Goal: Task Accomplishment & Management: Manage account settings

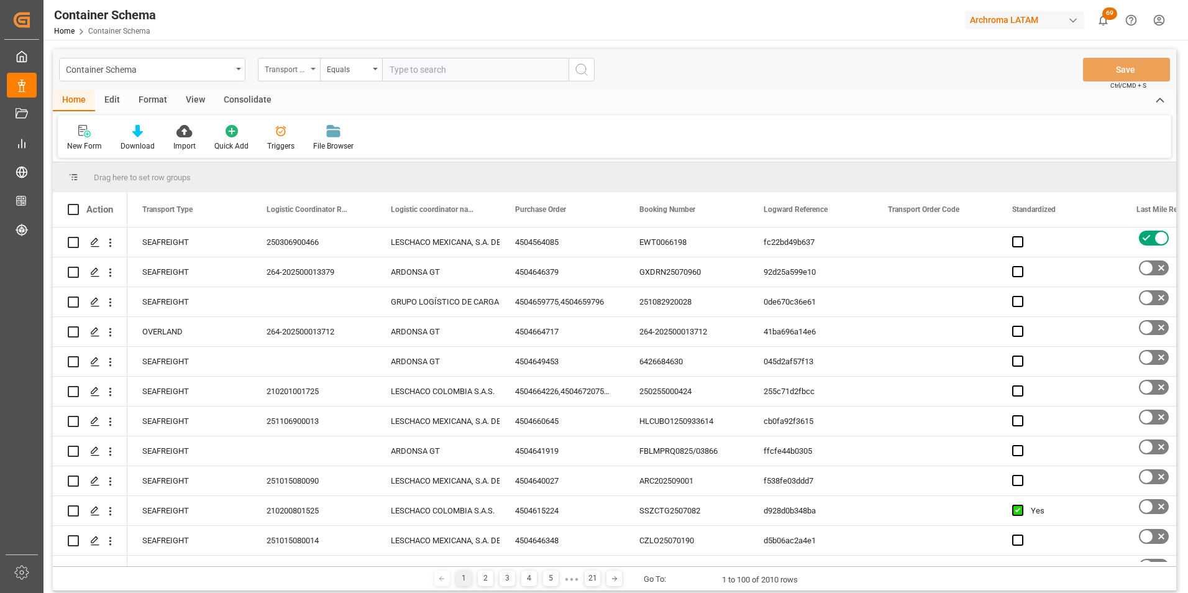
click at [293, 78] on div "Transport Type" at bounding box center [289, 70] width 62 height 24
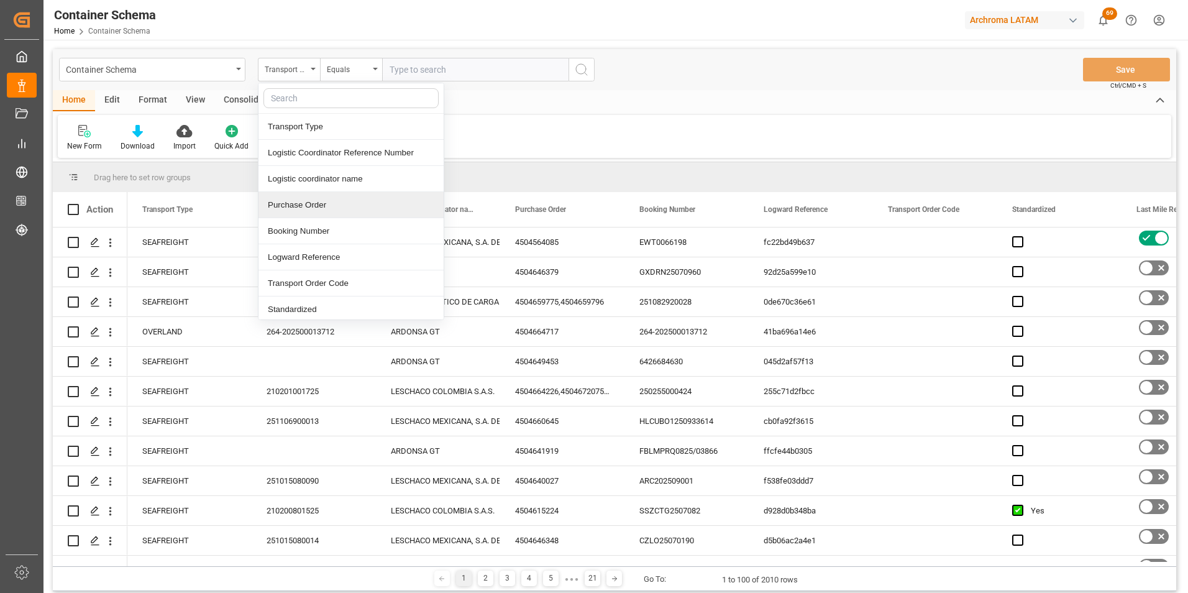
click at [305, 208] on div "Purchase Order" at bounding box center [351, 205] width 185 height 26
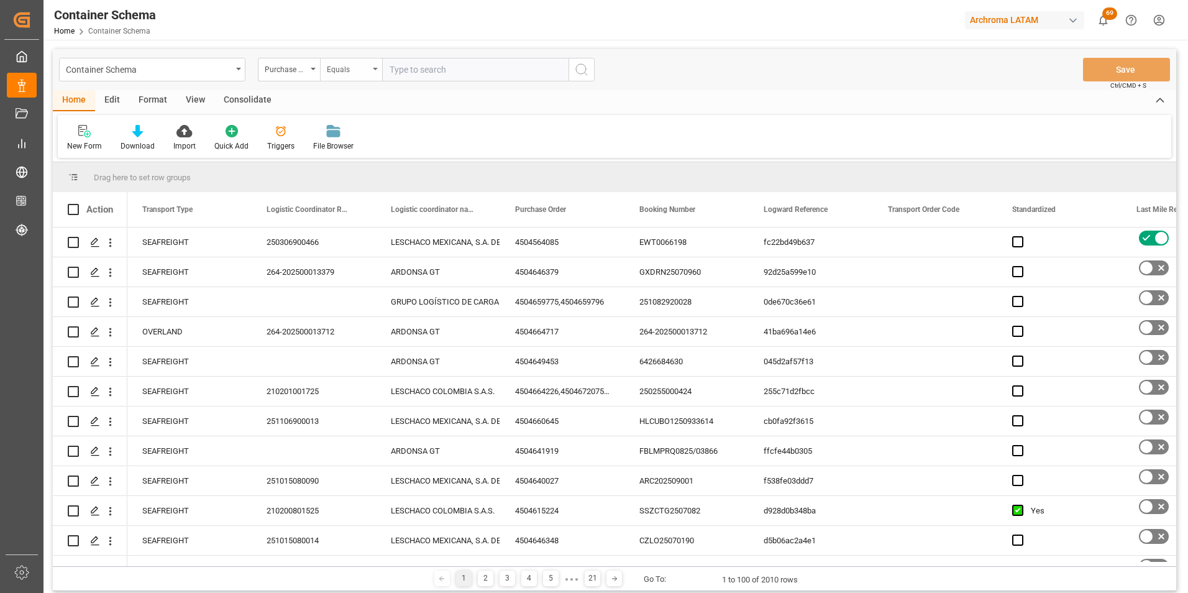
click at [339, 73] on div "Equals" at bounding box center [348, 68] width 42 height 14
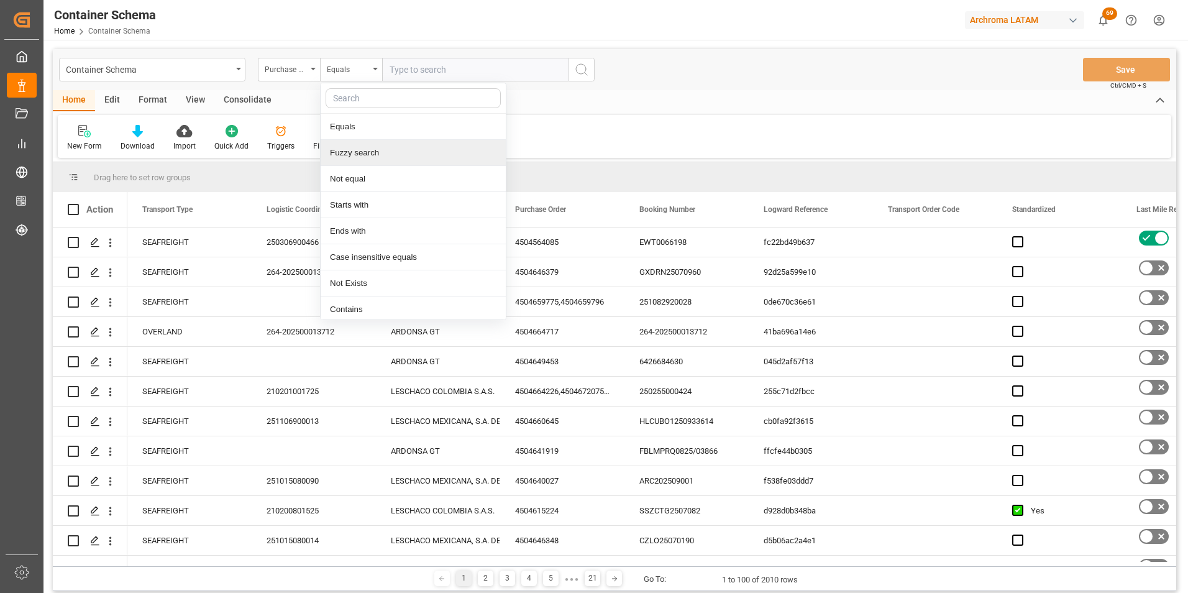
click at [350, 152] on div "Fuzzy search" at bounding box center [413, 153] width 185 height 26
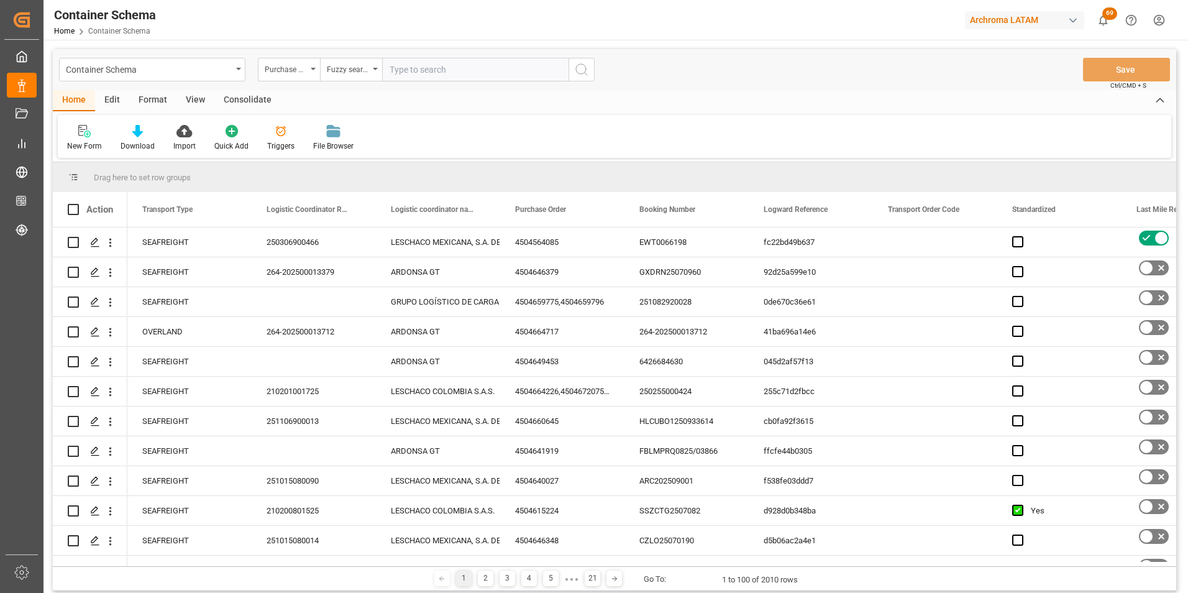
paste input "4504660219"
type input "4504660219"
click at [573, 71] on button "search button" at bounding box center [582, 70] width 26 height 24
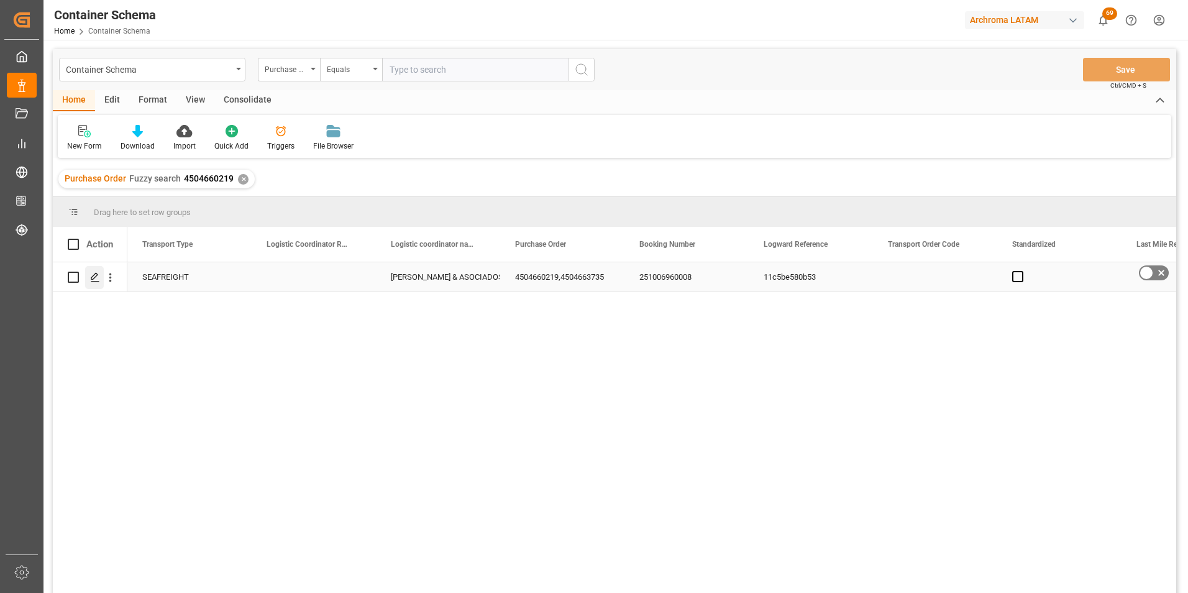
click at [92, 280] on icon "Press SPACE to select this row." at bounding box center [95, 277] width 10 height 10
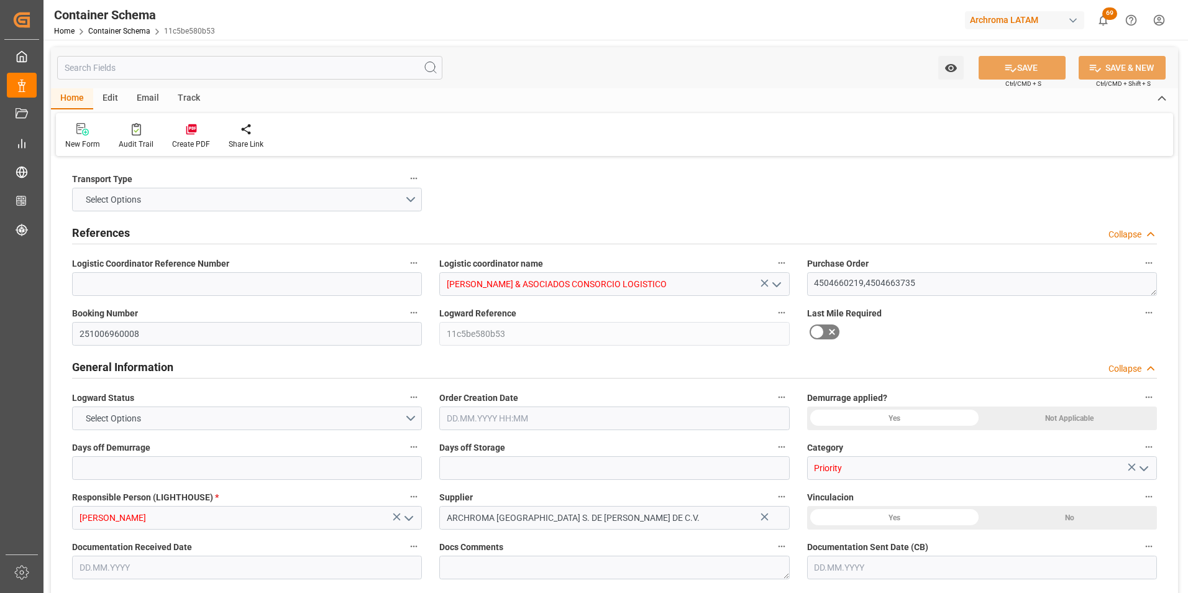
type input "0"
type input "2"
type input "1200"
type input "0"
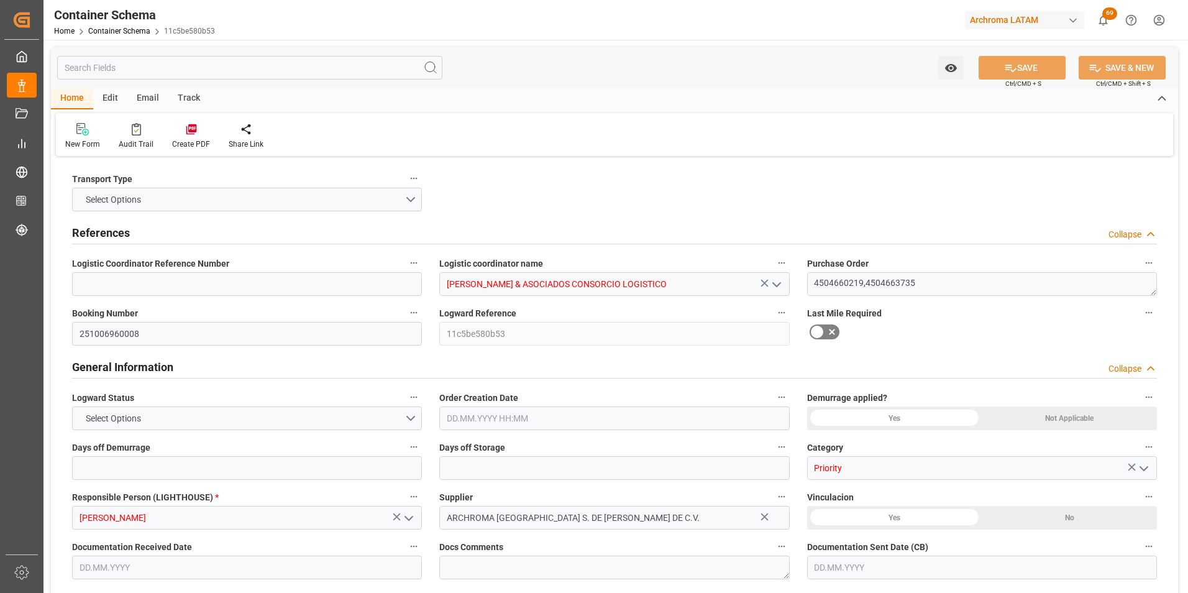
type input "MXZLO"
type input "PECLL"
type input "9975624"
type input "08.10.2025 16:30"
type input "11.09.2025"
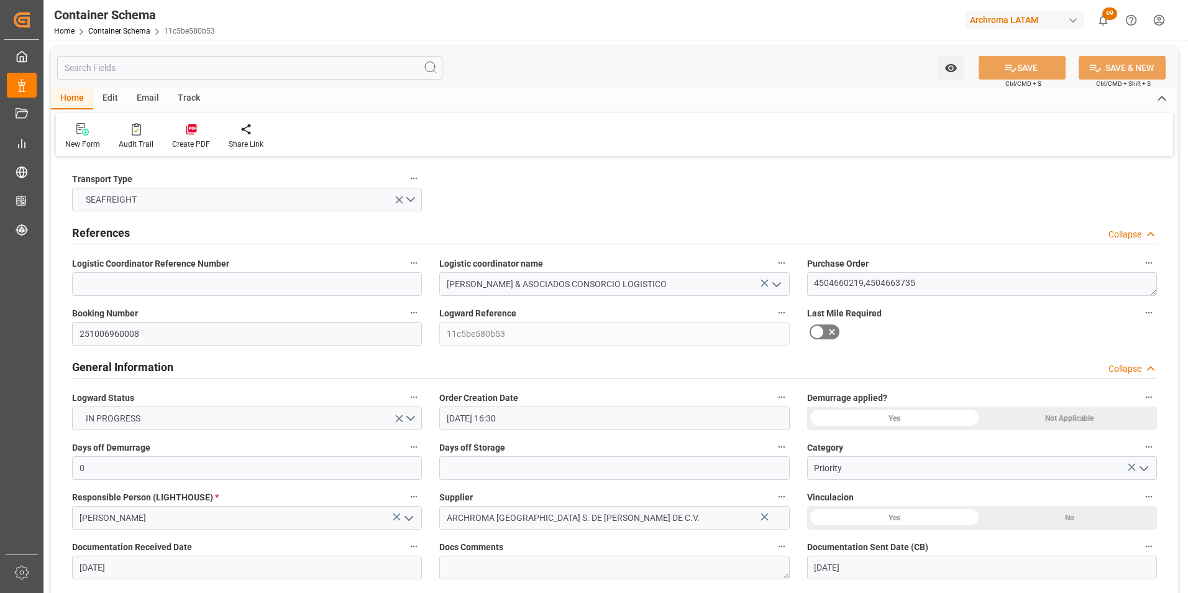
type input "11.09.2025"
type input "23.10.2025"
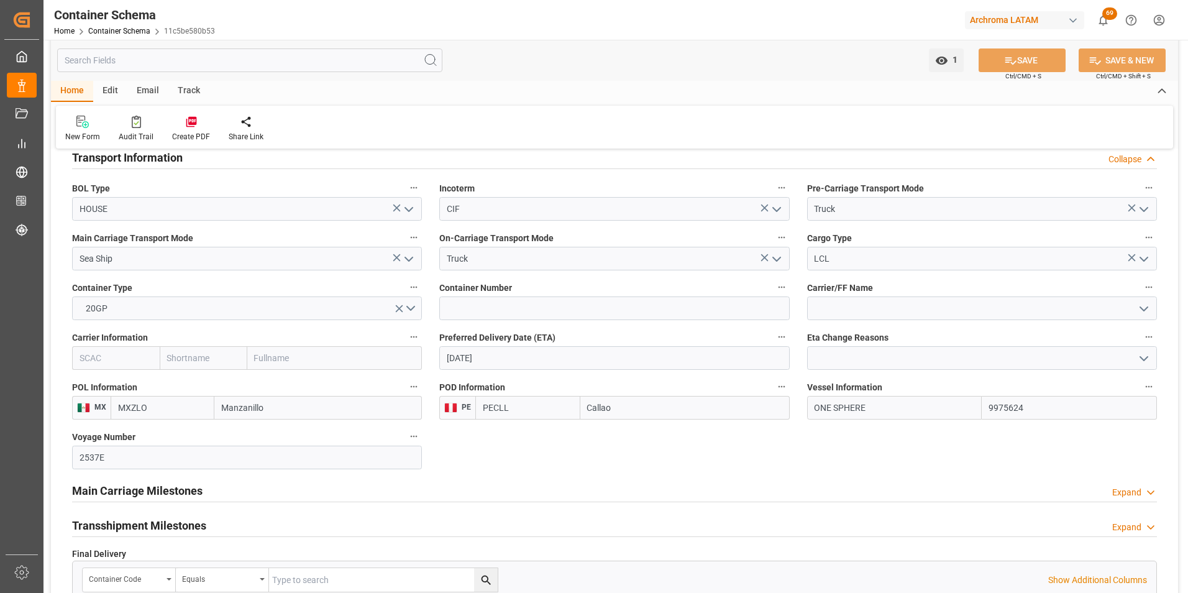
scroll to position [1119, 0]
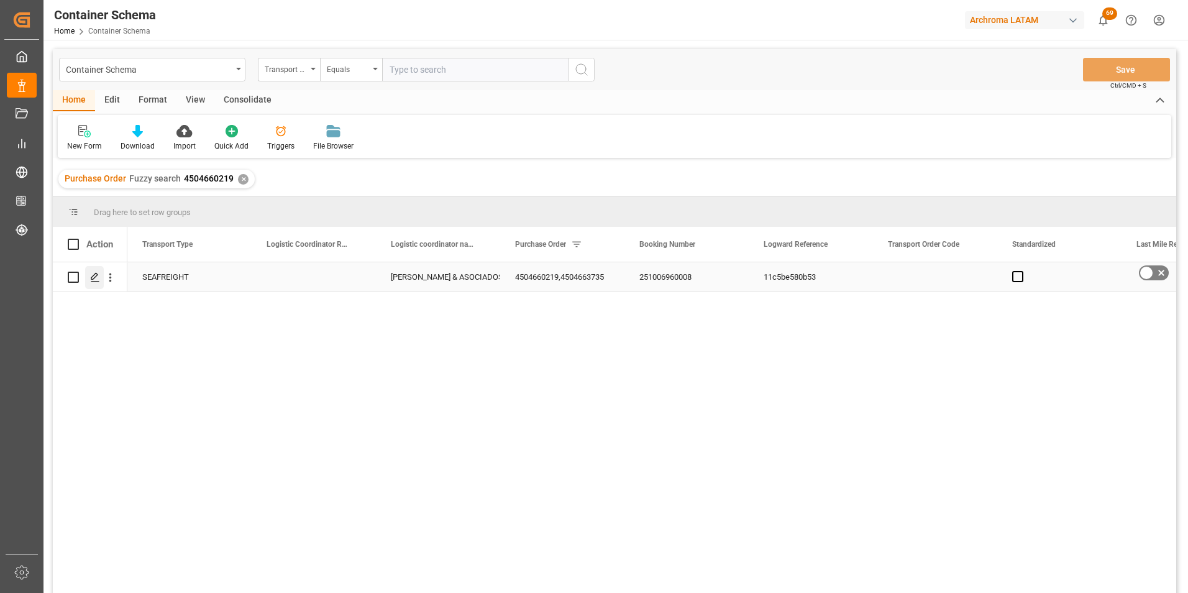
click at [93, 280] on icon "Press SPACE to select this row." at bounding box center [95, 277] width 10 height 10
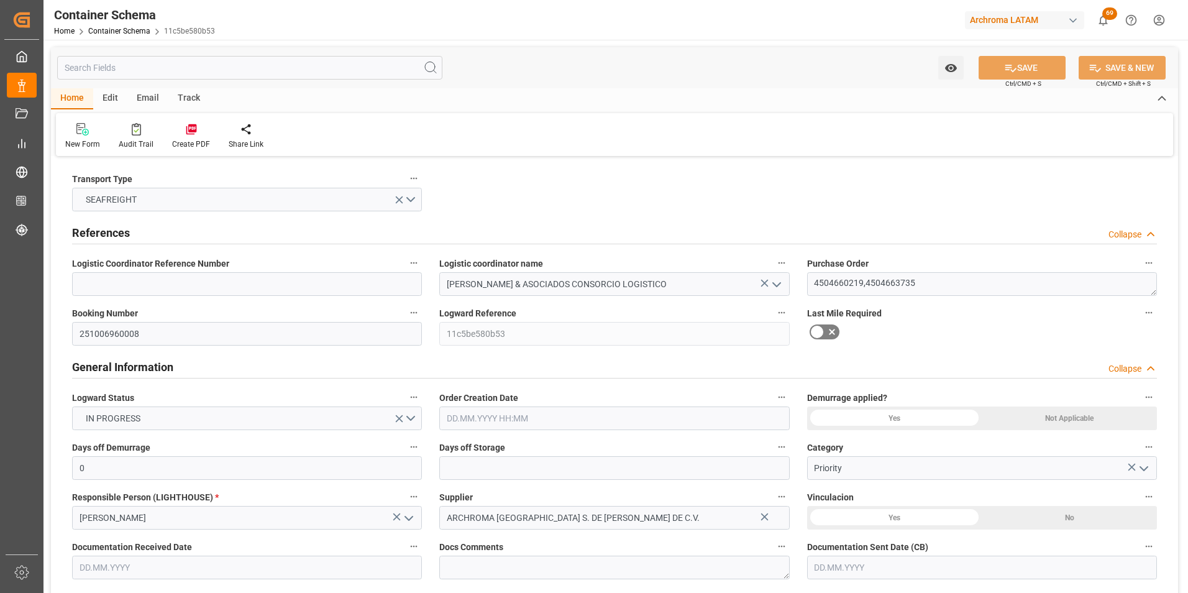
type input "08.10.2025 16:30"
type input "11.09.2025"
type input "23.10.2025"
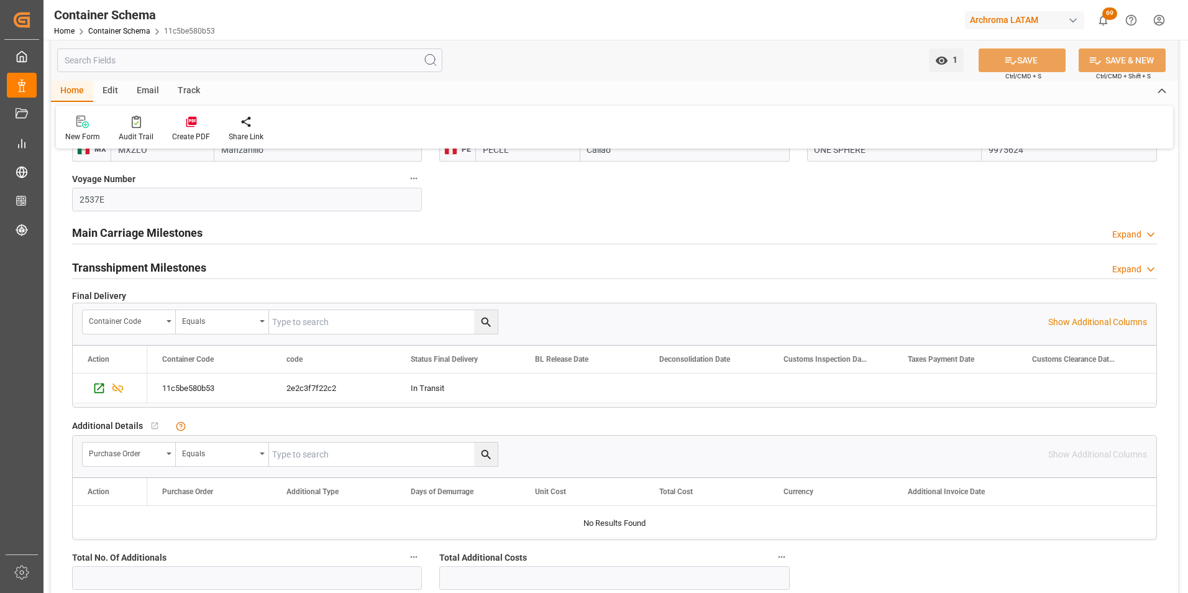
scroll to position [1367, 0]
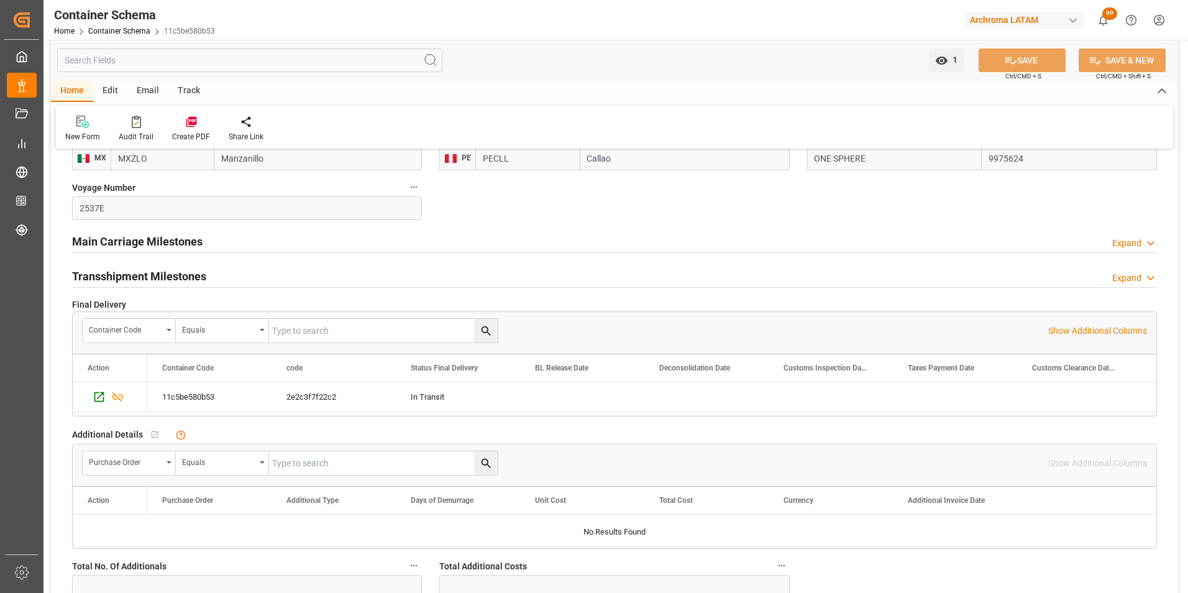
click at [172, 233] on h2 "Main Carriage Milestones" at bounding box center [137, 241] width 131 height 17
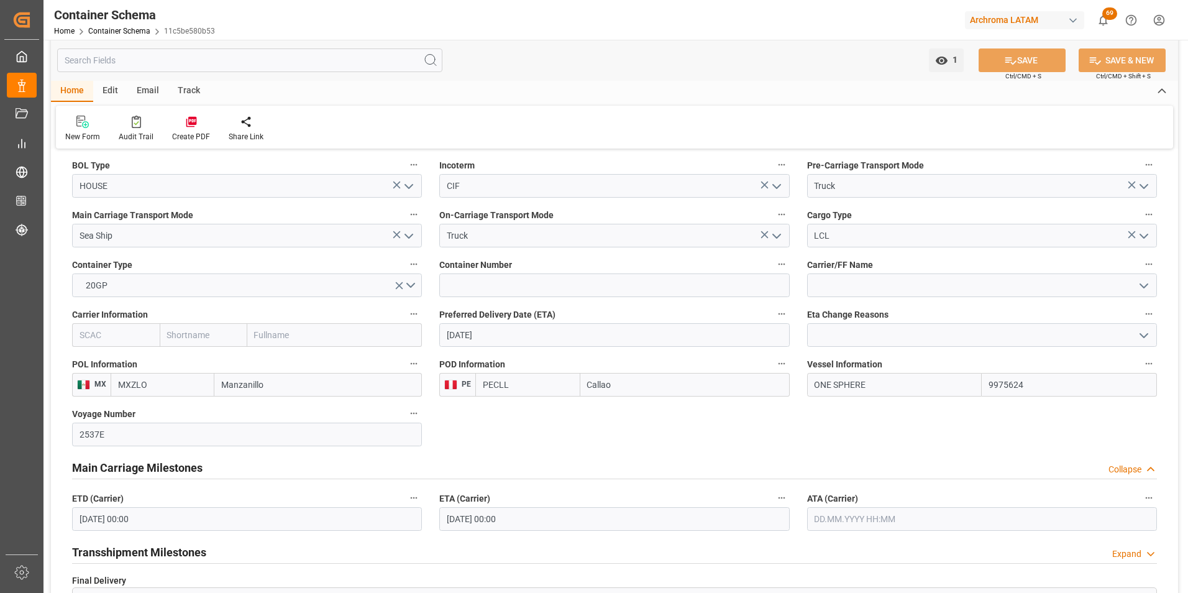
scroll to position [1119, 0]
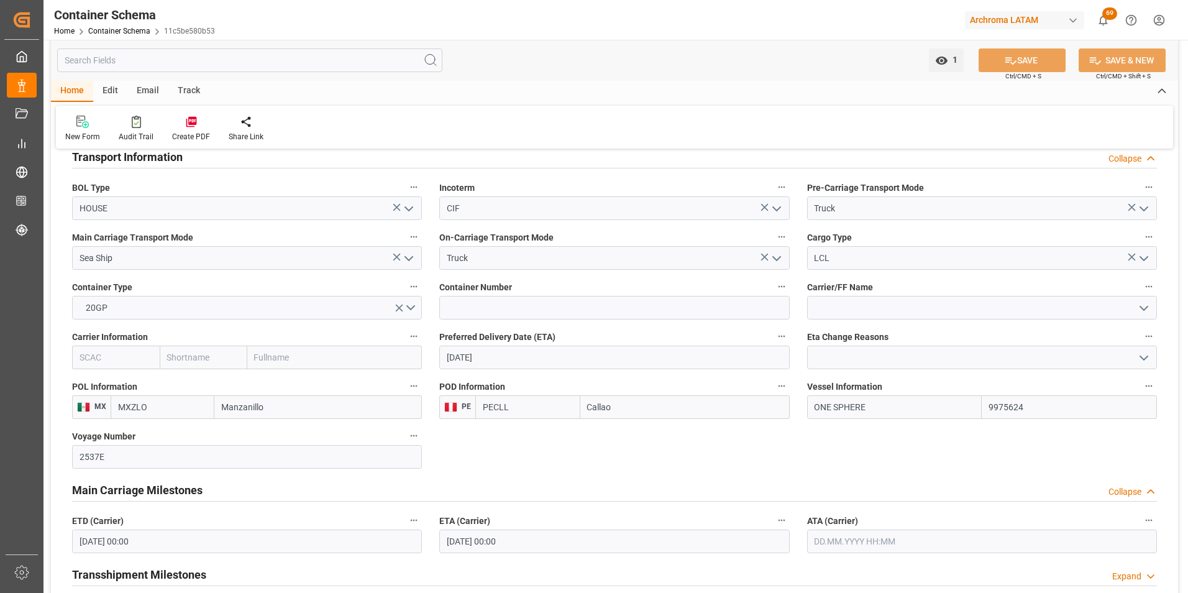
drag, startPoint x: 893, startPoint y: 407, endPoint x: 777, endPoint y: 409, distance: 116.2
click at [777, 409] on div "Transport Type SEAFREIGHT References Collapse Logistic Coordinator Reference Nu…" at bounding box center [614, 58] width 1127 height 2034
paste input "IQUIQUE EXPRESS"
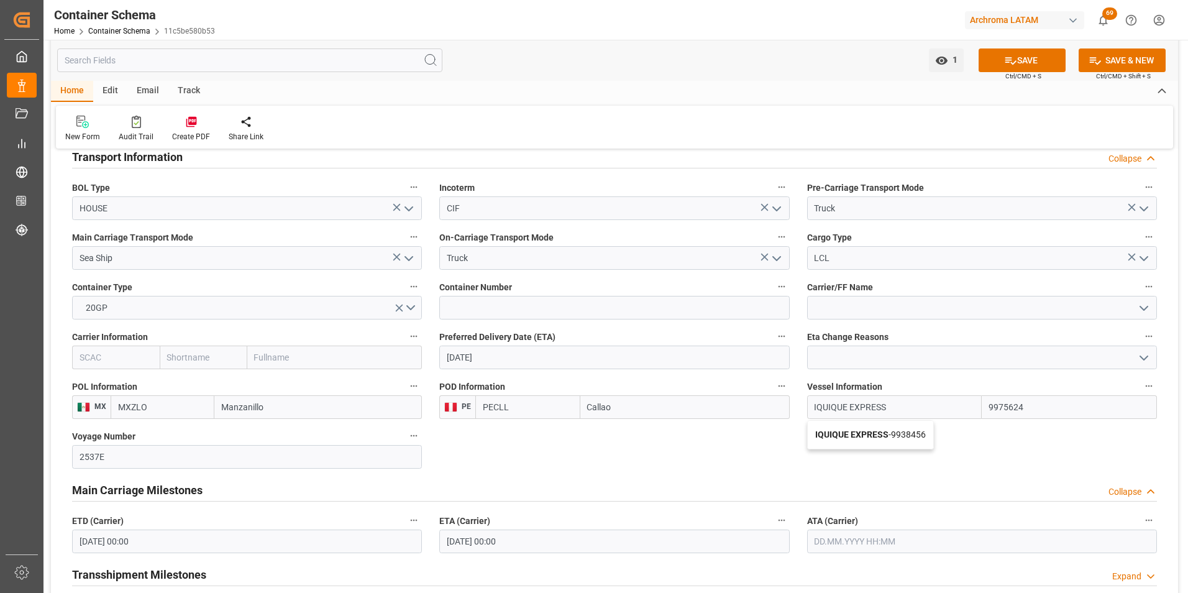
click at [877, 429] on div "IQUIQUE EXPRESS - 9938456" at bounding box center [871, 435] width 126 height 28
type input "IQUIQUE EXPRESS"
type input "9938456"
click at [992, 68] on button "SAVE" at bounding box center [1022, 60] width 87 height 24
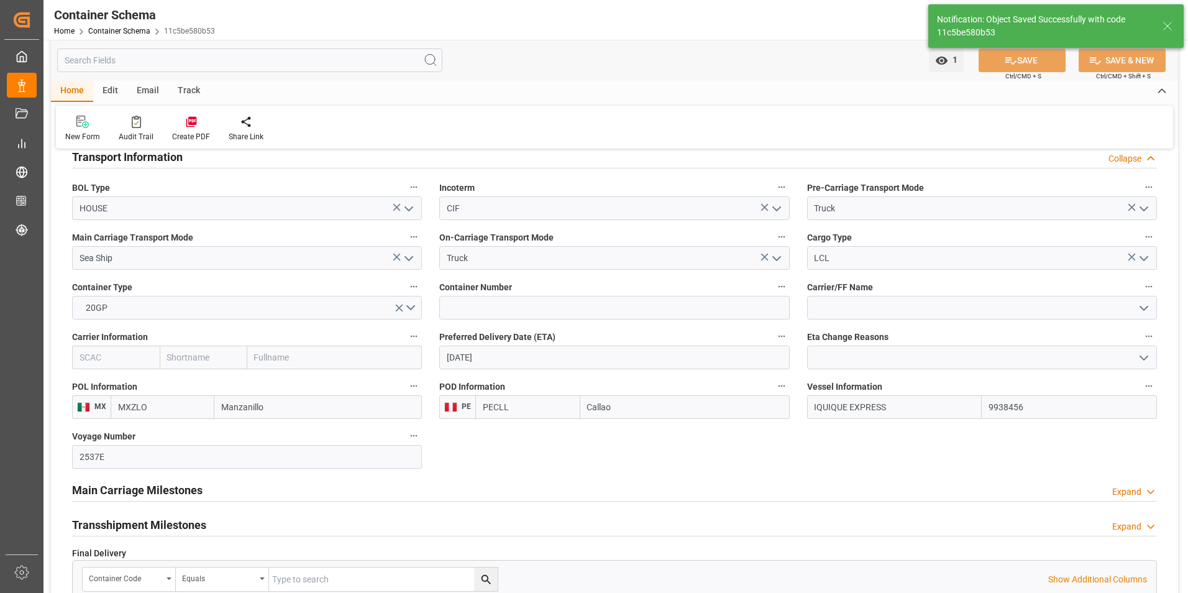
type input "IQUIQUE EXPRESS"
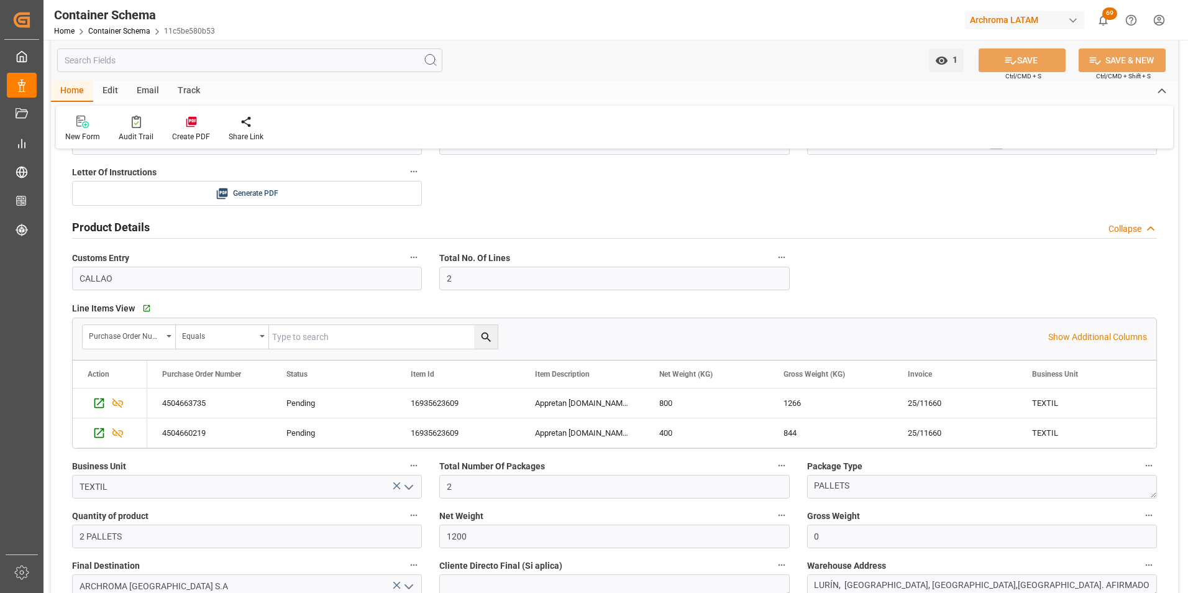
scroll to position [559, 0]
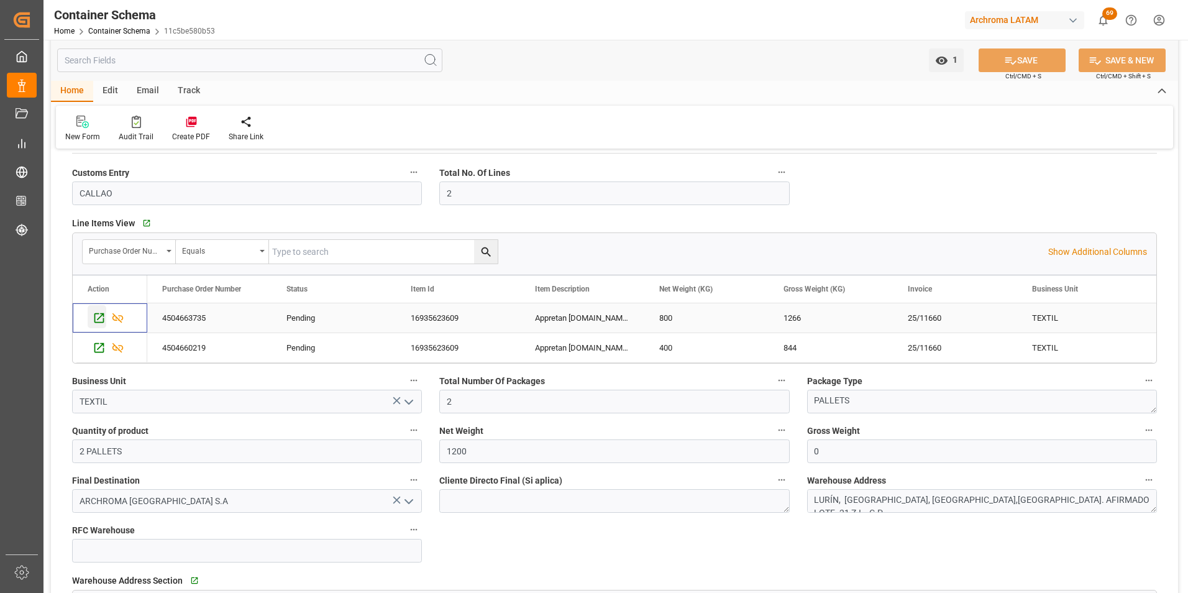
click at [94, 313] on icon "Press SPACE to select this row." at bounding box center [99, 317] width 13 height 13
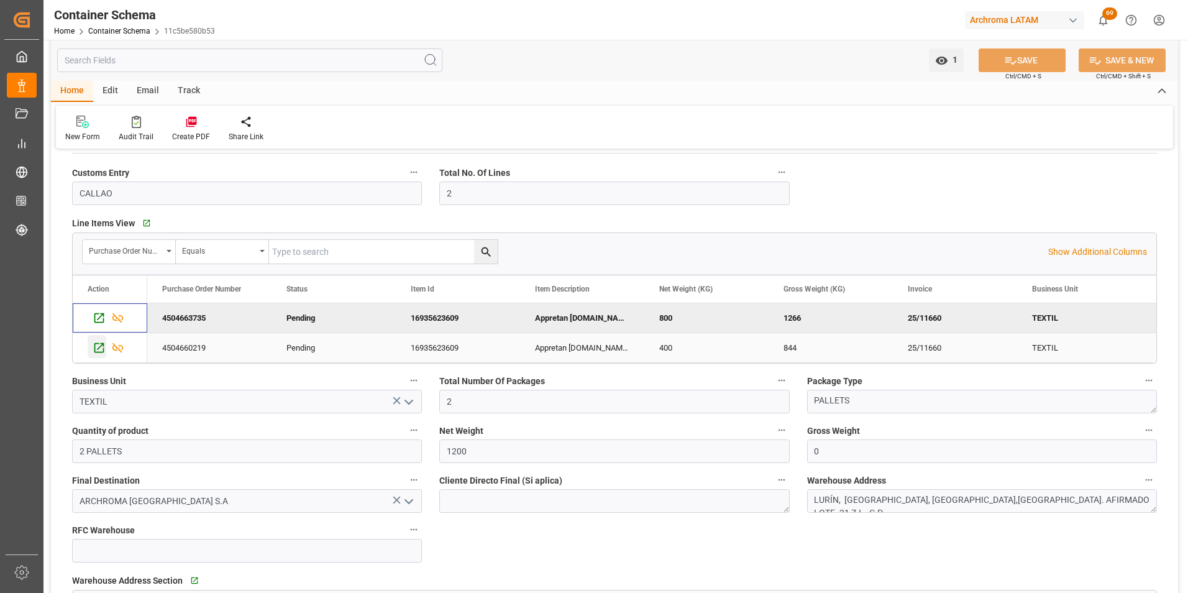
click at [94, 351] on icon "Press SPACE to select this row." at bounding box center [99, 347] width 13 height 13
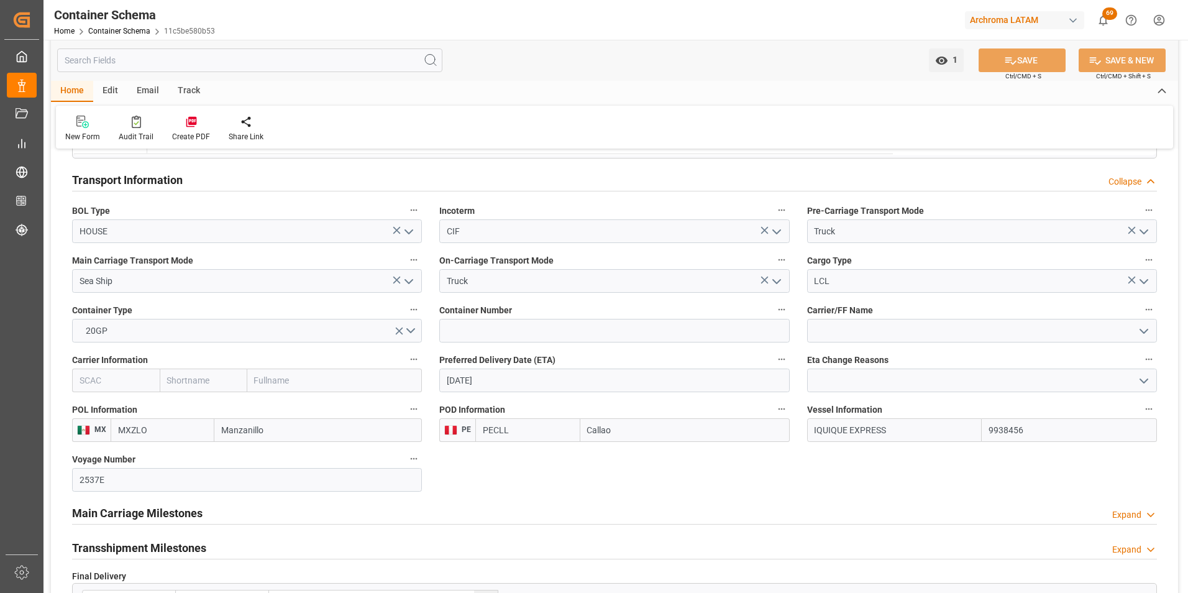
scroll to position [1181, 0]
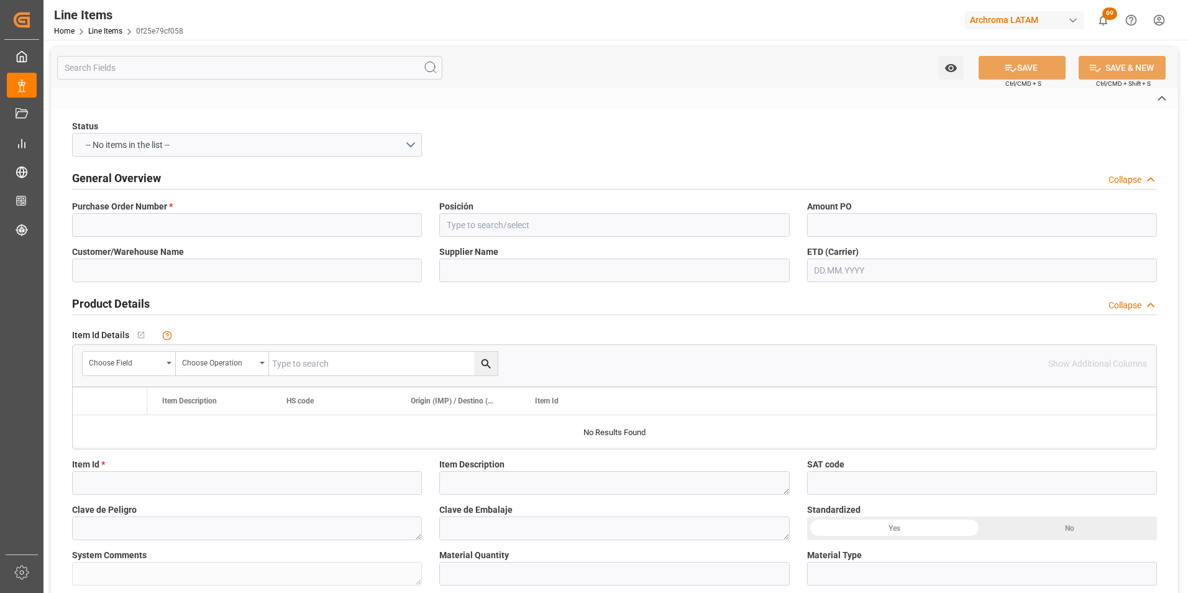
type input "4504663735"
type input "10"
type input "ARCHROMA [GEOGRAPHIC_DATA] S. DE [PERSON_NAME] DE C.V."
type input "16935623609"
type textarea "Appretan [DOMAIN_NAME] liq 40 0200"
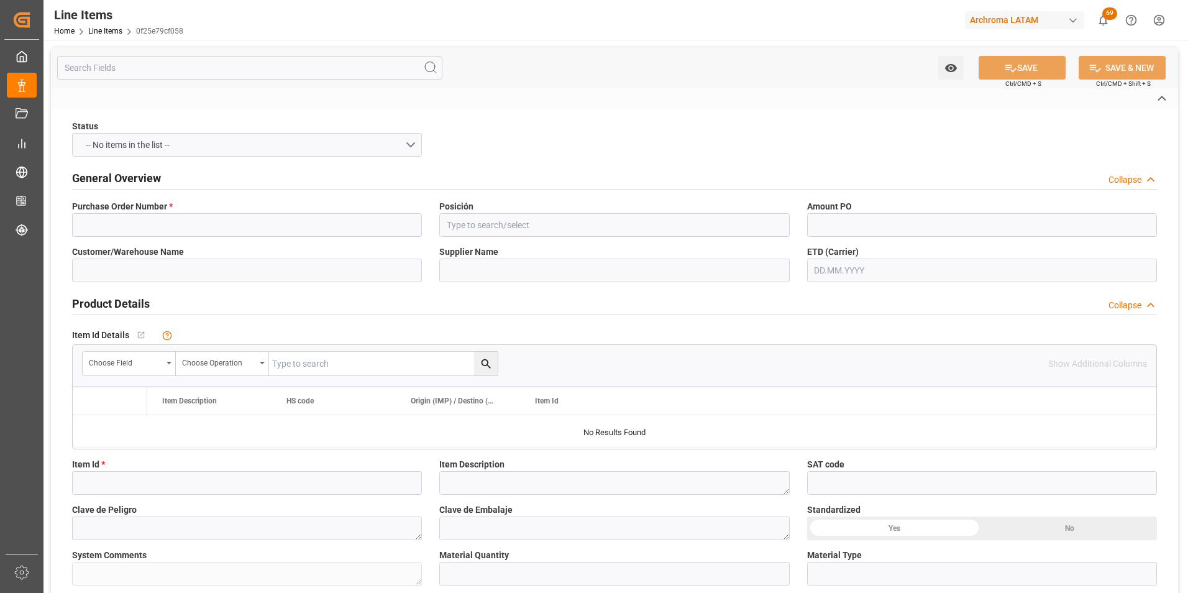
type input "DRUMS"
type textarea "2 DRUMS"
type input "KGM"
type input "KG"
type textarea "KG"
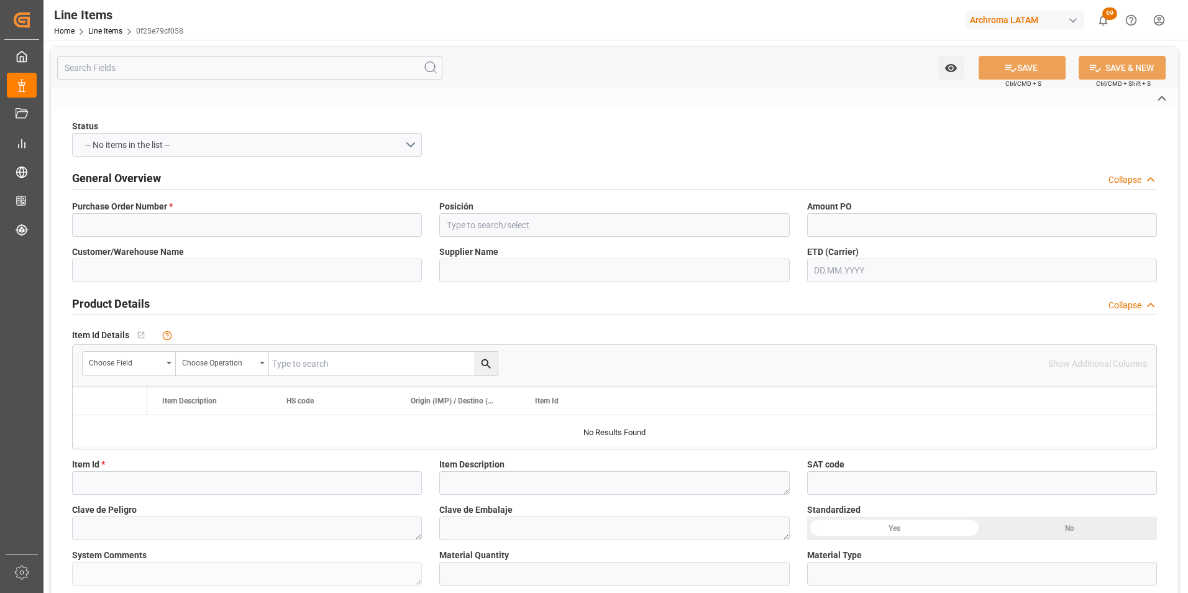
type textarea "25/11660"
type input "USD"
type input "SEAFREIGHT"
type textarea "CALLAO"
type input "2003"
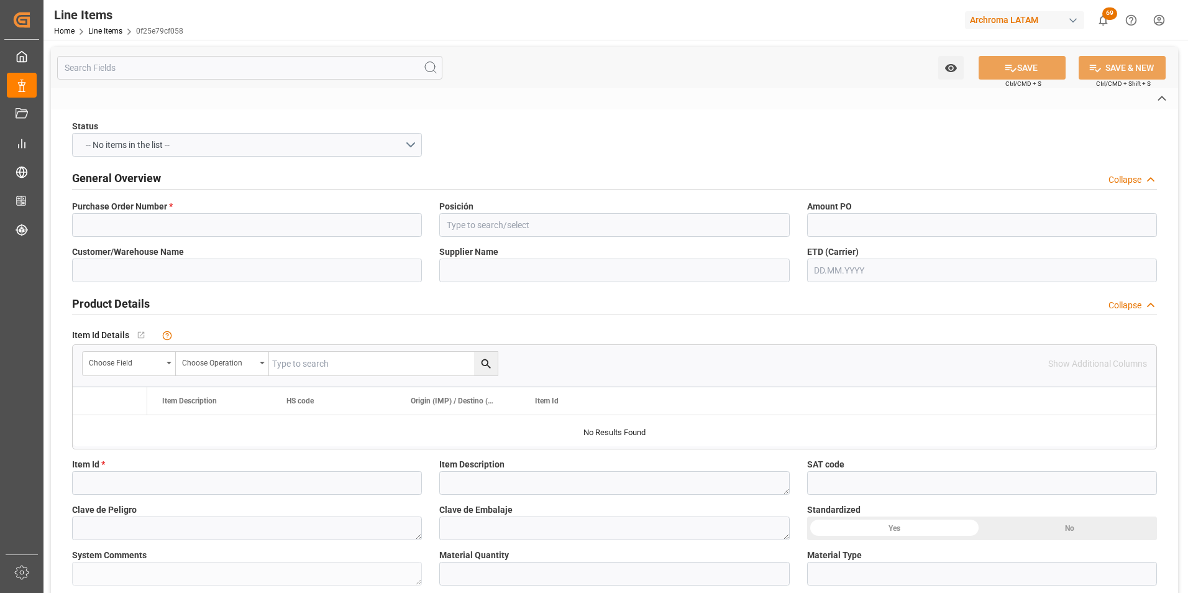
type textarea "TEXTIL"
type input "CIF"
type input "MEXICO"
type textarea "Definitivo"
type input "11c5be580b53"
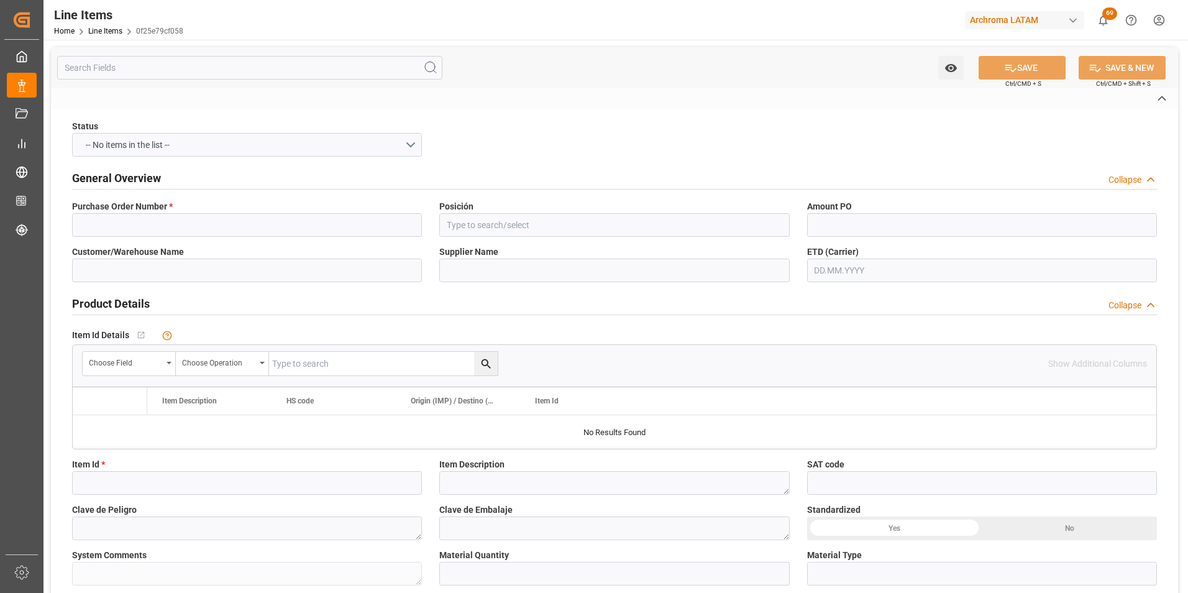
type input "International Transit"
type input "Priority"
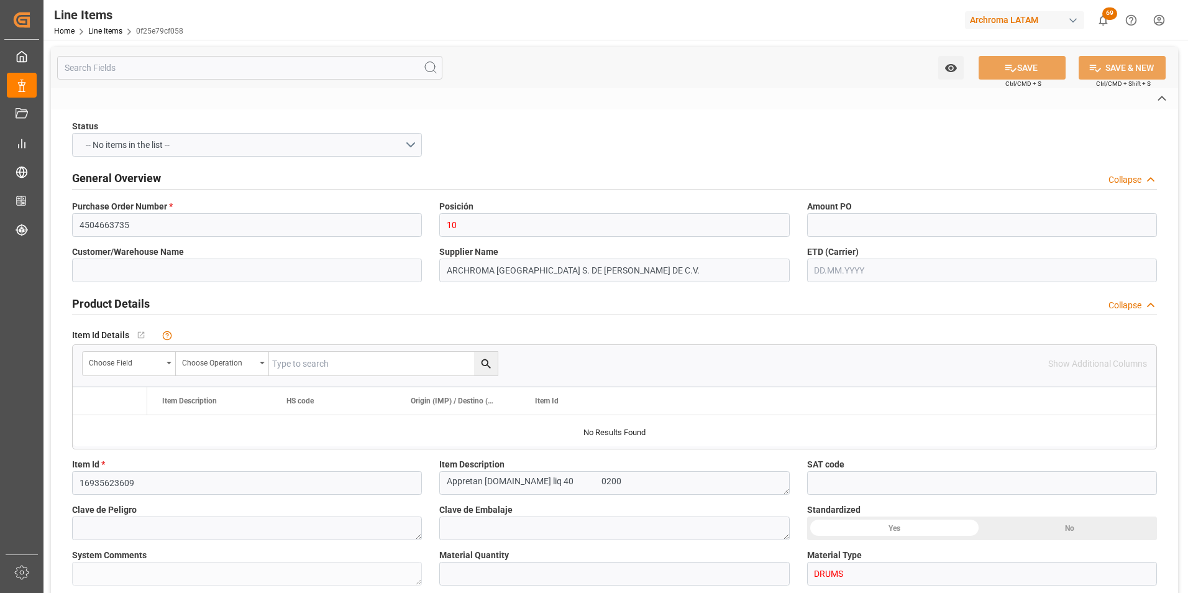
type input "SEAFREIGHT"
type input "LCL"
type input "No"
type input "251006960008"
type input "0f25e79cf058"
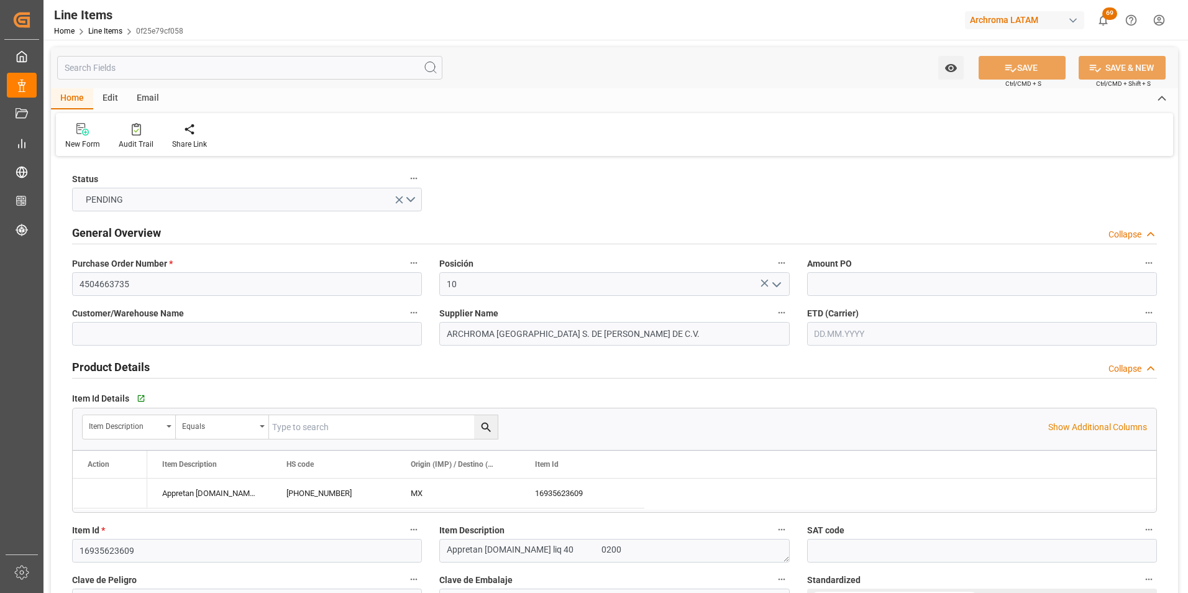
type input "2"
type input "800"
type input "1266"
type input "455"
type input "3905.12.00.00"
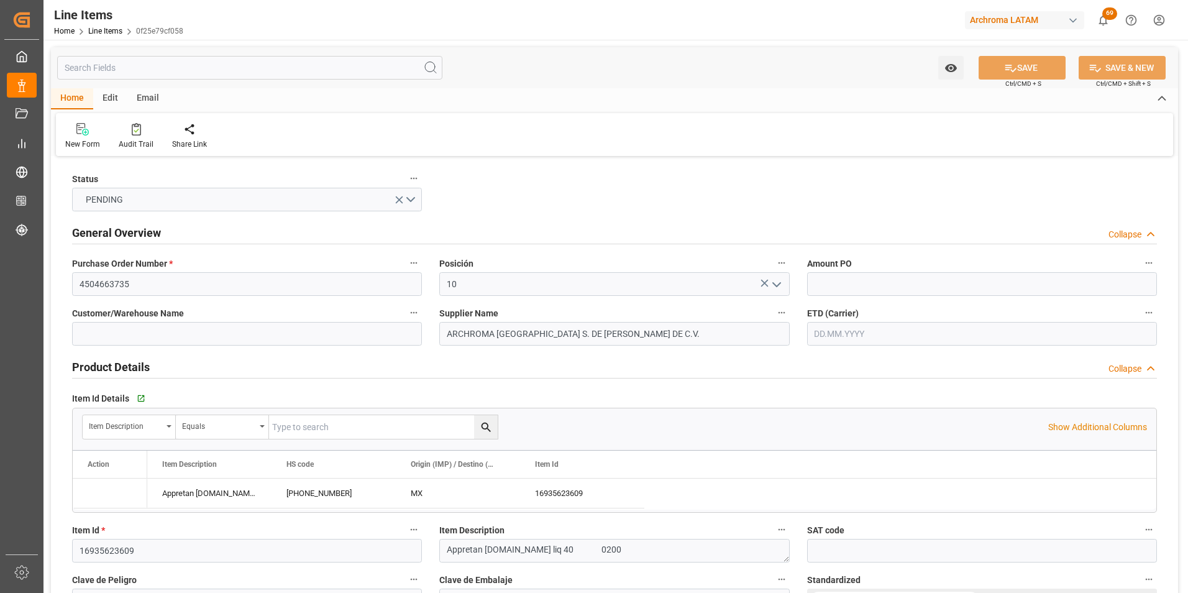
type input "-18"
type input "[DATE]"
type input "09.10.2025 16:12"
type input "13.09.2025 20:38"
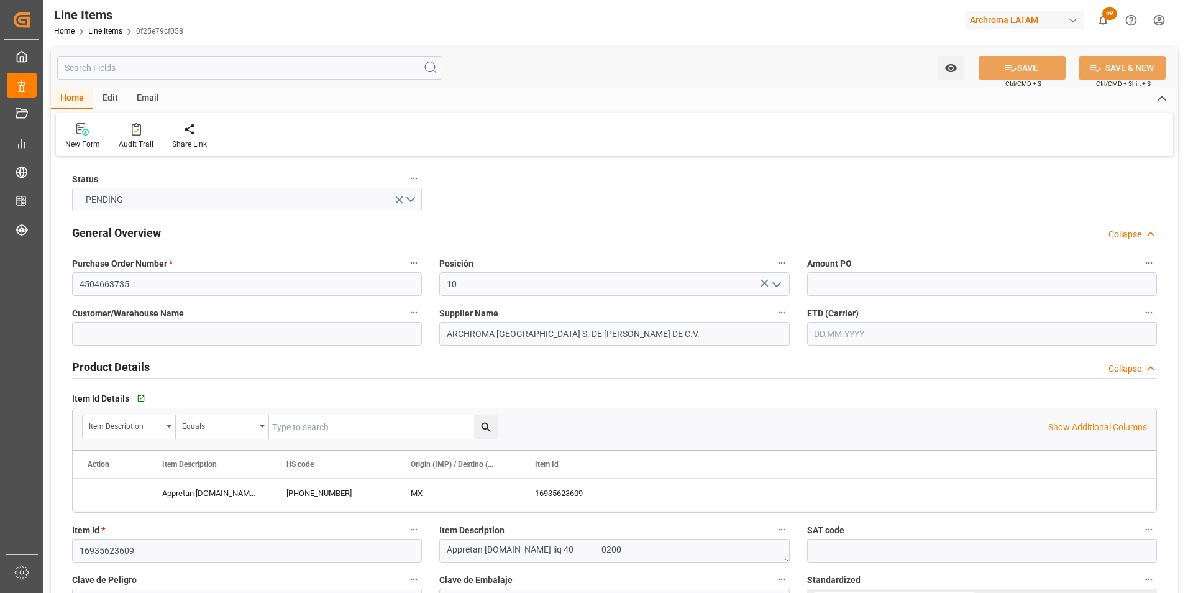
type input "[DATE]"
type input "23.10.2025"
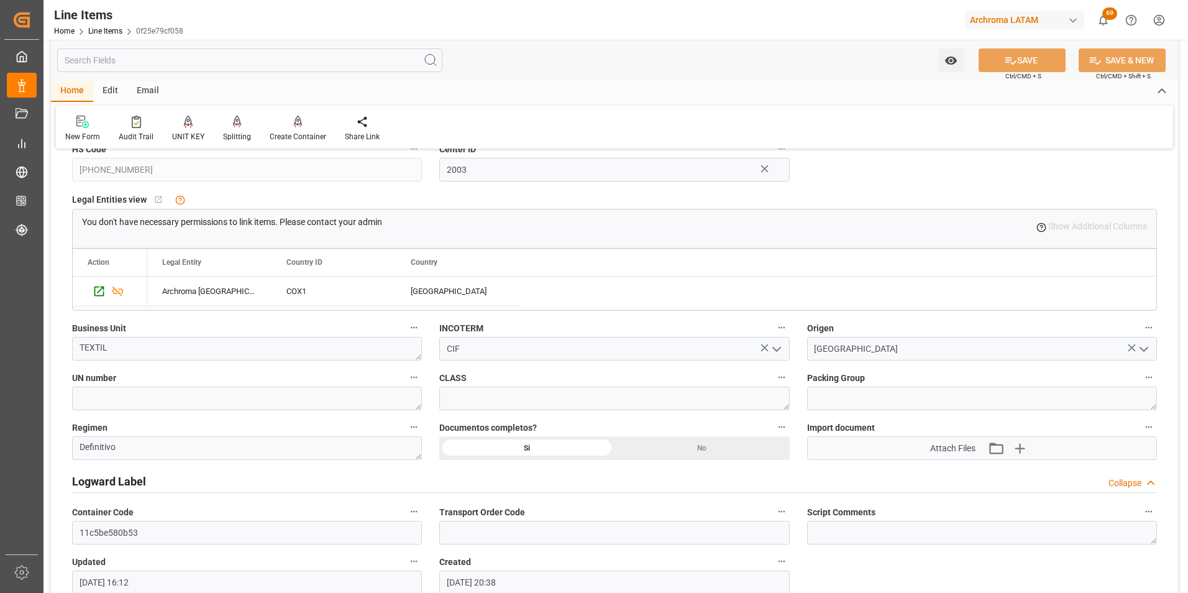
scroll to position [746, 0]
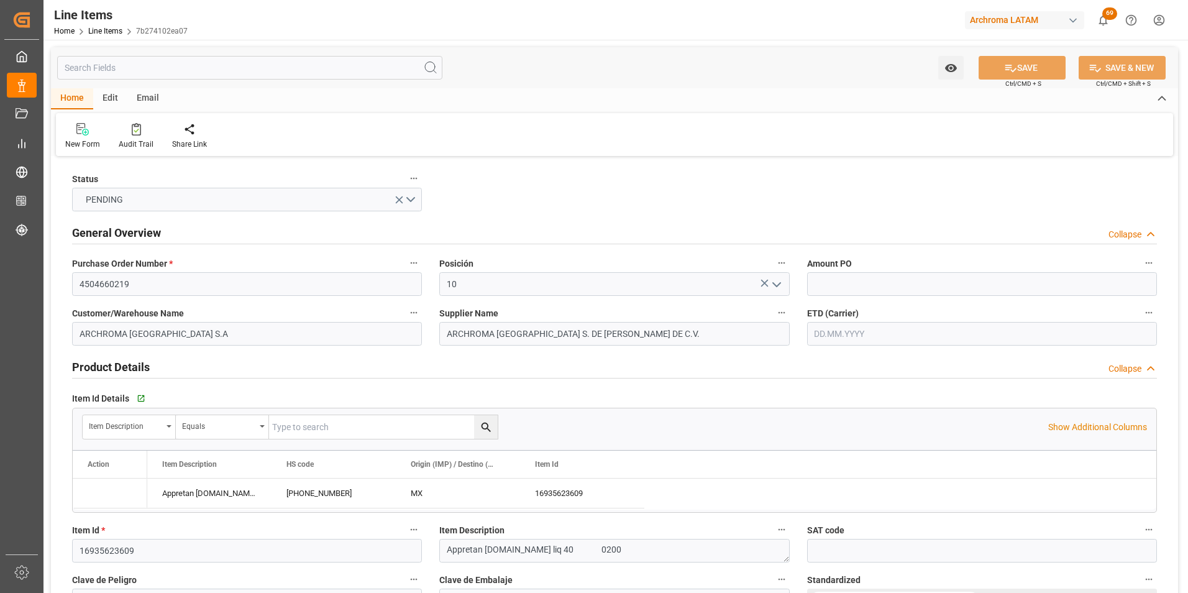
type input "4"
type input "400"
type input "844"
type input "976"
type input "[PHONE_NUMBER]"
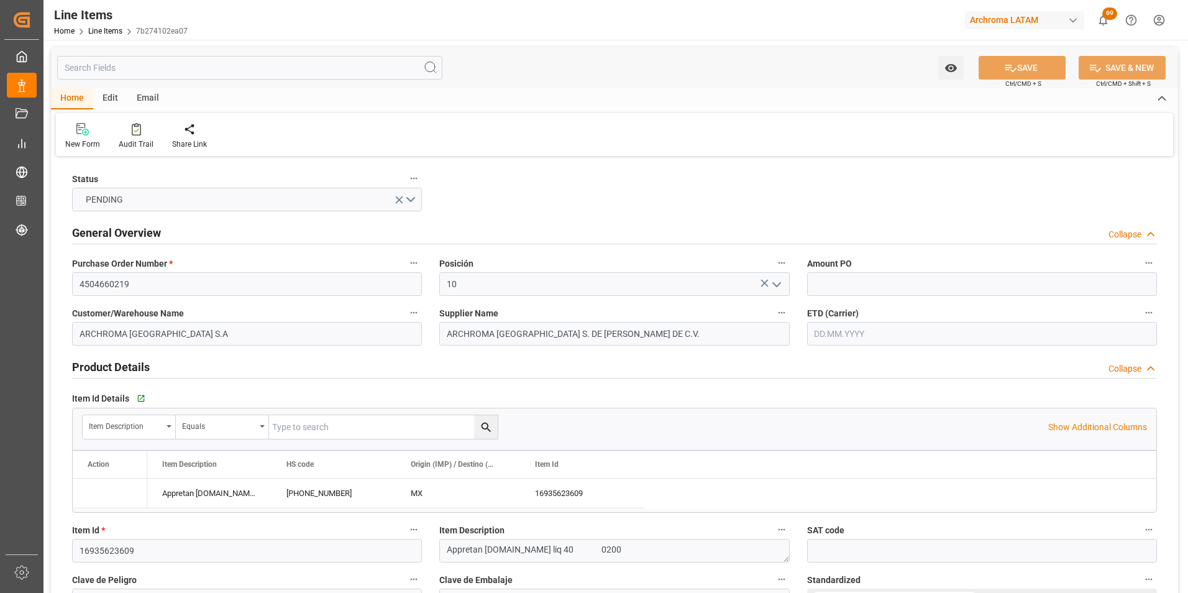
type input "49"
type input "[DATE]"
type input "[DATE] 16:12"
type input "30.08.2025 19:44"
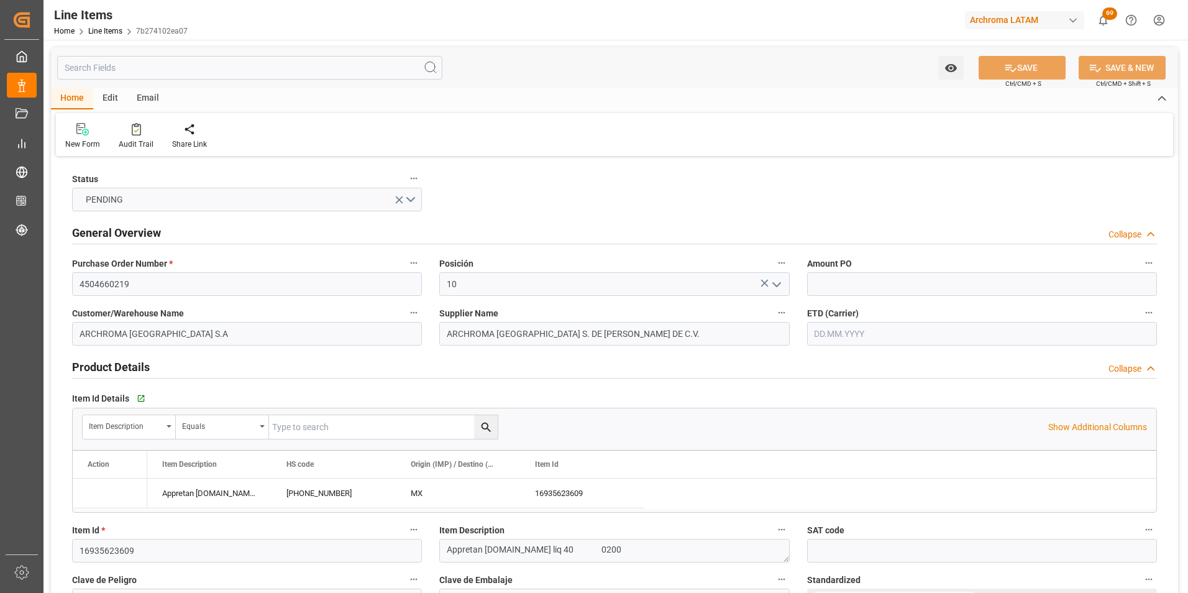
type input "28.08.2025"
type input "11.10.2025"
type input "04.09.2025"
type input "[DATE]"
click at [114, 289] on input "4504660219" at bounding box center [247, 284] width 350 height 24
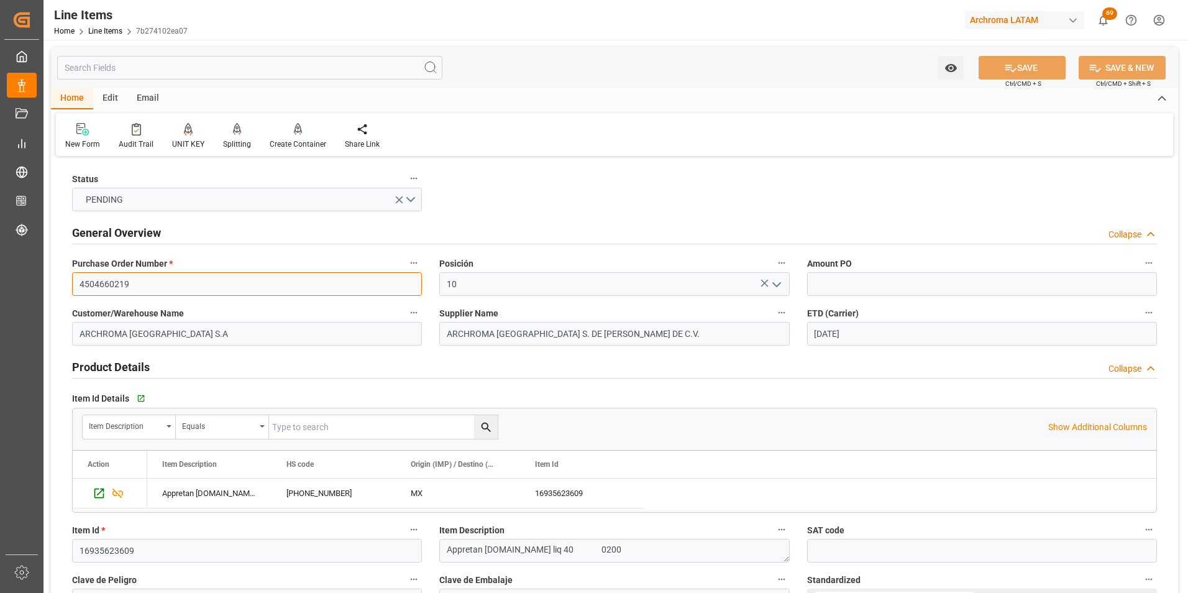
click at [114, 289] on input "4504660219" at bounding box center [247, 284] width 350 height 24
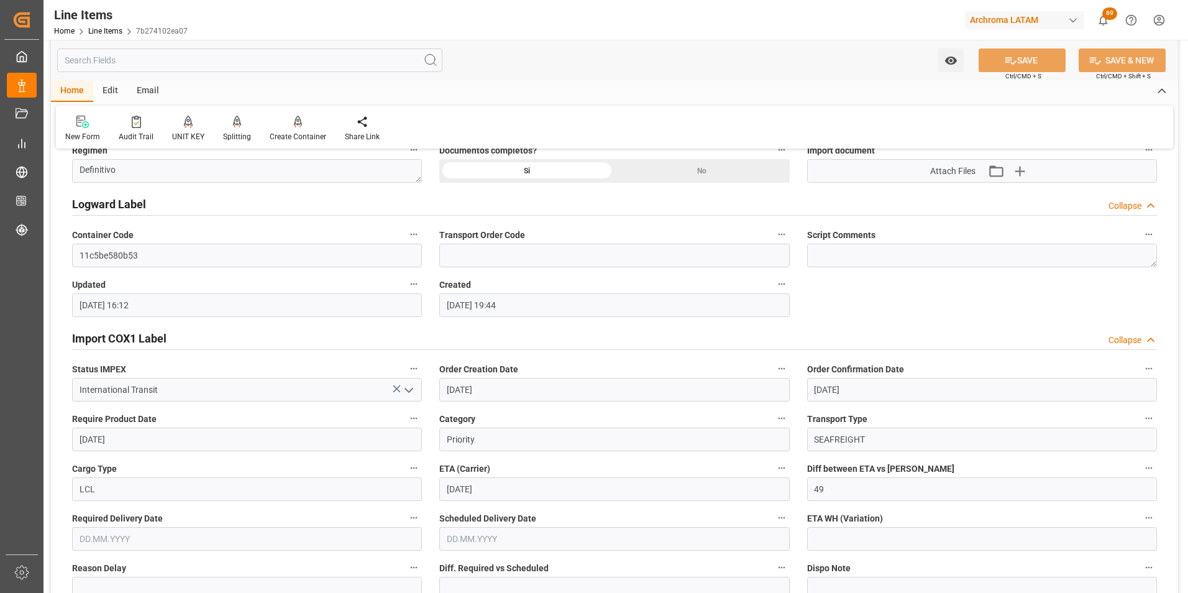
scroll to position [1056, 0]
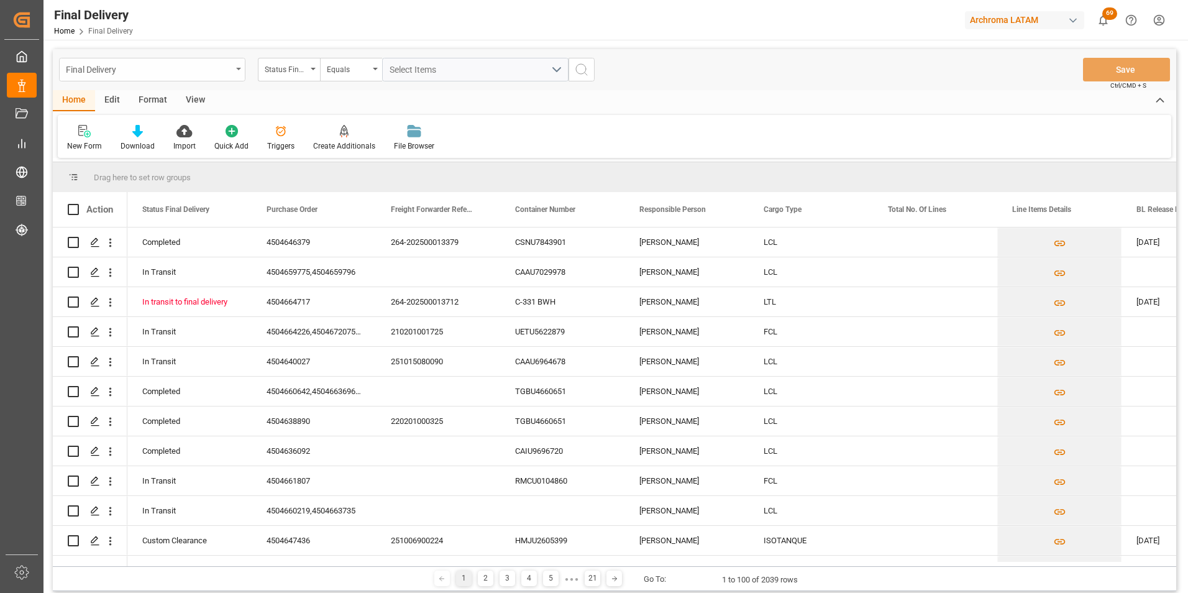
click at [217, 70] on div "Final Delivery" at bounding box center [149, 69] width 166 height 16
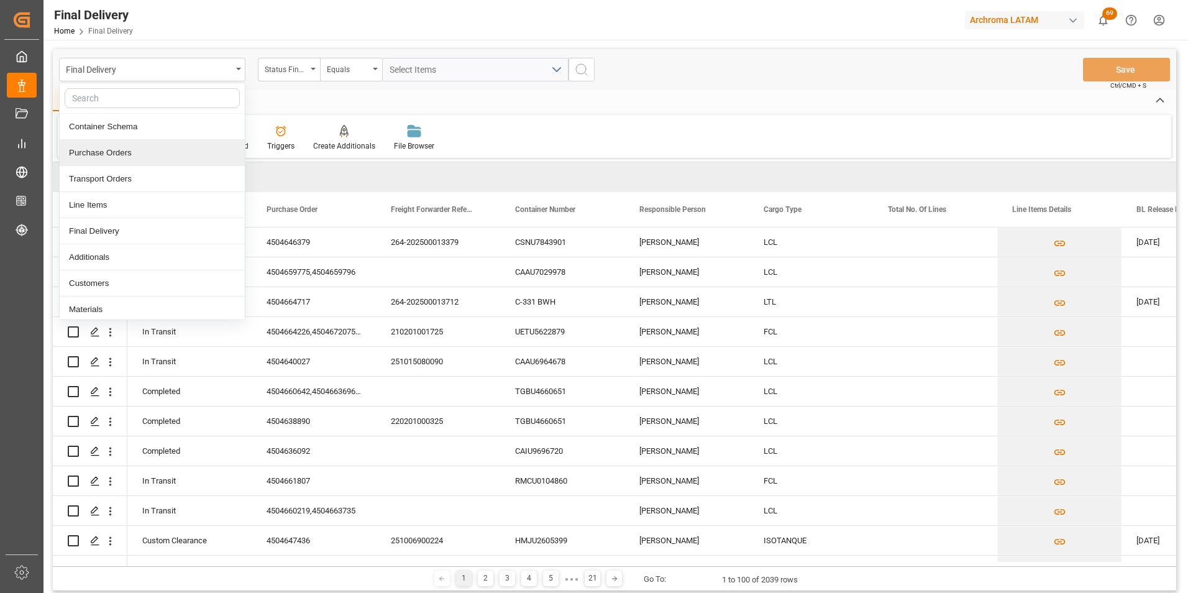
click at [168, 142] on div "Purchase Orders" at bounding box center [152, 153] width 185 height 26
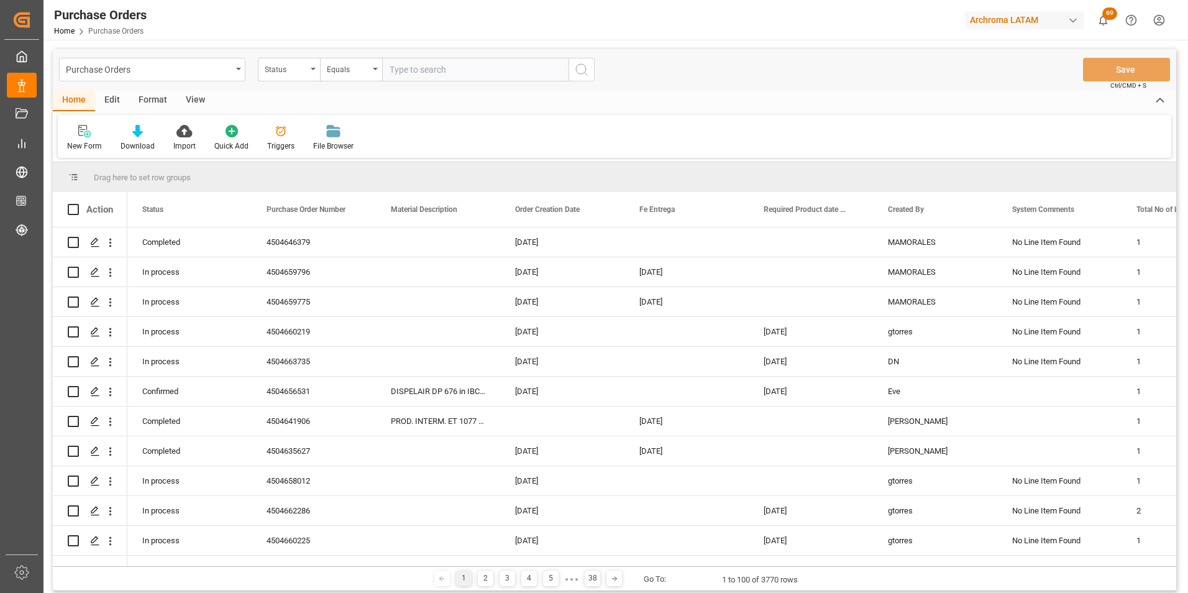
click at [270, 83] on div "Purchase Orders Status Equals Save Ctrl/CMD + S" at bounding box center [615, 69] width 1124 height 41
click at [271, 71] on div "Status" at bounding box center [286, 68] width 42 height 14
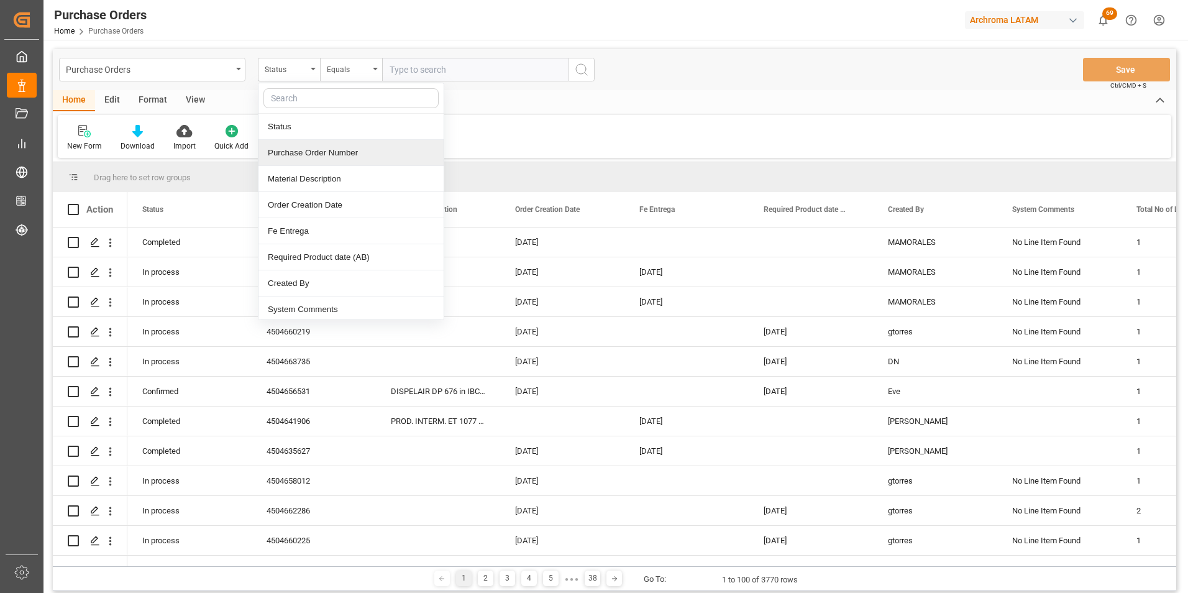
click at [296, 155] on div "Purchase Order Number" at bounding box center [351, 153] width 185 height 26
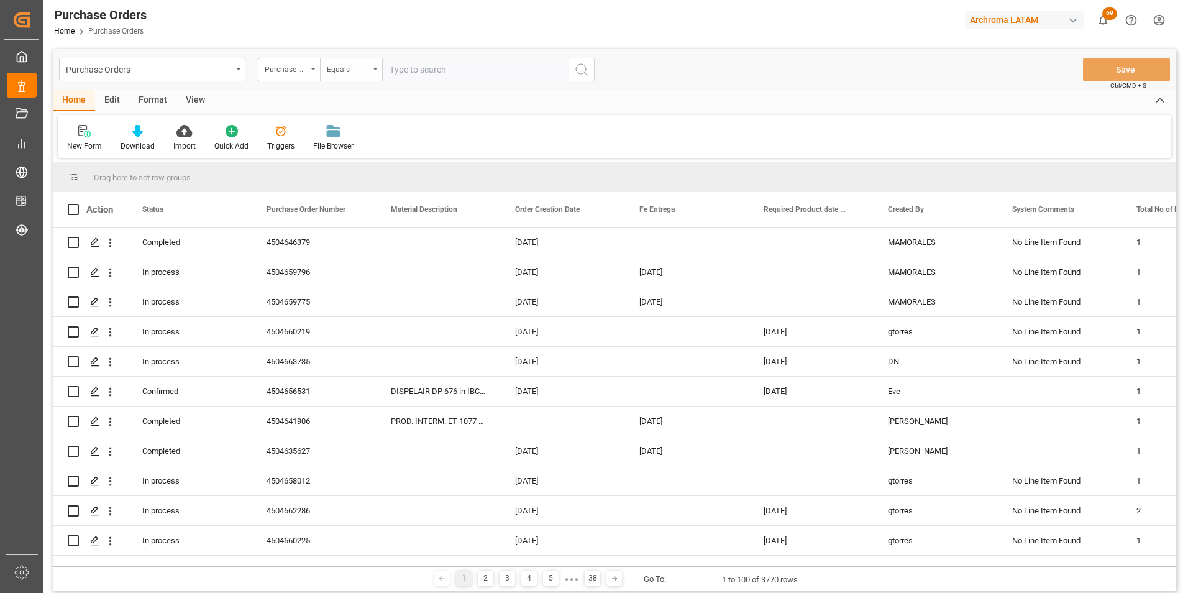
click at [348, 66] on div "Equals" at bounding box center [348, 68] width 42 height 14
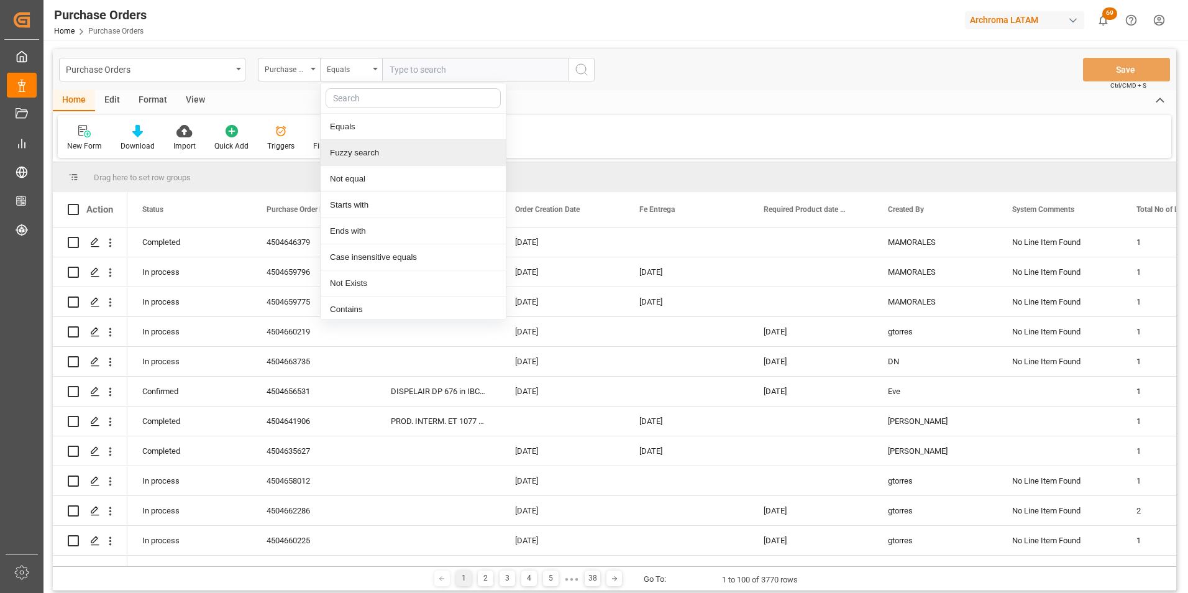
click at [367, 150] on div "Fuzzy search" at bounding box center [413, 153] width 185 height 26
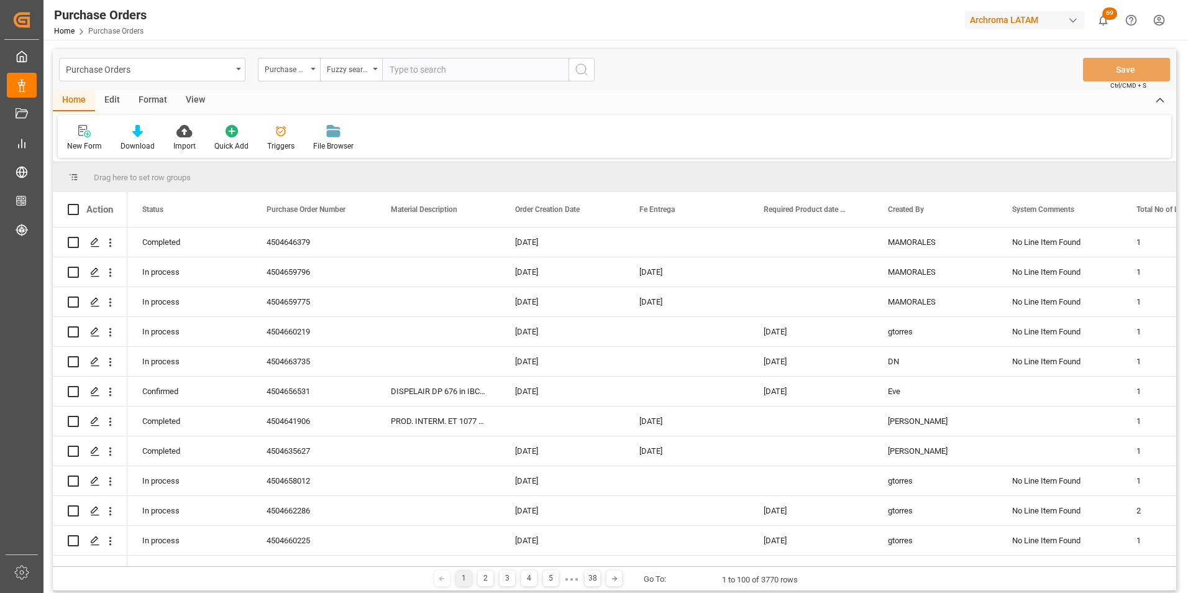
paste input "4504668583"
click at [565, 64] on input "4504668583" at bounding box center [475, 70] width 186 height 24
type input "4504668583"
click at [575, 68] on icon "search button" at bounding box center [581, 69] width 15 height 15
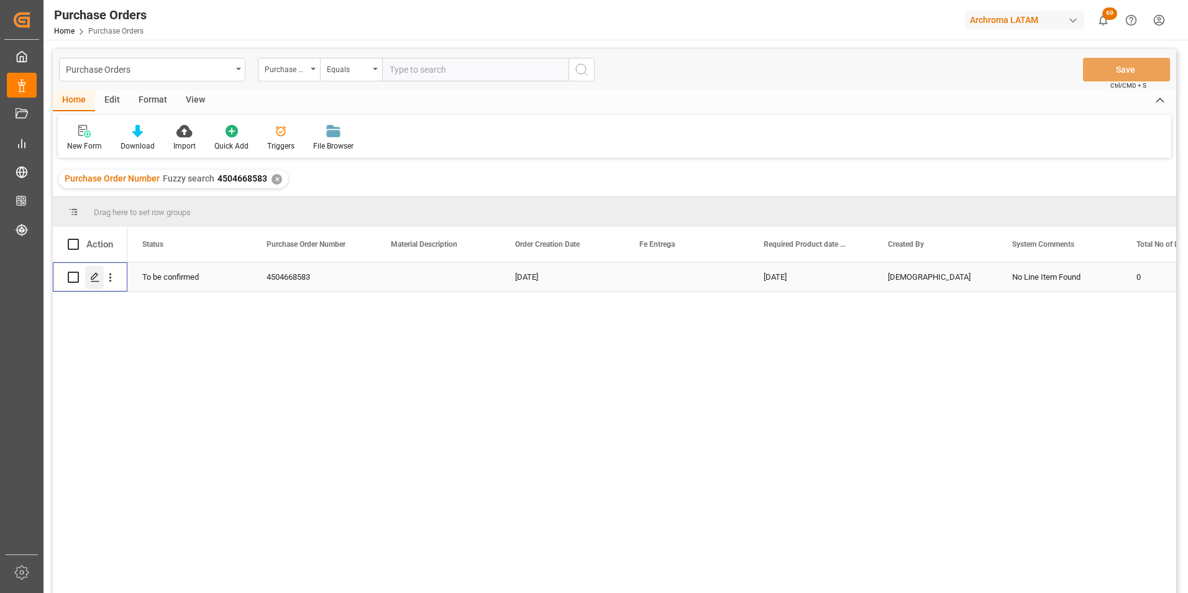
click at [97, 276] on polygon "Press SPACE to select this row." at bounding box center [94, 276] width 6 height 6
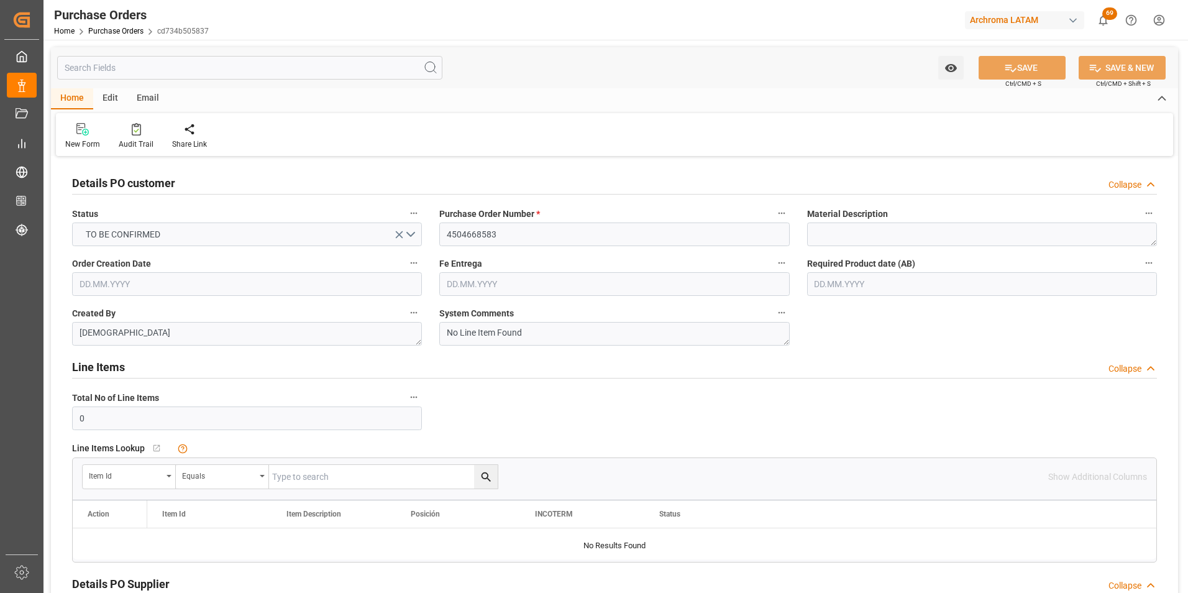
type input "[DATE]"
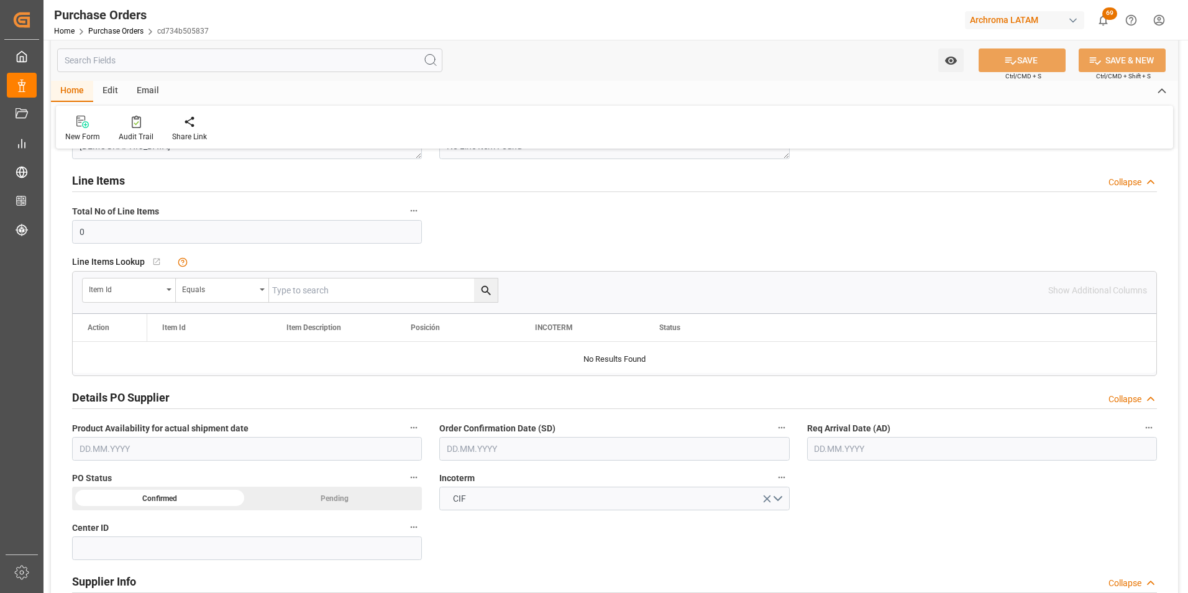
scroll to position [311, 0]
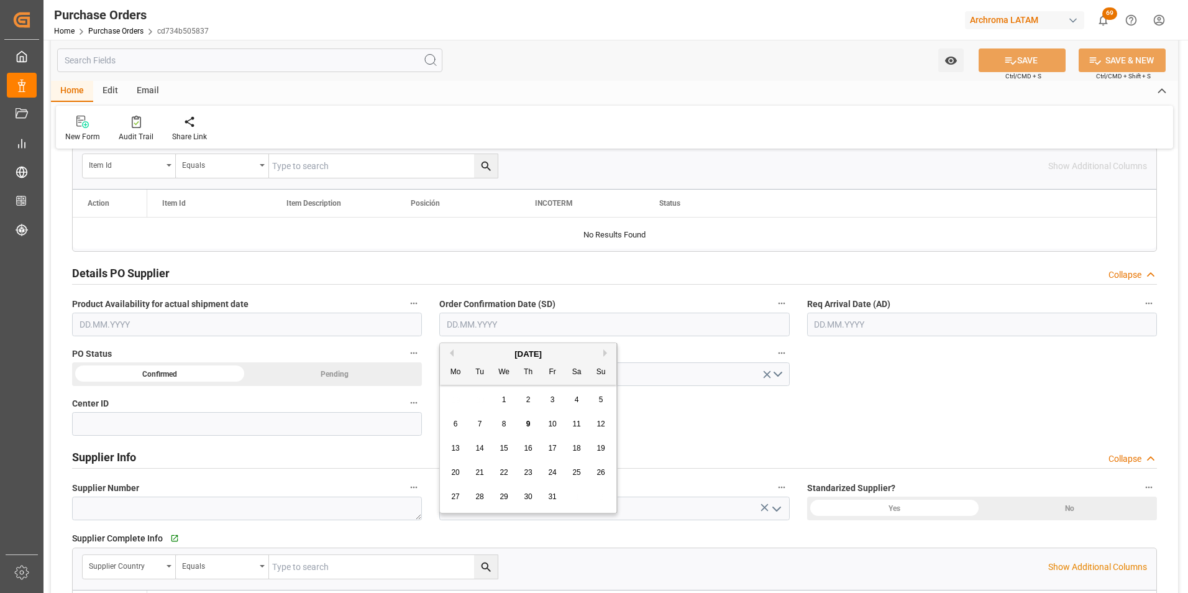
click at [528, 331] on input "text" at bounding box center [614, 325] width 350 height 24
click at [456, 398] on div "29 30 1 2 3 4 5" at bounding box center [529, 400] width 170 height 24
click at [576, 403] on span "4" at bounding box center [577, 399] width 4 height 9
type input "[DATE]"
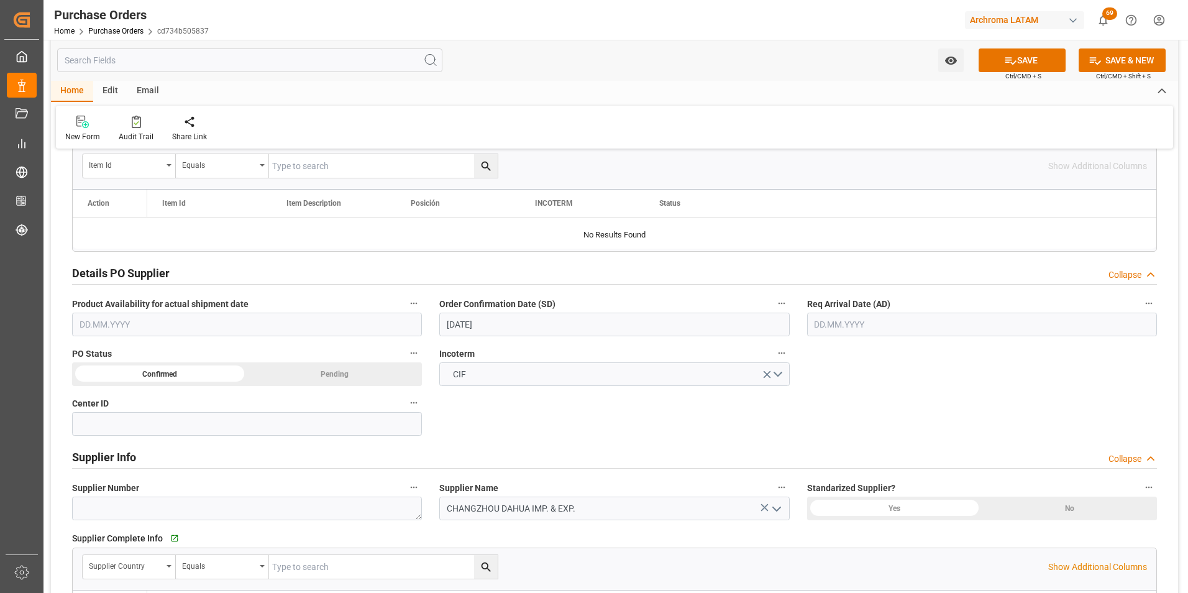
click at [836, 320] on input "text" at bounding box center [982, 325] width 350 height 24
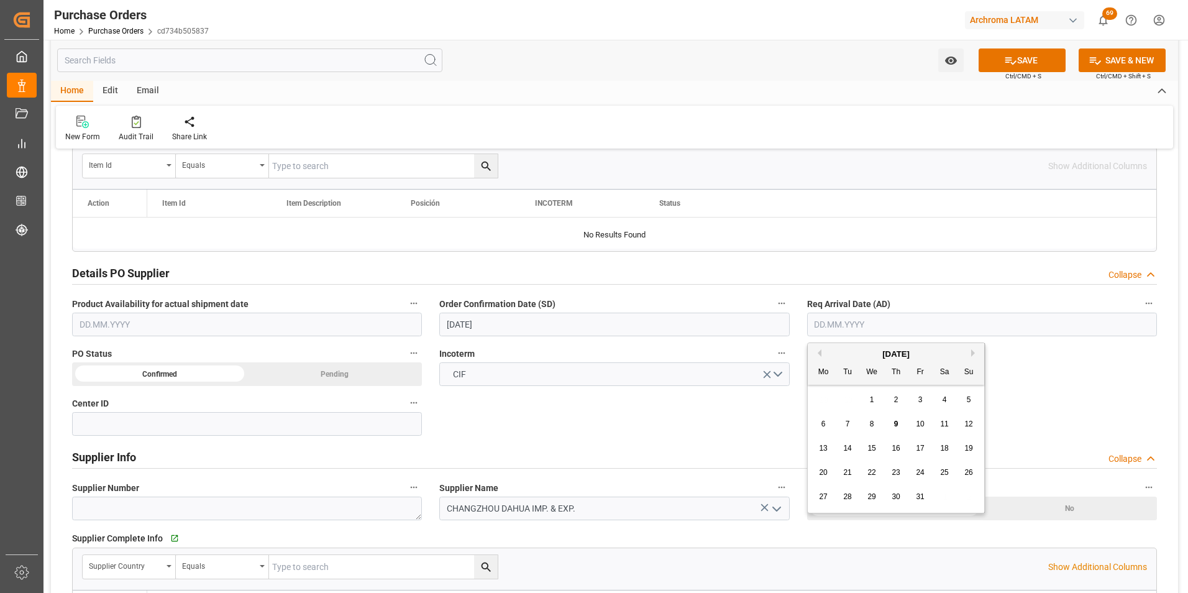
click at [814, 397] on div "29 30 1 2 3 4 5" at bounding box center [897, 400] width 170 height 24
click at [973, 352] on button "Next Month" at bounding box center [974, 352] width 7 height 7
click at [972, 352] on button "Next Month" at bounding box center [974, 352] width 7 height 7
click at [820, 354] on button "Previous Month" at bounding box center [817, 352] width 7 height 7
click at [889, 423] on div "6" at bounding box center [897, 424] width 16 height 15
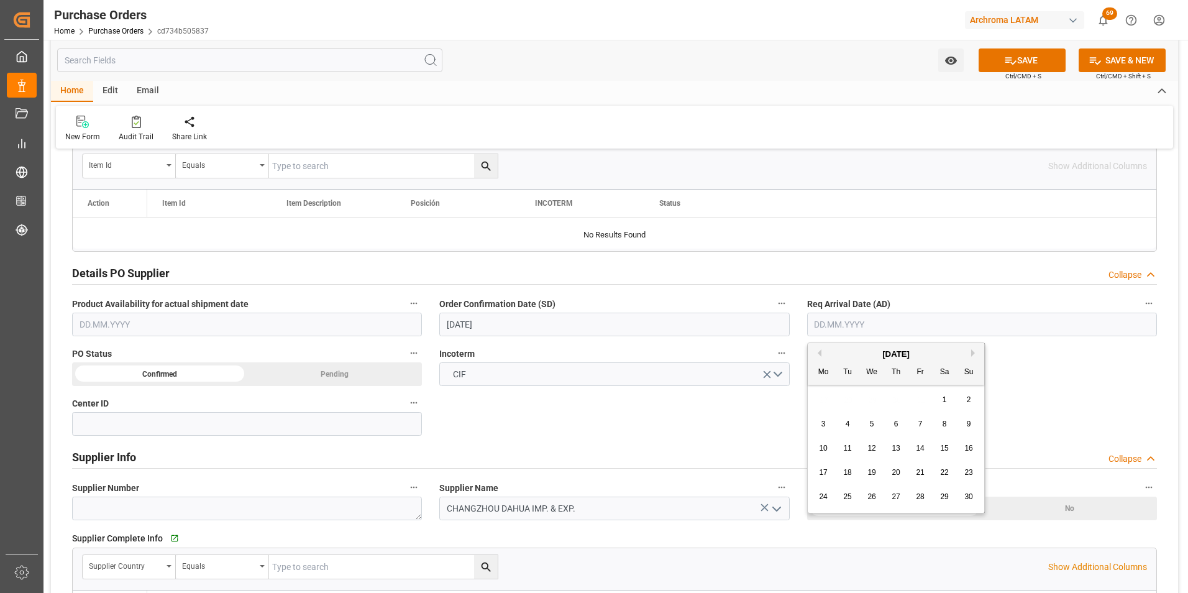
type input "06.11.2025"
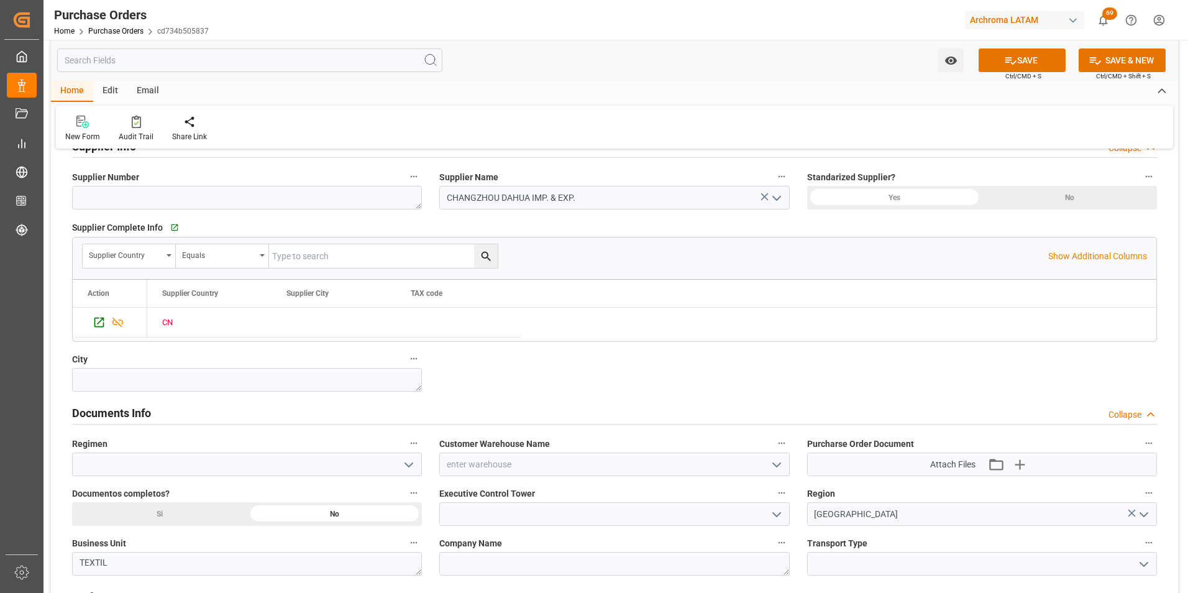
scroll to position [746, 0]
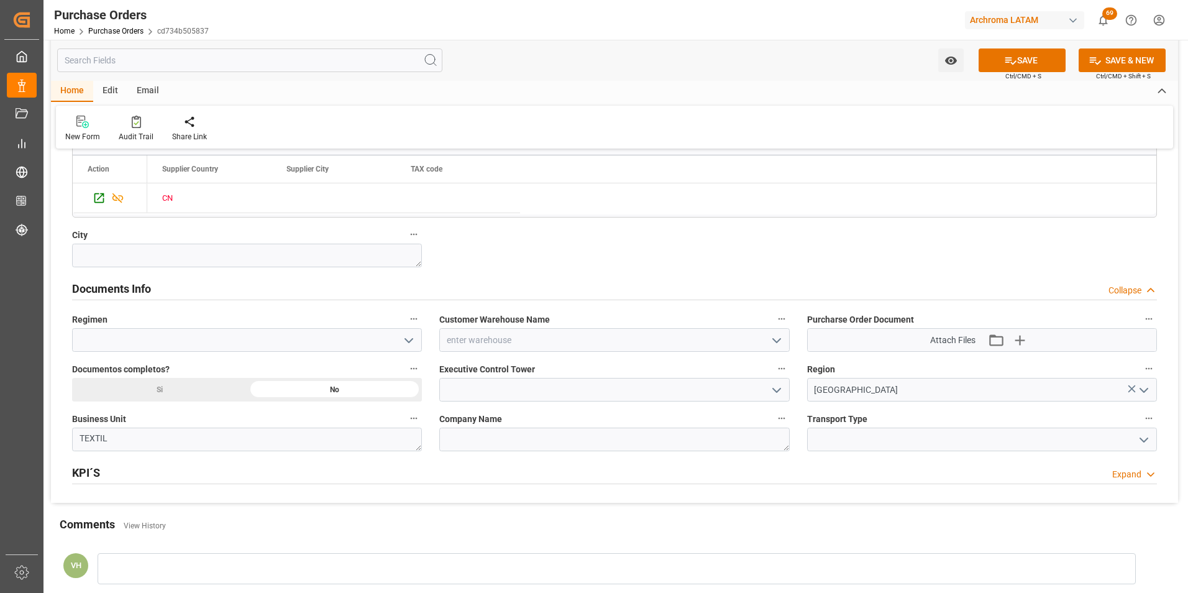
click at [405, 338] on icon "open menu" at bounding box center [408, 340] width 15 height 15
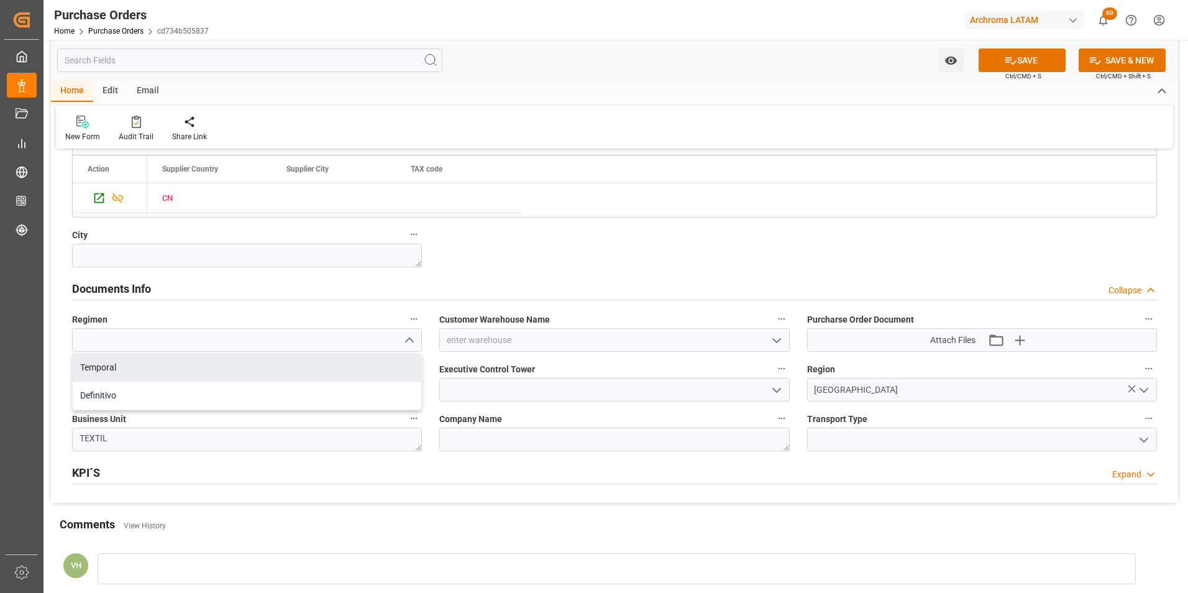
click at [298, 385] on div "Definitivo" at bounding box center [247, 396] width 349 height 28
type input "Definitivo"
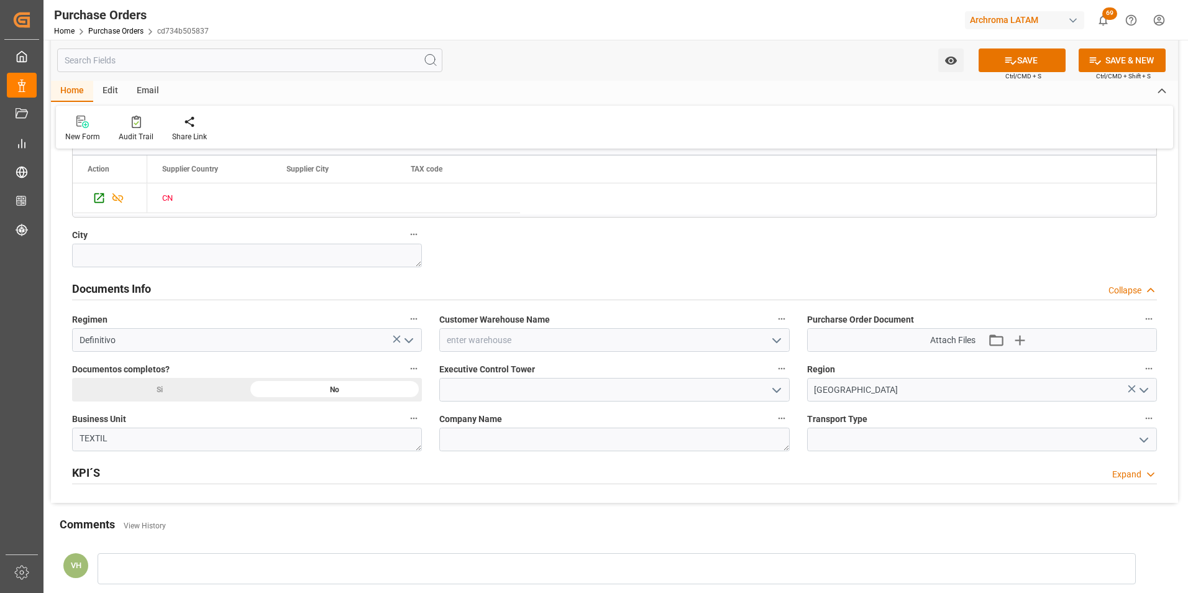
click at [218, 385] on div "Si" at bounding box center [159, 390] width 175 height 24
click at [779, 385] on icon "open menu" at bounding box center [776, 390] width 15 height 15
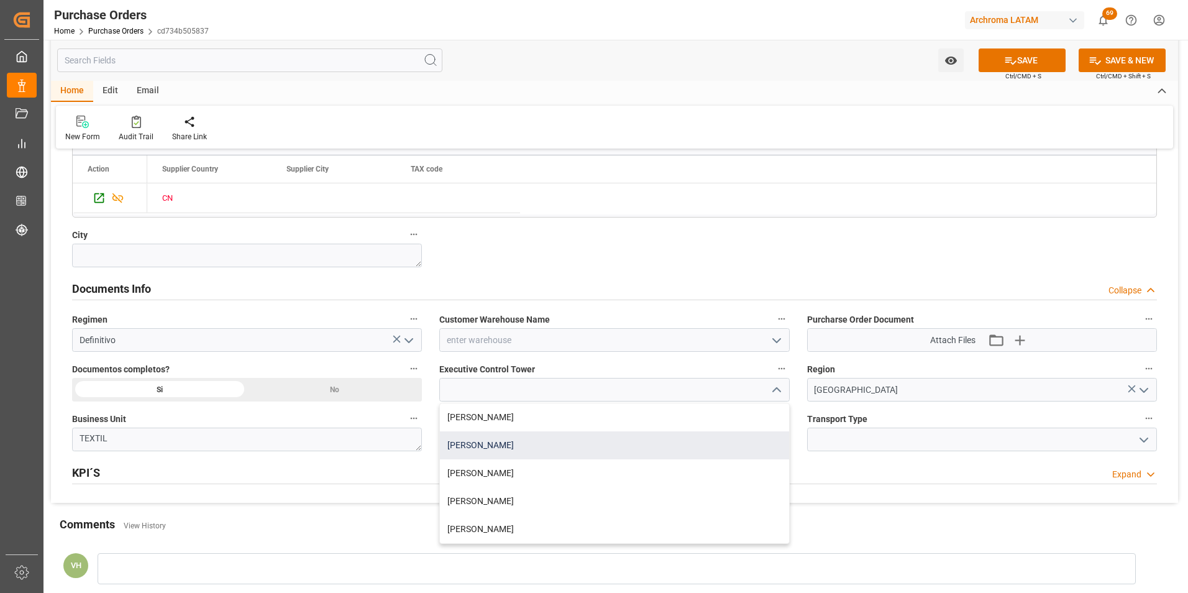
click at [544, 445] on div "[PERSON_NAME]" at bounding box center [614, 445] width 349 height 28
type input "[PERSON_NAME]"
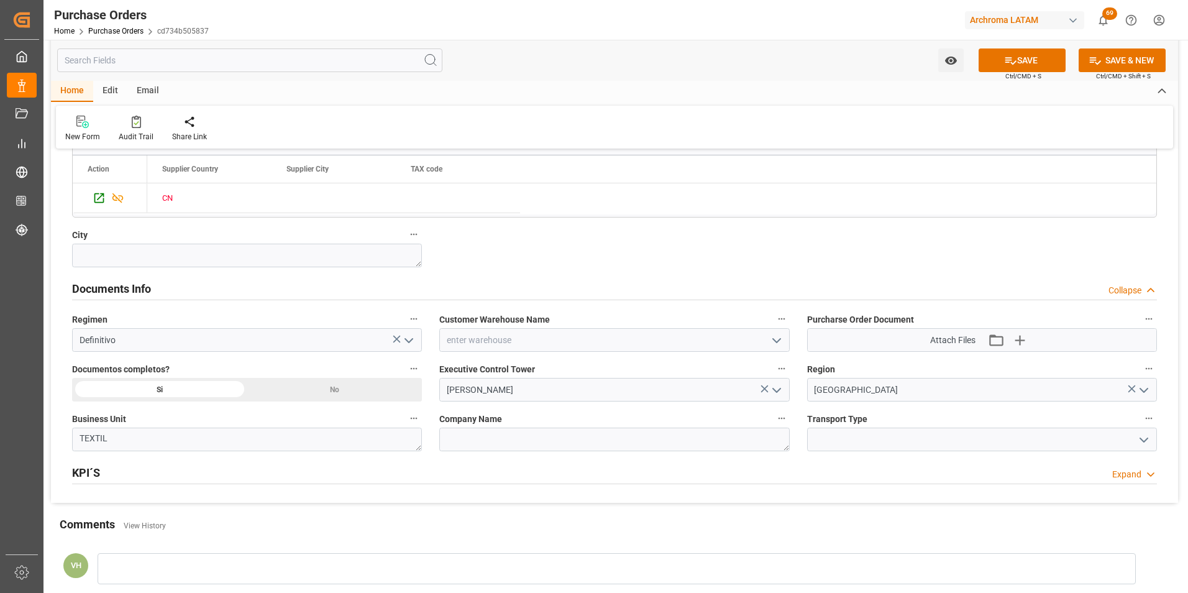
click at [771, 343] on icon "open menu" at bounding box center [776, 340] width 15 height 15
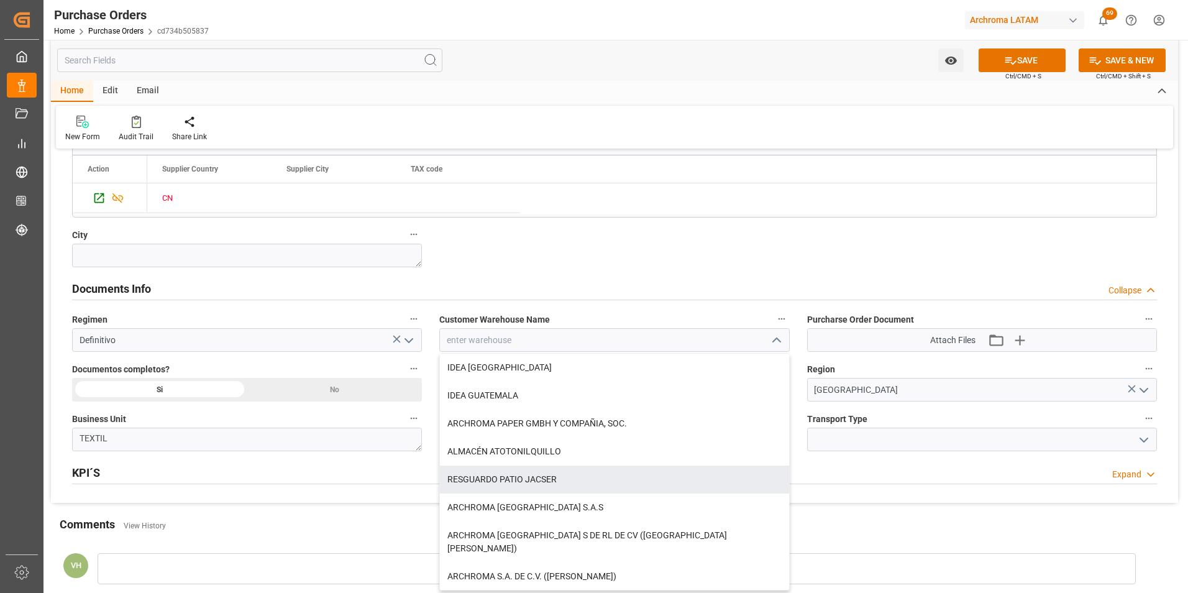
click at [608, 502] on div "ARCHROMA [GEOGRAPHIC_DATA] S.A.S" at bounding box center [614, 507] width 349 height 28
type input "ARCHROMA [GEOGRAPHIC_DATA] S.A.S"
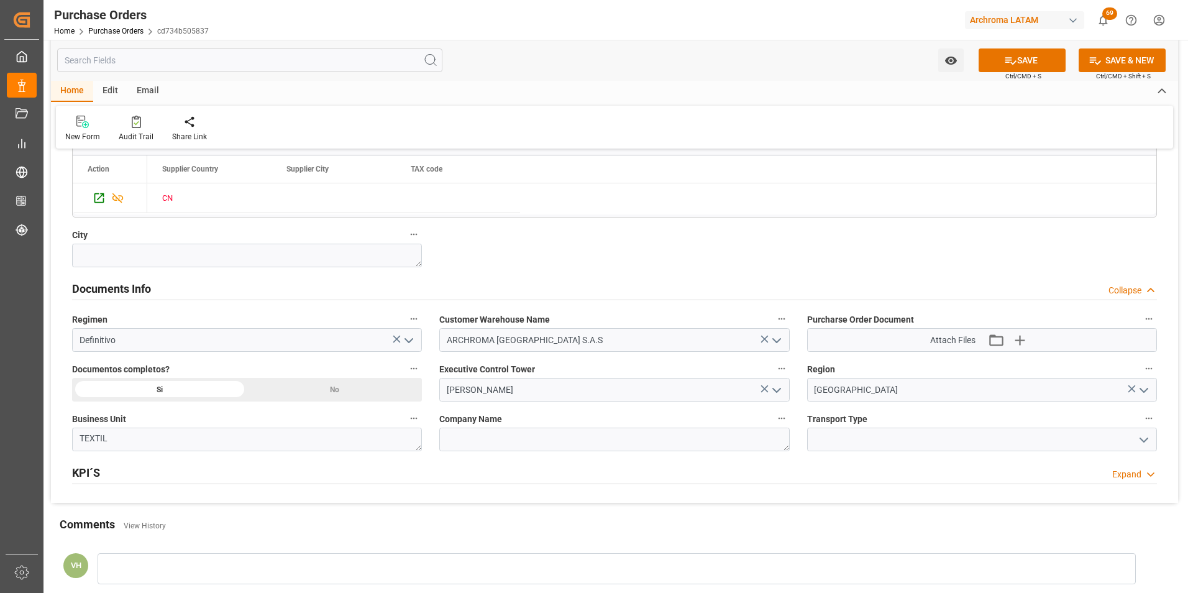
click at [1142, 437] on icon "open menu" at bounding box center [1144, 440] width 15 height 15
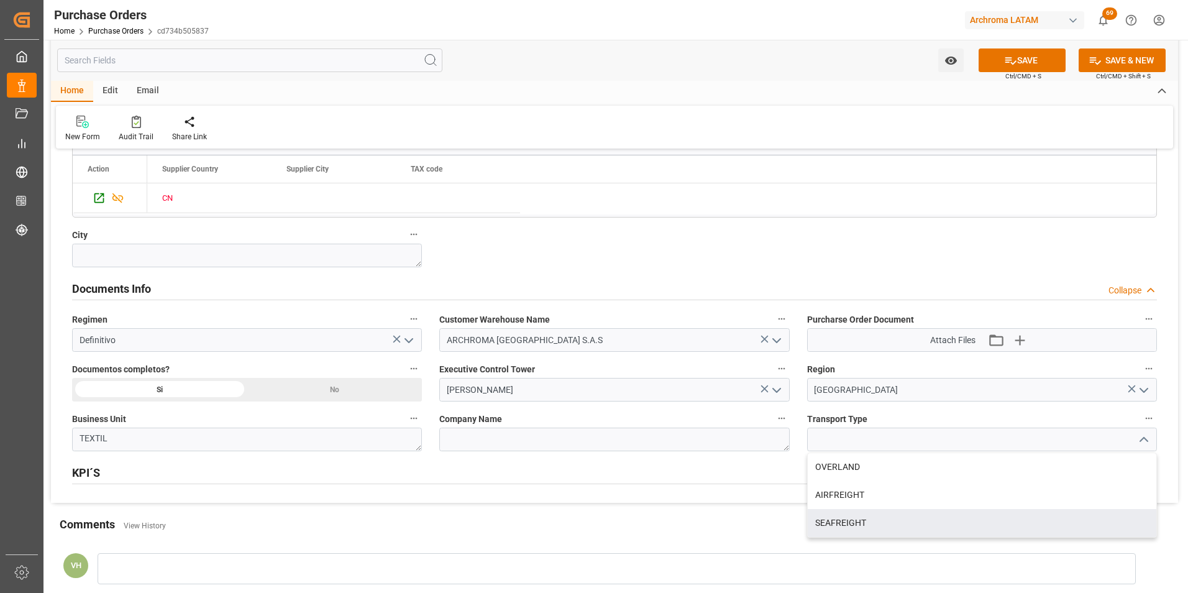
click at [973, 518] on div "SEAFREIGHT" at bounding box center [982, 523] width 349 height 28
type input "SEAFREIGHT"
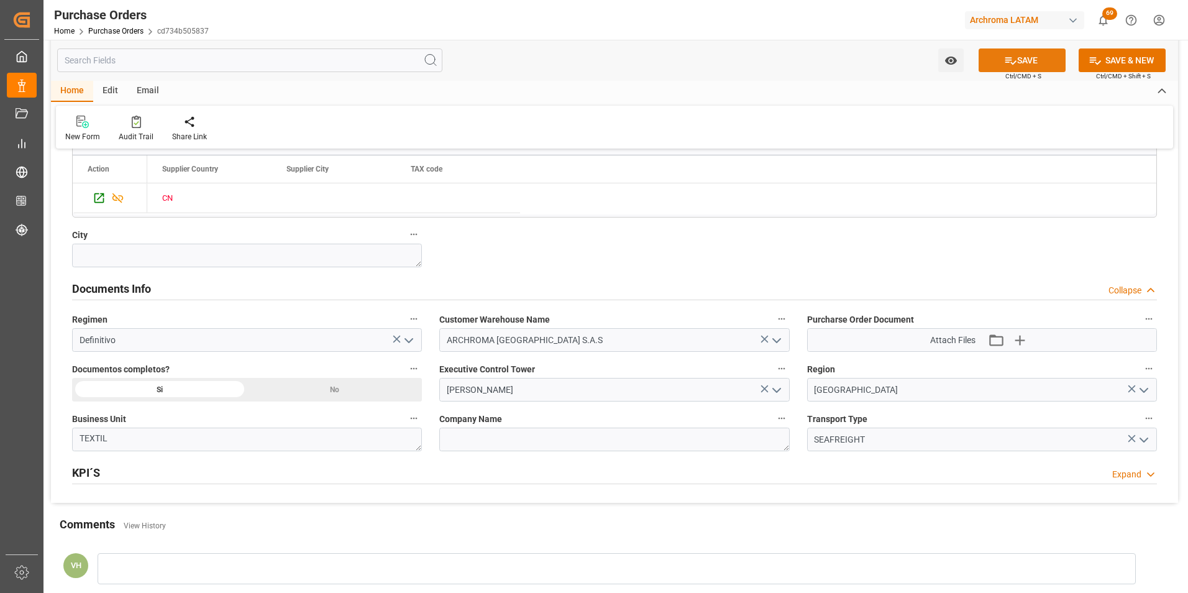
click at [1030, 55] on button "SAVE" at bounding box center [1022, 60] width 87 height 24
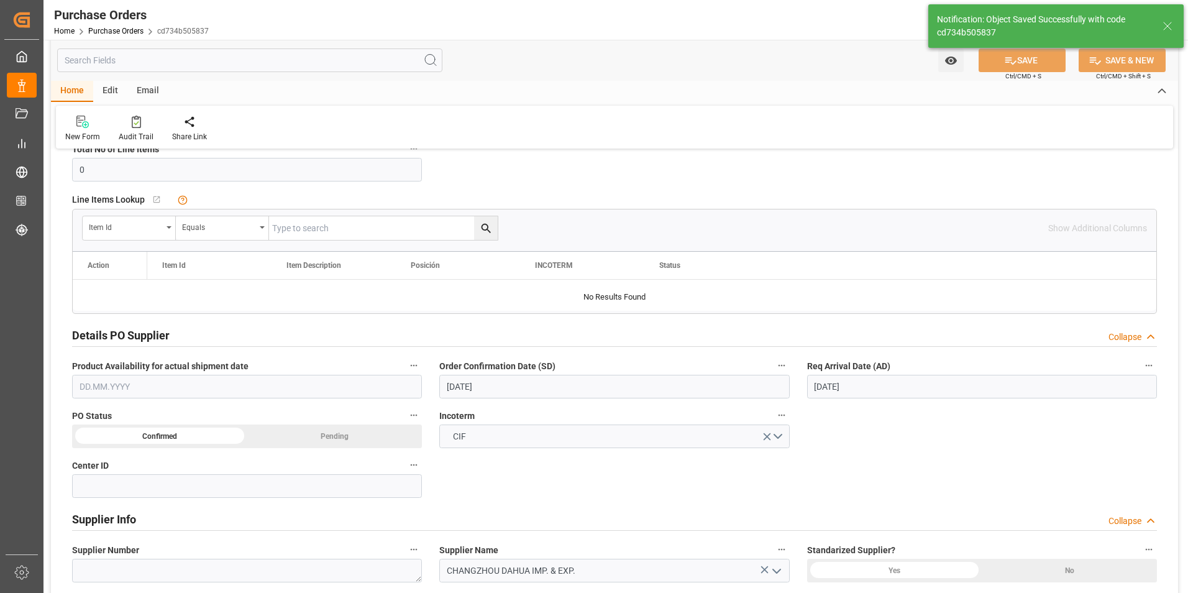
scroll to position [0, 0]
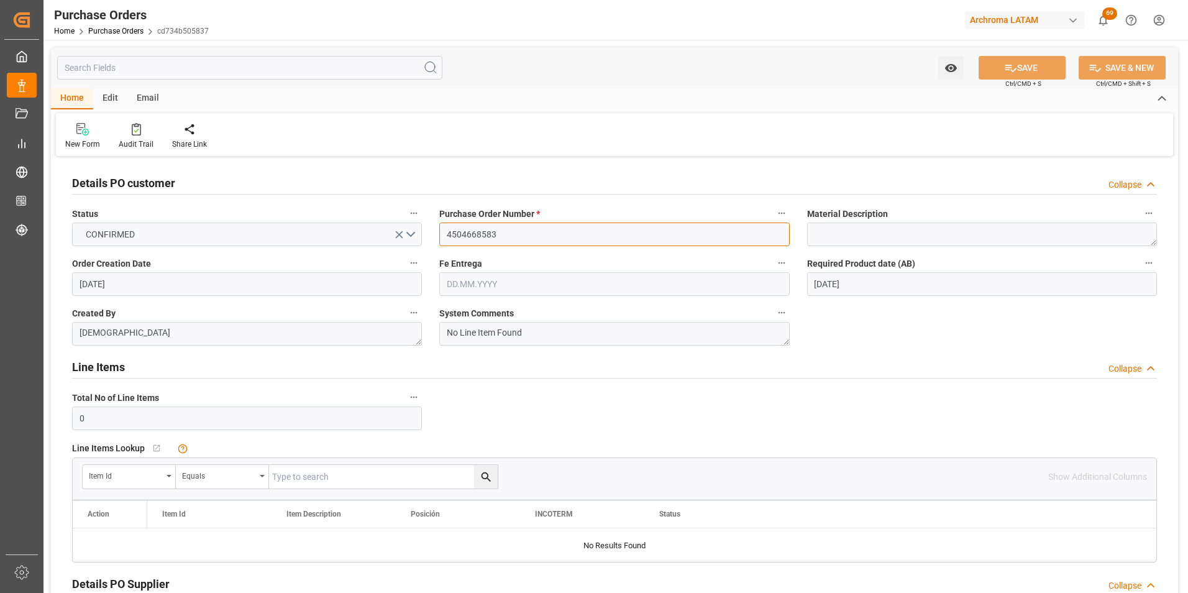
click at [469, 231] on input "4504668583" at bounding box center [614, 234] width 350 height 24
click at [108, 38] on div "Purchase Orders Home Purchase Orders cd734b505837" at bounding box center [131, 20] width 163 height 40
click at [104, 29] on link "Purchase Orders" at bounding box center [115, 31] width 55 height 9
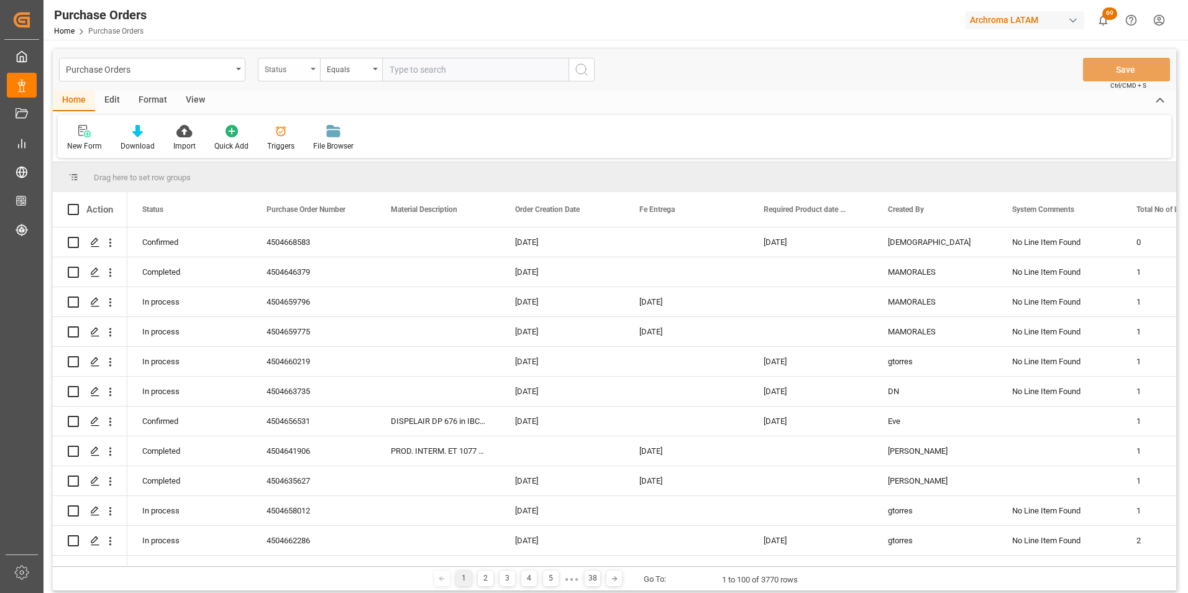
click at [306, 72] on div "Status" at bounding box center [286, 68] width 42 height 14
click at [209, 71] on div "Purchase Orders" at bounding box center [149, 69] width 166 height 16
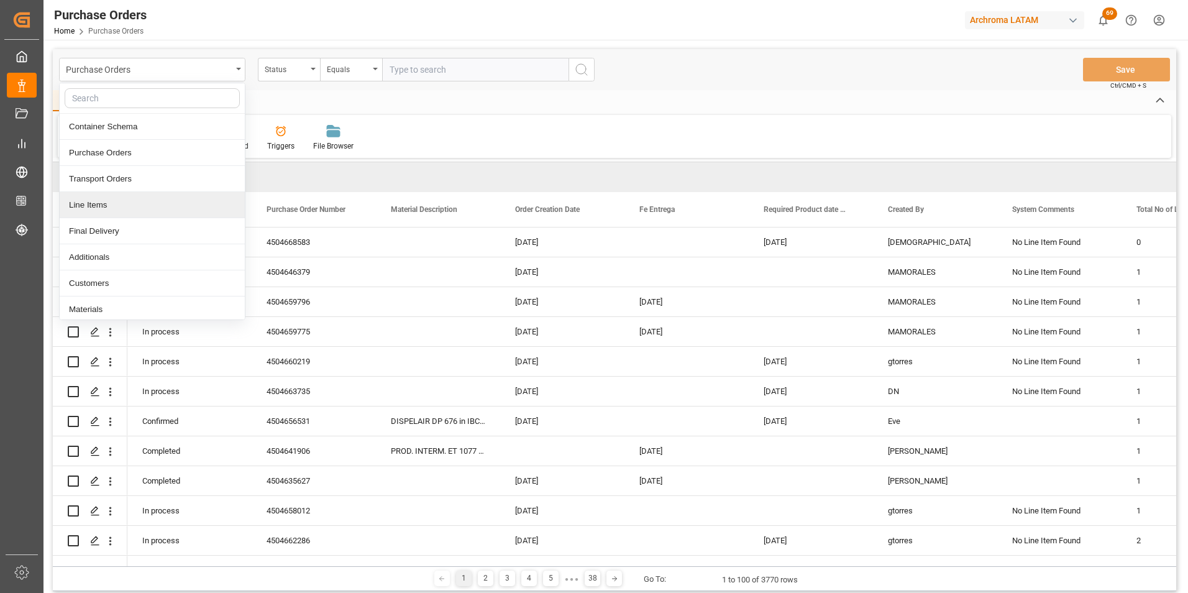
click at [142, 203] on div "Line Items" at bounding box center [152, 205] width 185 height 26
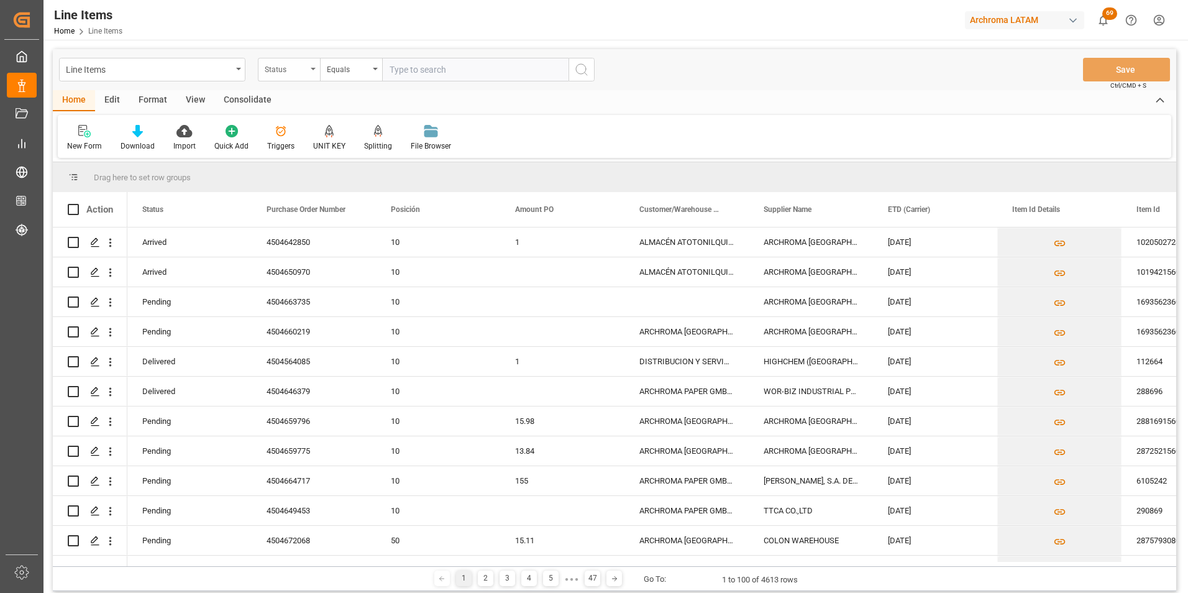
click at [308, 73] on div "Status" at bounding box center [289, 70] width 62 height 24
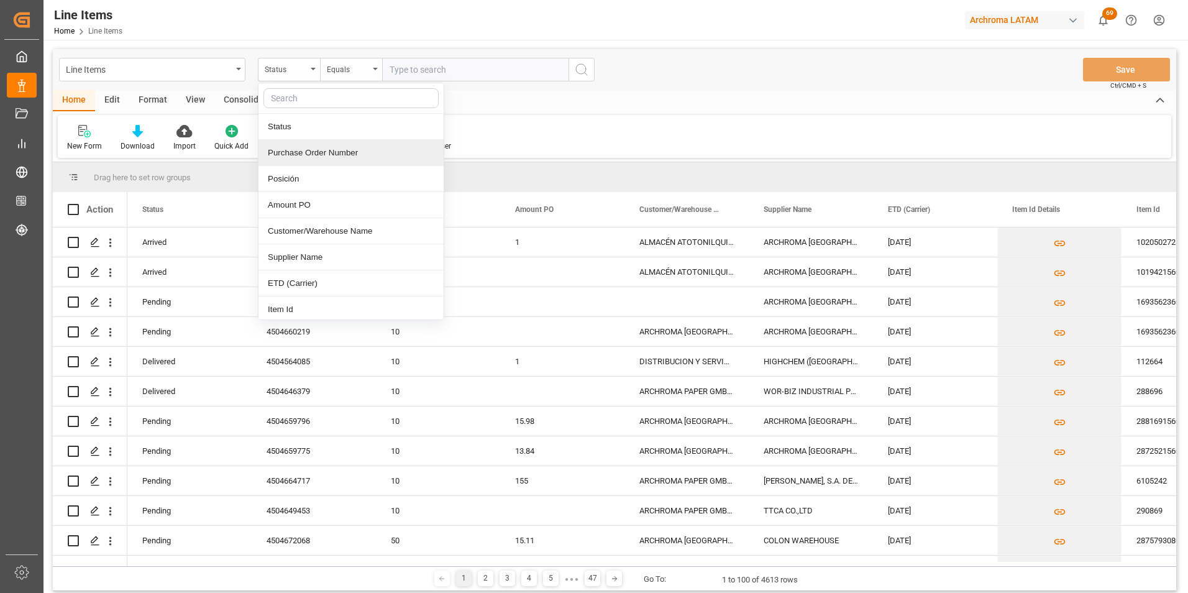
click at [309, 146] on div "Purchase Order Number" at bounding box center [351, 153] width 185 height 26
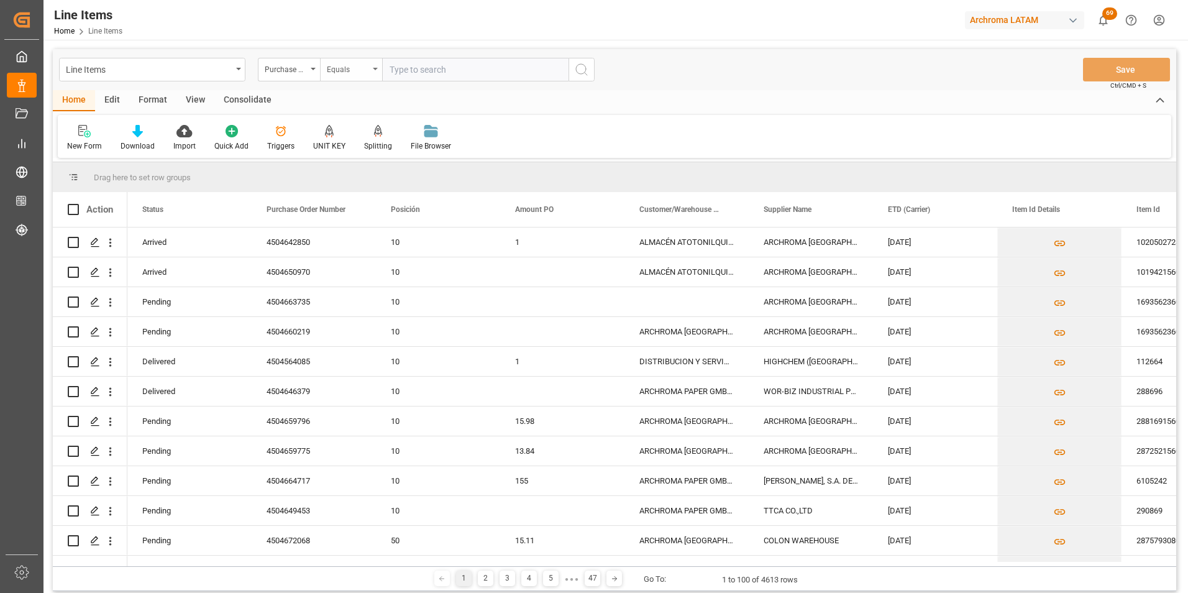
click at [343, 71] on div "Equals" at bounding box center [348, 68] width 42 height 14
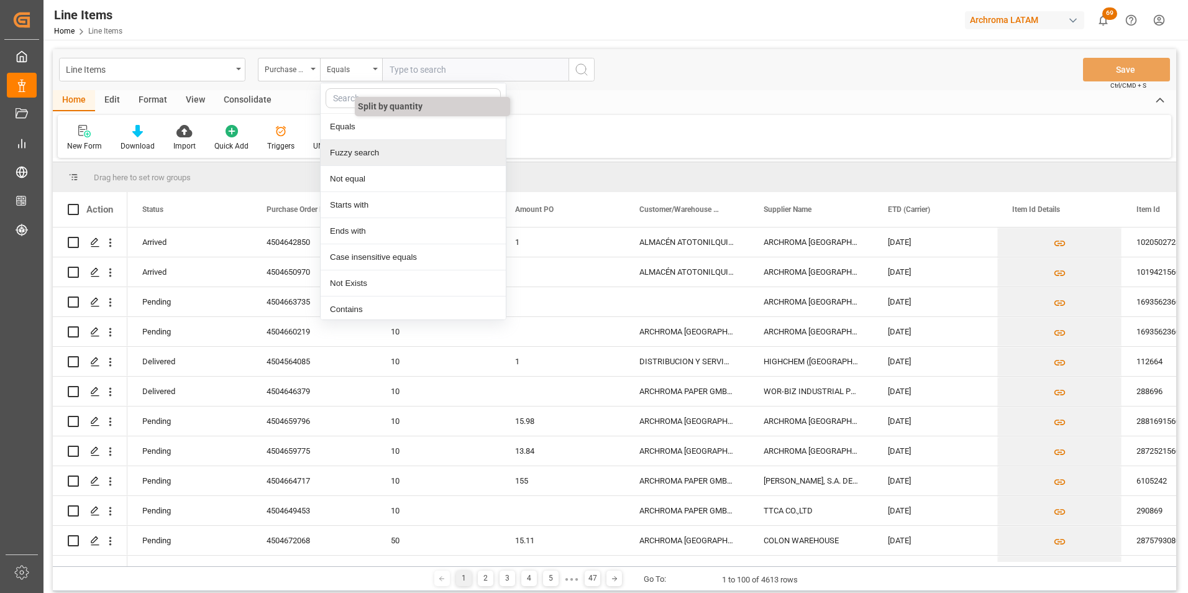
drag, startPoint x: 355, startPoint y: 150, endPoint x: 362, endPoint y: 147, distance: 7.9
click at [355, 150] on div "Fuzzy search" at bounding box center [413, 153] width 185 height 26
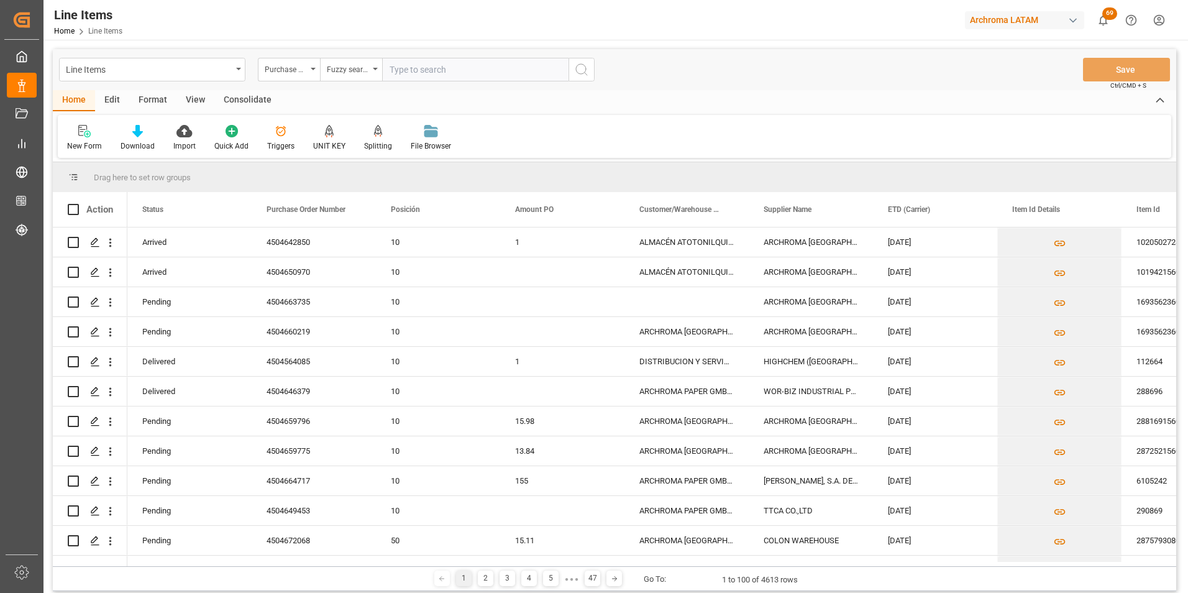
paste input "4504668583"
type input "4504668583"
click at [577, 75] on icon "search button" at bounding box center [581, 69] width 15 height 15
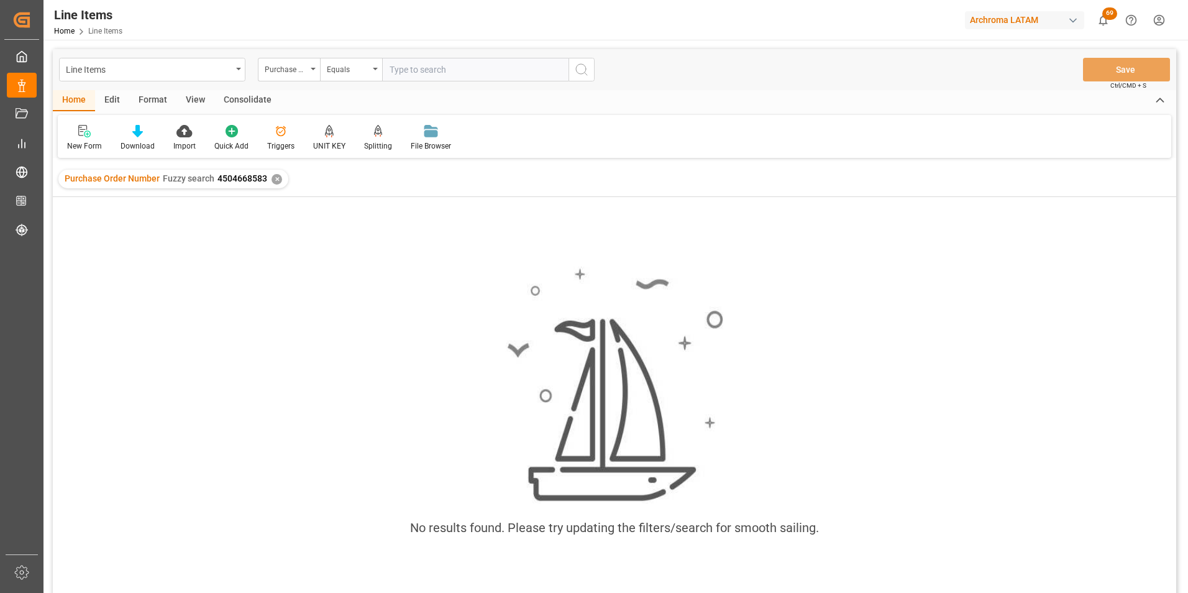
click at [278, 177] on div "✕" at bounding box center [277, 179] width 11 height 11
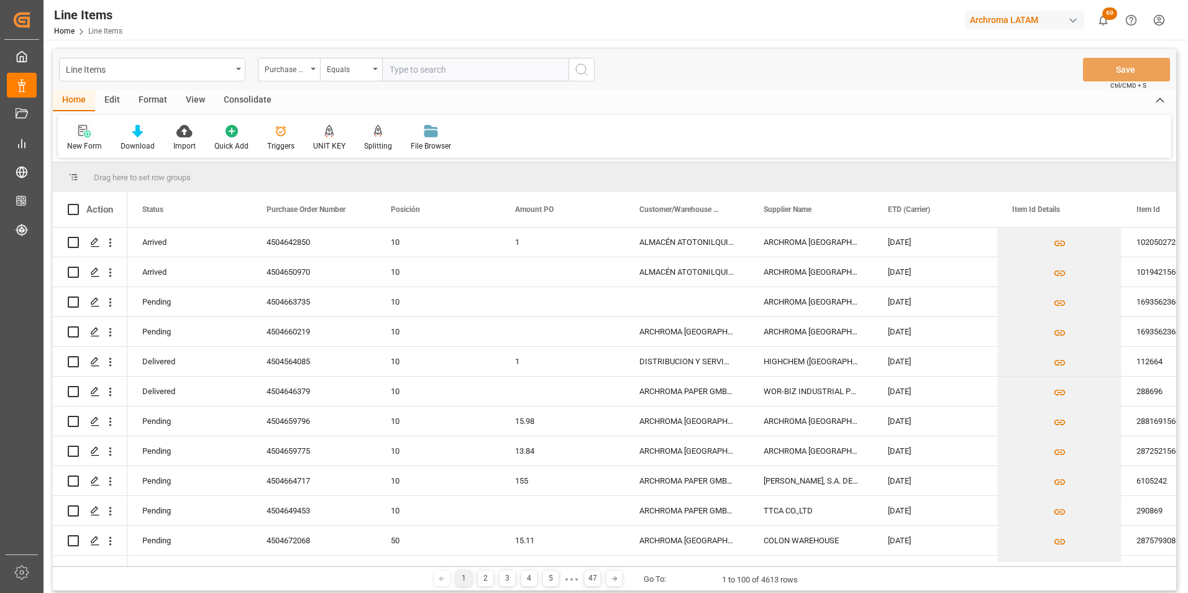
click at [86, 145] on div "New Form" at bounding box center [84, 145] width 35 height 11
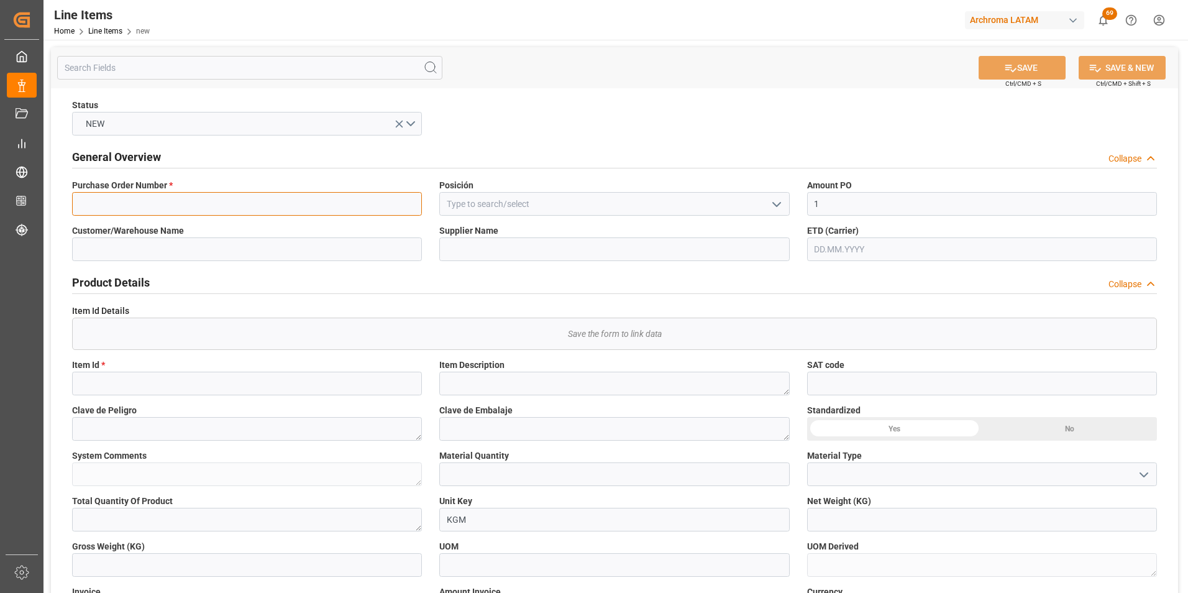
click at [185, 206] on input at bounding box center [247, 204] width 350 height 24
paste input "4504668583"
type input "4504668583"
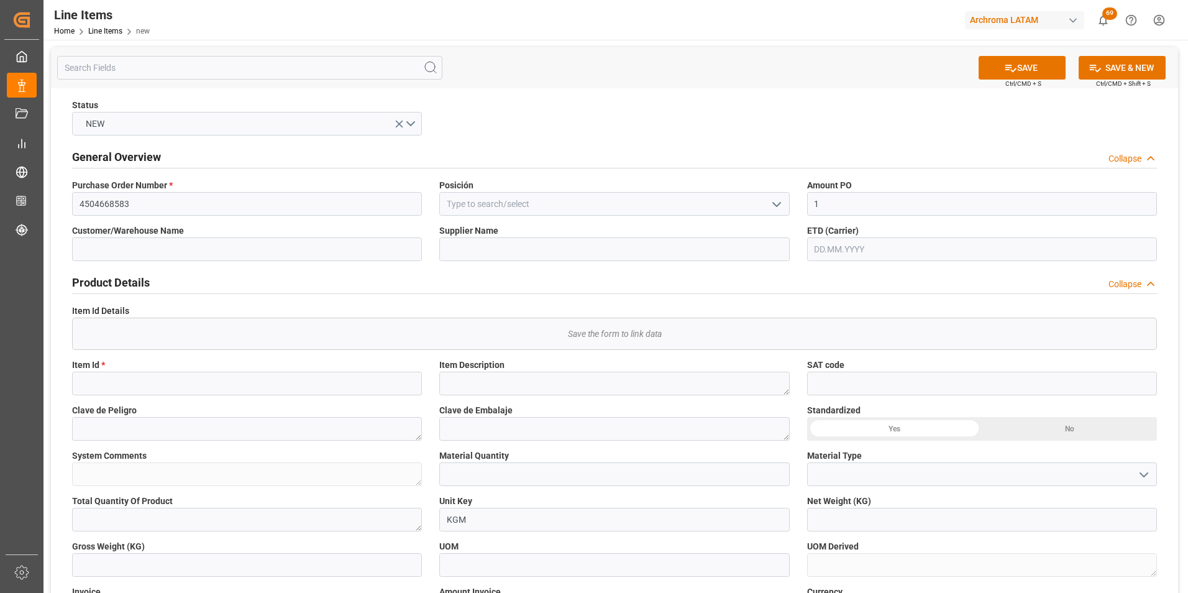
click at [505, 191] on label "Posición" at bounding box center [614, 185] width 350 height 13
click at [539, 208] on input at bounding box center [614, 204] width 350 height 24
click at [763, 207] on input at bounding box center [614, 204] width 350 height 24
click at [775, 207] on icon "open menu" at bounding box center [776, 204] width 15 height 15
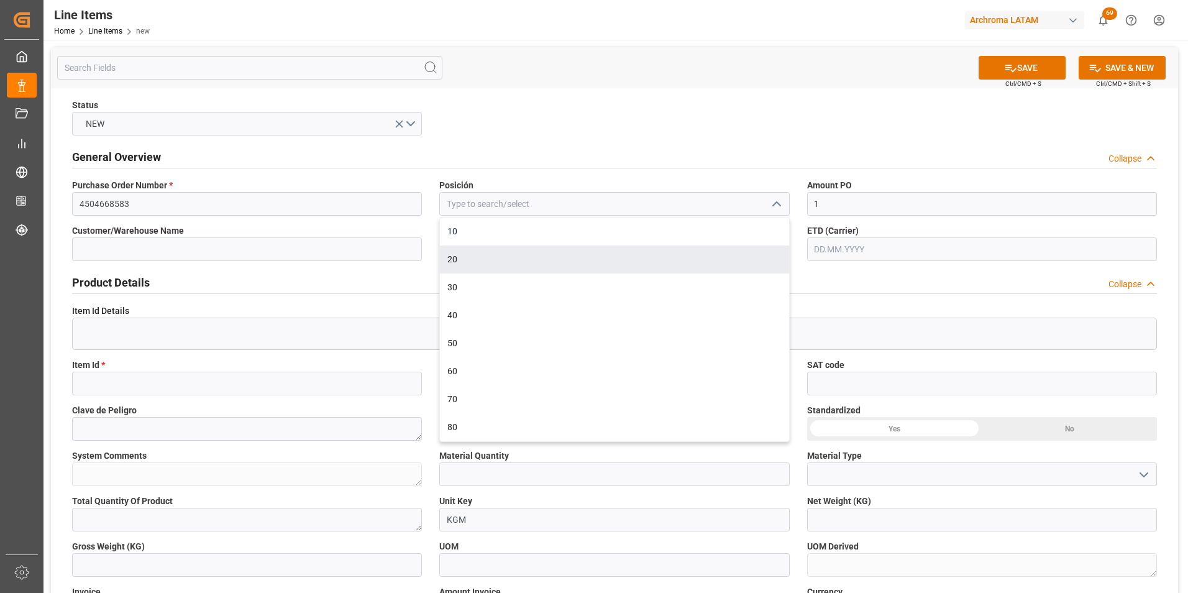
click at [635, 244] on div "10" at bounding box center [614, 232] width 349 height 28
type input "10"
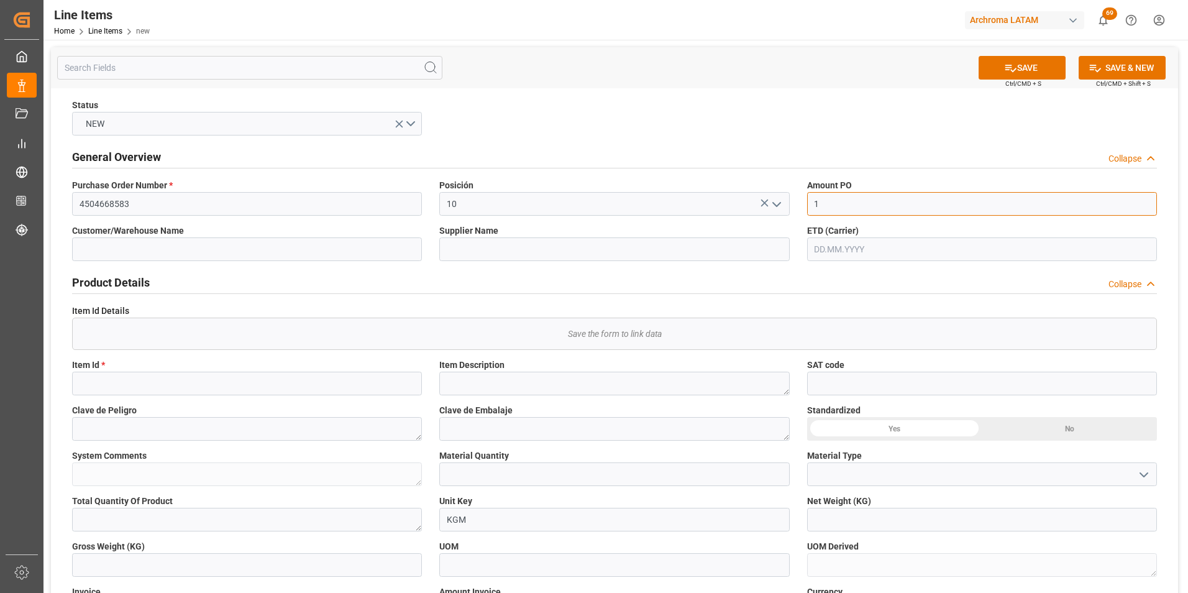
drag, startPoint x: 825, startPoint y: 209, endPoint x: 799, endPoint y: 209, distance: 26.1
click at [799, 209] on div "Amount PO 1" at bounding box center [982, 197] width 367 height 45
type input "1.36"
click at [893, 241] on input "text" at bounding box center [982, 249] width 350 height 24
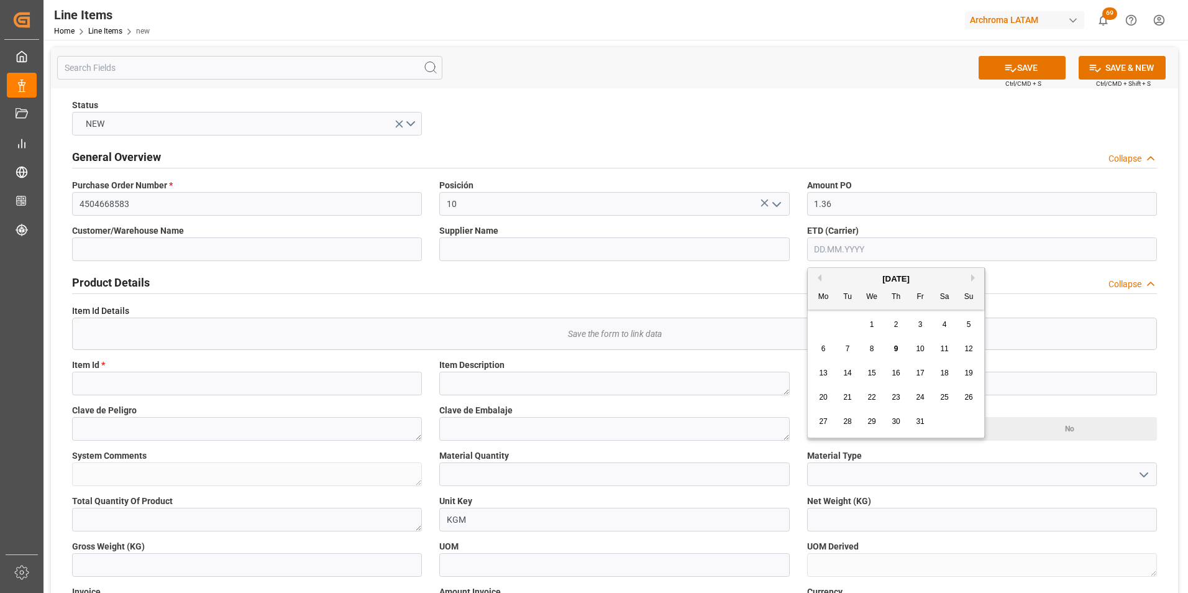
click at [828, 313] on div "October 2025 Mo Tu We Th Fr Sa Su 29 30 1 2 3 4 5 6 7 8 9 10 11 12 13 14 15 16 …" at bounding box center [896, 353] width 177 height 170
click at [946, 327] on span "4" at bounding box center [945, 324] width 4 height 9
type input "04.10.2025"
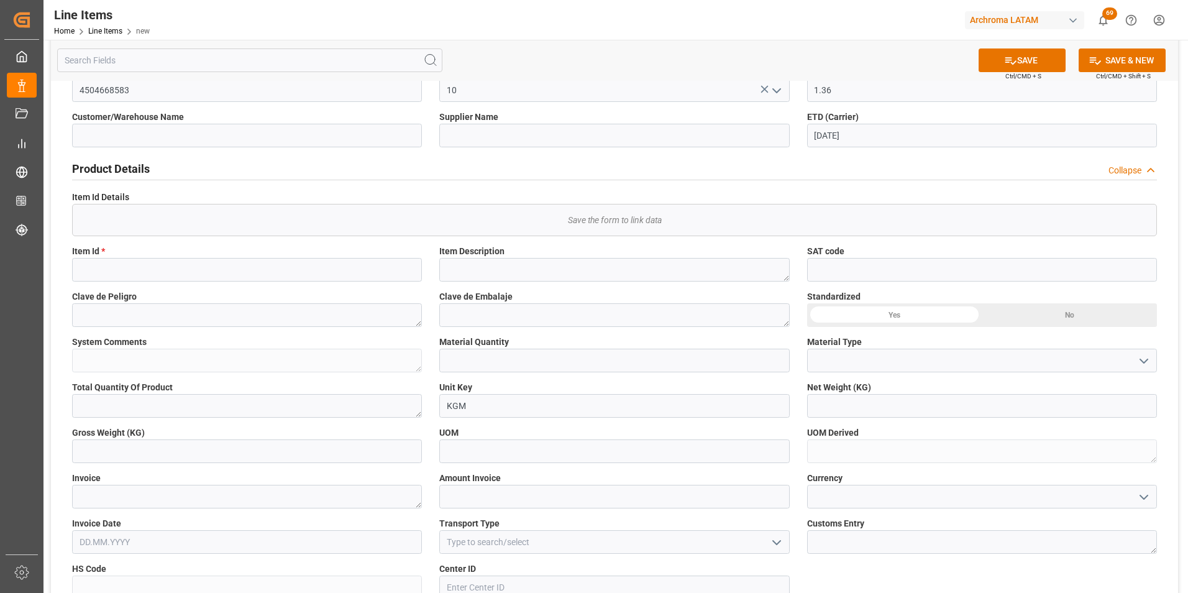
scroll to position [124, 0]
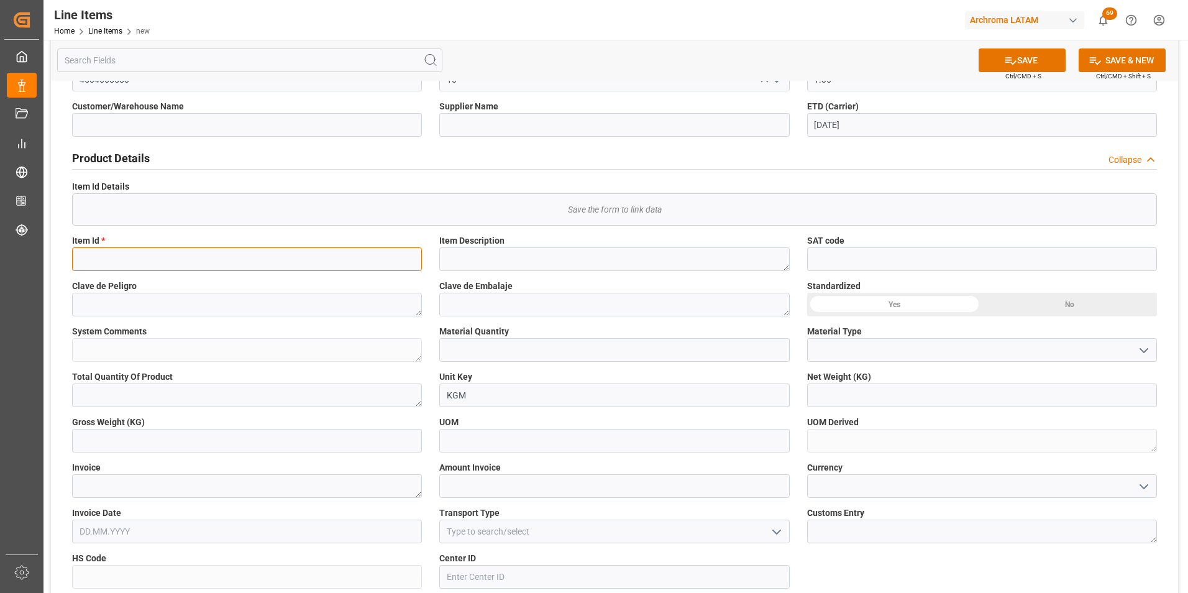
click at [325, 261] on input at bounding box center [247, 259] width 350 height 24
click at [529, 265] on textarea at bounding box center [614, 259] width 350 height 24
click at [90, 257] on input "29315" at bounding box center [247, 259] width 350 height 24
type input "292315"
click at [648, 345] on input "text" at bounding box center [614, 350] width 350 height 24
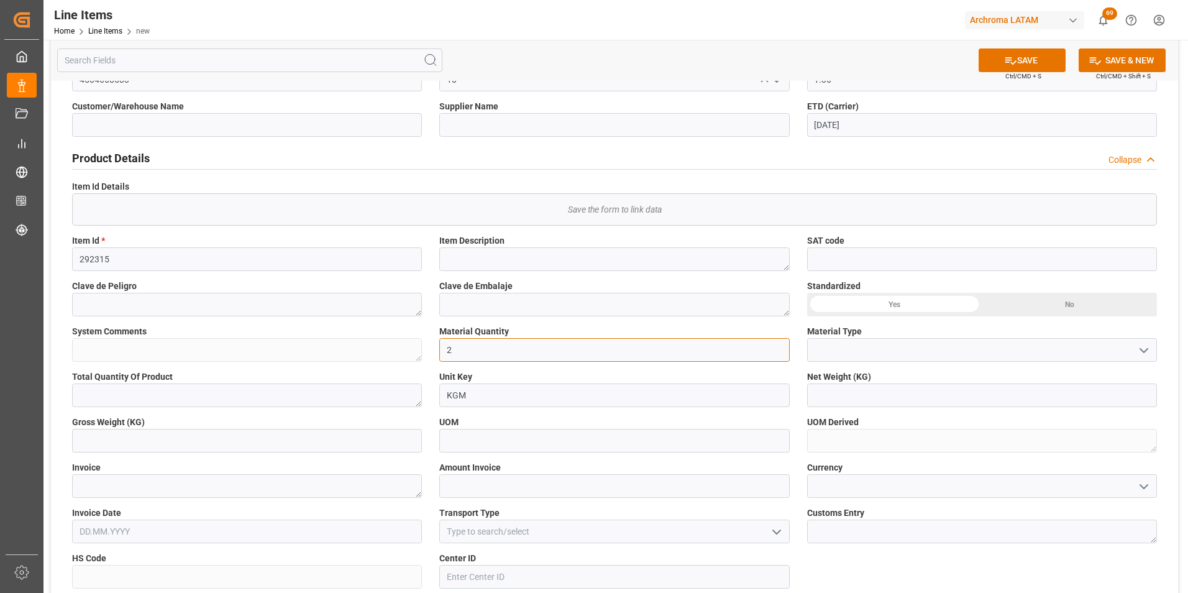
type input "2"
click at [1144, 344] on icon "open menu" at bounding box center [1144, 350] width 15 height 15
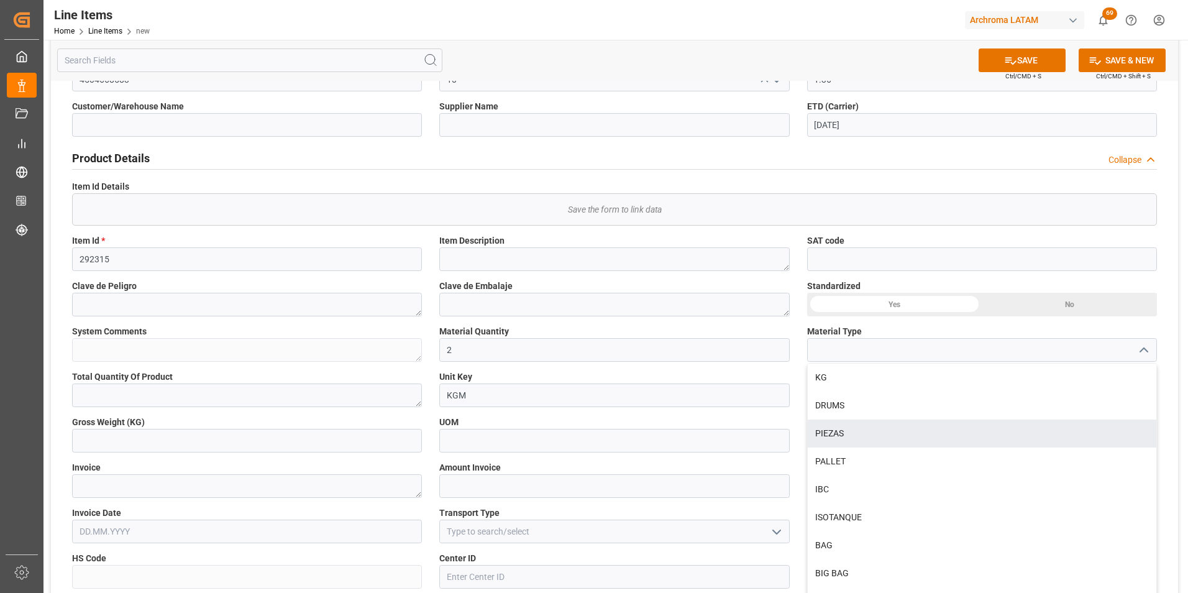
click at [1002, 452] on div "PALLET" at bounding box center [982, 461] width 349 height 28
type input "PALLET"
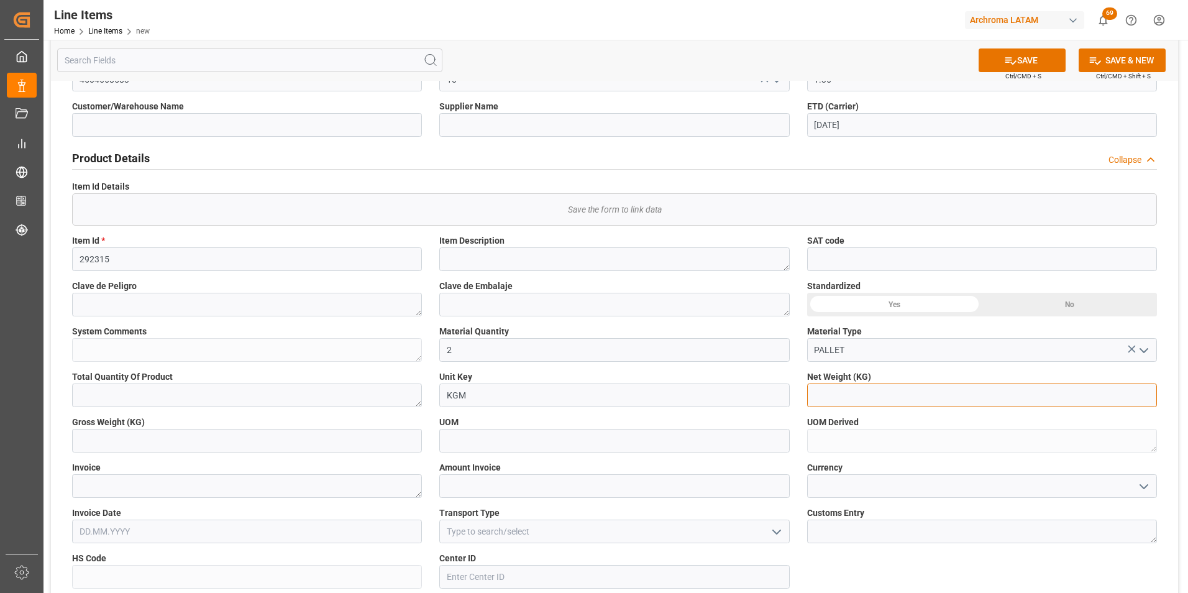
click at [880, 392] on input "text" at bounding box center [982, 395] width 350 height 24
type input "2000"
click at [281, 446] on input "text" at bounding box center [247, 441] width 350 height 24
type input "2009.6"
click at [290, 483] on textarea at bounding box center [247, 486] width 350 height 24
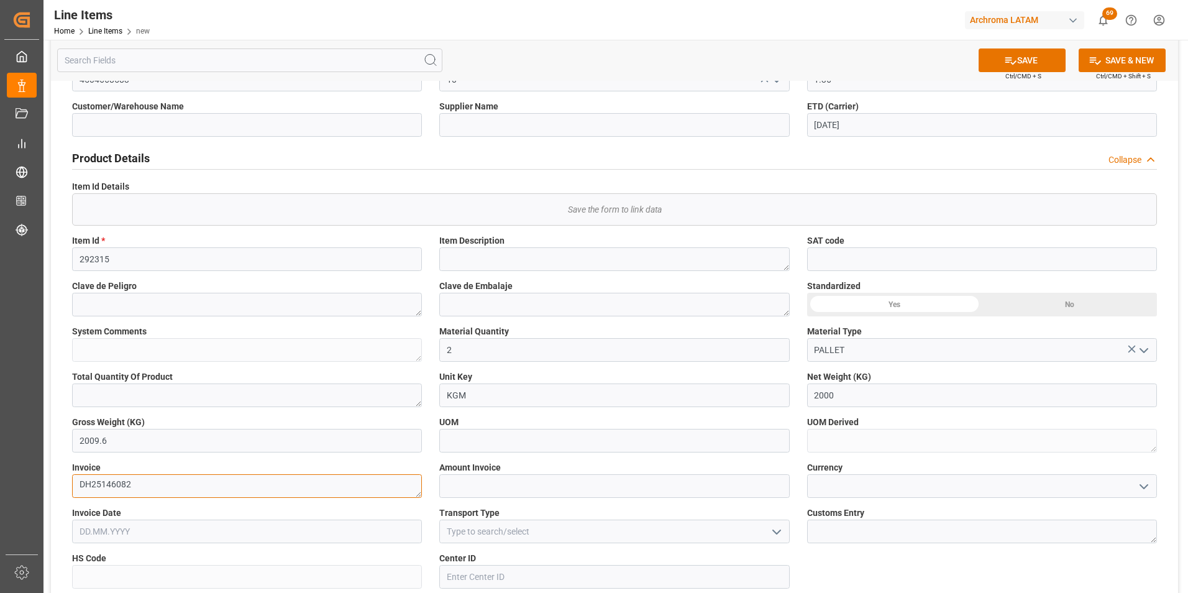
type textarea "DH25146082"
click at [160, 535] on input "text" at bounding box center [247, 532] width 350 height 24
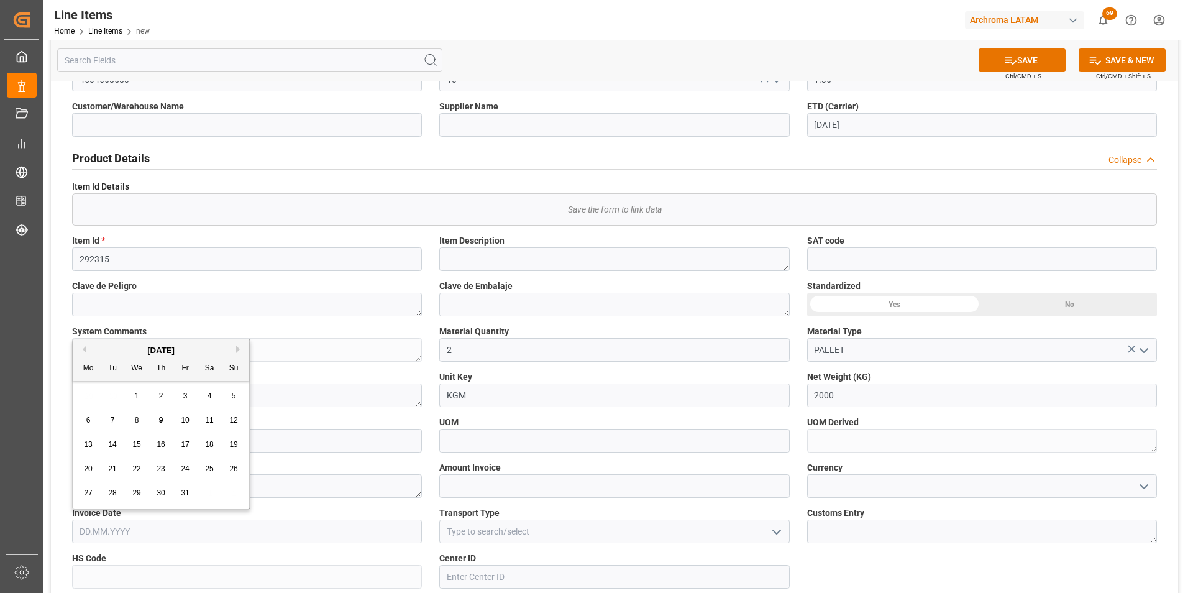
click at [83, 346] on button "Previous Month" at bounding box center [82, 349] width 7 height 7
click at [135, 462] on div "24" at bounding box center [137, 469] width 16 height 15
type input "[DATE]"
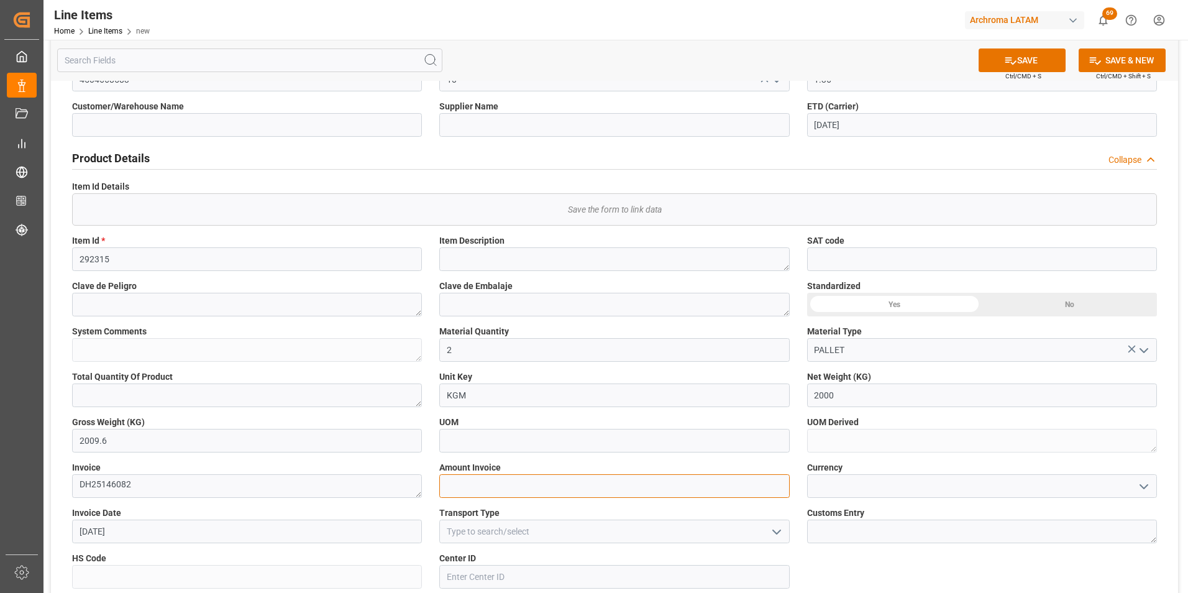
drag, startPoint x: 497, startPoint y: 482, endPoint x: 548, endPoint y: 500, distance: 54.8
click at [497, 482] on input "text" at bounding box center [614, 486] width 350 height 24
type input "2720"
click at [1144, 485] on icon "open menu" at bounding box center [1144, 486] width 15 height 15
click at [1080, 513] on div "USD" at bounding box center [982, 514] width 349 height 28
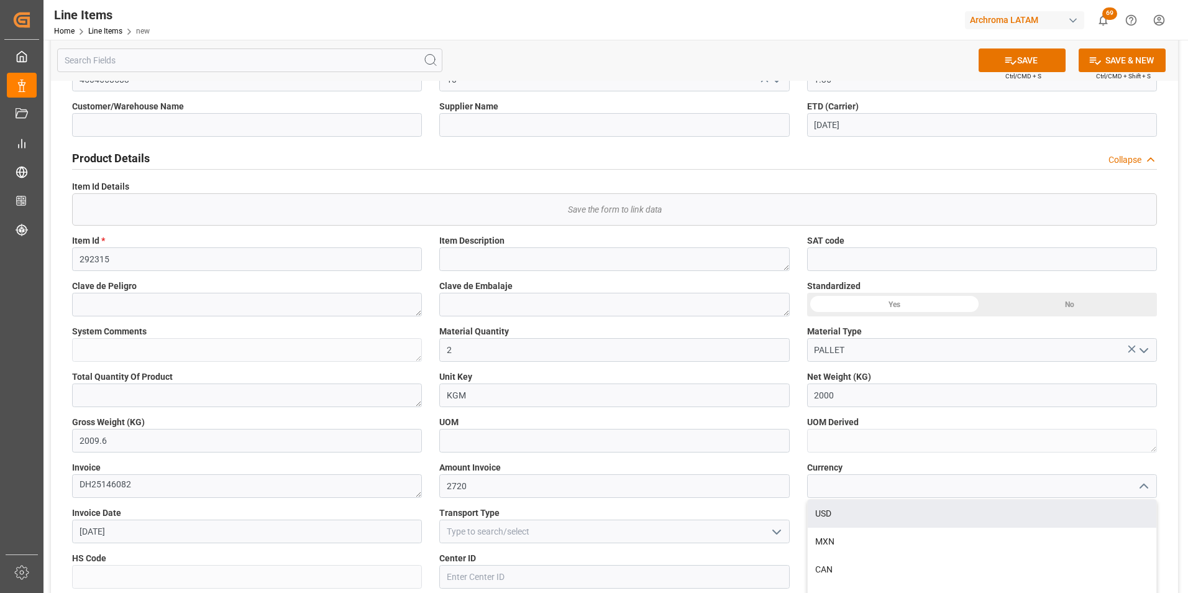
type input "USD"
click at [774, 531] on polyline "open menu" at bounding box center [776, 532] width 7 height 4
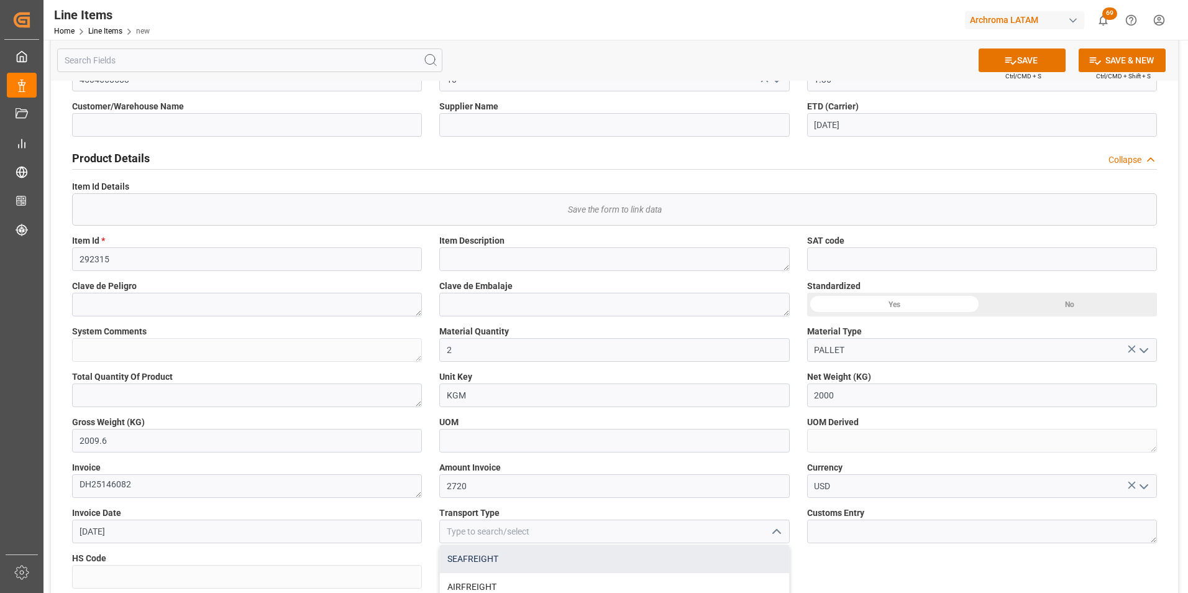
click at [697, 556] on div "SEAFREIGHT" at bounding box center [614, 559] width 349 height 28
type input "SEAFREIGHT"
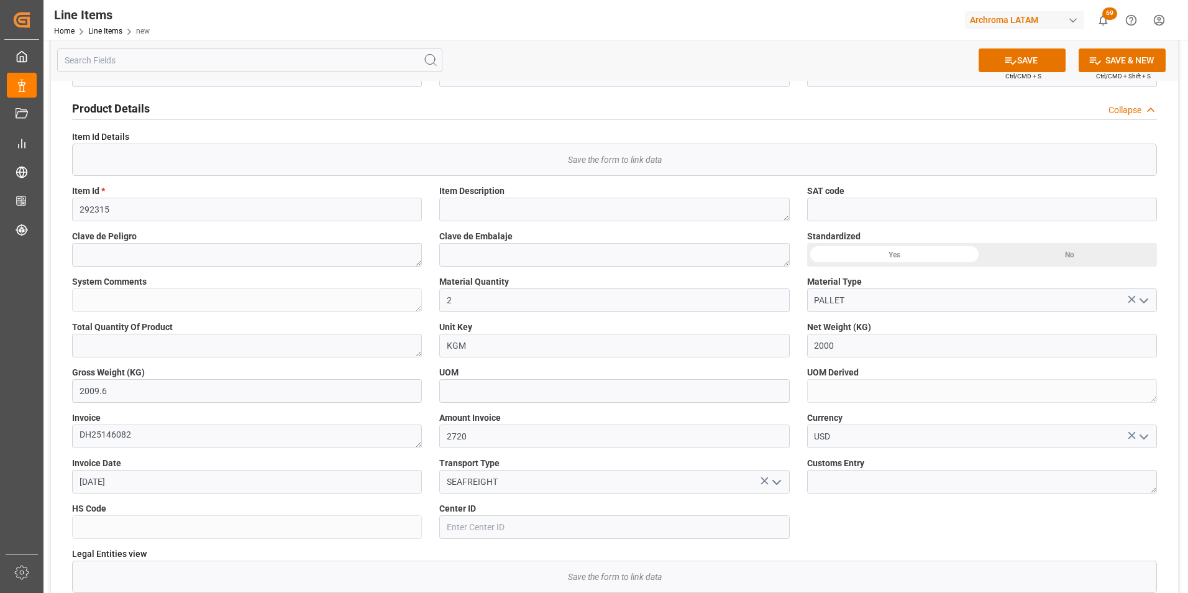
scroll to position [249, 0]
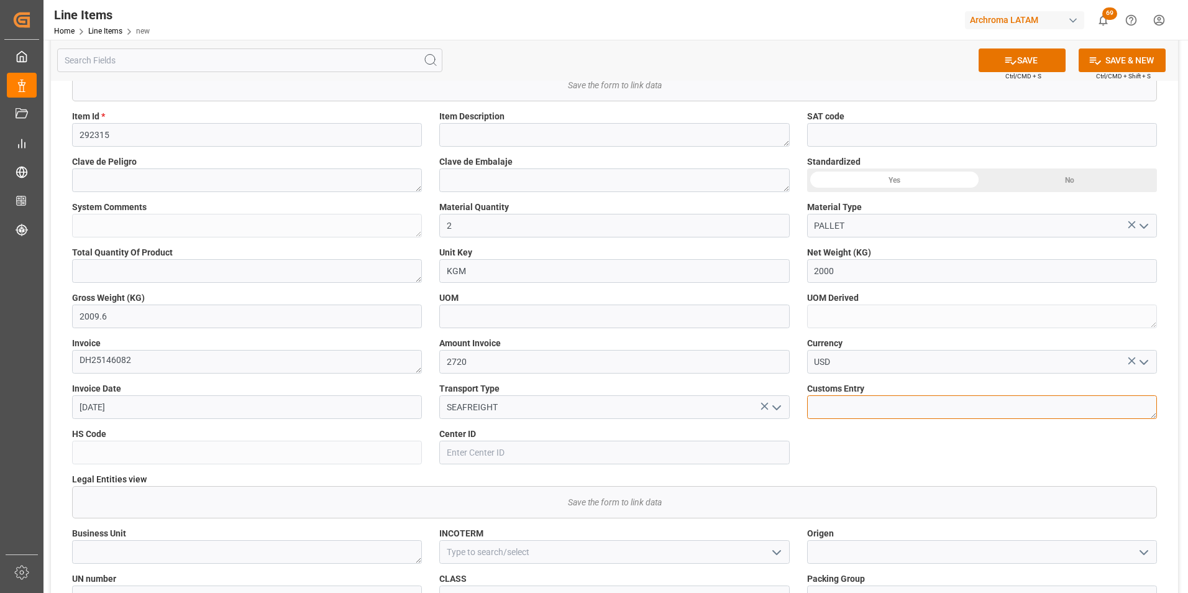
click at [845, 415] on textarea at bounding box center [982, 407] width 350 height 24
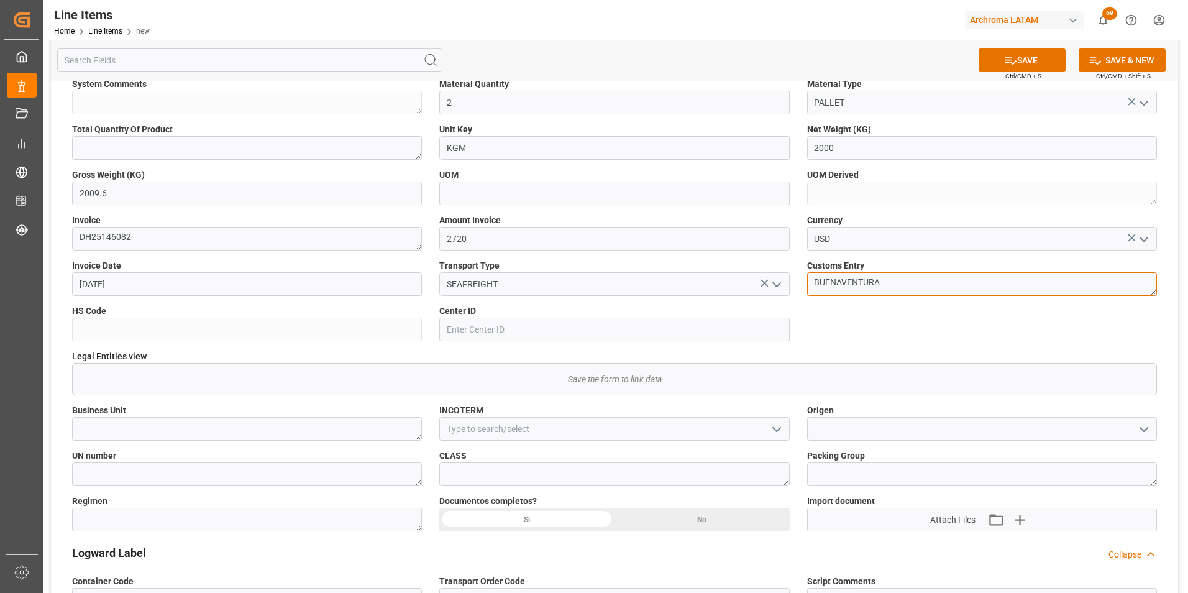
scroll to position [373, 0]
type textarea "BUENAVENTURA"
click at [214, 435] on textarea at bounding box center [247, 428] width 350 height 24
type textarea "TEXTIL"
click at [211, 518] on textarea at bounding box center [247, 518] width 350 height 24
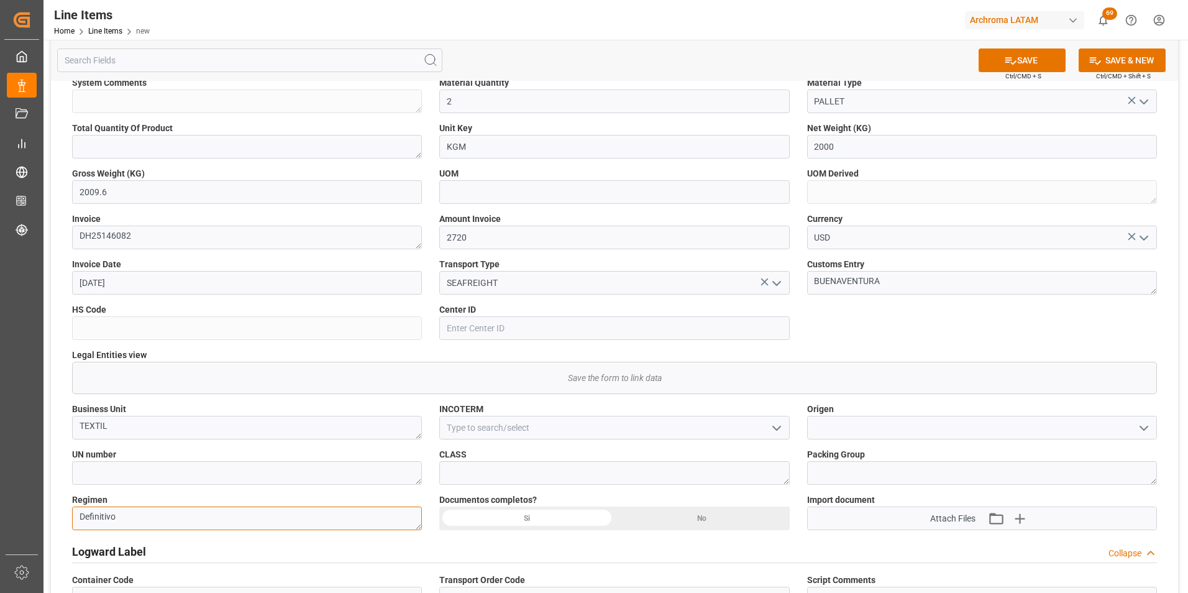
type textarea "Definitivo"
click at [562, 516] on div "Si" at bounding box center [526, 518] width 175 height 24
click at [777, 421] on icon "open menu" at bounding box center [776, 428] width 15 height 15
click at [492, 523] on div "CIF" at bounding box center [614, 524] width 349 height 28
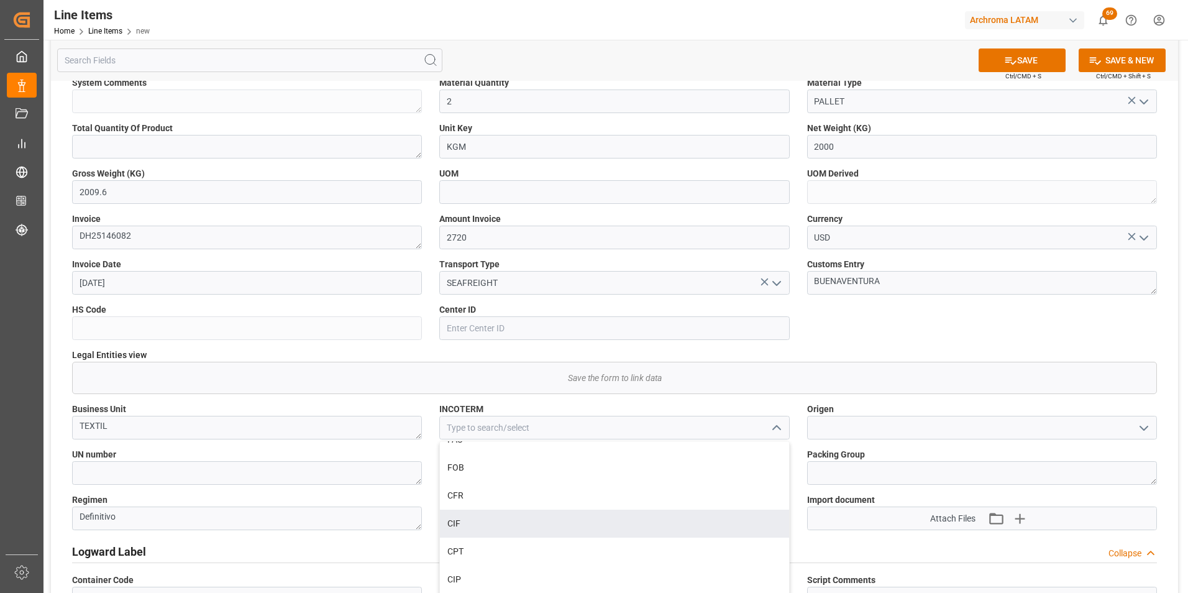
type input "CIF"
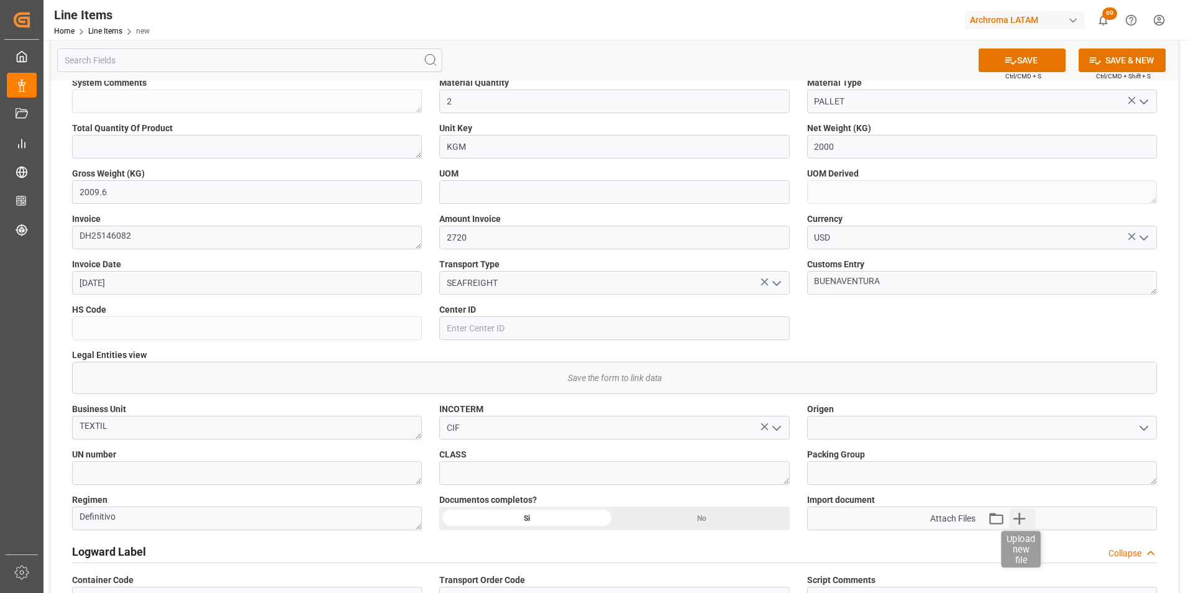
click at [1017, 519] on icon "button" at bounding box center [1020, 519] width 12 height 12
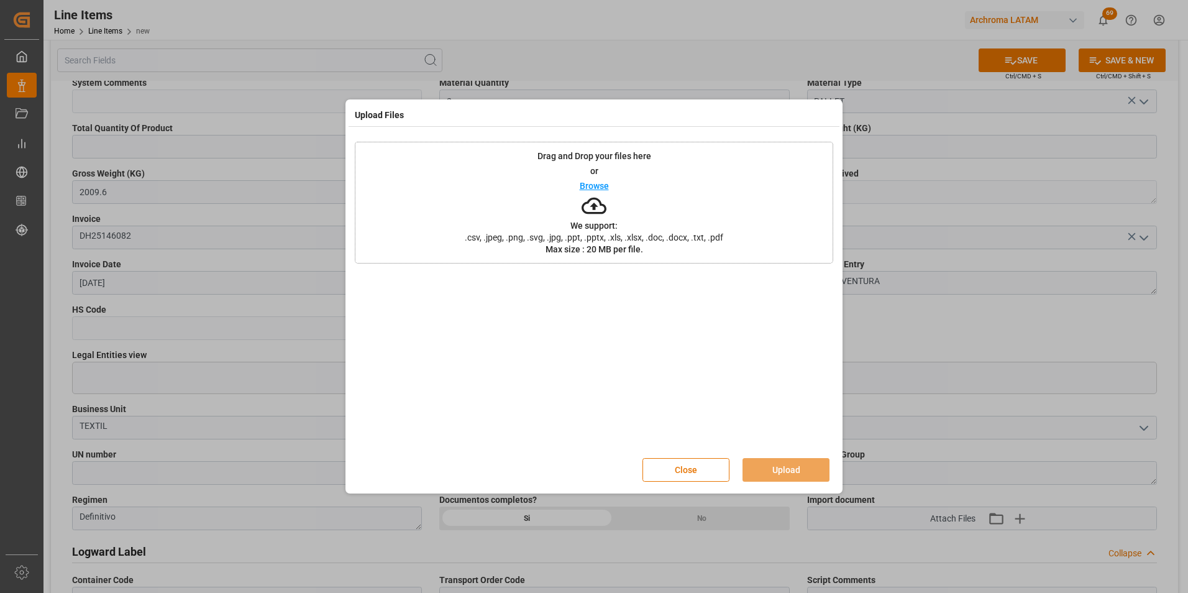
click at [665, 244] on div "Drag and Drop your files here or Browse We support: .csv, .jpeg, .png, .svg, .j…" at bounding box center [594, 203] width 479 height 122
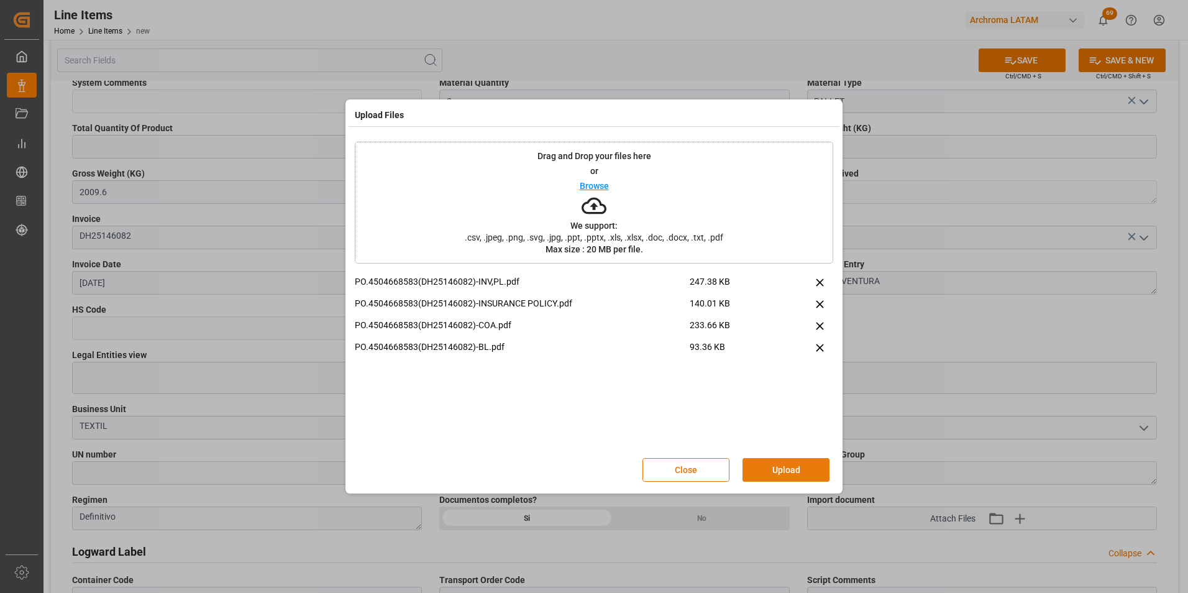
click at [789, 466] on button "Upload" at bounding box center [786, 470] width 87 height 24
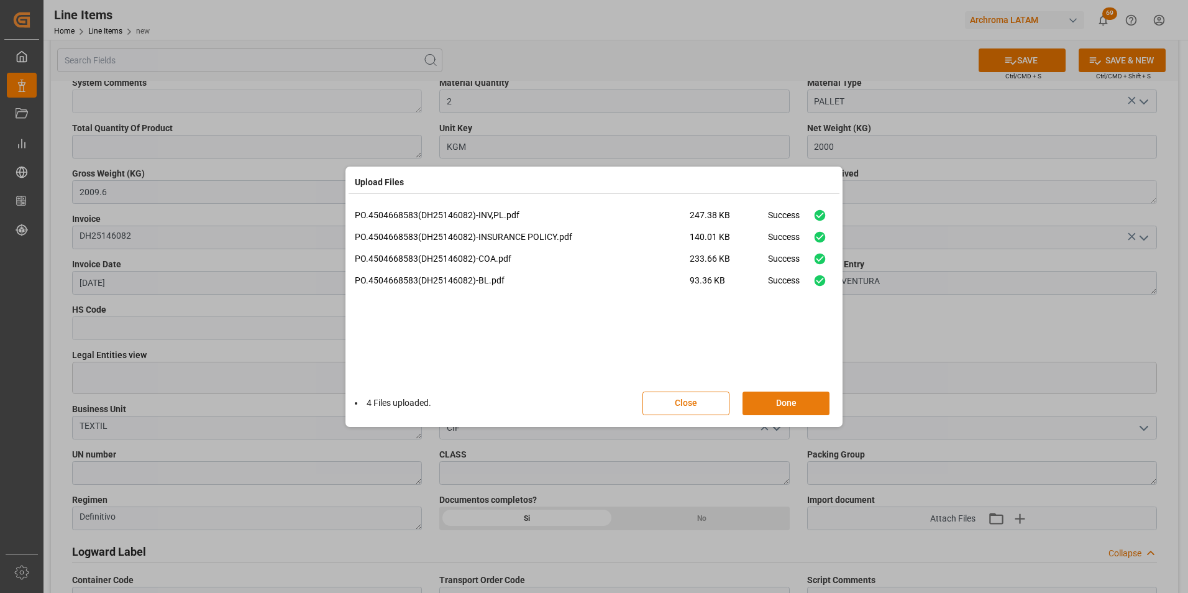
click at [782, 397] on button "Done" at bounding box center [786, 404] width 87 height 24
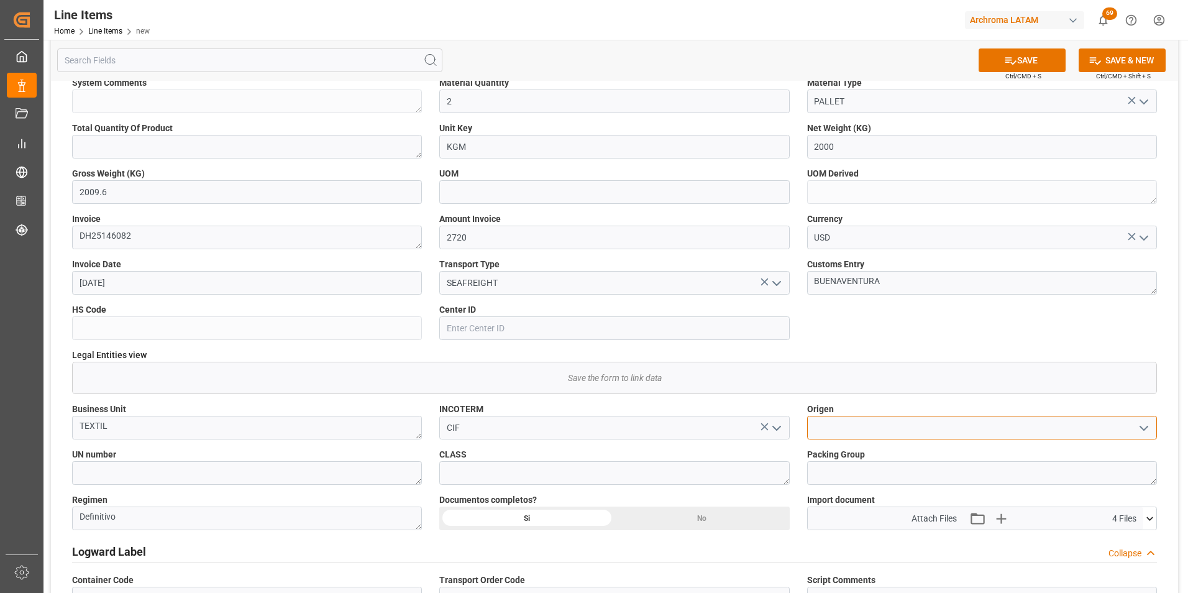
click at [835, 428] on input at bounding box center [982, 428] width 350 height 24
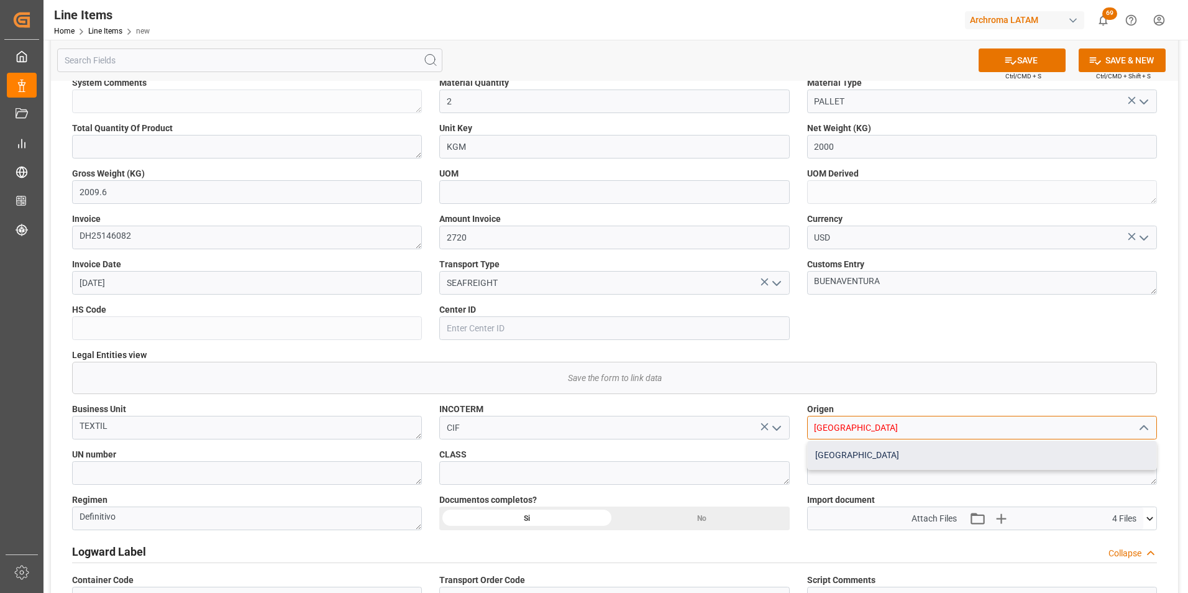
click at [842, 454] on div "CHINA" at bounding box center [982, 455] width 349 height 28
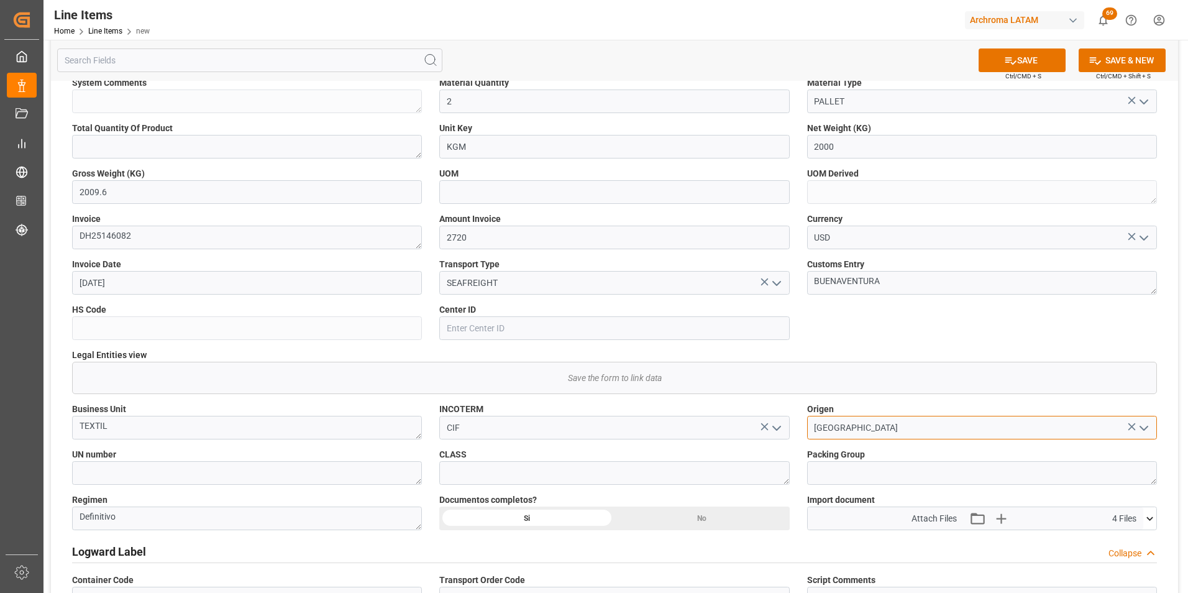
type input "CHINA"
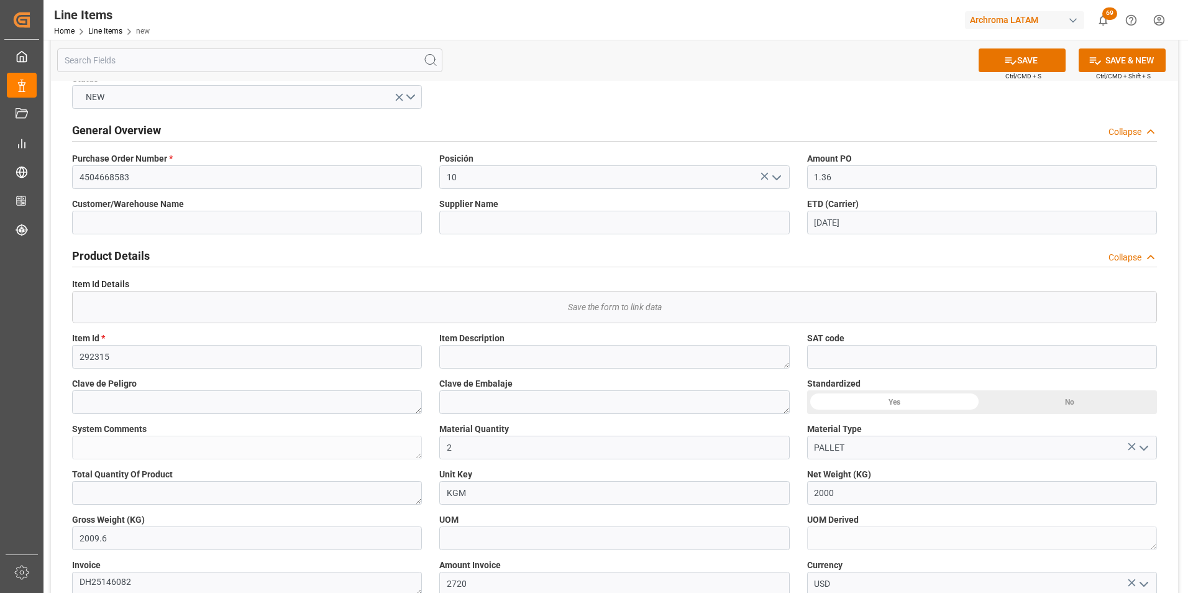
scroll to position [0, 0]
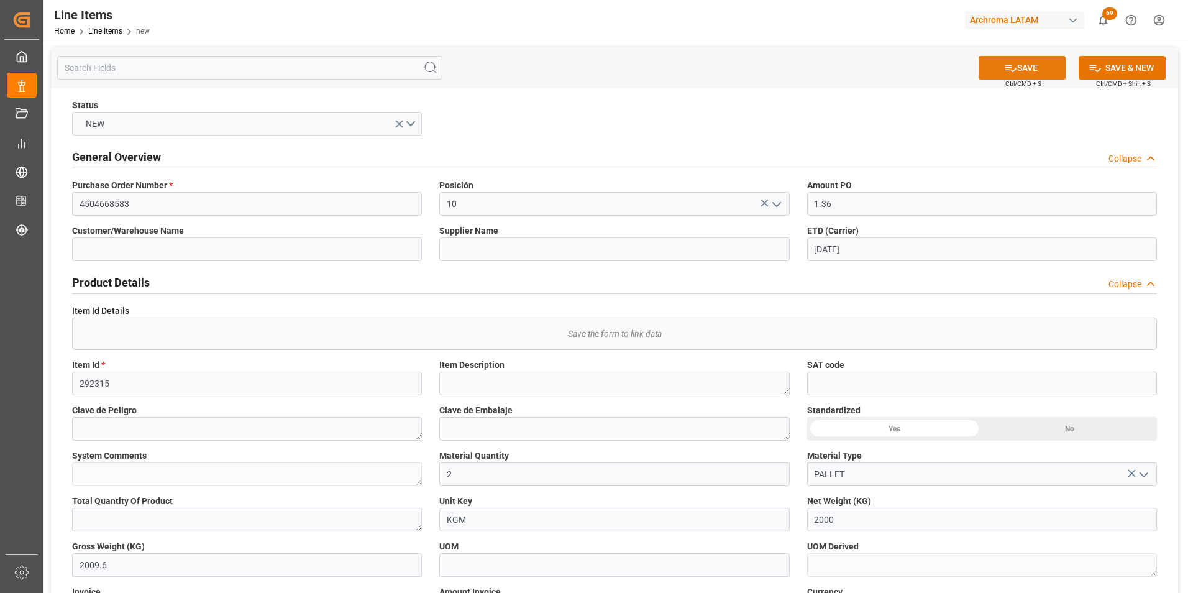
click at [1045, 73] on button "SAVE" at bounding box center [1022, 68] width 87 height 24
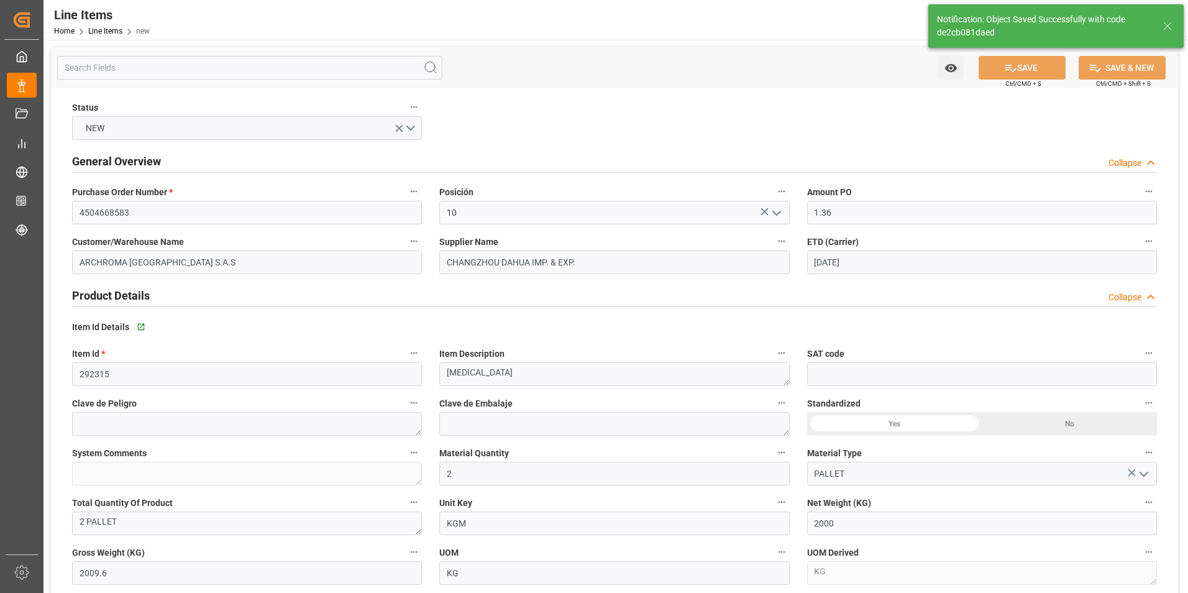
type input "ARCHROMA [GEOGRAPHIC_DATA] S.A.S"
type input "CHANGZHOU DAHUA IMP. & EXP."
type textarea "[MEDICAL_DATA]"
type textarea "2 PALLET"
type input "KG"
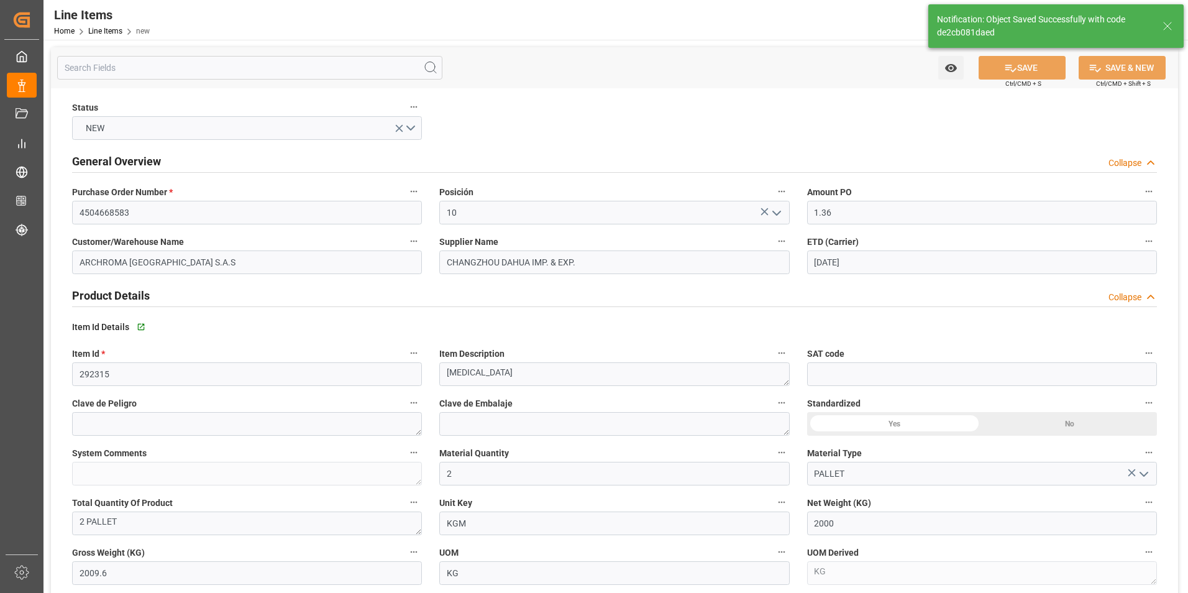
type textarea "KG"
type input "de2cb081daed"
type input "09.10.2025 16:23"
type input "[DATE]"
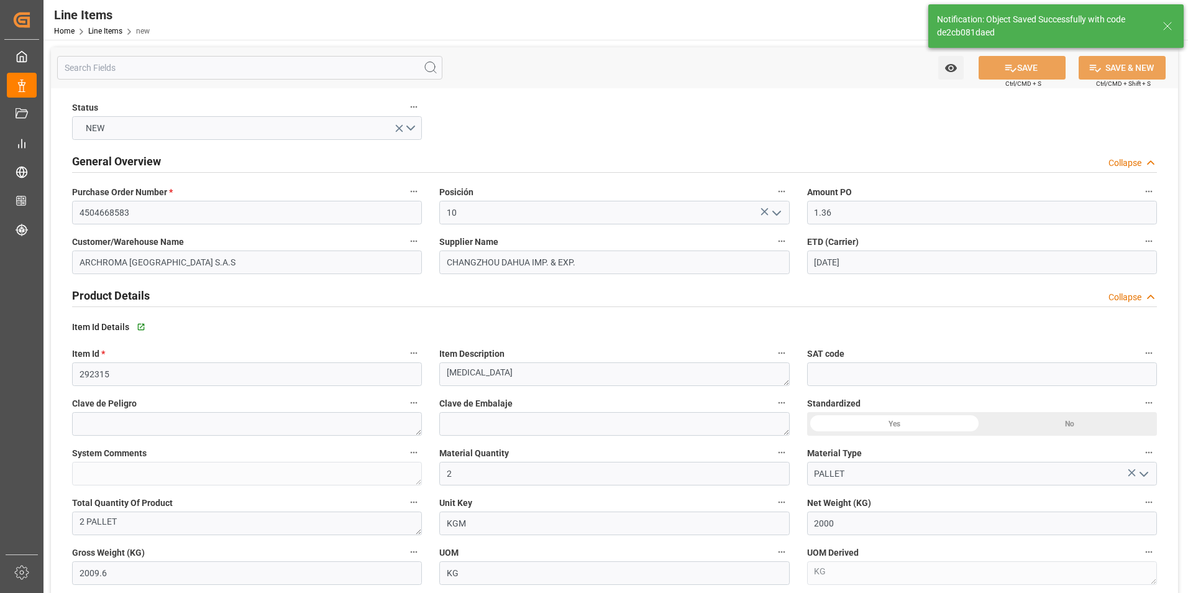
type input "04.10.2025"
type input "[DATE]"
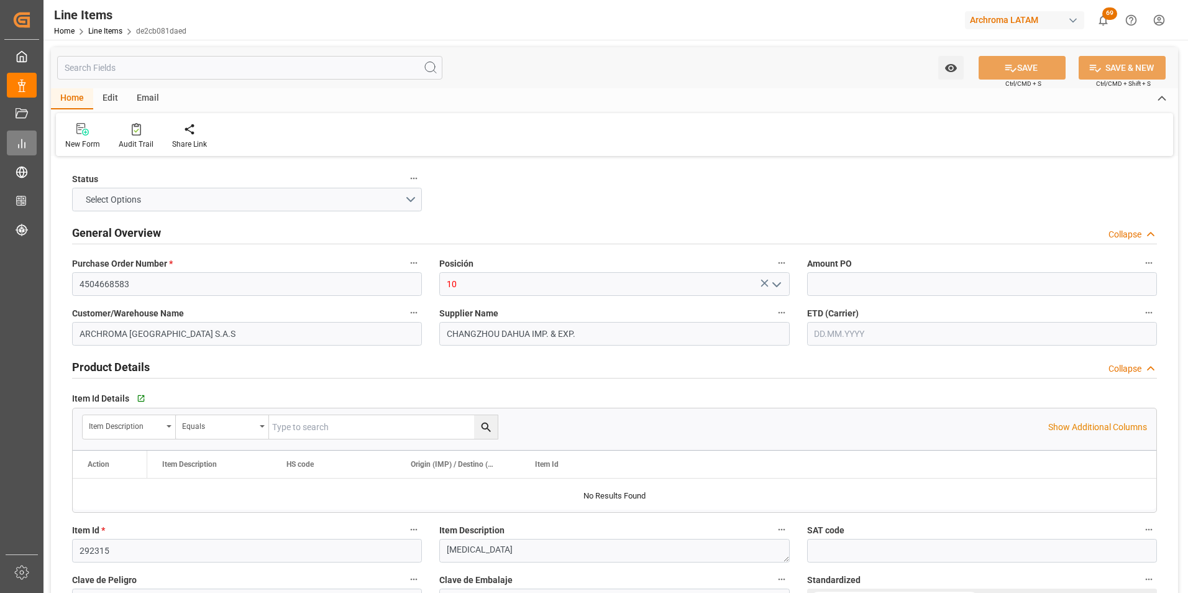
type input "1.36"
type input "2"
type input "2000"
type input "2009.6"
type input "2720"
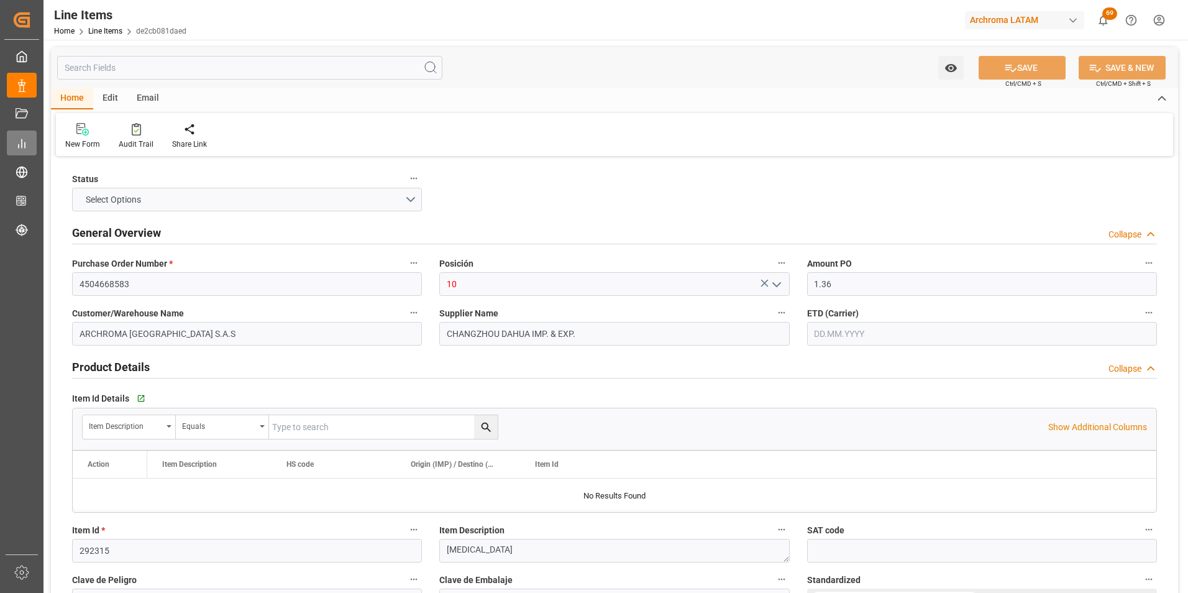
type input "[DATE]"
type input "[DATE] 16:23"
type input "[DATE]"
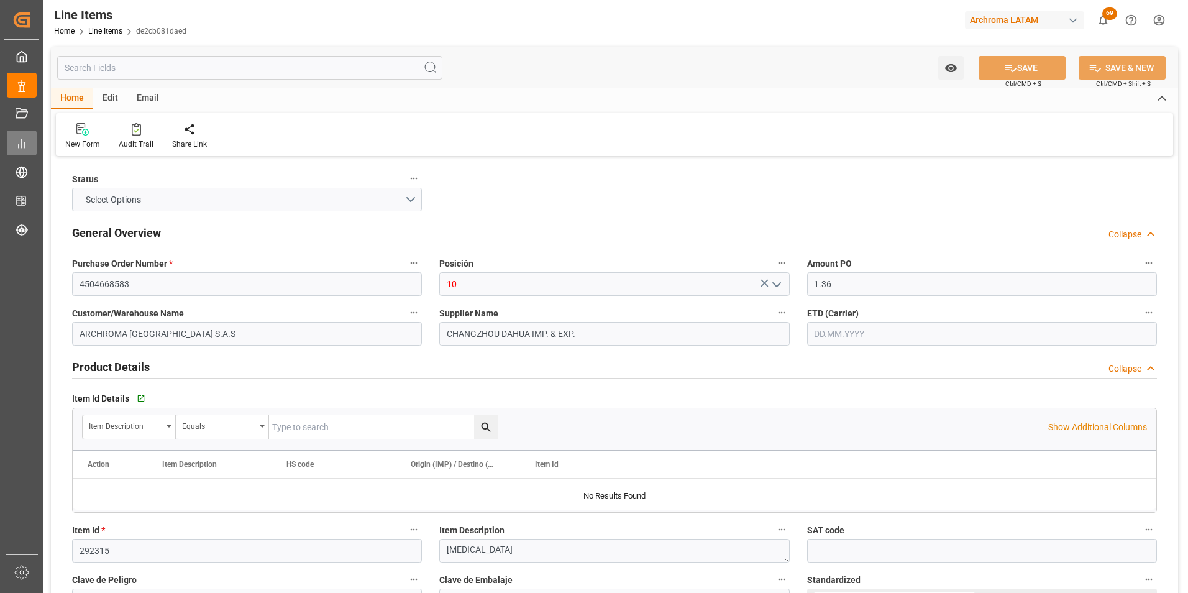
type input "[DATE]"
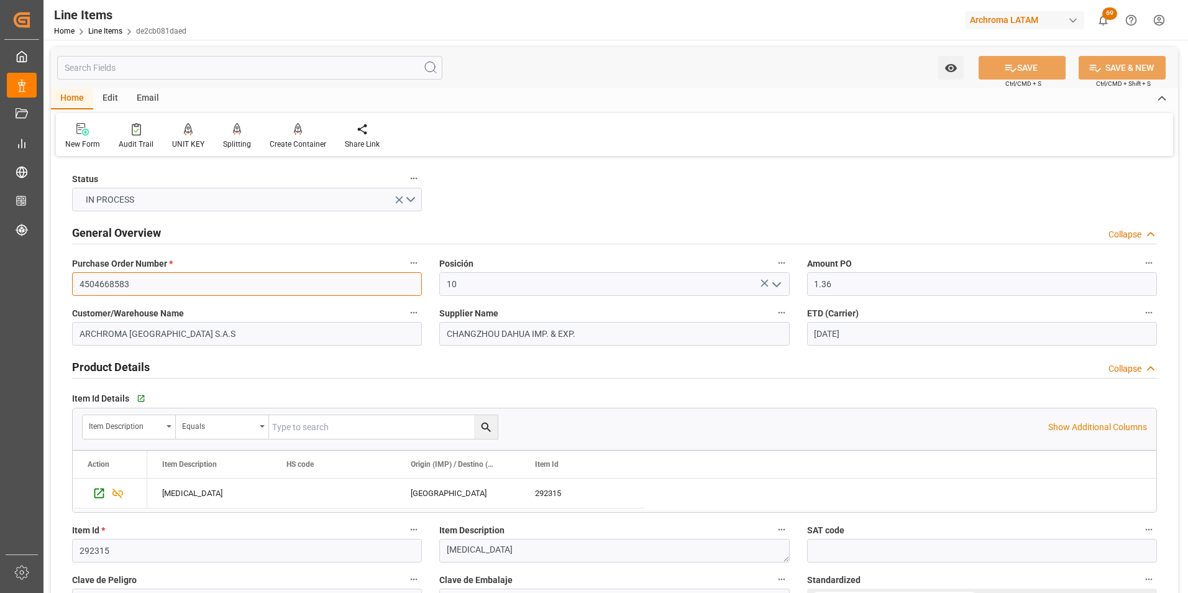
click at [116, 291] on input "4504668583" at bounding box center [247, 284] width 350 height 24
click at [116, 290] on input "4504668583" at bounding box center [247, 284] width 350 height 24
click at [98, 31] on link "Line Items" at bounding box center [105, 31] width 34 height 9
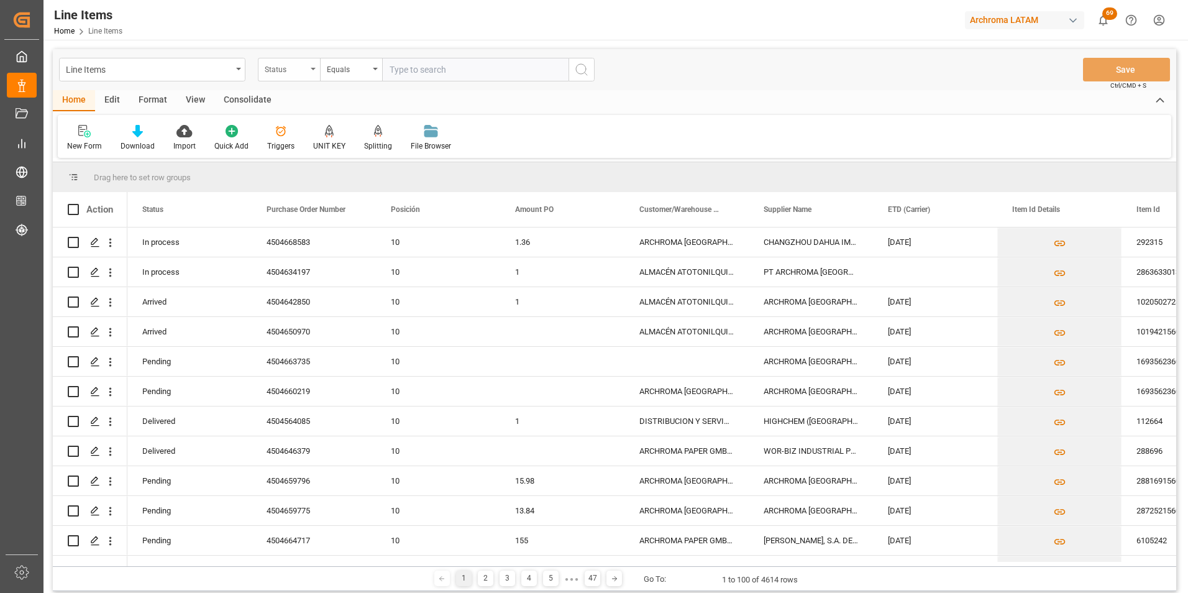
click at [295, 66] on div "Status" at bounding box center [286, 68] width 42 height 14
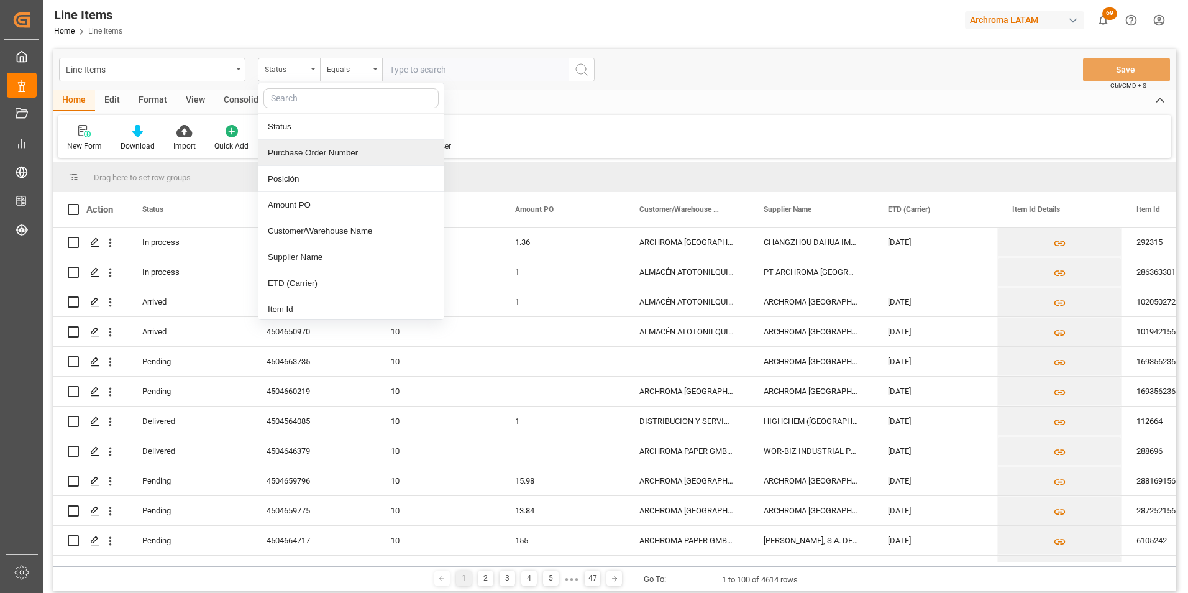
click at [310, 146] on div "Purchase Order Number" at bounding box center [351, 153] width 185 height 26
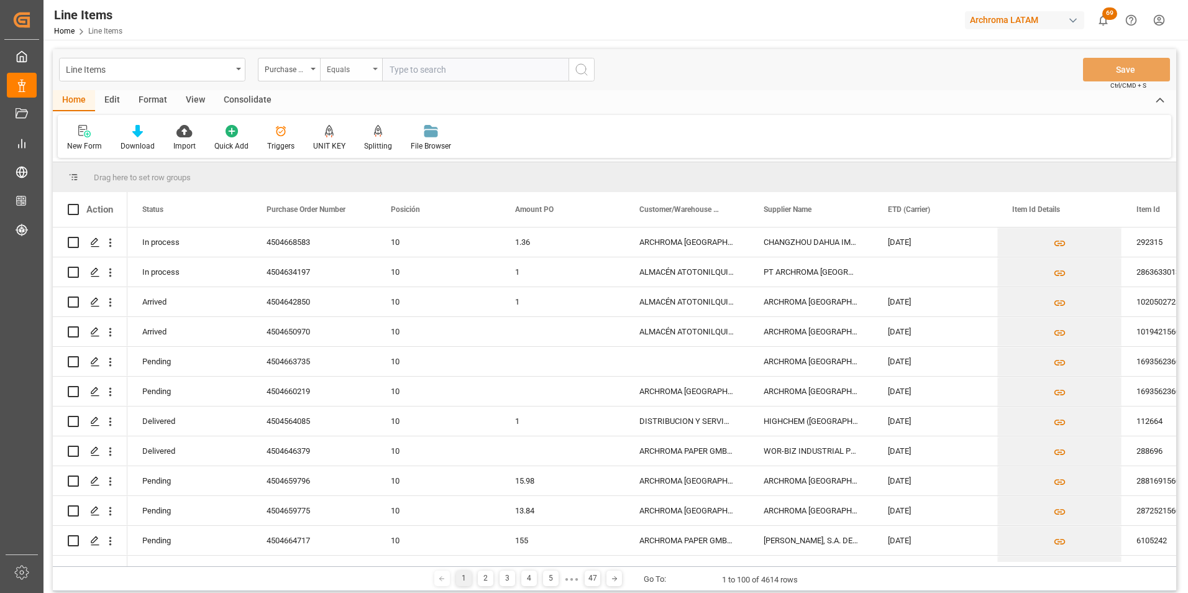
click at [331, 71] on div "Equals" at bounding box center [348, 68] width 42 height 14
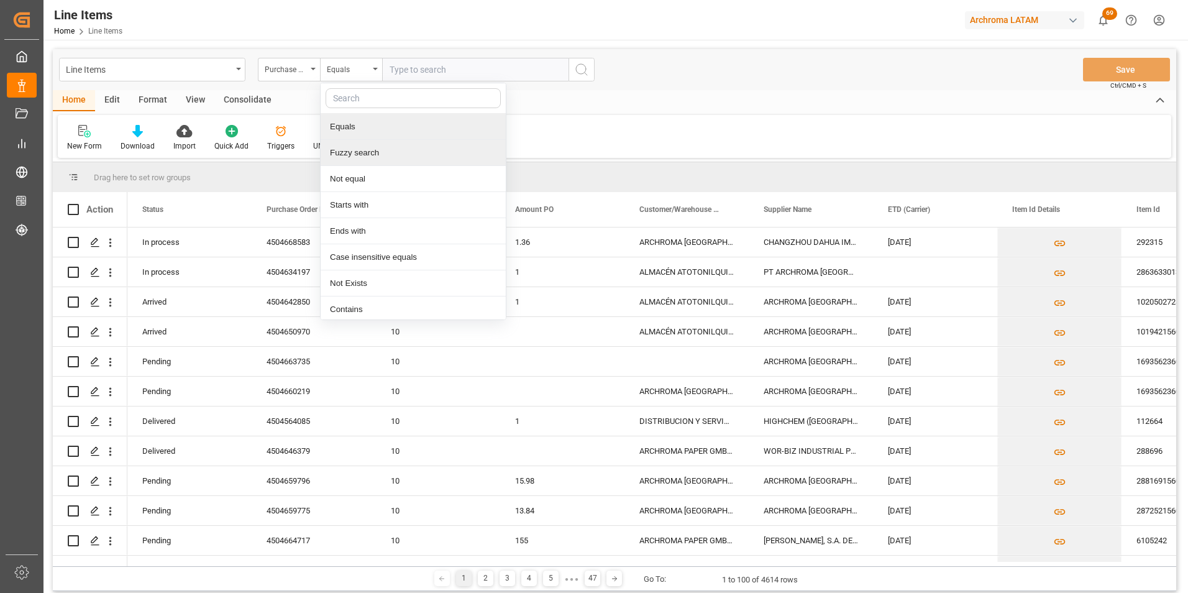
click at [355, 146] on div "Fuzzy search" at bounding box center [413, 153] width 185 height 26
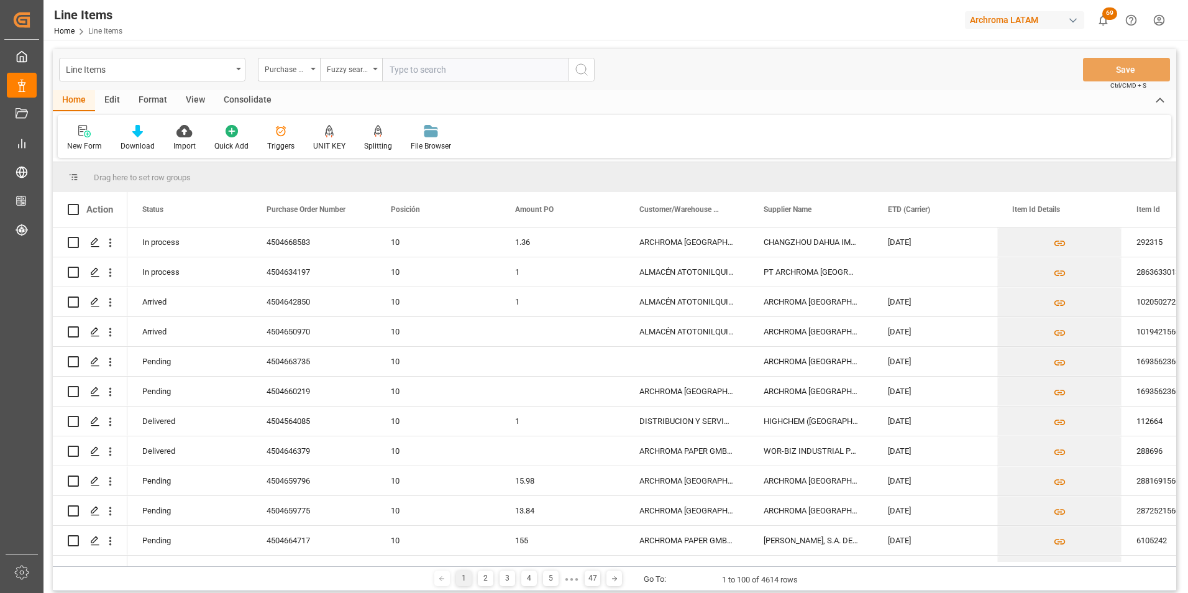
paste input "4504668583"
type input "4504668583"
click at [582, 76] on icon "search button" at bounding box center [581, 69] width 15 height 15
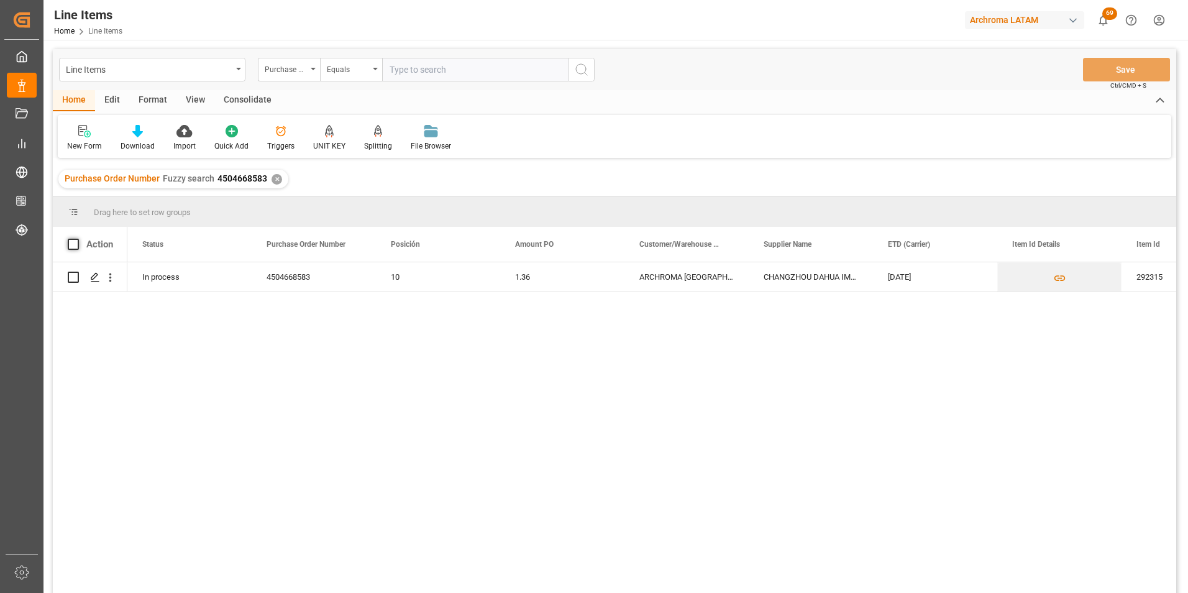
click at [73, 242] on span at bounding box center [73, 244] width 11 height 11
click at [77, 239] on input "checkbox" at bounding box center [77, 239] width 0 height 0
checkbox input "true"
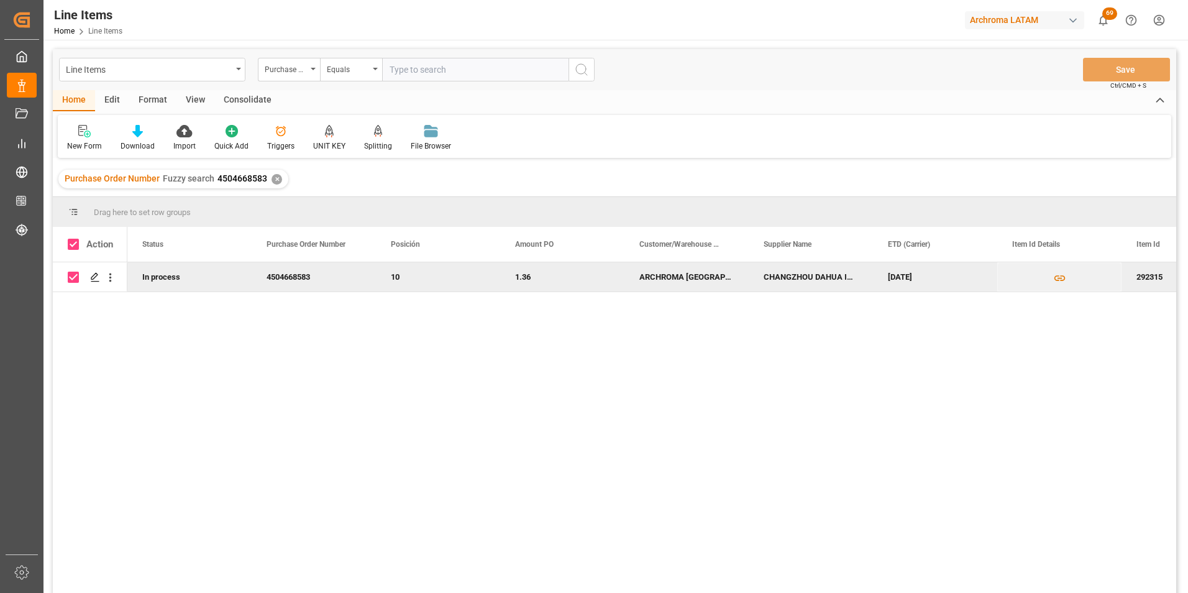
click at [256, 98] on div "Consolidate" at bounding box center [247, 100] width 66 height 21
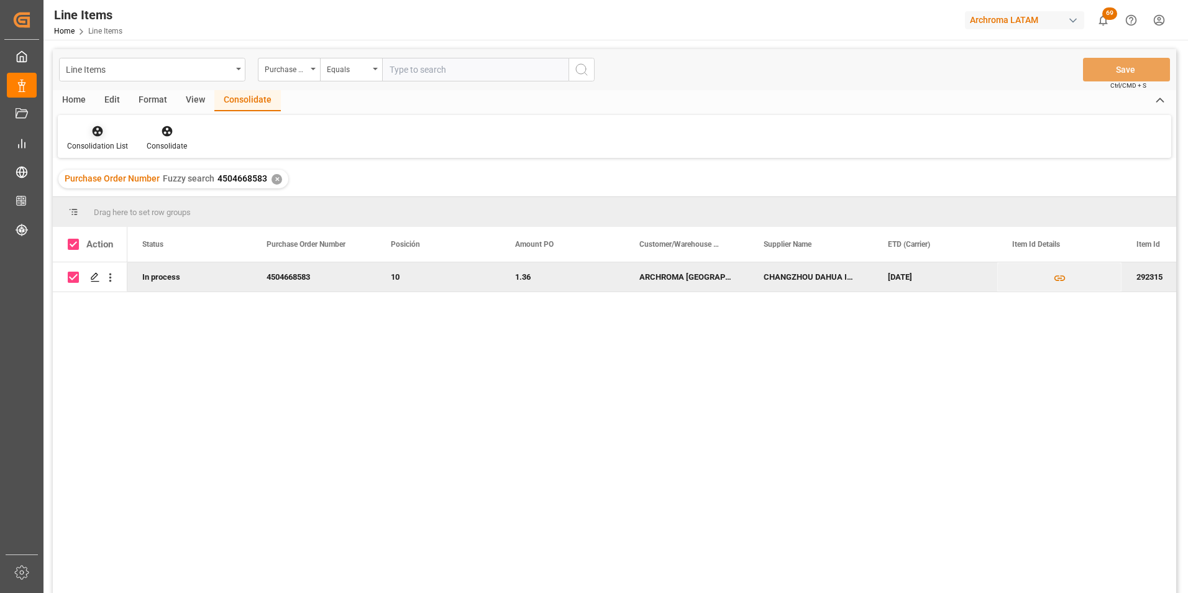
click at [109, 139] on div "Consolidation List" at bounding box center [98, 137] width 80 height 27
click at [127, 179] on div "Line Items Purchase Order Number Equals Save Ctrl/CMD + S Home Edit Format View…" at bounding box center [615, 337] width 1124 height 577
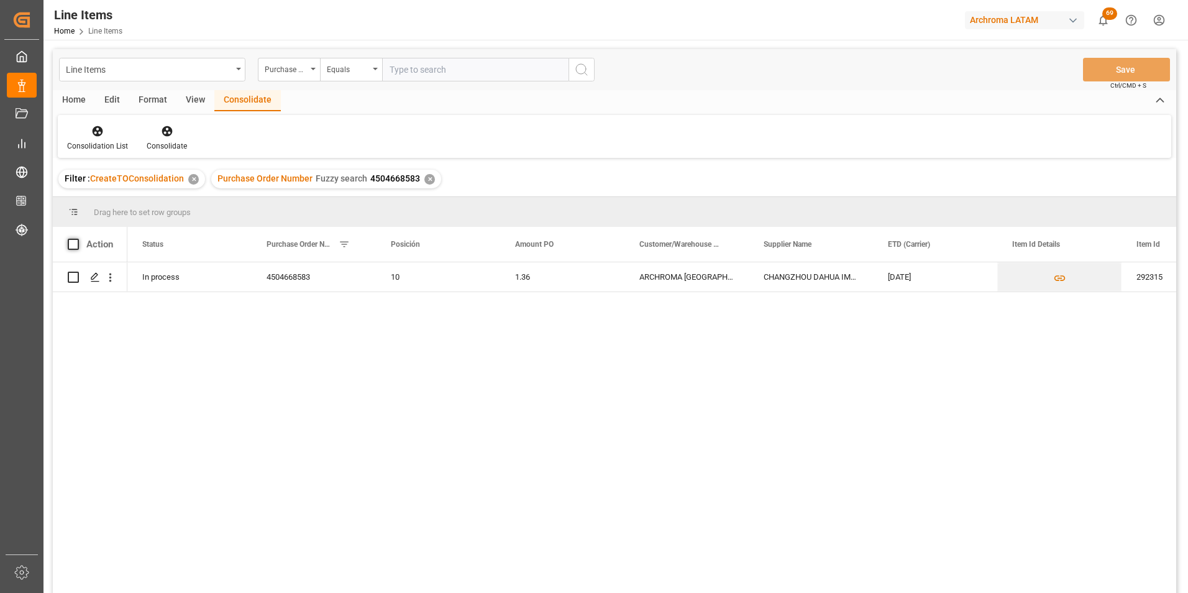
click at [76, 245] on span at bounding box center [73, 244] width 11 height 11
click at [77, 239] on input "checkbox" at bounding box center [77, 239] width 0 height 0
checkbox input "true"
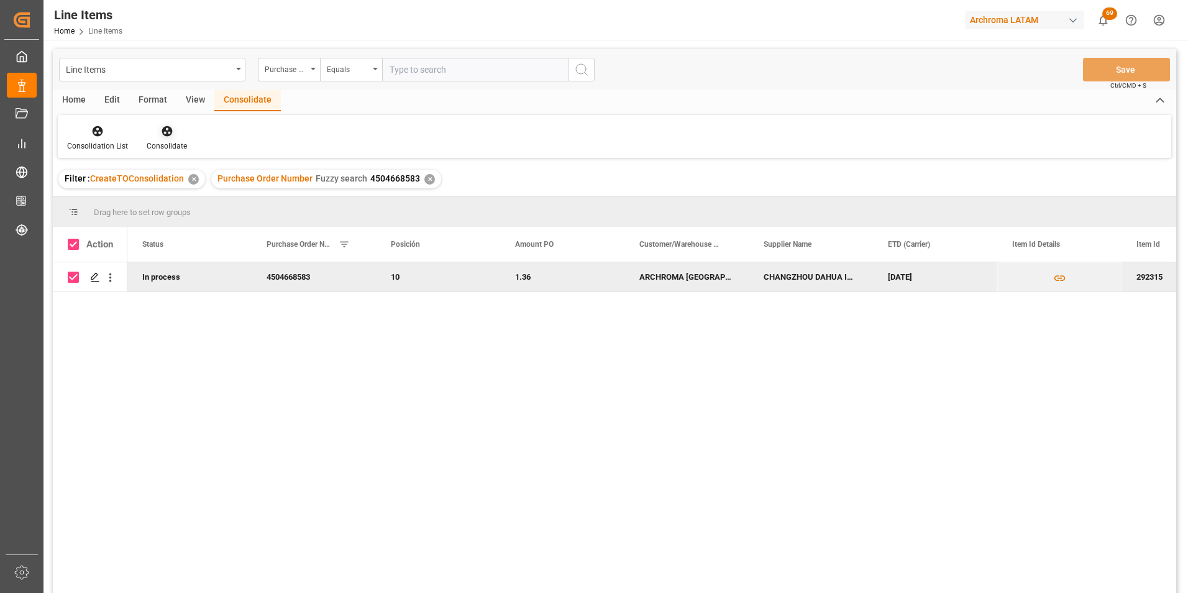
click at [160, 146] on div "Consolidate" at bounding box center [167, 145] width 40 height 11
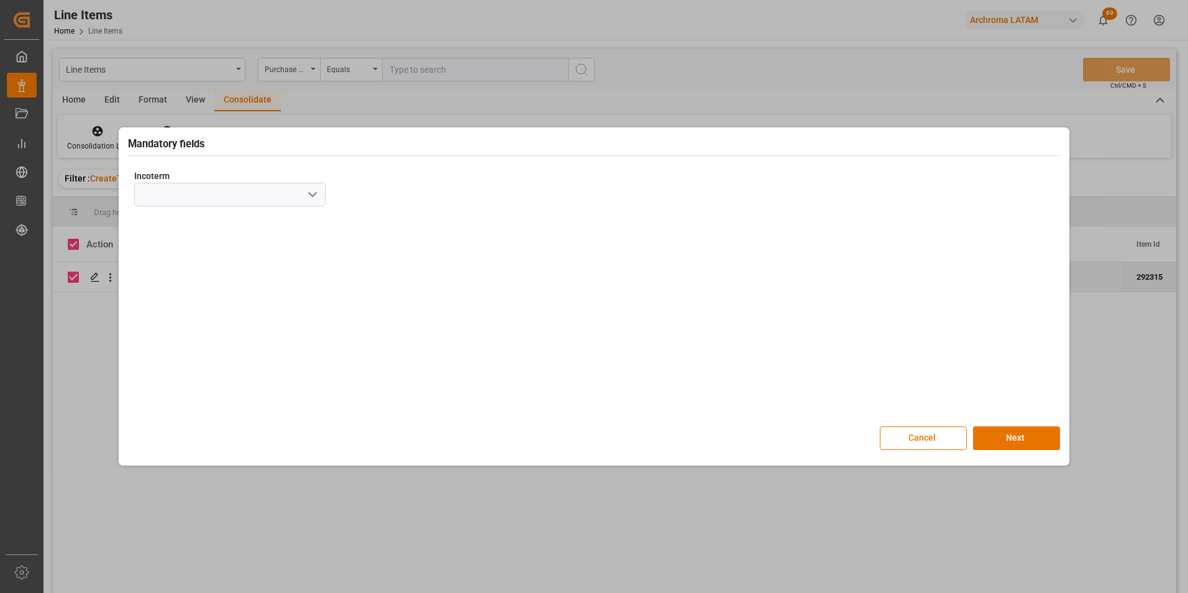
click at [315, 202] on icon "open menu" at bounding box center [312, 194] width 15 height 15
click at [180, 356] on div "CIF" at bounding box center [230, 362] width 190 height 28
type input "CIF"
click at [1005, 439] on button "Next" at bounding box center [1016, 438] width 87 height 24
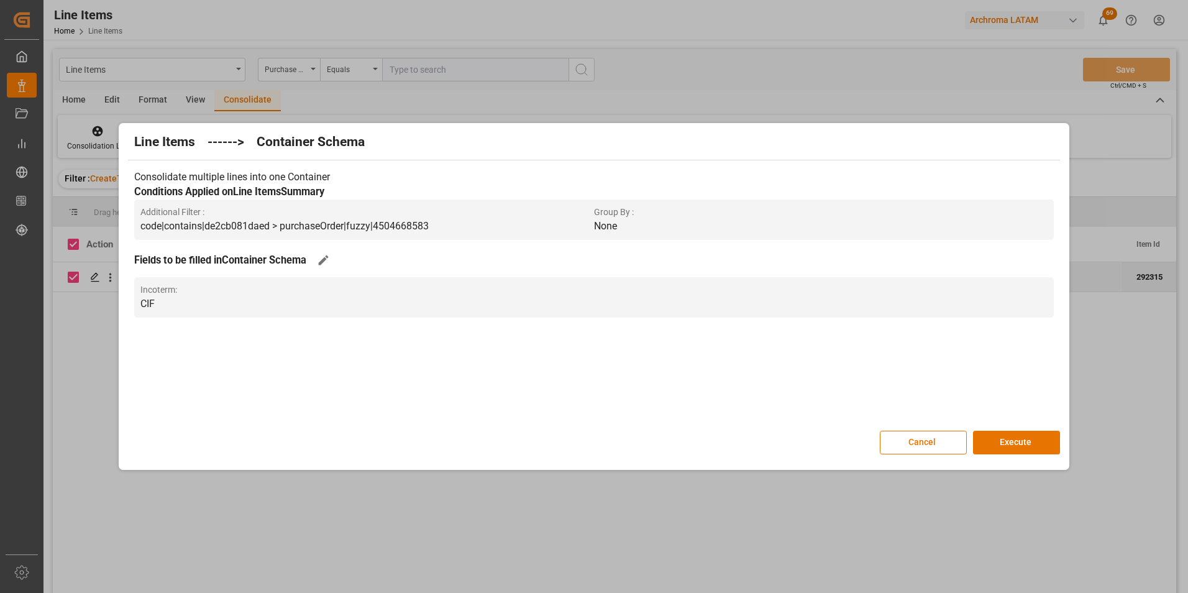
click at [1005, 439] on button "Execute" at bounding box center [1016, 443] width 87 height 24
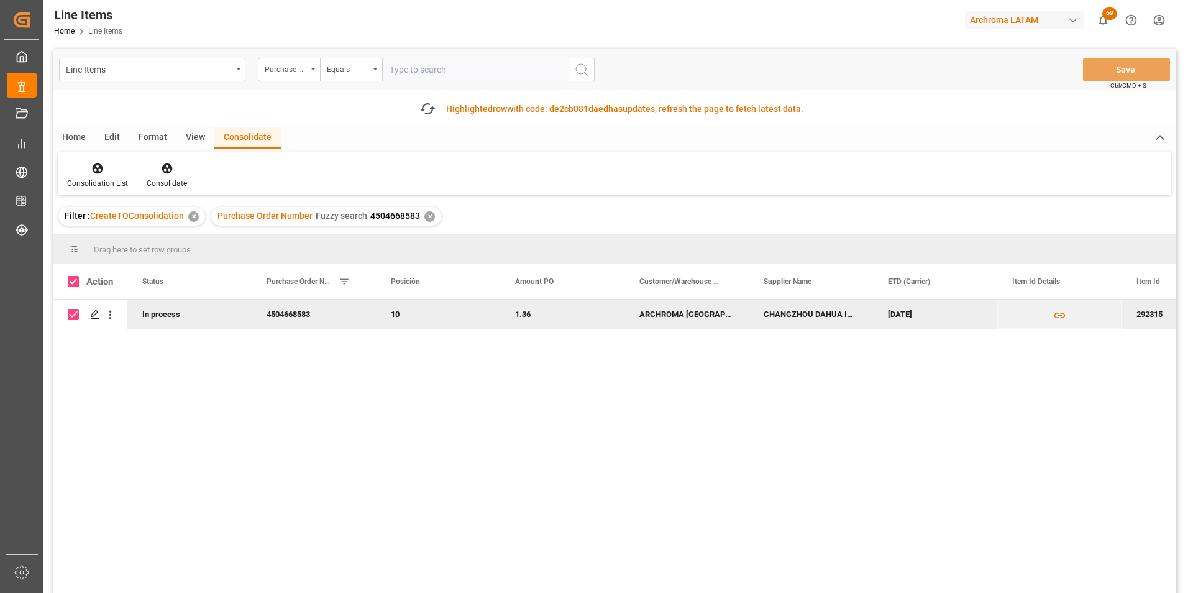
click at [398, 216] on span "4504668583" at bounding box center [395, 216] width 50 height 10
drag, startPoint x: 398, startPoint y: 216, endPoint x: 372, endPoint y: 217, distance: 26.1
click at [372, 217] on span "4504668583" at bounding box center [395, 216] width 50 height 10
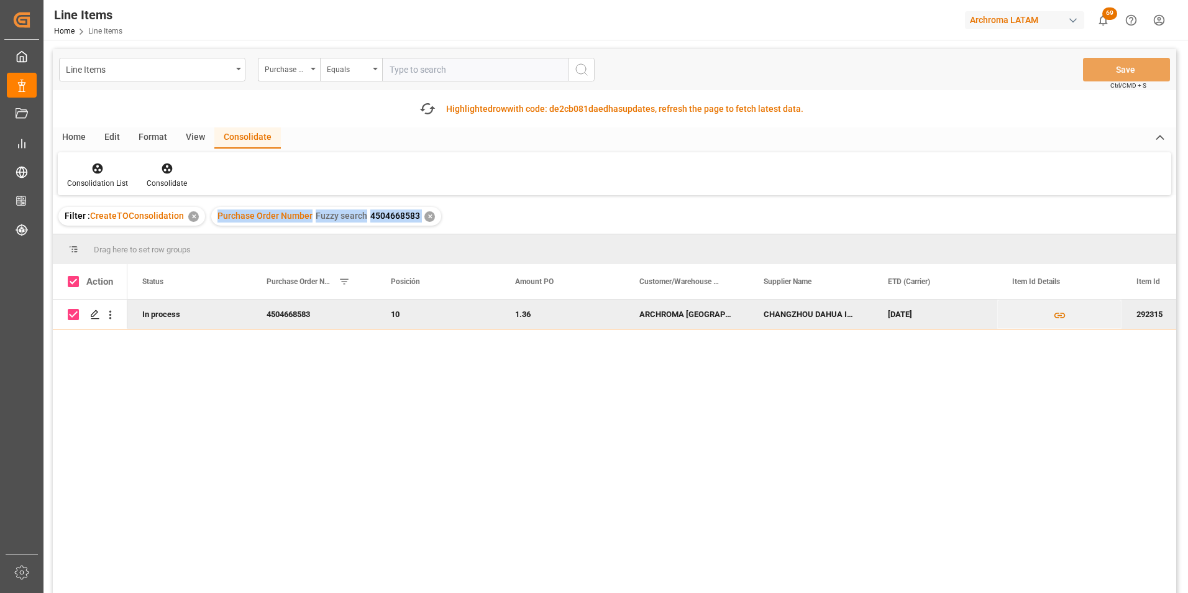
click at [370, 214] on span "4504668583" at bounding box center [395, 216] width 50 height 10
drag, startPoint x: 368, startPoint y: 214, endPoint x: 394, endPoint y: 216, distance: 26.1
click at [394, 216] on span "4504668583" at bounding box center [395, 216] width 50 height 10
drag, startPoint x: 369, startPoint y: 214, endPoint x: 414, endPoint y: 215, distance: 44.7
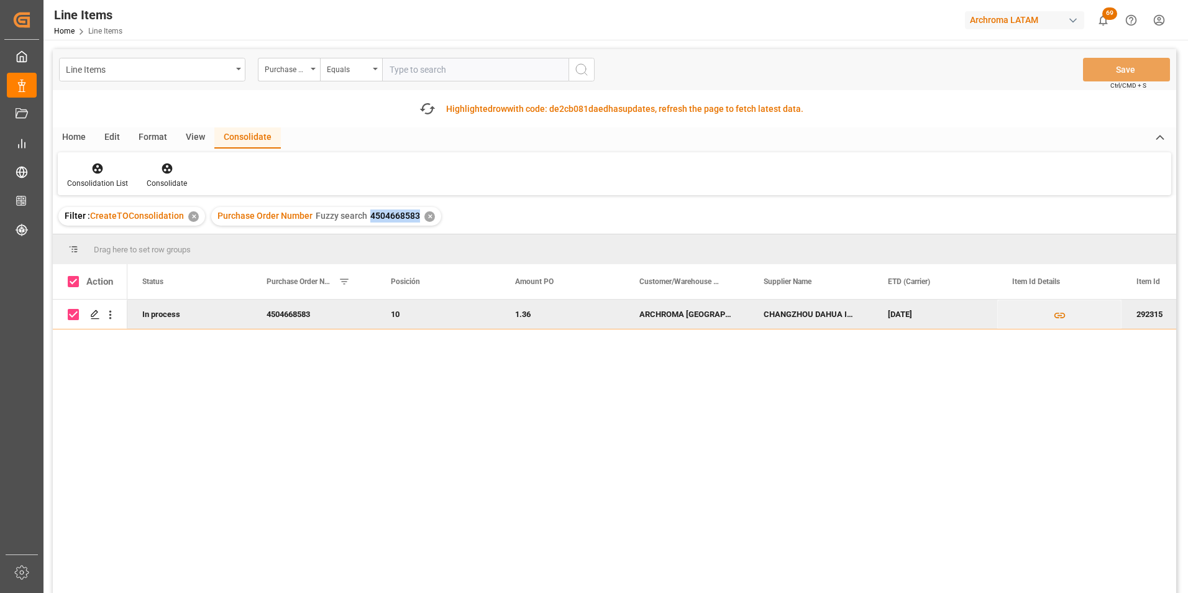
click at [414, 215] on span "4504668583" at bounding box center [395, 216] width 50 height 10
copy span "4504668583"
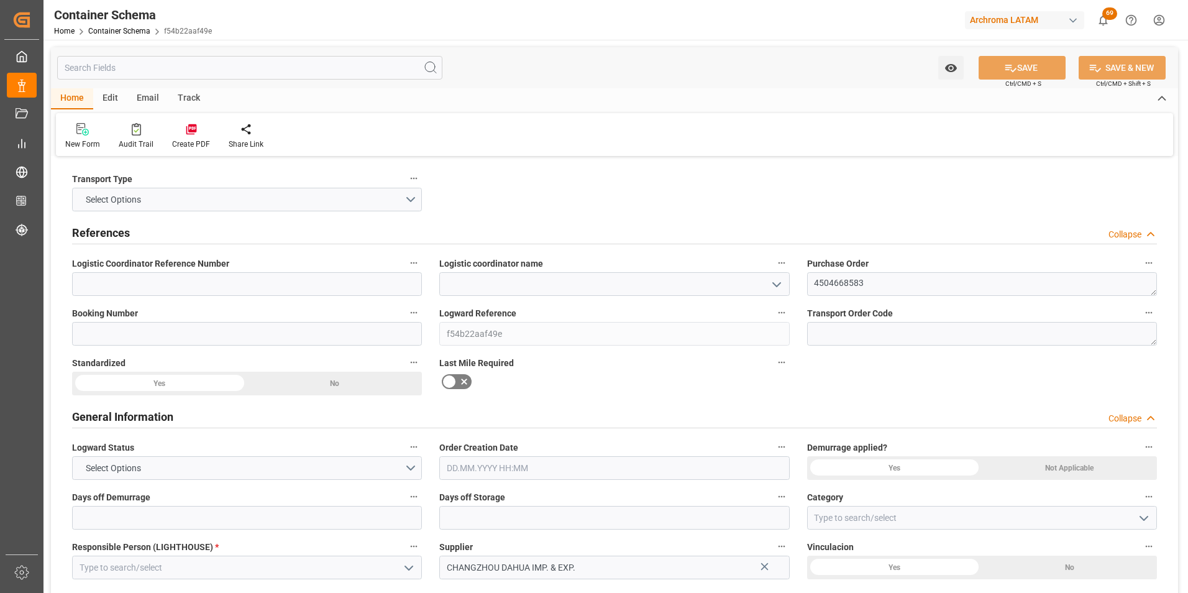
type input "0"
type input "1"
type input "2"
type input "2000"
type input "2009.6"
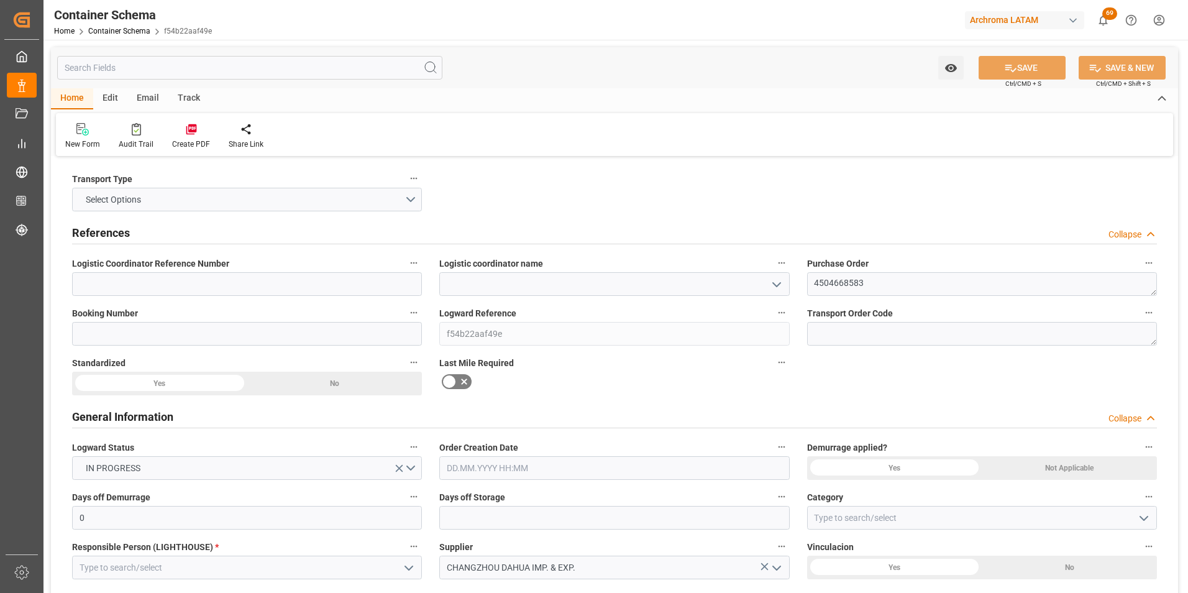
click at [782, 280] on icon "open menu" at bounding box center [776, 284] width 15 height 15
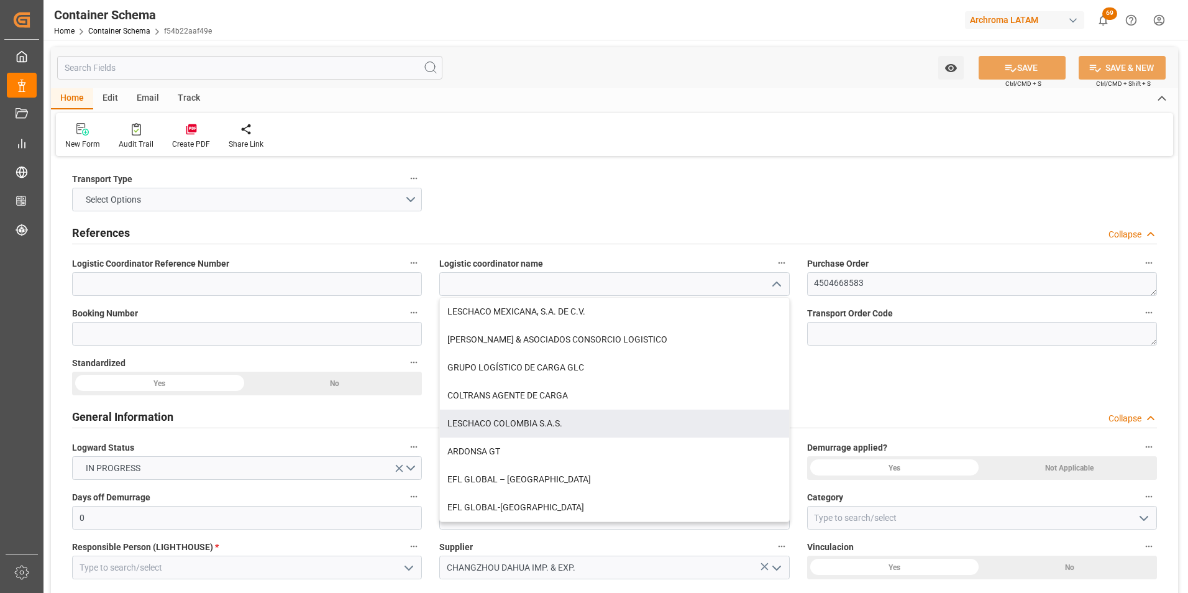
click at [565, 431] on div "LESCHACO COLOMBIA S.A.S." at bounding box center [614, 424] width 349 height 28
type input "LESCHACO COLOMBIA S.A.S."
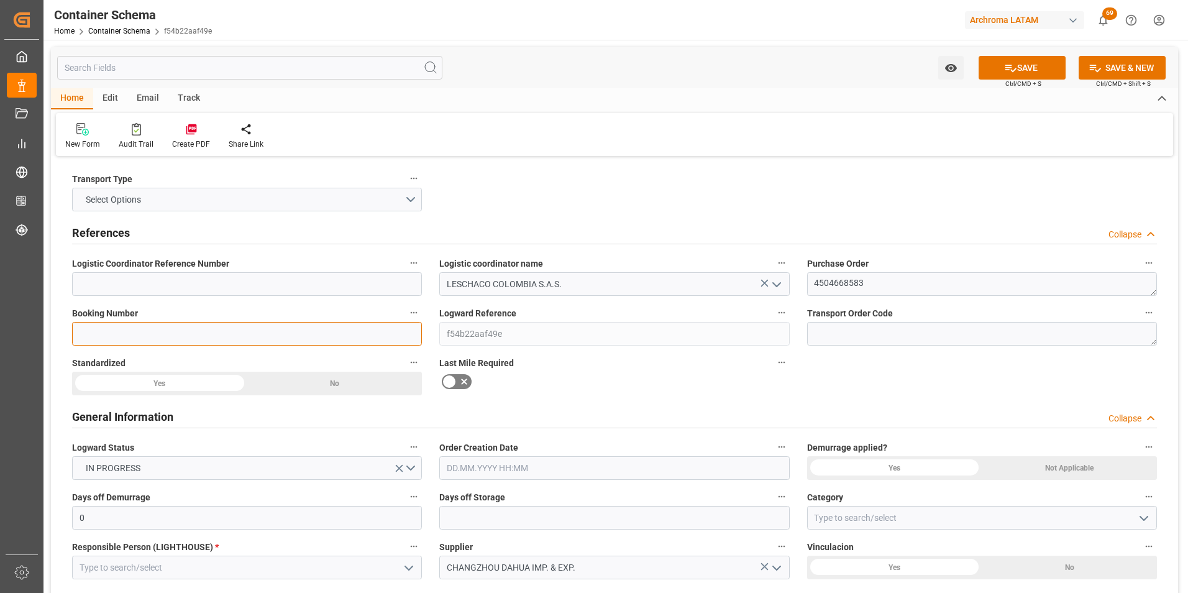
click at [281, 334] on input at bounding box center [247, 334] width 350 height 24
paste input "HHSE5096410"
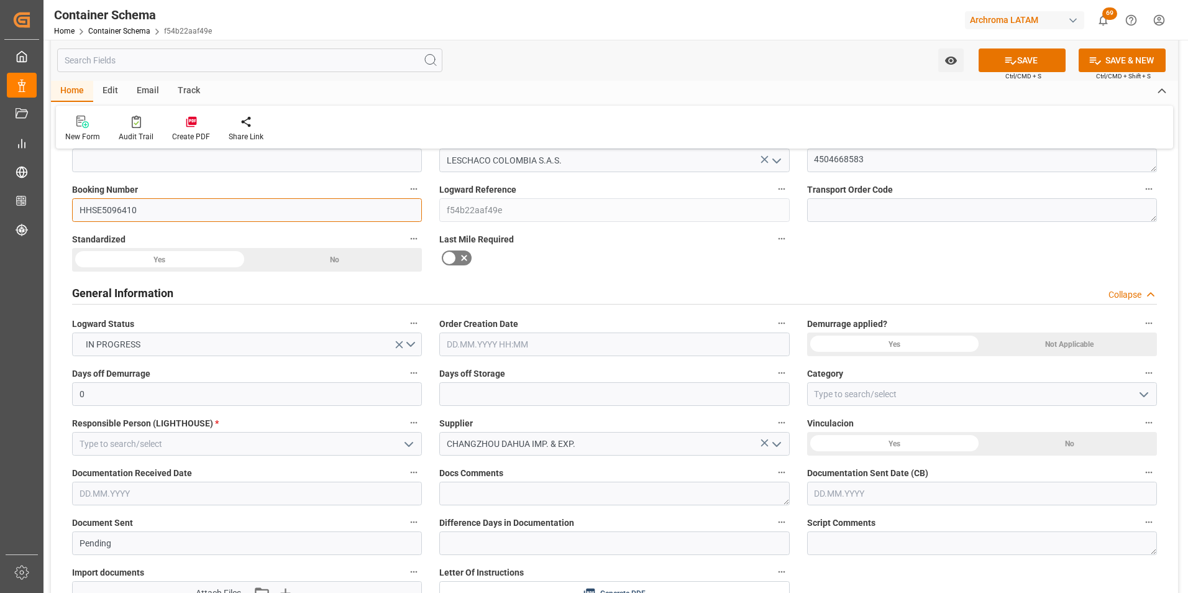
scroll to position [124, 0]
type input "HHSE5096410"
drag, startPoint x: 530, startPoint y: 346, endPoint x: 472, endPoint y: 336, distance: 58.6
click at [530, 345] on input "text" at bounding box center [614, 344] width 350 height 24
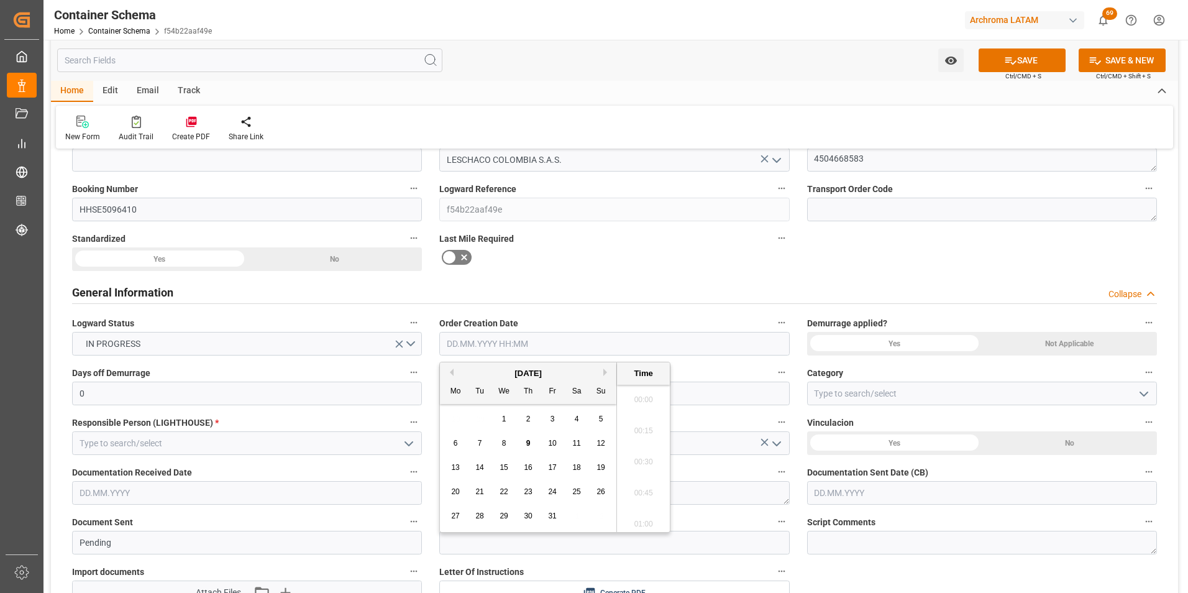
scroll to position [1340, 0]
click at [455, 413] on div "29 30 1 2 3 4 5" at bounding box center [529, 419] width 170 height 24
click at [525, 441] on div "9" at bounding box center [529, 443] width 16 height 15
click at [641, 490] on li "11:30" at bounding box center [643, 489] width 53 height 31
type input "[DATE] 11:30"
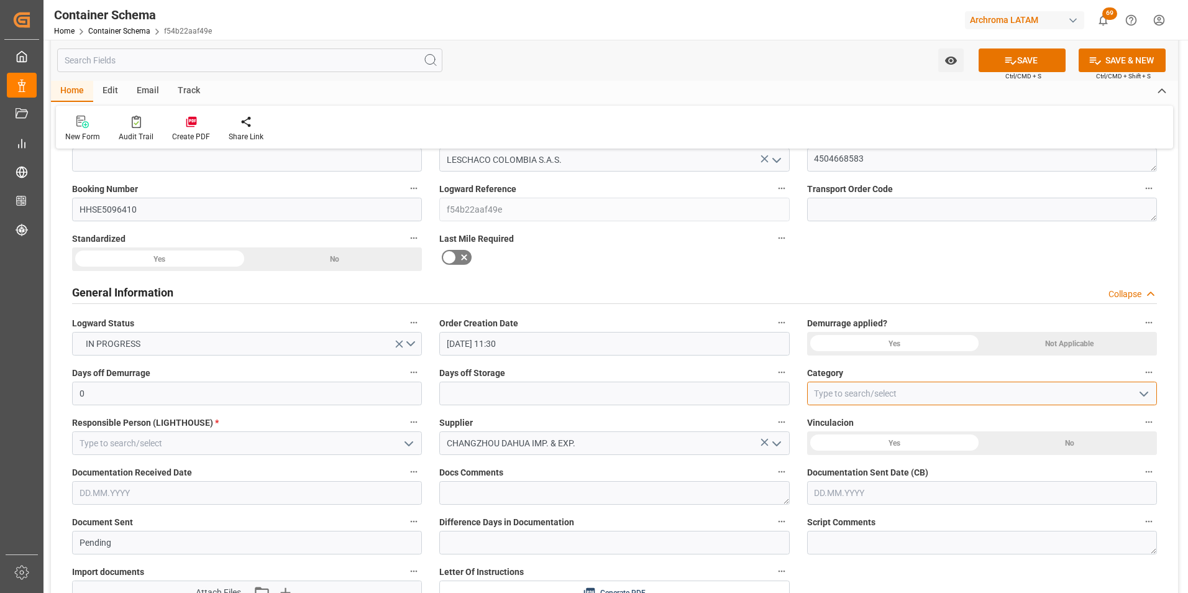
click at [1153, 391] on input at bounding box center [982, 394] width 350 height 24
click at [1152, 392] on button "open menu" at bounding box center [1143, 393] width 19 height 19
click at [1034, 447] on div "On time" at bounding box center [982, 449] width 349 height 28
type input "On time"
click at [882, 494] on input "text" at bounding box center [982, 493] width 350 height 24
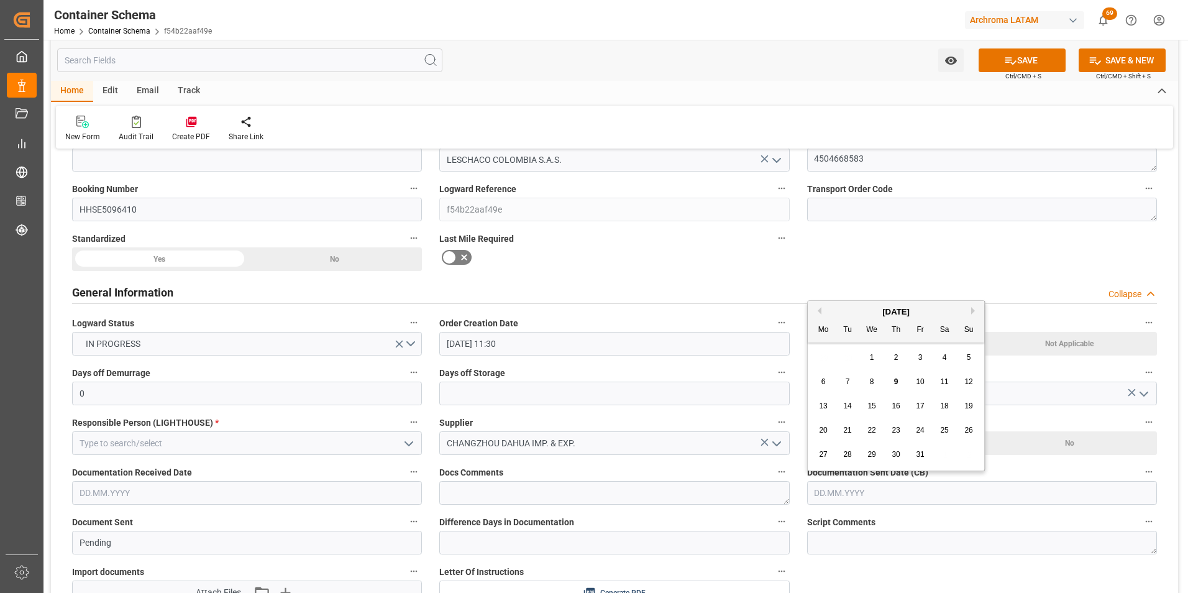
click at [825, 349] on div "29 30 1 2 3 4 5" at bounding box center [897, 358] width 170 height 24
click at [893, 383] on div "9" at bounding box center [897, 382] width 16 height 15
type input "[DATE]"
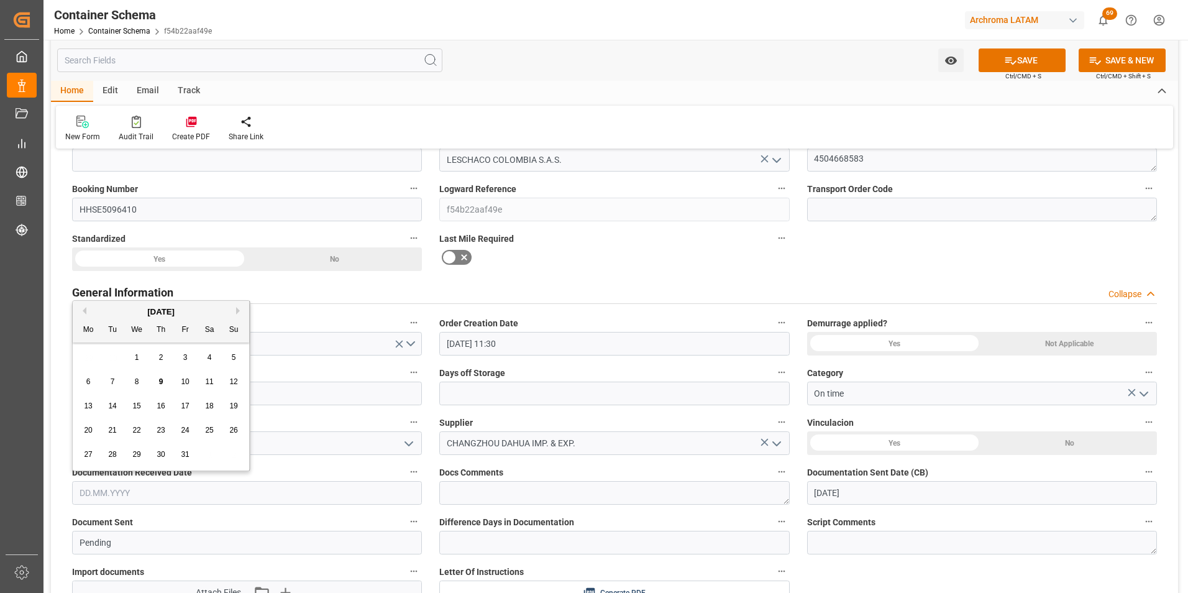
drag, startPoint x: 253, startPoint y: 497, endPoint x: 235, endPoint y: 486, distance: 20.9
click at [253, 497] on input "text" at bounding box center [247, 493] width 350 height 24
click at [91, 354] on div "29 30 1 2 3 4 5" at bounding box center [161, 358] width 170 height 24
click at [159, 380] on span "9" at bounding box center [161, 381] width 4 height 9
type input "[DATE]"
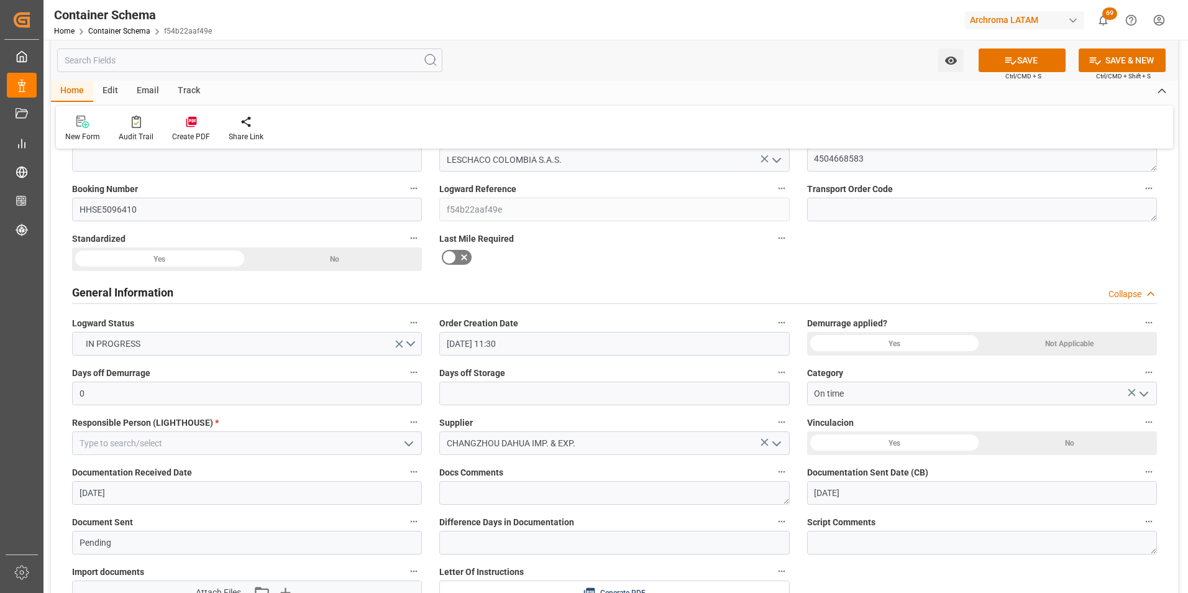
click at [399, 446] on button "open menu" at bounding box center [408, 443] width 19 height 19
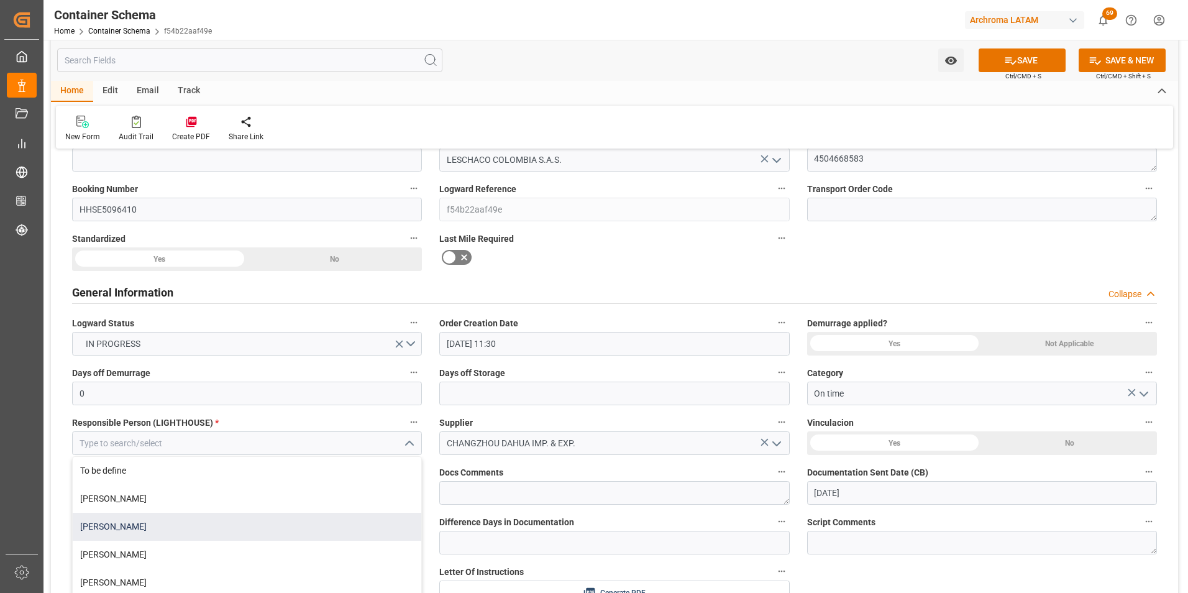
click at [296, 536] on div "[PERSON_NAME]" at bounding box center [247, 527] width 349 height 28
type input "[PERSON_NAME]"
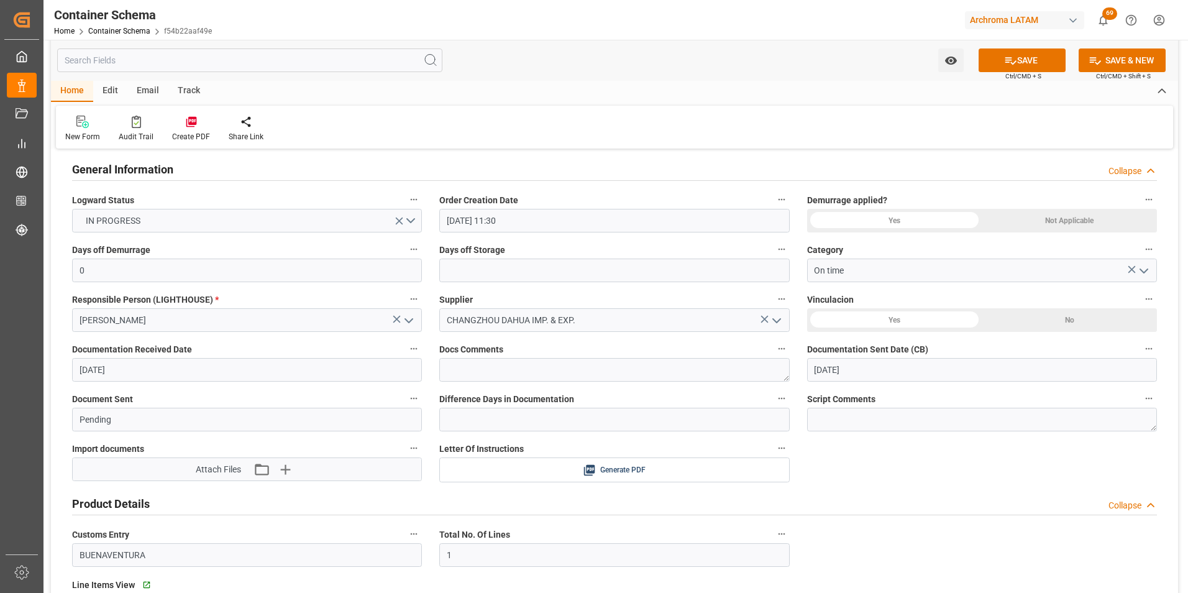
scroll to position [249, 0]
click at [250, 462] on div "Attach Files Attach existing file Upload new file" at bounding box center [247, 468] width 103 height 17
click at [255, 469] on icon "button" at bounding box center [261, 468] width 20 height 20
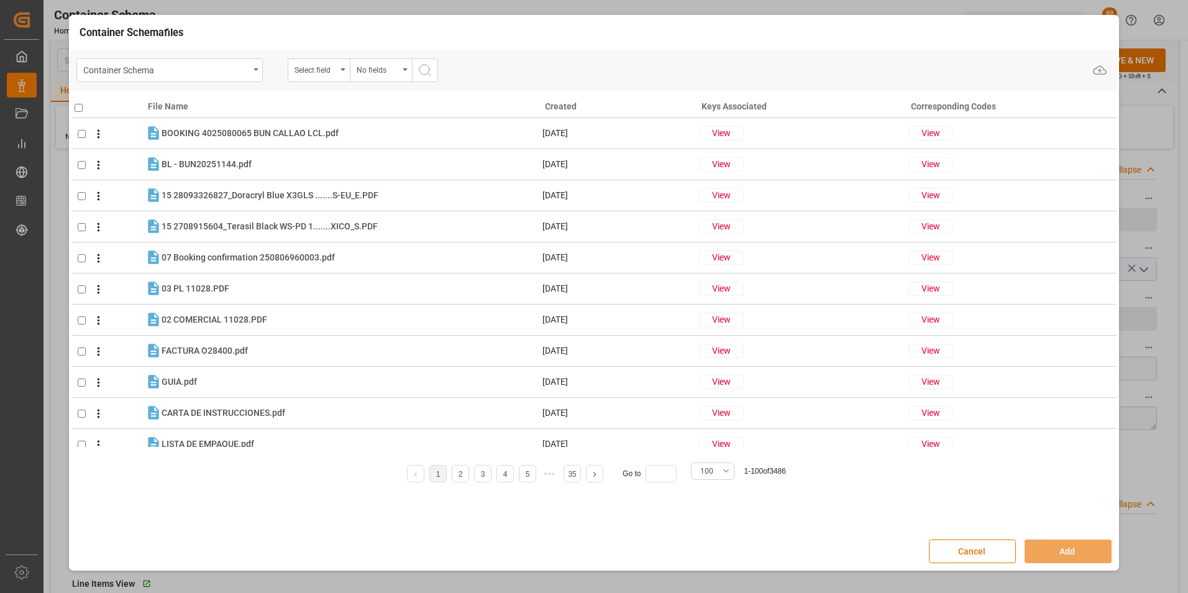
click at [248, 73] on div "Container Schema" at bounding box center [166, 70] width 166 height 16
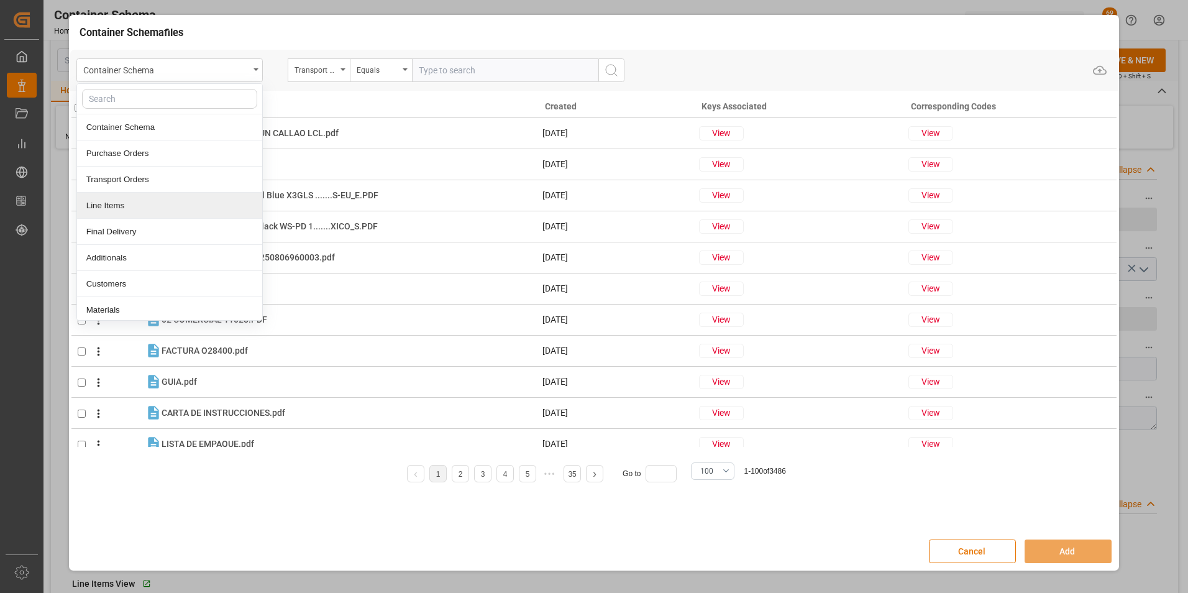
click at [147, 196] on div "Line Items" at bounding box center [169, 206] width 185 height 26
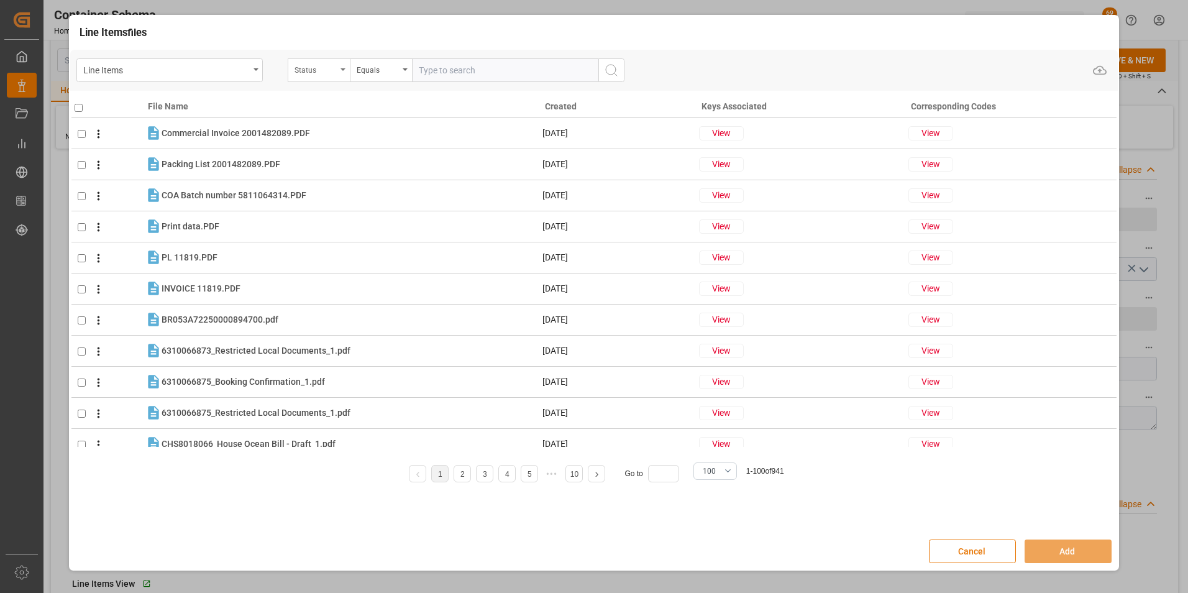
click at [333, 71] on div "Status" at bounding box center [316, 69] width 42 height 14
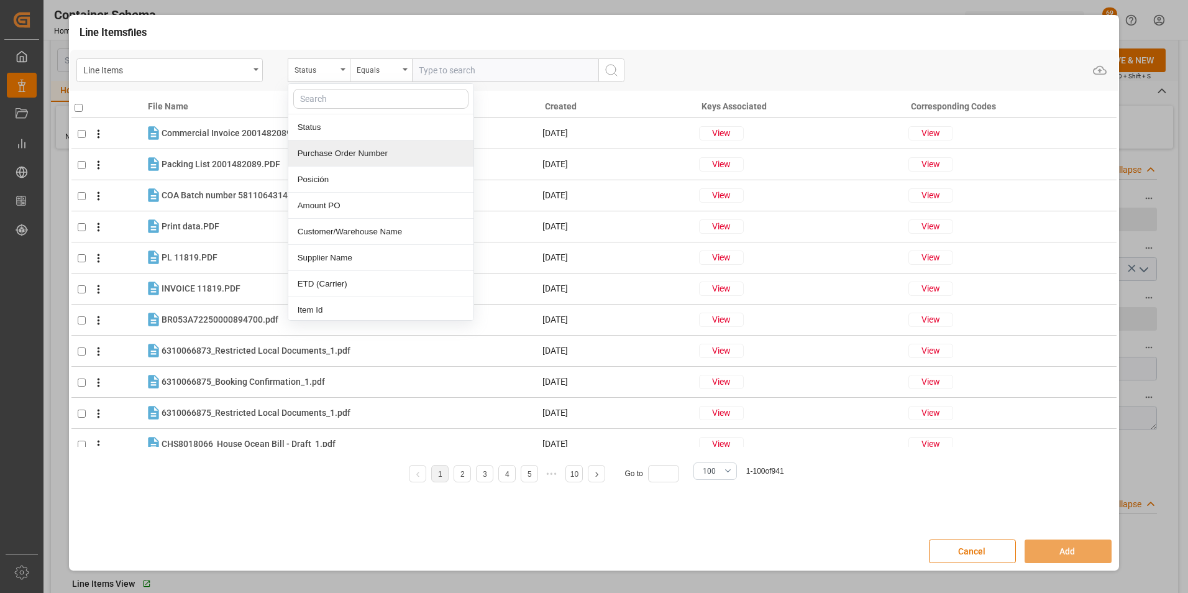
click at [340, 158] on div "Purchase Order Number" at bounding box center [380, 153] width 185 height 26
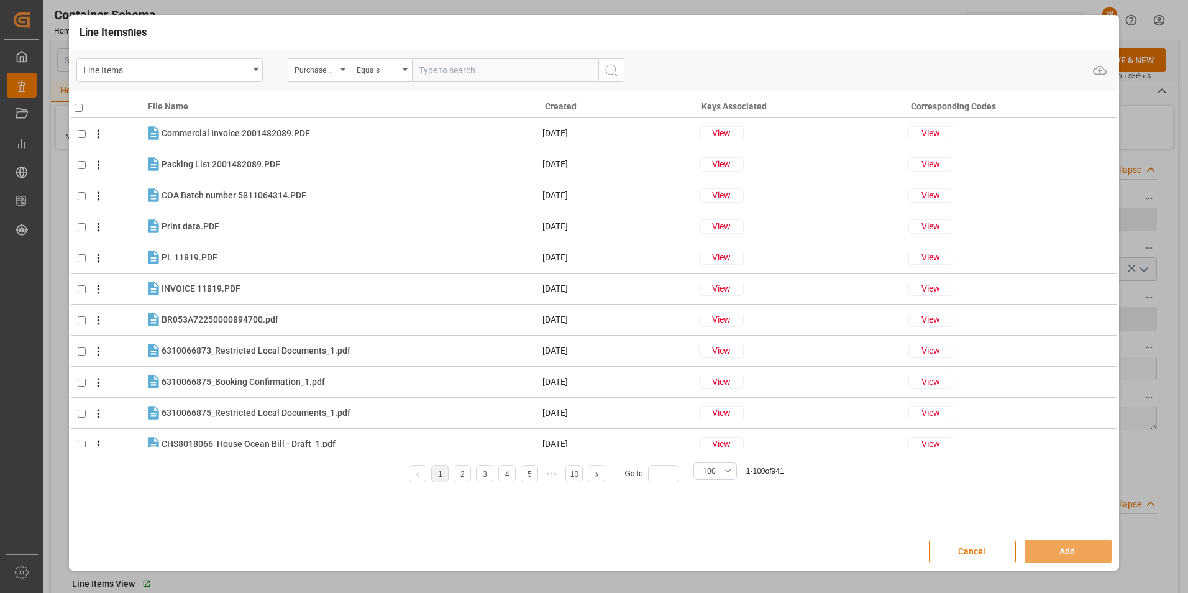
click at [385, 52] on div "Line Items Purchase Order Number Equals Upload" at bounding box center [594, 70] width 1048 height 41
click at [385, 66] on div "Equals" at bounding box center [378, 69] width 42 height 14
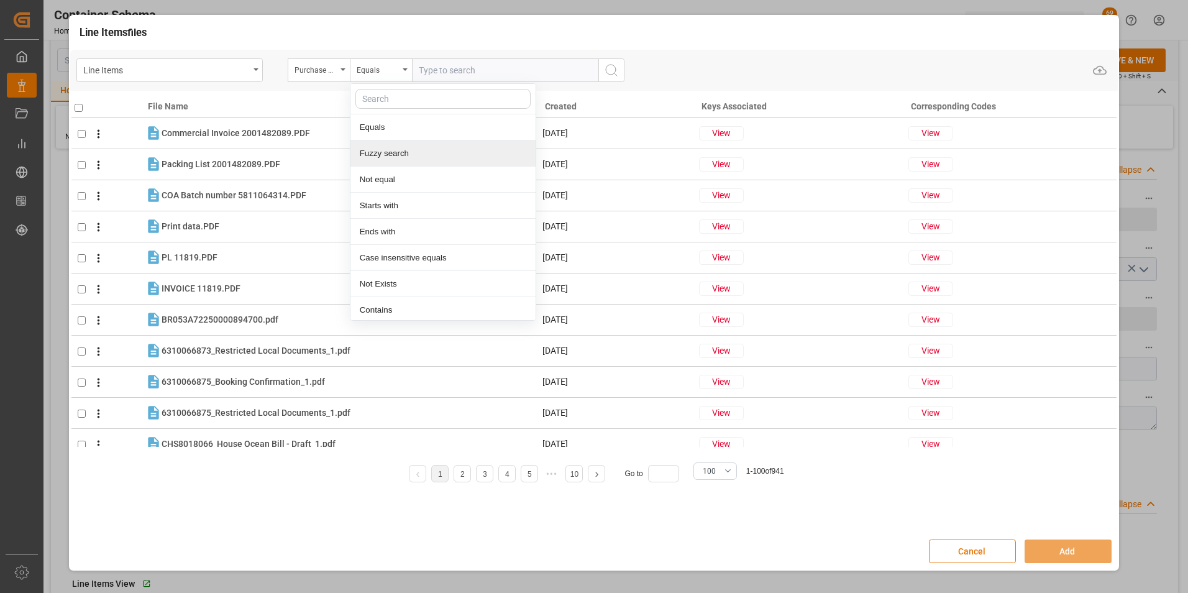
click at [408, 142] on div "Equals Fuzzy search Not equal Starts with Ends with Case insensitive equals Not…" at bounding box center [443, 201] width 186 height 237
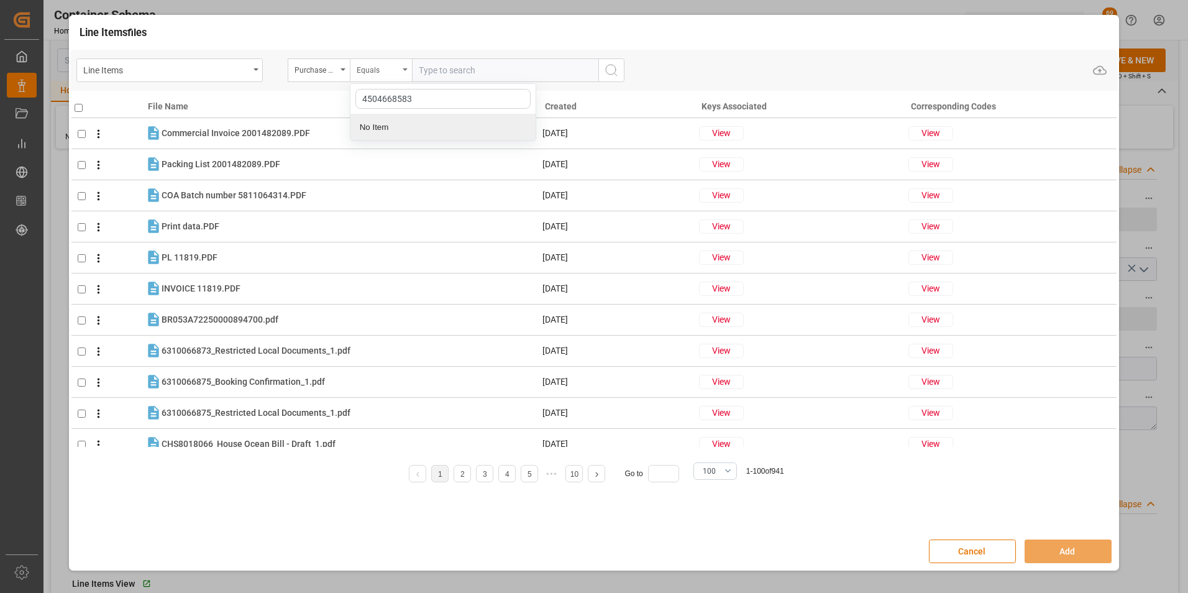
type input "4504668583"
click at [403, 74] on div "Equals" at bounding box center [381, 70] width 62 height 24
click at [390, 71] on div "Equals" at bounding box center [378, 69] width 42 height 14
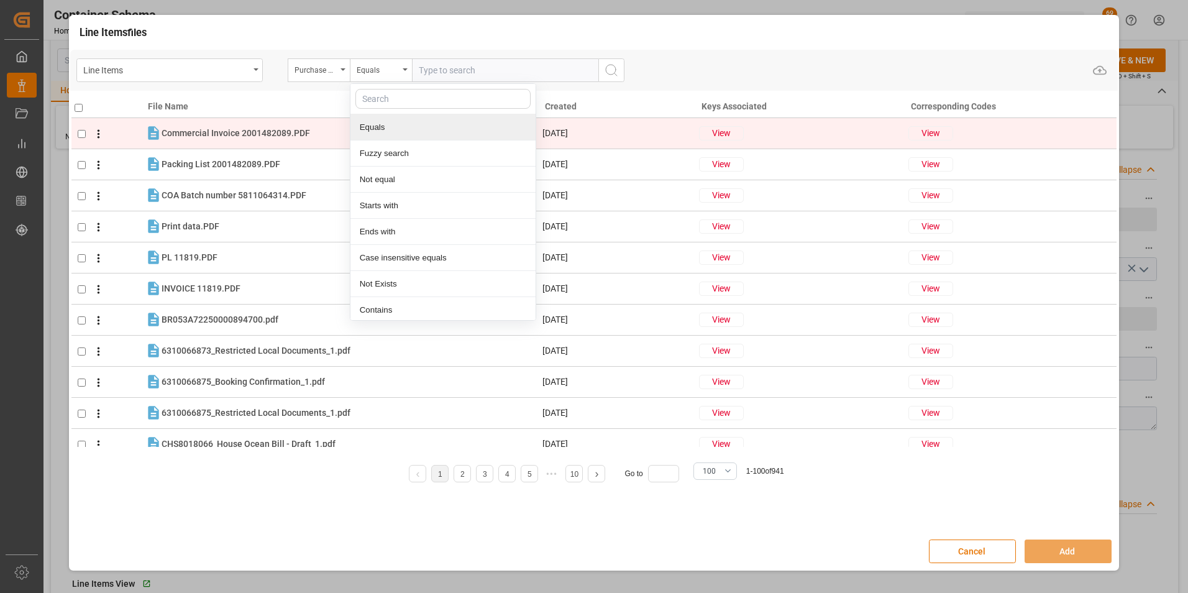
click at [397, 147] on div "Fuzzy search" at bounding box center [442, 153] width 185 height 26
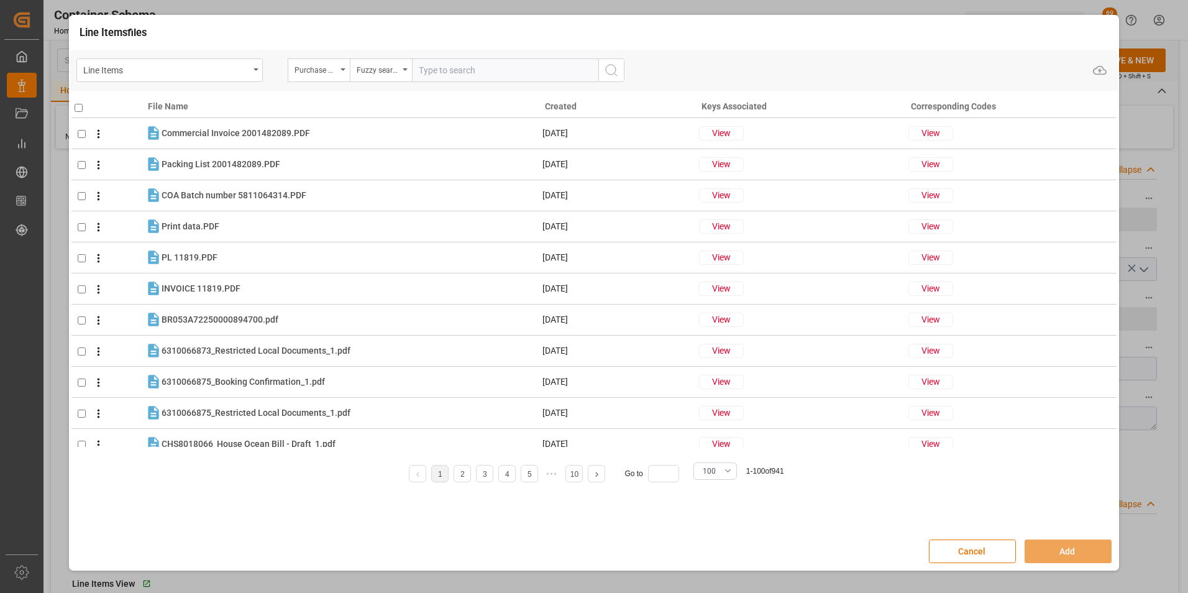
paste input "4504668583"
type input "4504668583"
click at [612, 73] on icon "search button" at bounding box center [611, 70] width 15 height 15
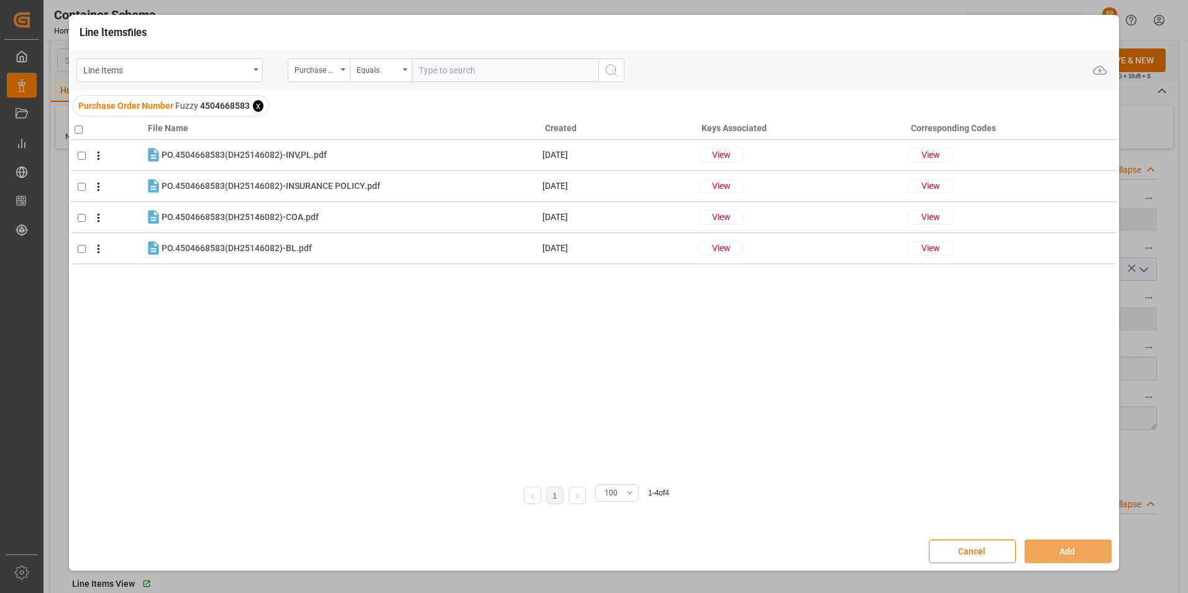
click at [76, 127] on input "checkbox" at bounding box center [79, 130] width 8 height 8
checkbox input "true"
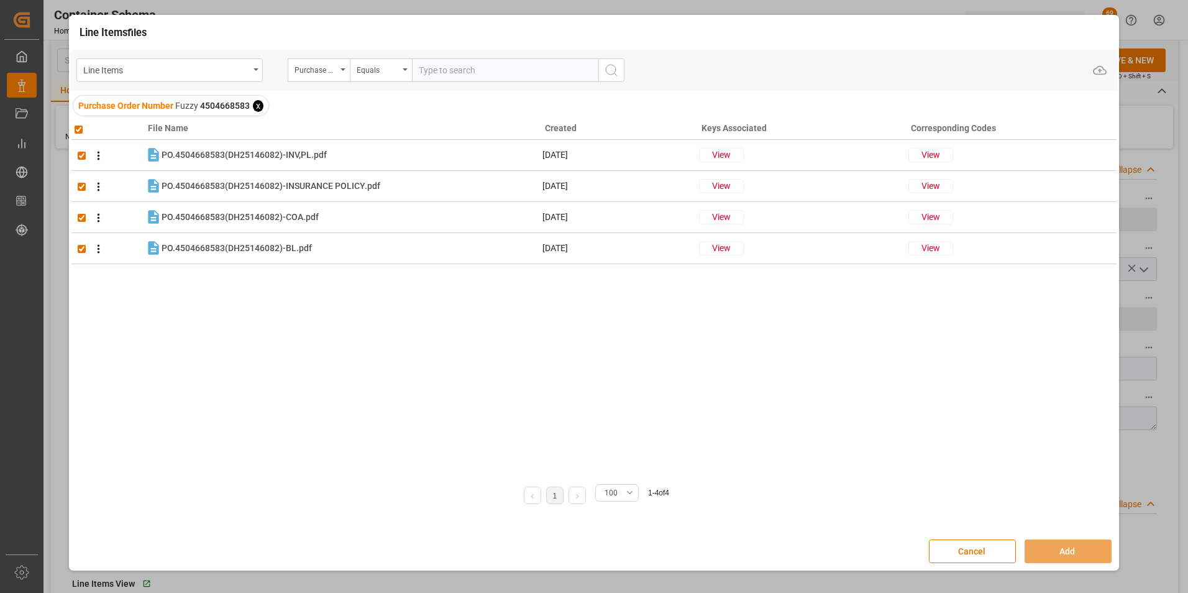
checkbox input "true"
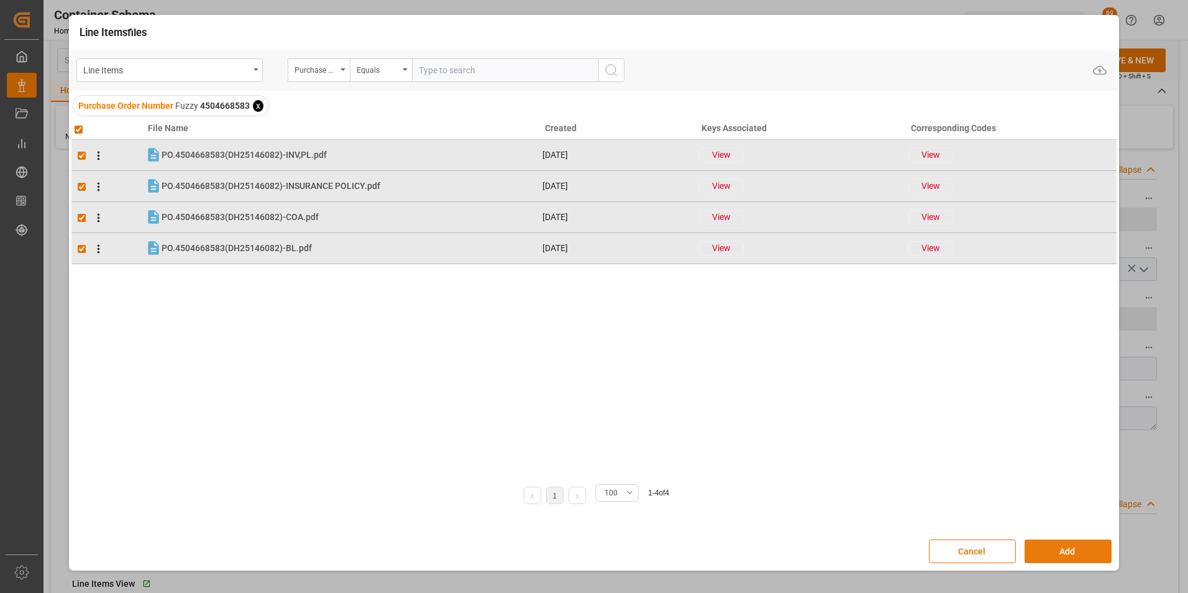
click at [1034, 552] on button "Add" at bounding box center [1068, 551] width 87 height 24
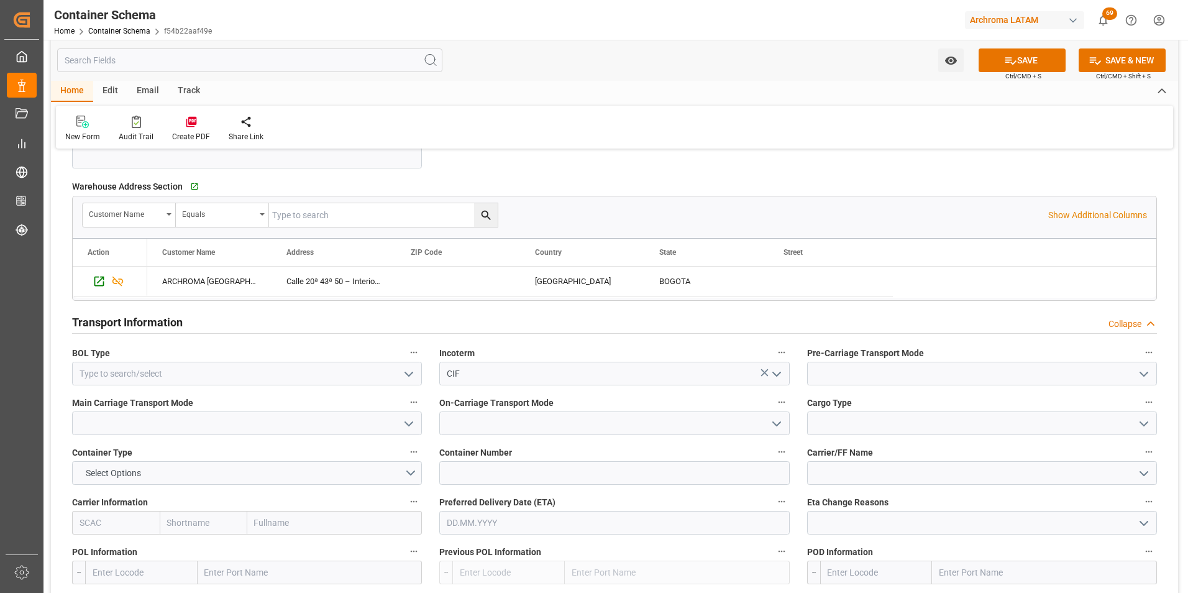
scroll to position [994, 0]
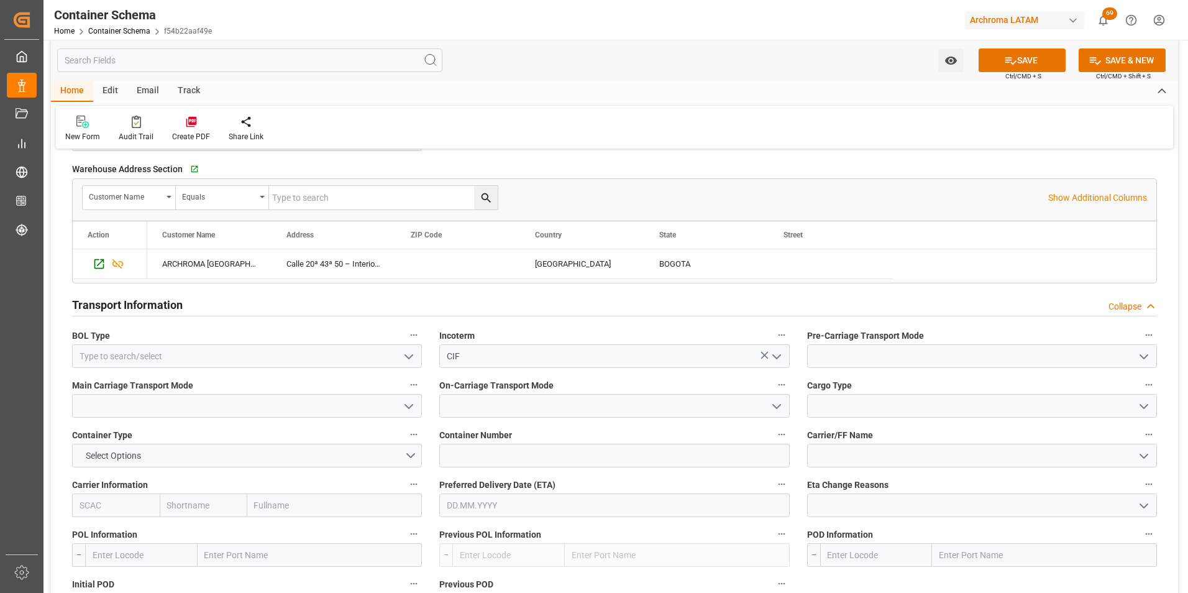
click at [404, 354] on icon "open menu" at bounding box center [408, 356] width 15 height 15
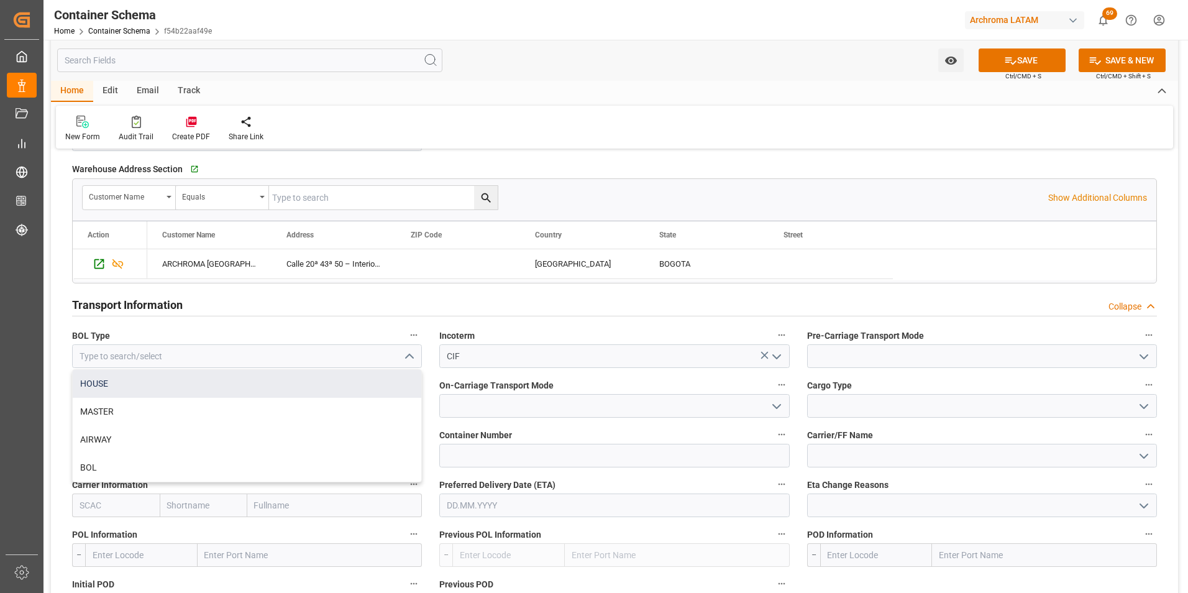
click at [350, 393] on div "HOUSE" at bounding box center [247, 384] width 349 height 28
type input "HOUSE"
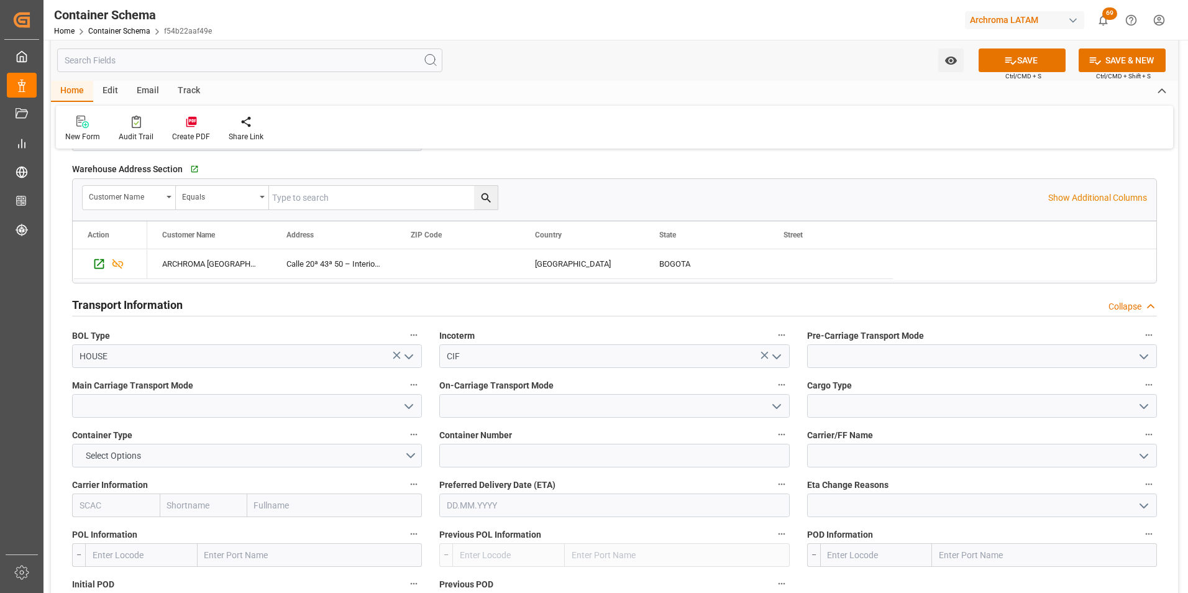
click at [413, 413] on icon "open menu" at bounding box center [408, 406] width 15 height 15
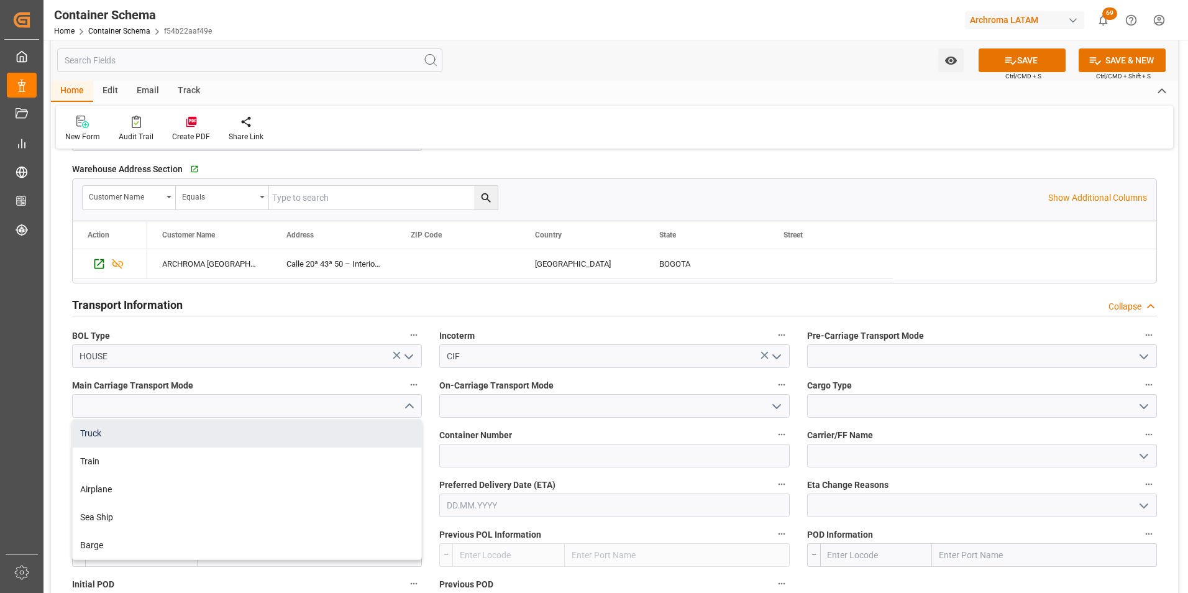
click at [383, 432] on div "Truck" at bounding box center [247, 433] width 349 height 28
type input "Truck"
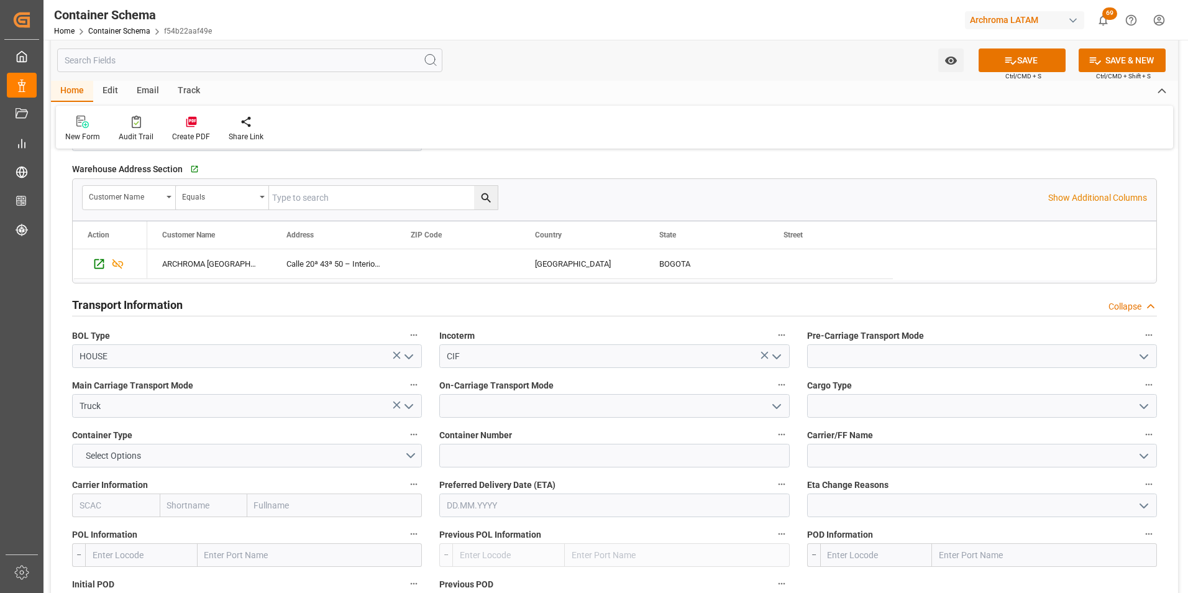
click at [1140, 357] on icon "open menu" at bounding box center [1144, 356] width 15 height 15
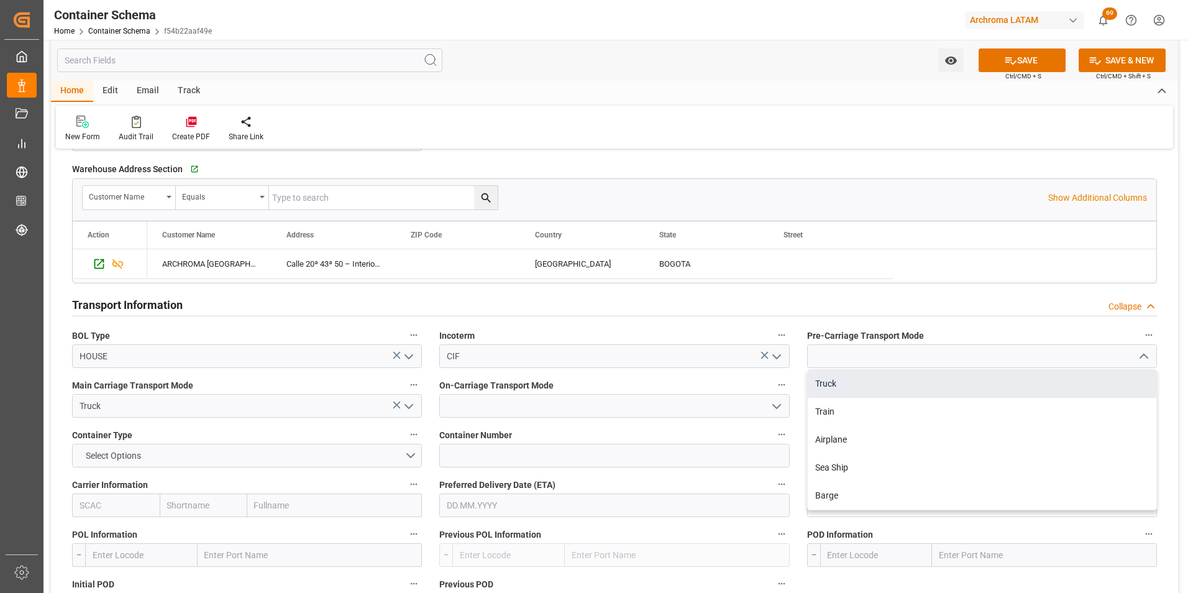
click at [1102, 388] on div "Truck" at bounding box center [982, 384] width 349 height 28
type input "Truck"
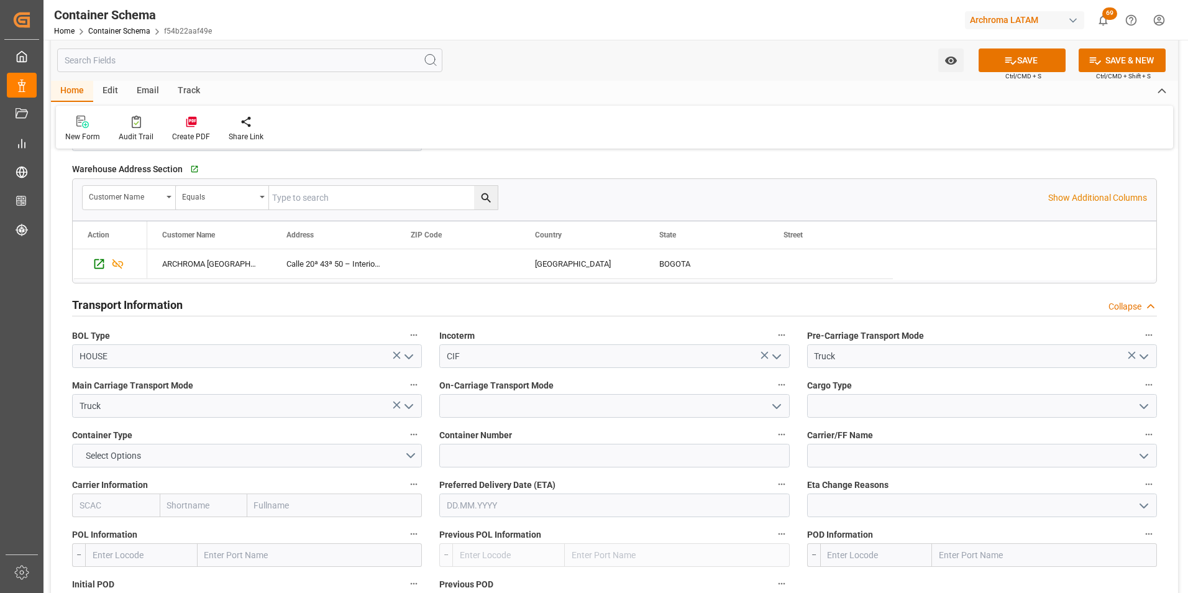
click at [408, 402] on icon "open menu" at bounding box center [408, 406] width 15 height 15
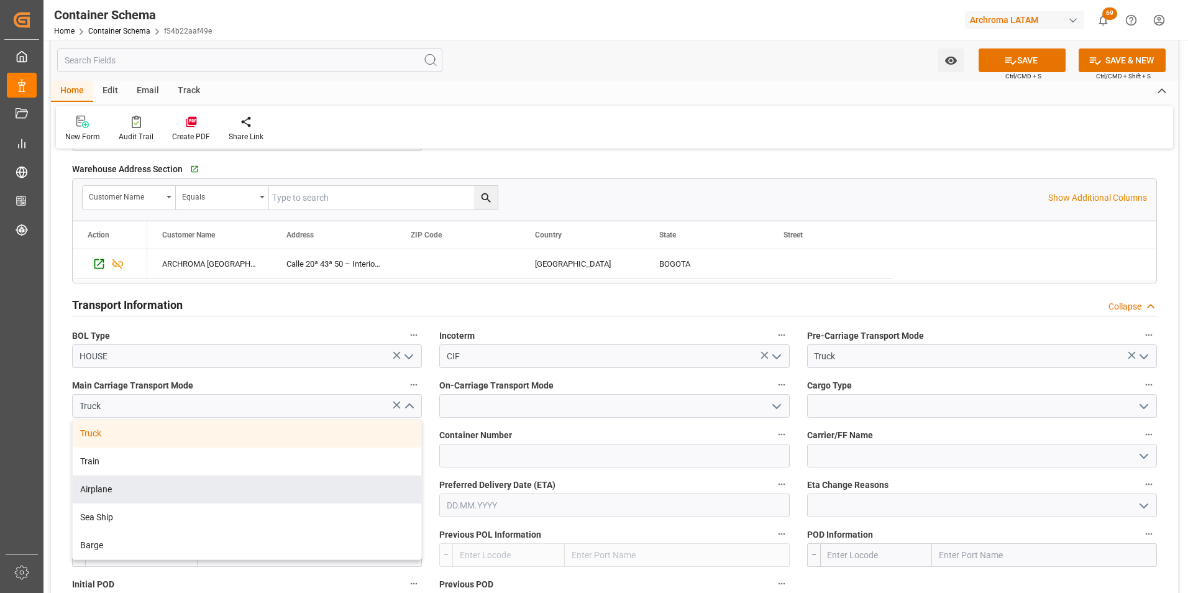
click at [227, 508] on div "Sea Ship" at bounding box center [247, 517] width 349 height 28
type input "Sea Ship"
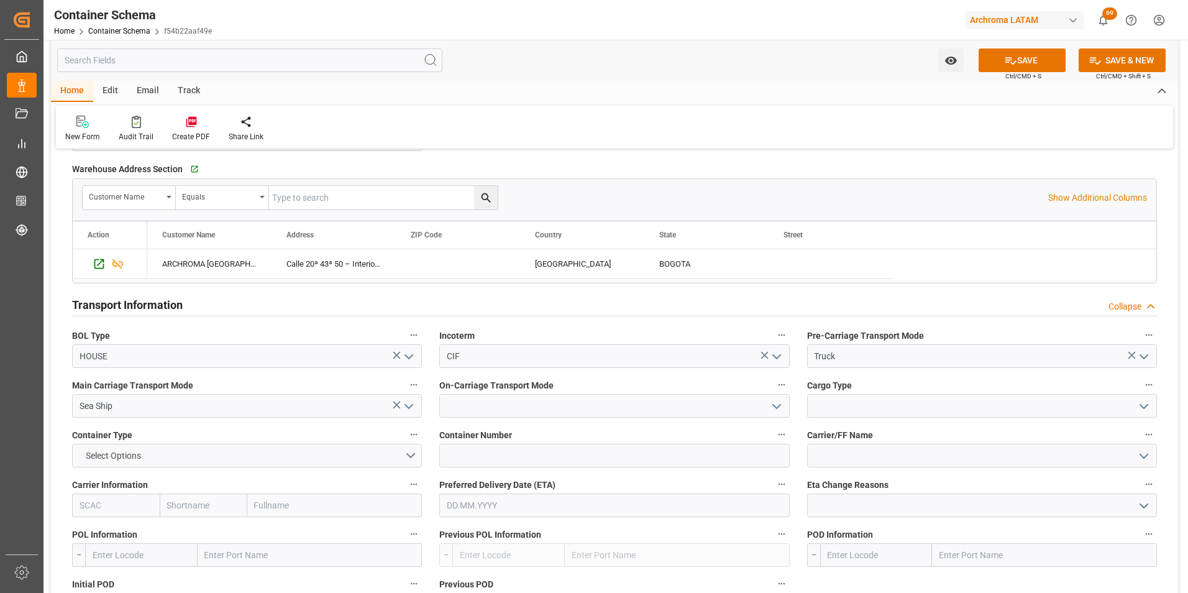
click at [773, 411] on icon "open menu" at bounding box center [776, 406] width 15 height 15
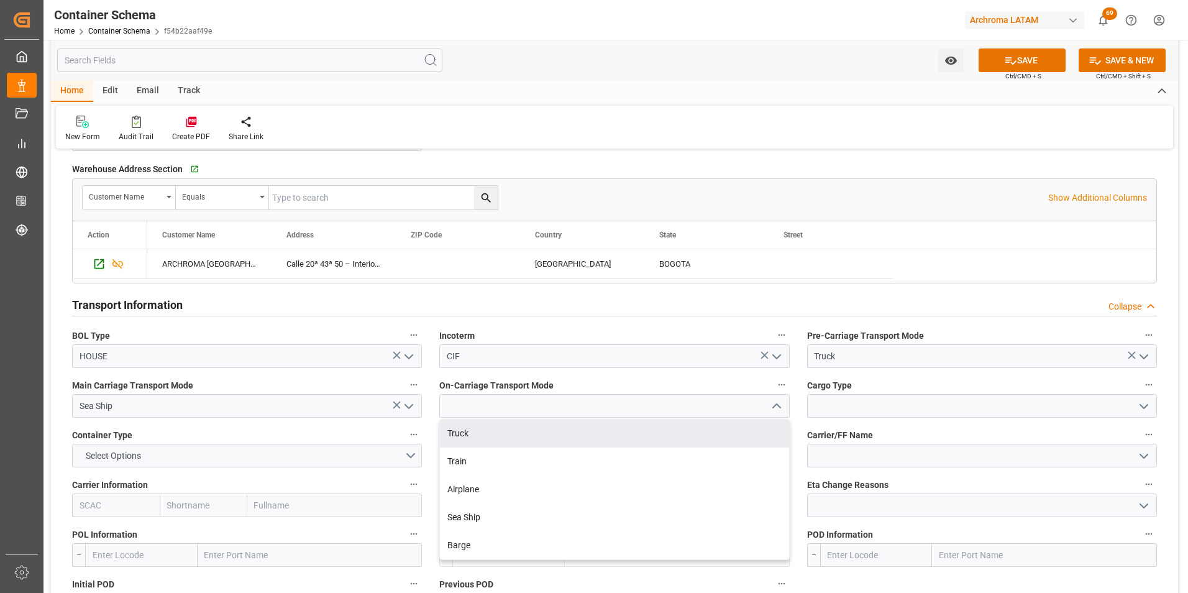
click at [741, 443] on div "Truck" at bounding box center [614, 433] width 349 height 28
type input "Truck"
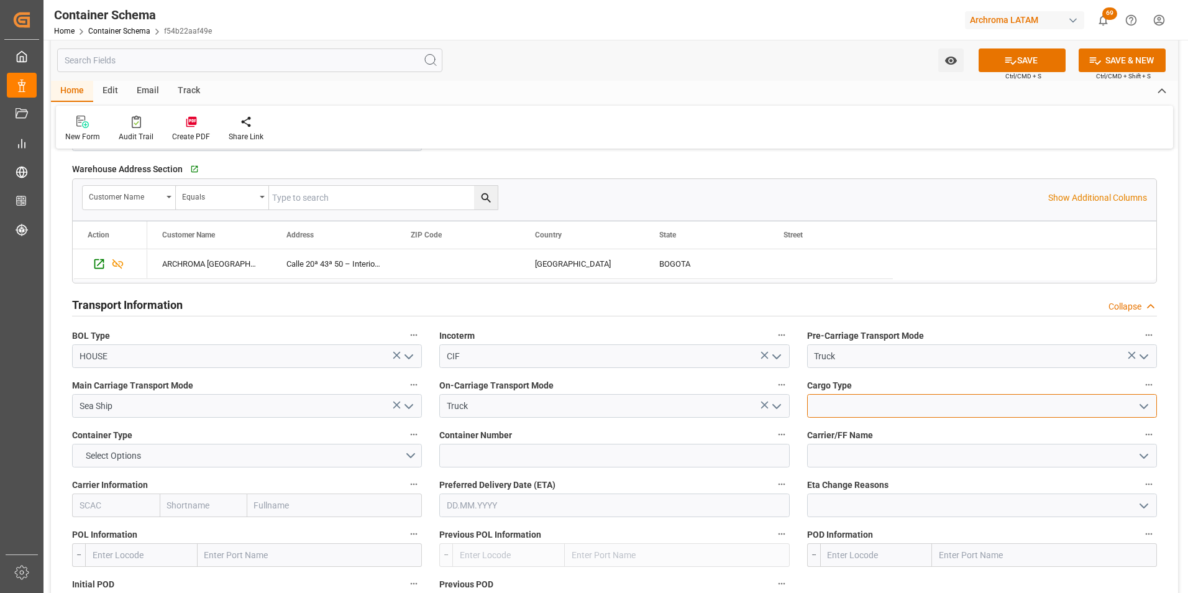
click at [1152, 406] on input at bounding box center [982, 406] width 350 height 24
click at [1150, 406] on icon "open menu" at bounding box center [1144, 406] width 15 height 15
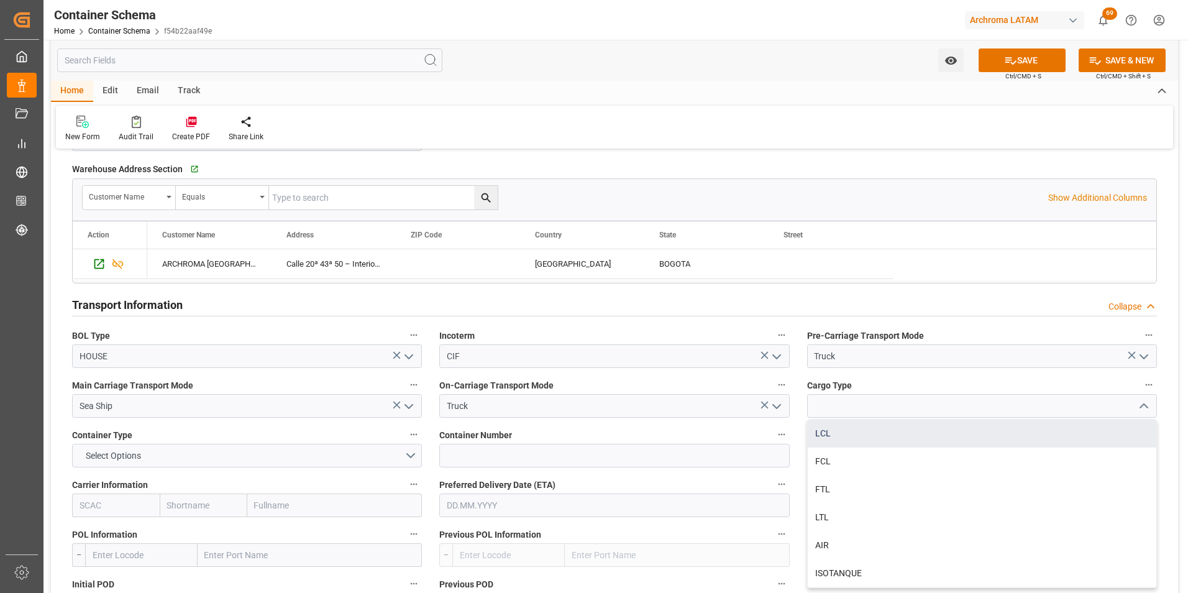
click at [943, 436] on div "LCL" at bounding box center [982, 433] width 349 height 28
type input "LCL"
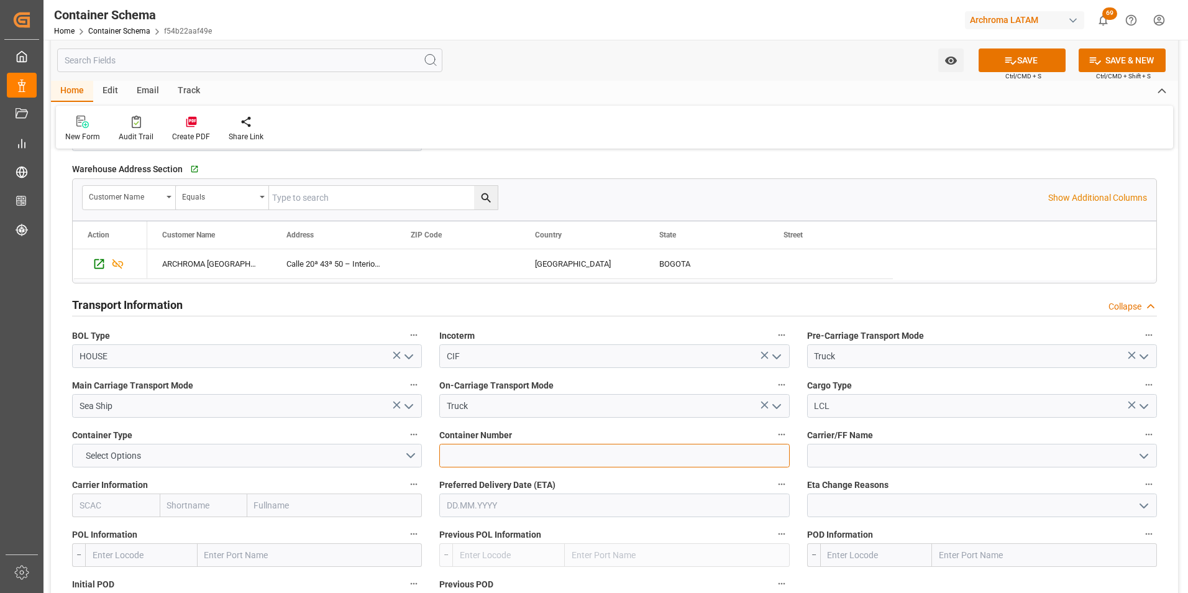
click at [487, 445] on input at bounding box center [614, 456] width 350 height 24
paste input "SUDU6294220"
type input "SUDU6294220"
click at [410, 451] on button "Select Options" at bounding box center [247, 456] width 350 height 24
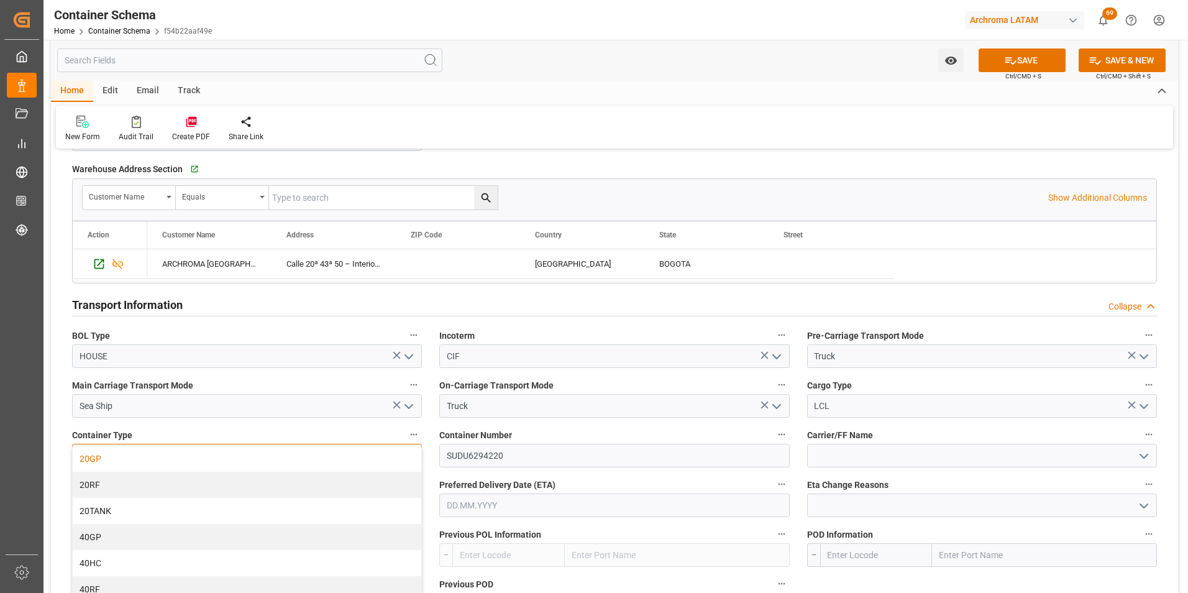
click at [301, 464] on div "20GP" at bounding box center [247, 459] width 349 height 26
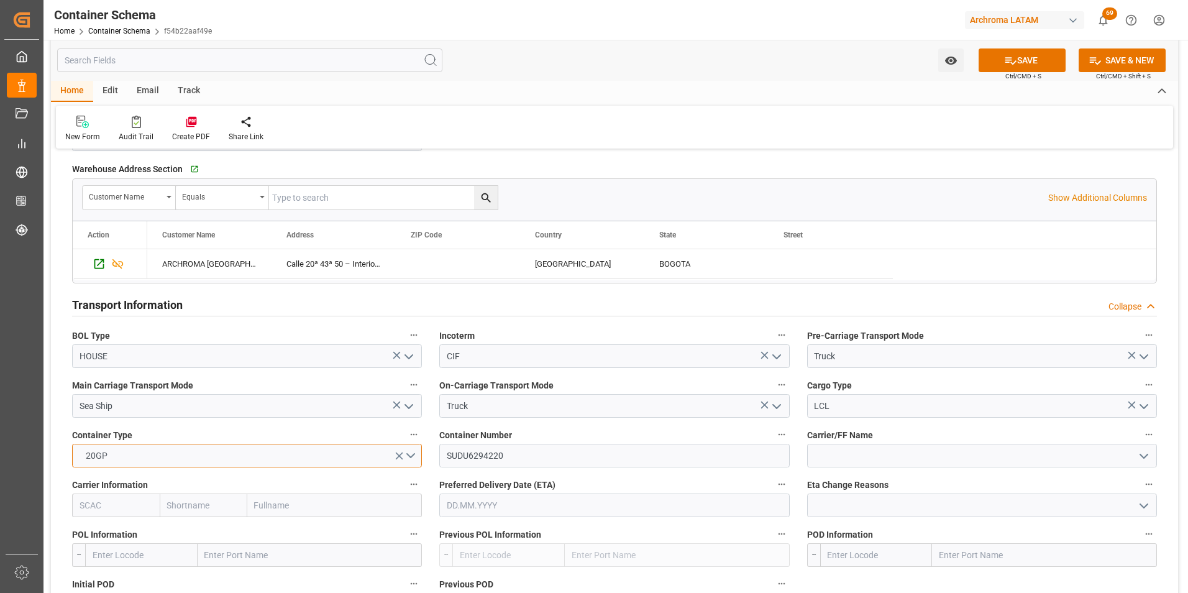
click at [413, 457] on button "20GP" at bounding box center [247, 456] width 350 height 24
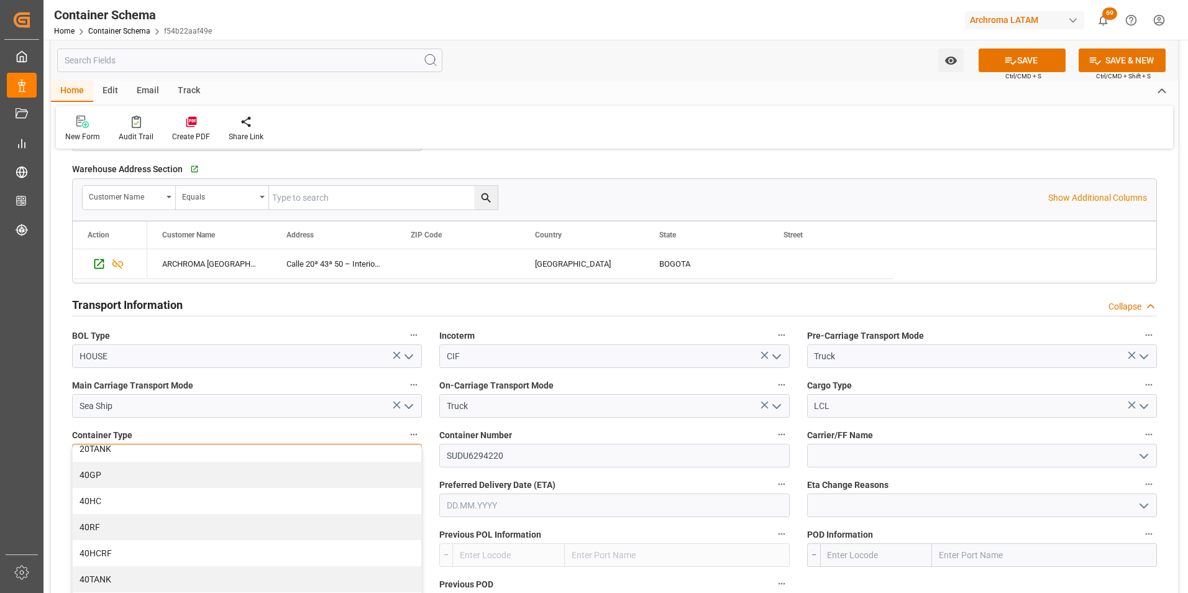
click at [331, 544] on div "40HCRF" at bounding box center [247, 553] width 349 height 26
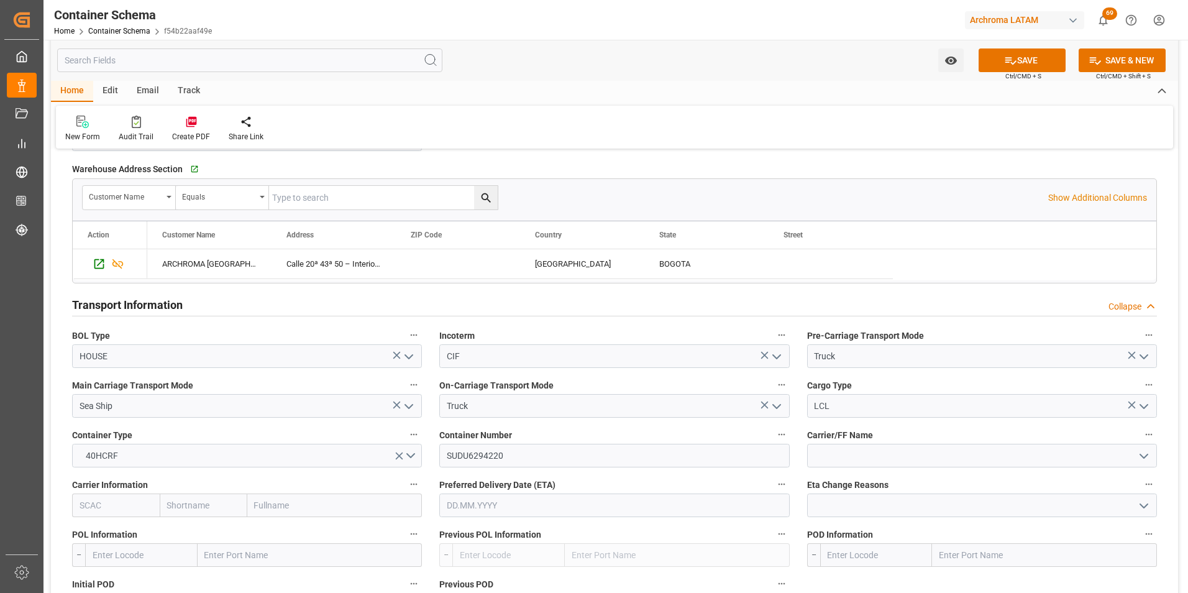
click at [330, 510] on input "text" at bounding box center [334, 505] width 175 height 24
type input "MAERSK"
click at [303, 526] on div "Maersk Line AS" at bounding box center [313, 533] width 131 height 28
type input "MAEU"
type input "Maersk"
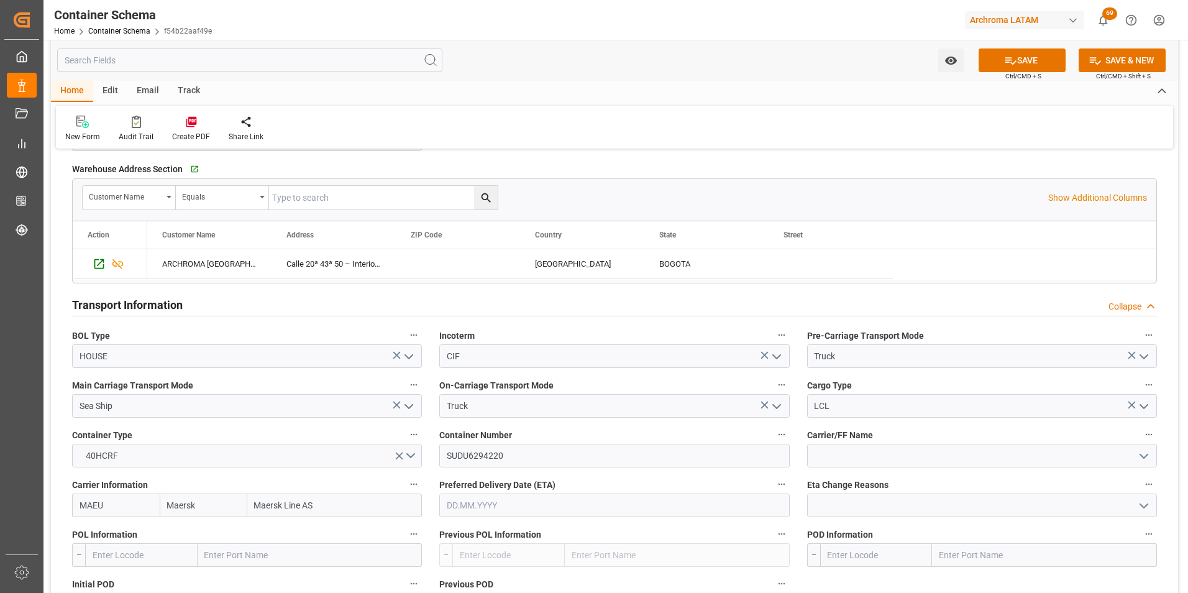
type input "Maersk Line AS"
click at [464, 504] on input "text" at bounding box center [614, 505] width 350 height 24
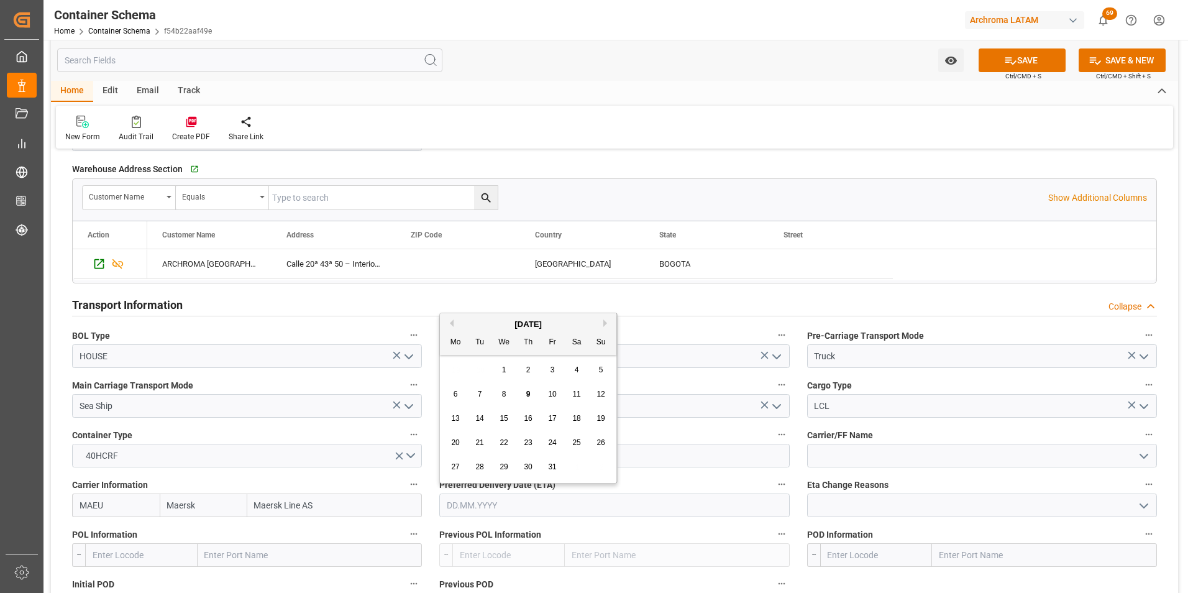
click at [602, 322] on div "[DATE]" at bounding box center [528, 324] width 176 height 12
click at [607, 323] on button "Next Month" at bounding box center [606, 322] width 7 height 7
click at [523, 390] on div "6" at bounding box center [529, 394] width 16 height 15
type input "[DATE]"
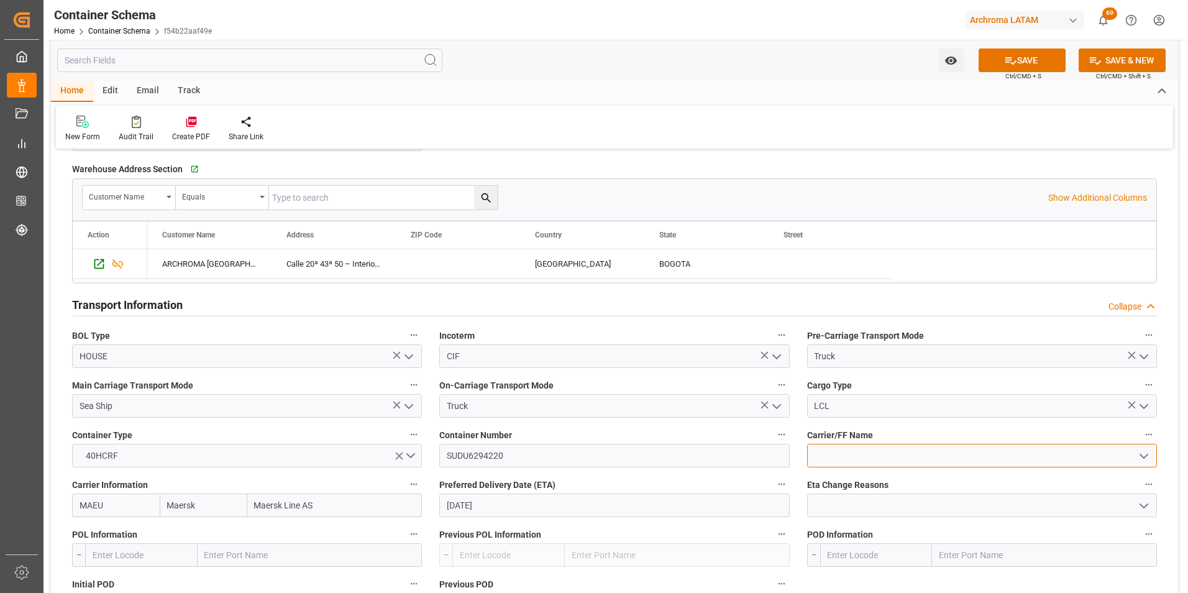
click at [827, 450] on input at bounding box center [982, 456] width 350 height 24
type input "S"
click at [827, 467] on div "MSL MSL" at bounding box center [982, 456] width 350 height 24
click at [828, 480] on div "MSL" at bounding box center [982, 483] width 349 height 28
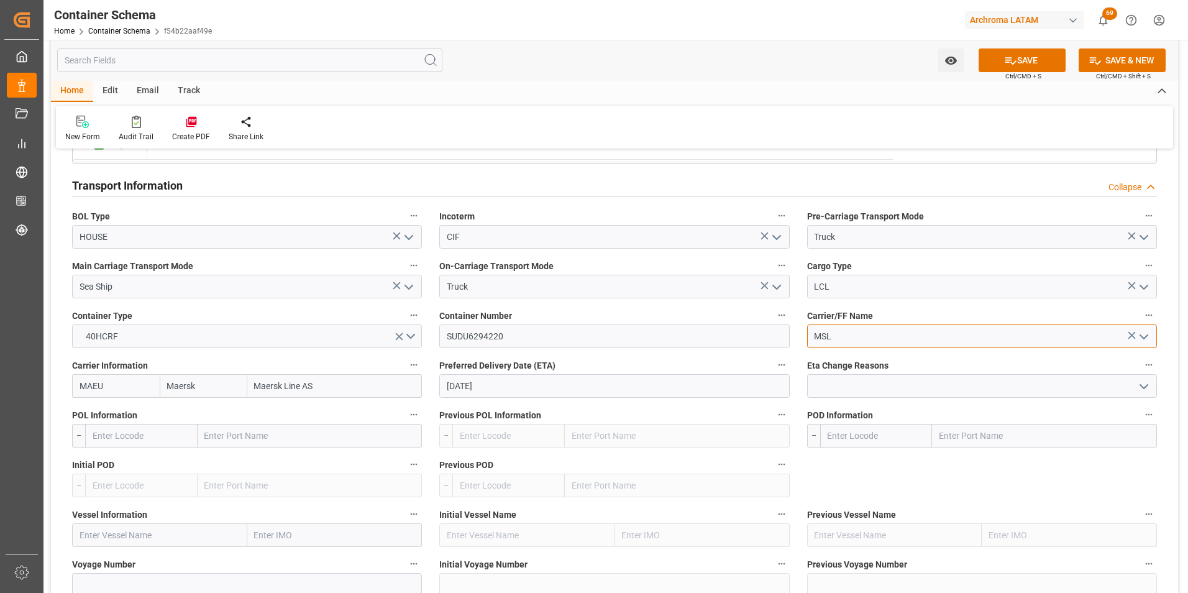
scroll to position [1119, 0]
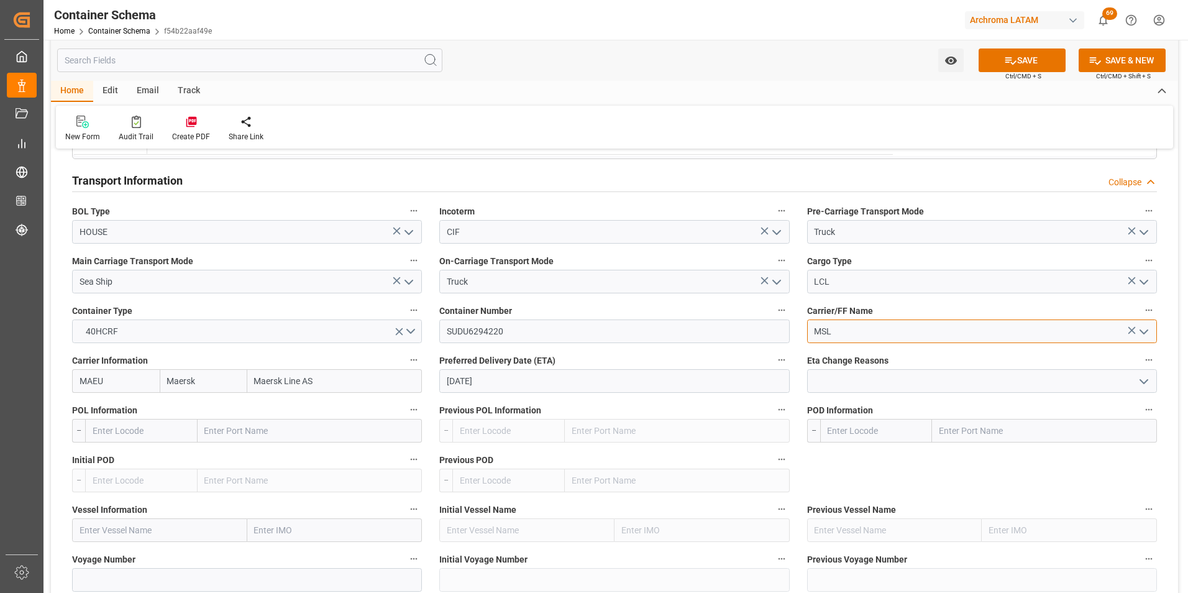
type input "MSL"
click at [254, 439] on input "text" at bounding box center [310, 431] width 225 height 24
type input "SHANG"
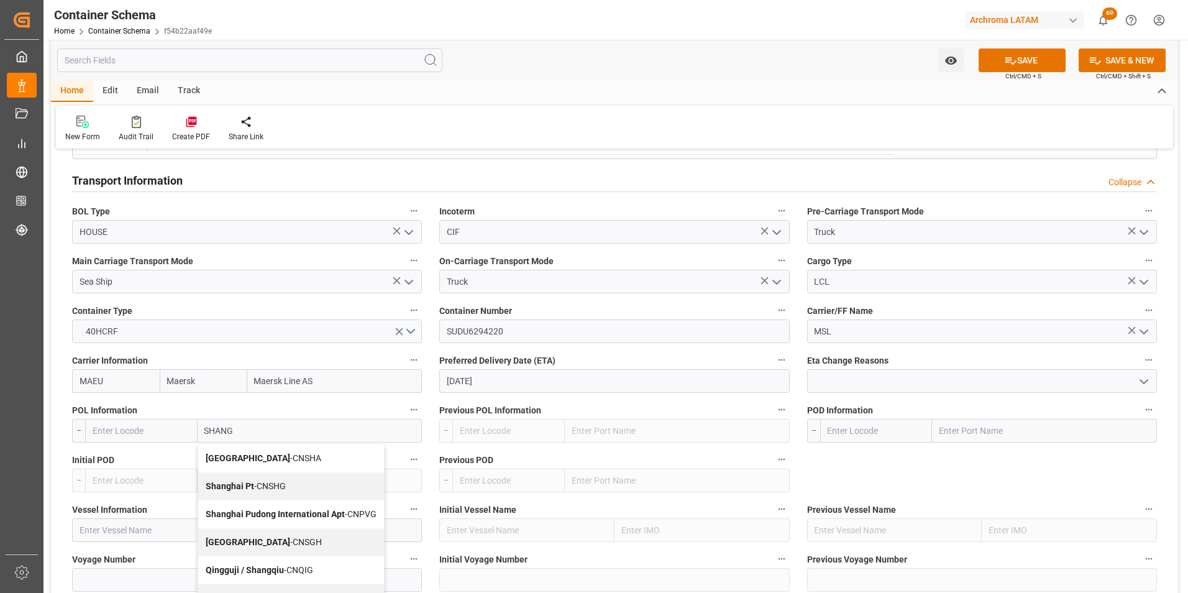
drag, startPoint x: 255, startPoint y: 454, endPoint x: 717, endPoint y: 465, distance: 461.9
click at [255, 454] on span "[GEOGRAPHIC_DATA] - CNSHA" at bounding box center [264, 458] width 116 height 10
type input "CNSHA"
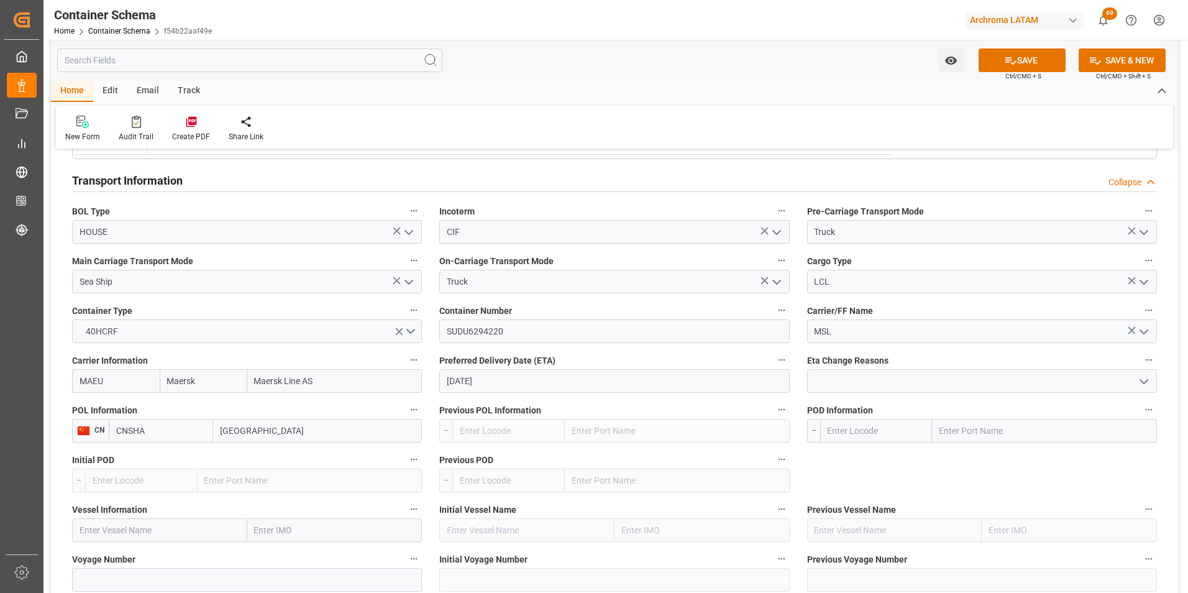
type input "[GEOGRAPHIC_DATA]"
click at [959, 434] on input "text" at bounding box center [1044, 431] width 225 height 24
type input "BUENAV"
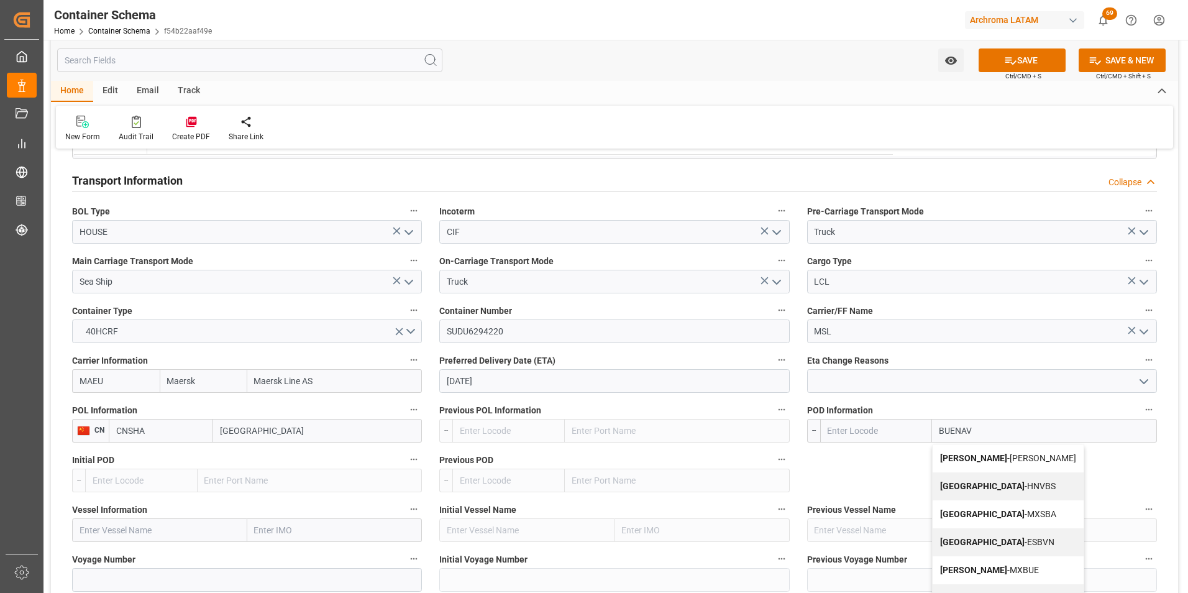
click at [964, 458] on b "[PERSON_NAME]" at bounding box center [973, 458] width 67 height 10
type input "[PERSON_NAME]"
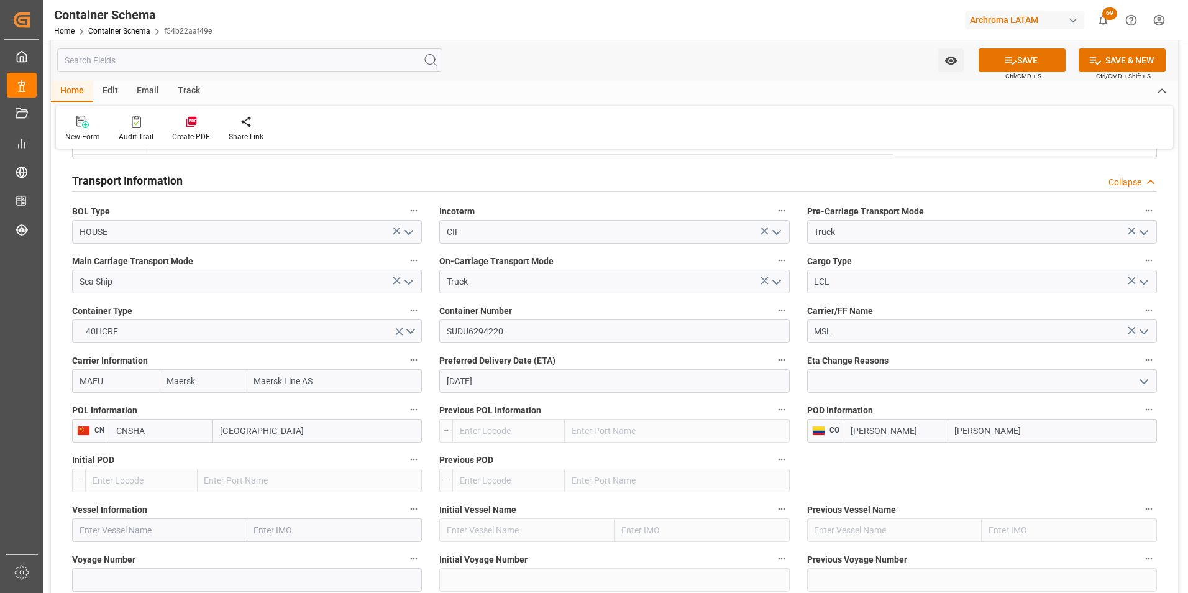
type input "[PERSON_NAME]"
click at [156, 530] on input "text" at bounding box center [159, 530] width 175 height 24
paste input "[PERSON_NAME]"
type input "[PERSON_NAME]"
click at [157, 554] on span "[PERSON_NAME] - 9120865" at bounding box center [132, 557] width 104 height 10
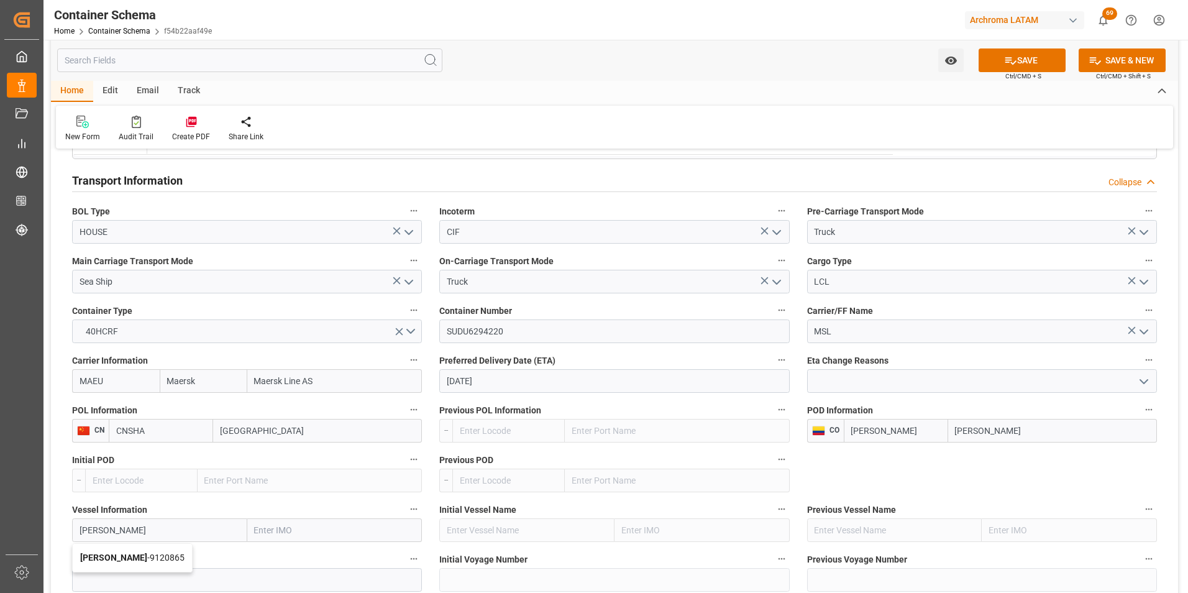
type input "9120865"
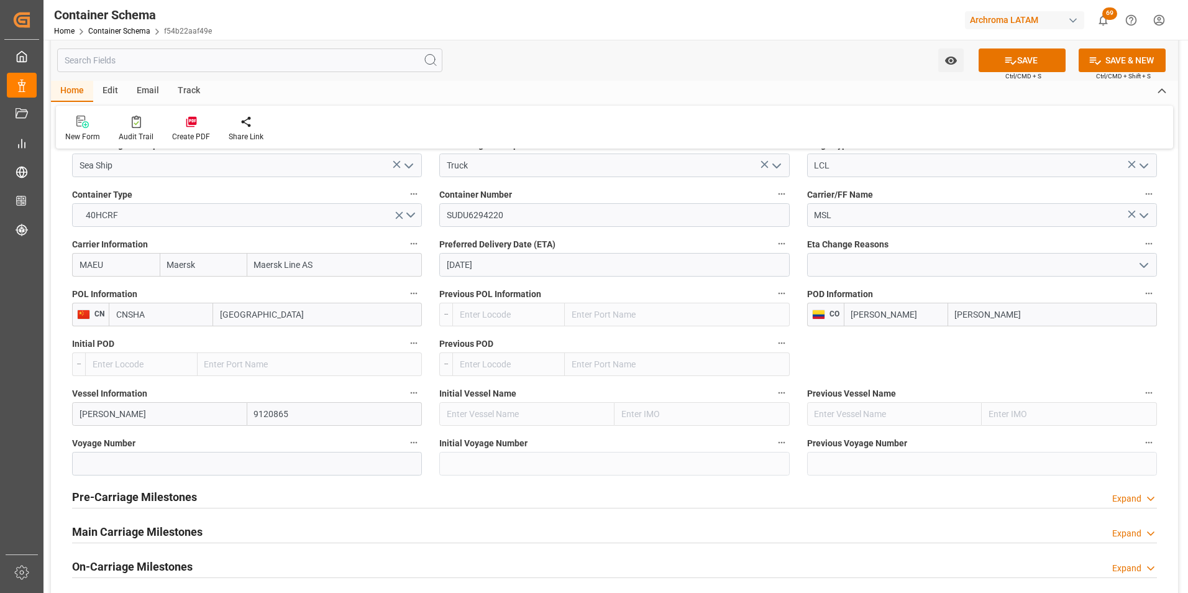
scroll to position [1305, 0]
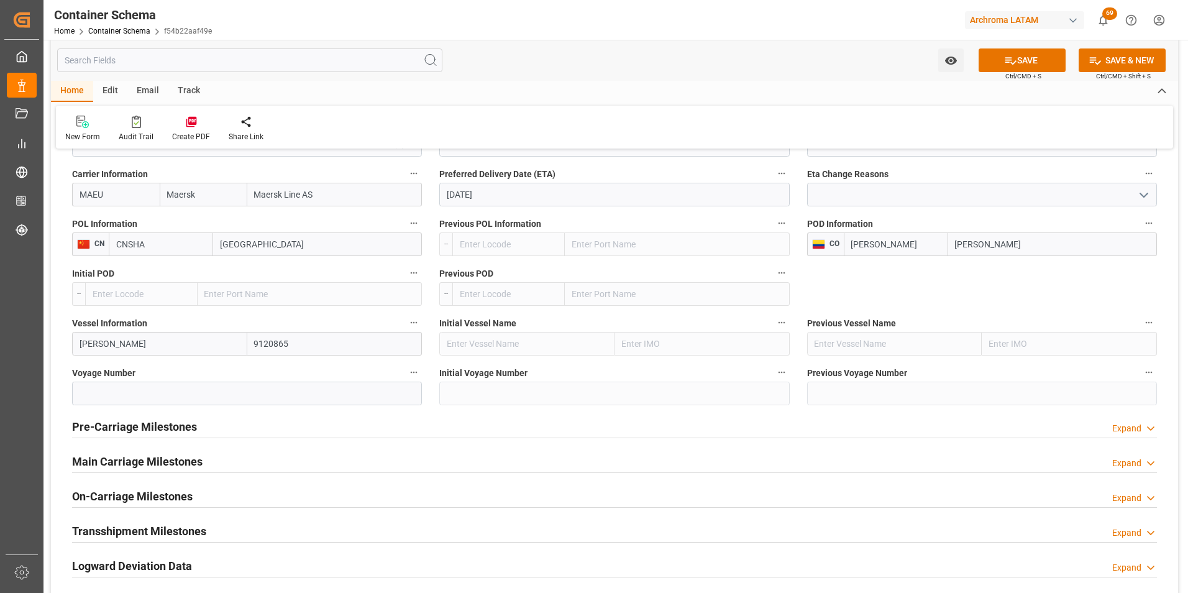
type input "[PERSON_NAME]"
click at [212, 383] on input at bounding box center [247, 394] width 350 height 24
paste input "540E"
type input "540E"
click at [387, 468] on div "Main Carriage Milestones Expand" at bounding box center [614, 461] width 1085 height 24
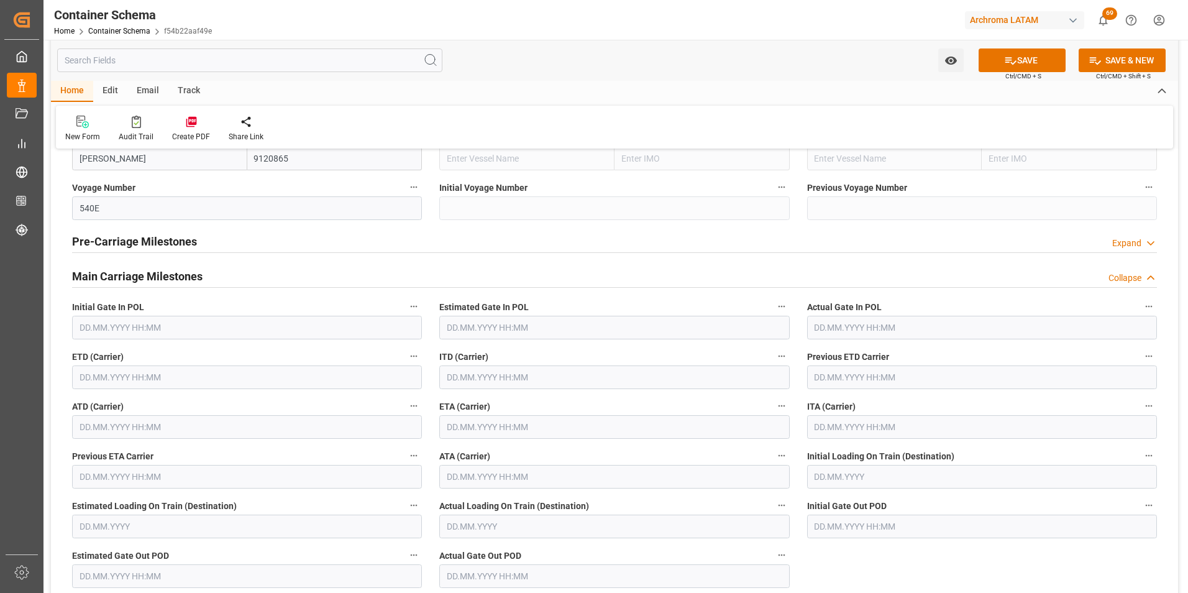
scroll to position [1491, 0]
click at [132, 369] on input "text" at bounding box center [247, 376] width 350 height 24
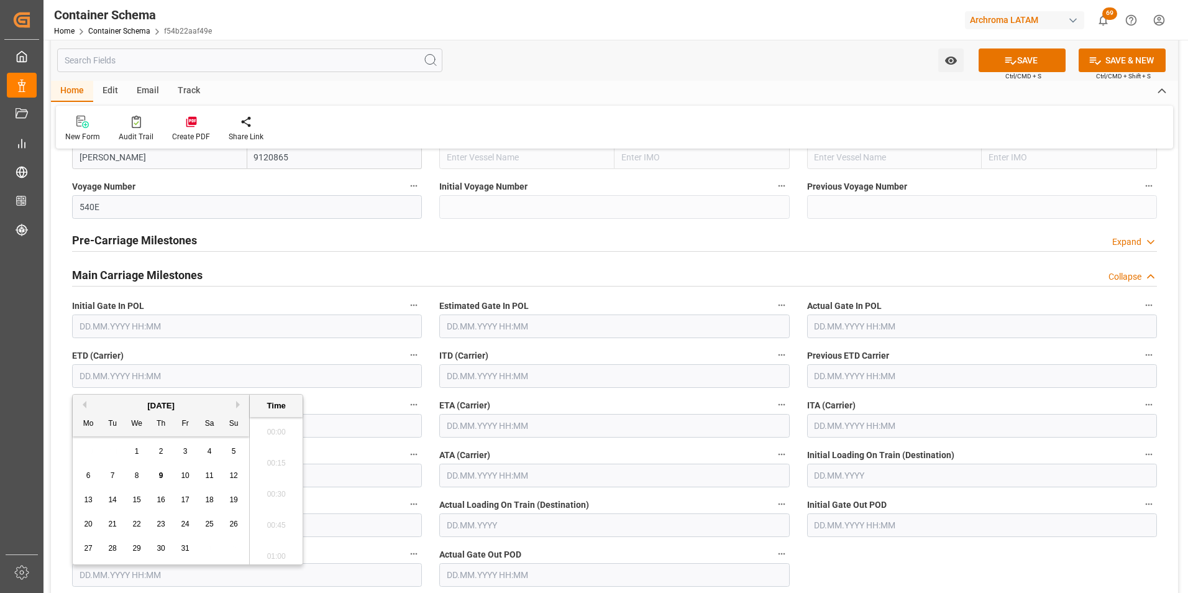
scroll to position [1340, 0]
click at [76, 454] on div "29 30 1 2 3 4 5" at bounding box center [161, 451] width 170 height 24
click at [225, 450] on div "29 30 1 2 3 4 5" at bounding box center [161, 451] width 170 height 24
click at [230, 450] on div "5" at bounding box center [234, 451] width 16 height 15
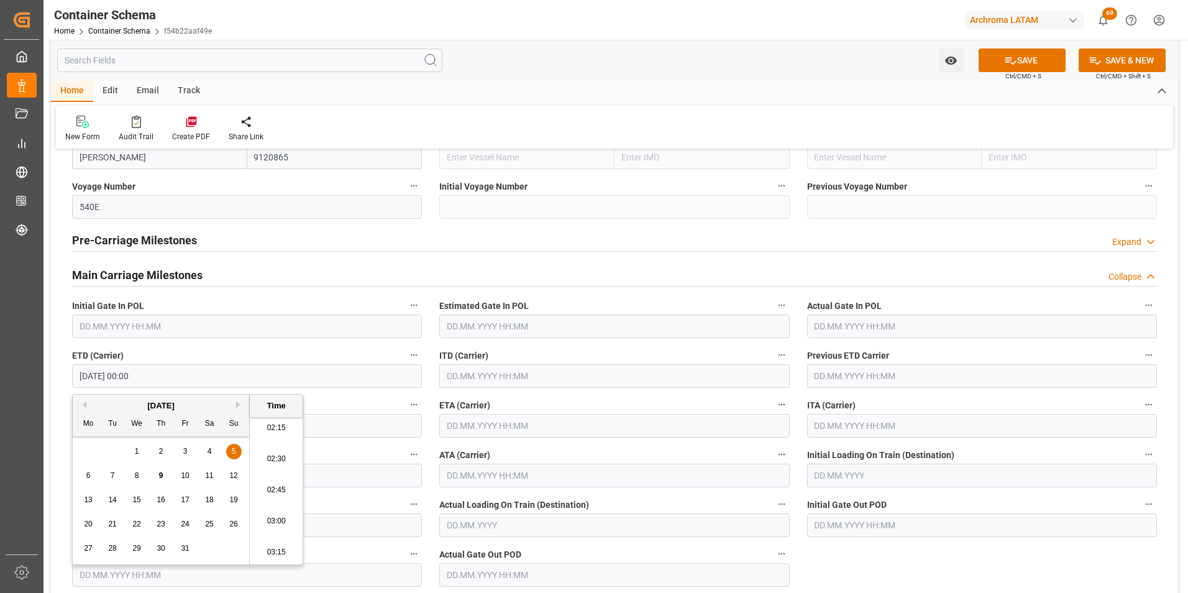
click at [282, 436] on li "02:15" at bounding box center [276, 428] width 53 height 31
type input "[DATE] 02:15"
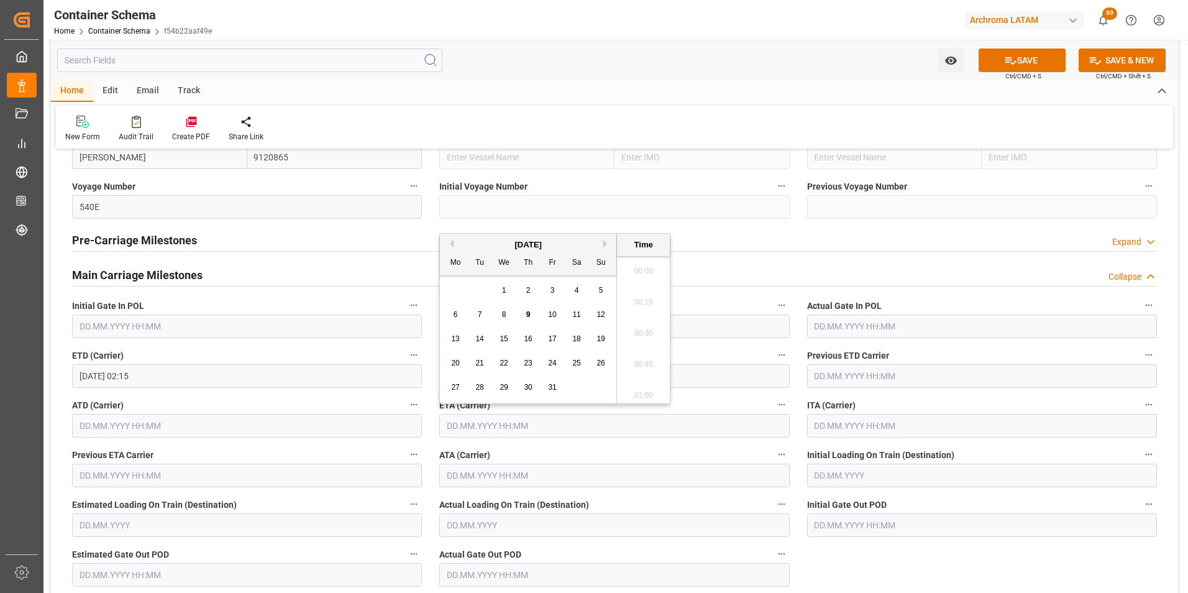
click at [463, 422] on input "text" at bounding box center [614, 426] width 350 height 24
click at [607, 242] on button "Next Month" at bounding box center [606, 243] width 7 height 7
click at [528, 318] on span "6" at bounding box center [528, 314] width 4 height 9
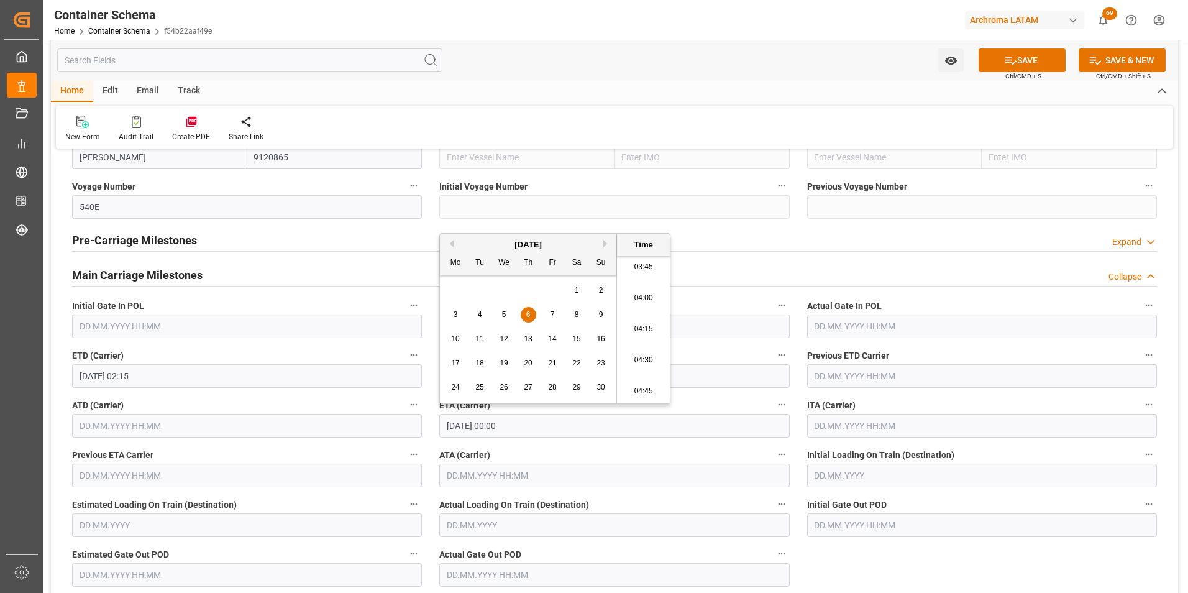
click at [645, 296] on li "04:00" at bounding box center [643, 298] width 53 height 31
type input "[DATE] 04:00"
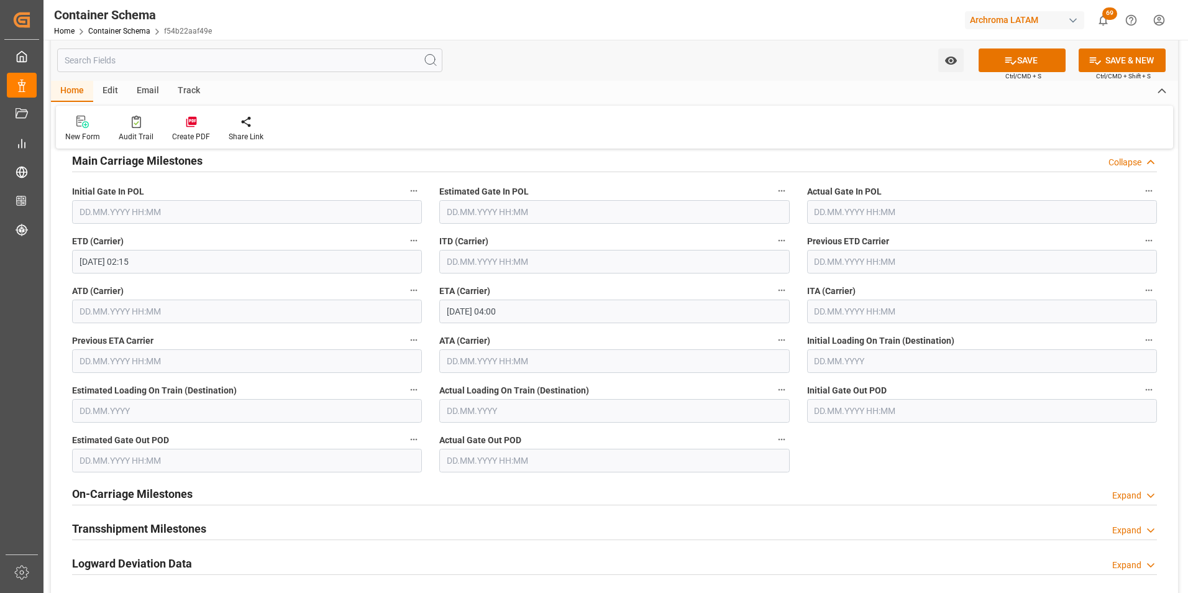
scroll to position [1616, 0]
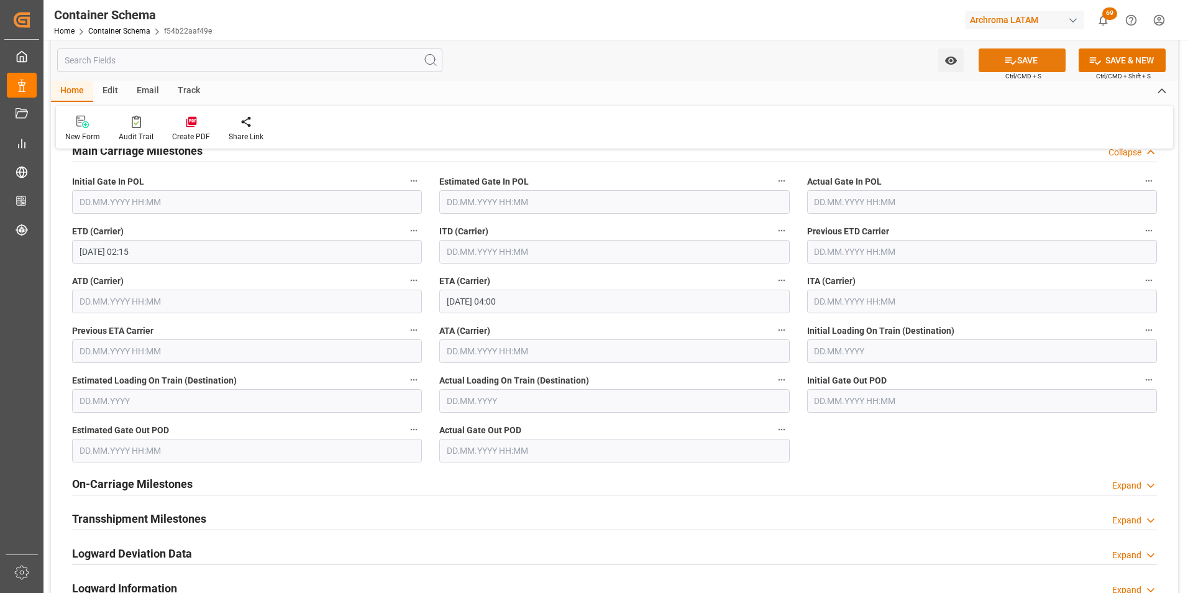
click at [1001, 60] on button "SAVE" at bounding box center [1022, 60] width 87 height 24
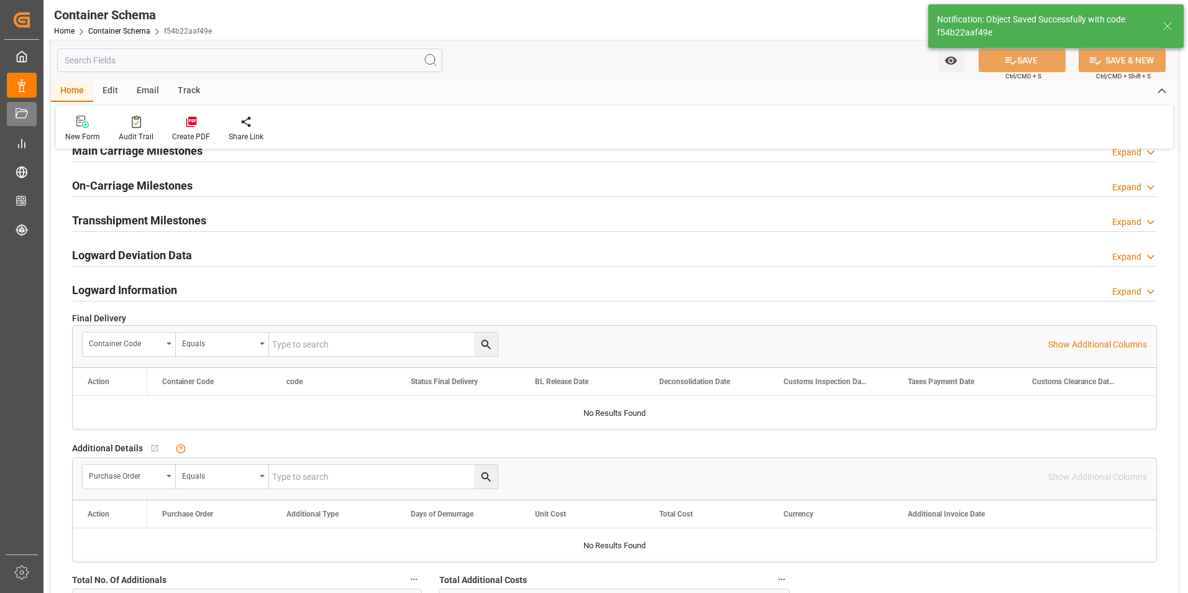
type input "Document Sent"
type input "[PERSON_NAME]"
type input "9120865"
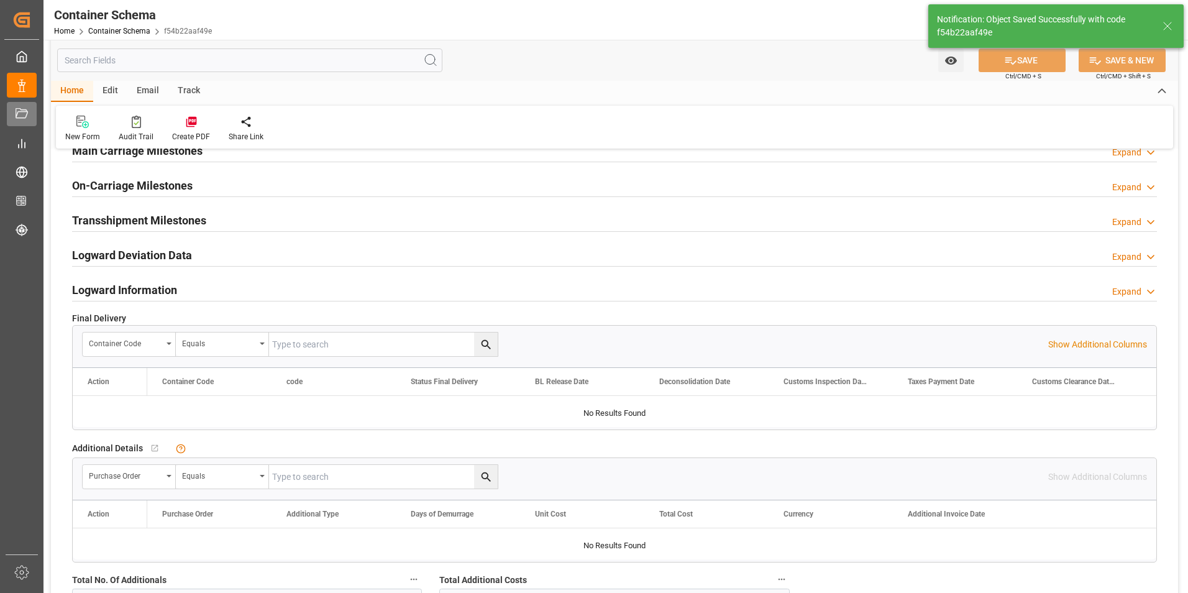
type input "540E"
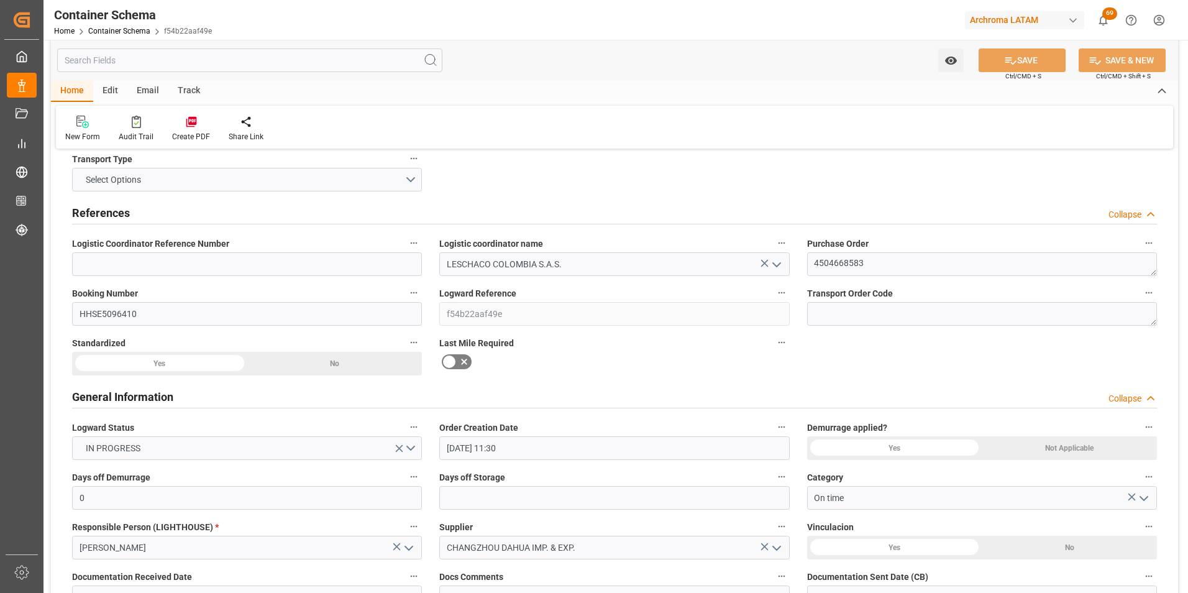
scroll to position [0, 0]
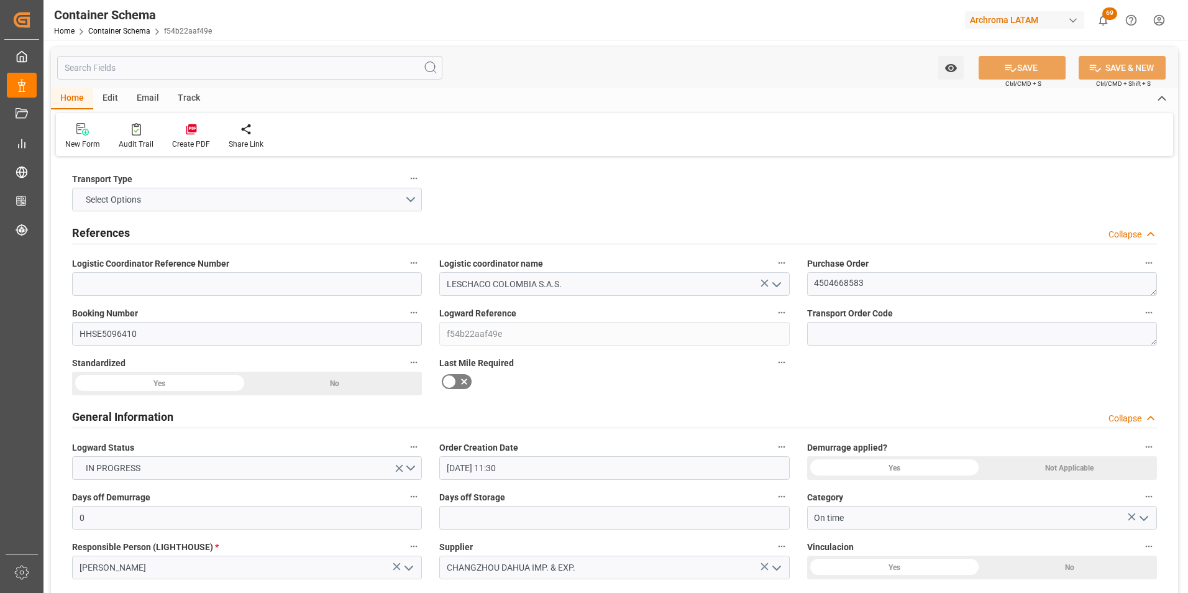
click at [140, 96] on div "Email" at bounding box center [147, 98] width 41 height 21
click at [86, 132] on icon at bounding box center [84, 131] width 17 height 9
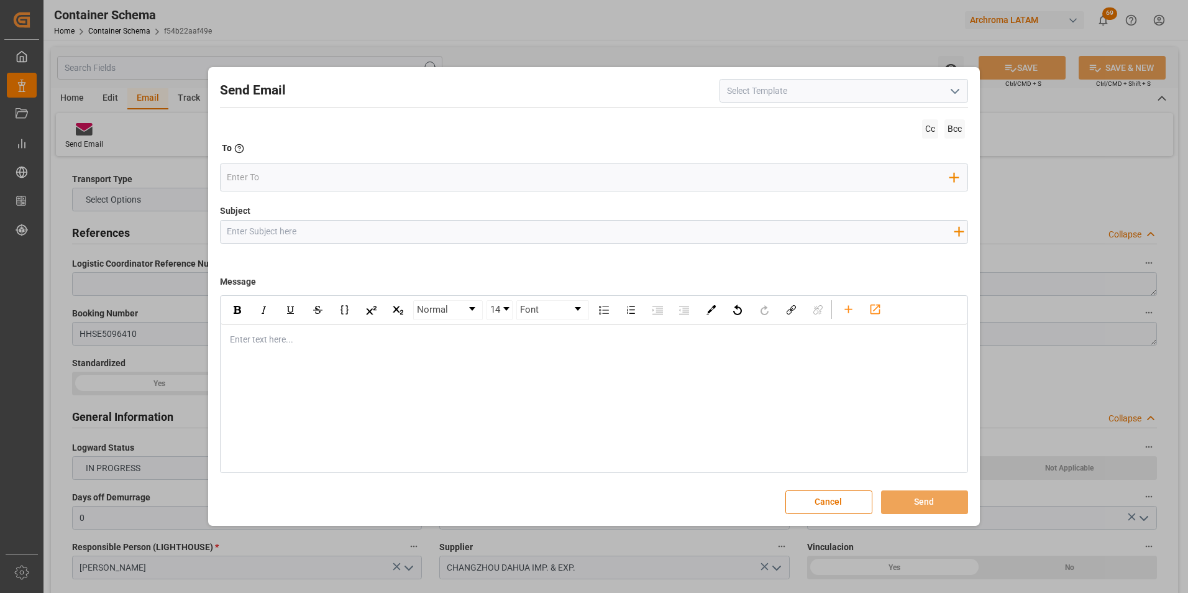
click at [948, 94] on button "open menu" at bounding box center [954, 90] width 19 height 19
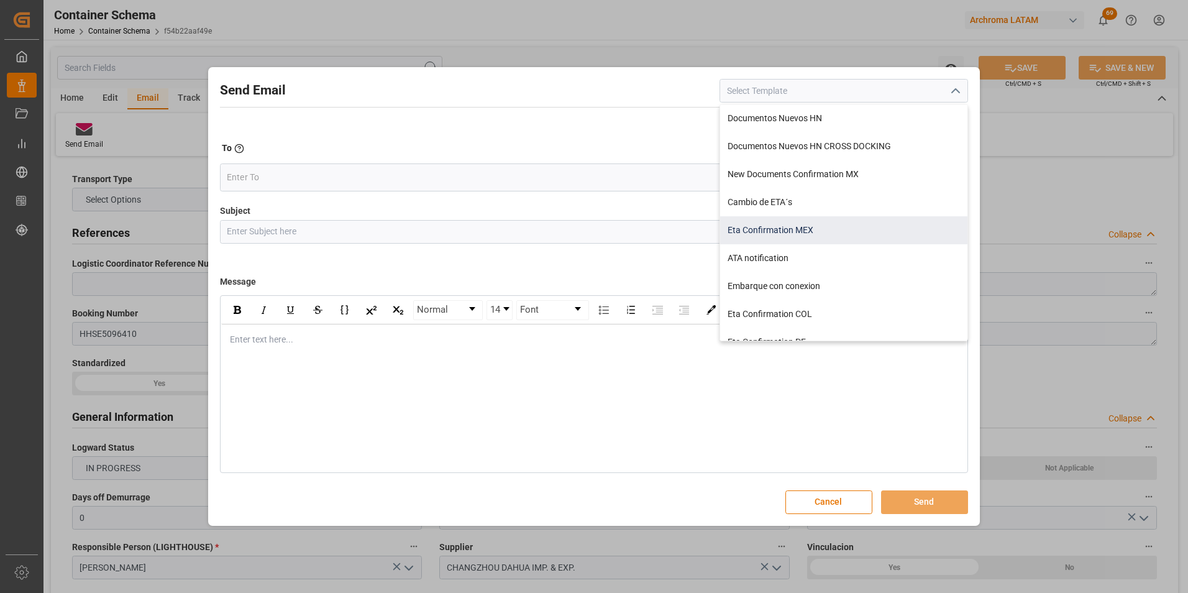
scroll to position [62, 0]
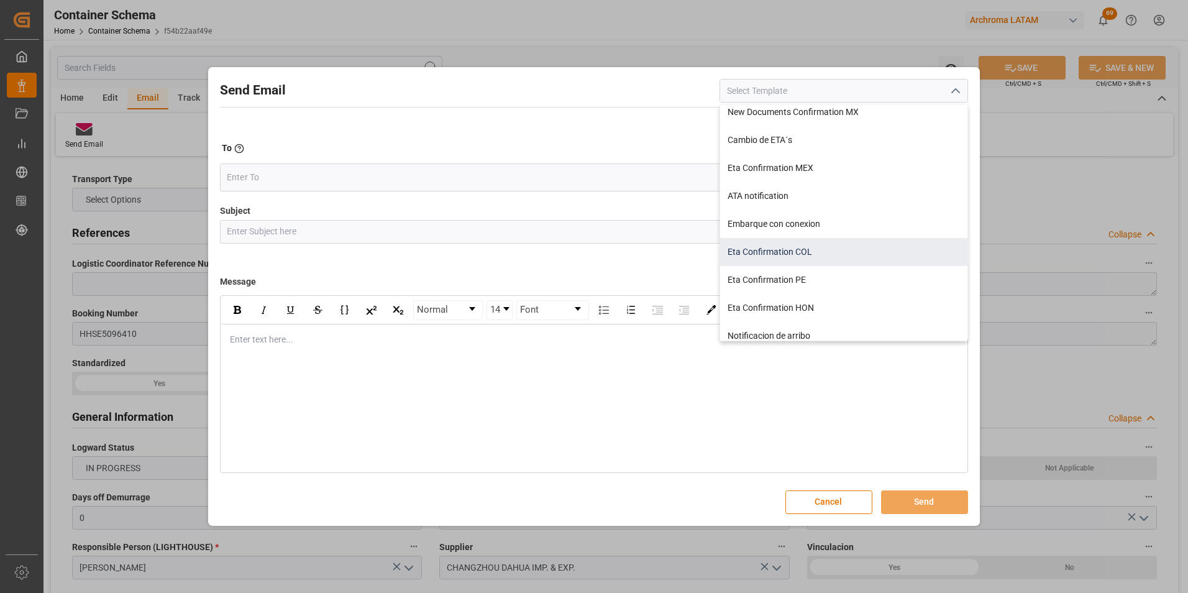
click at [817, 247] on div "Eta Confirmation COL" at bounding box center [843, 252] width 247 height 28
type input "Eta Confirmation COL"
type input "COL || Confirmación de ETA | PO {{purchaseOrder}} | Contenedor {{containerNumbe…"
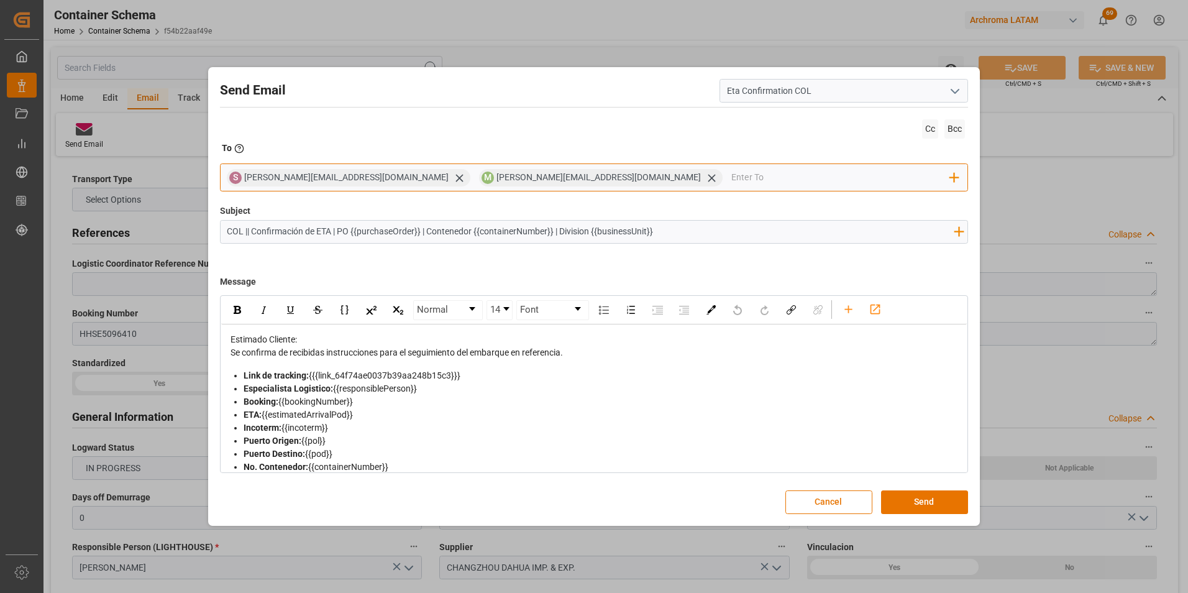
click at [456, 175] on icon at bounding box center [459, 177] width 7 height 7
click at [479, 171] on input "email" at bounding box center [714, 177] width 471 height 19
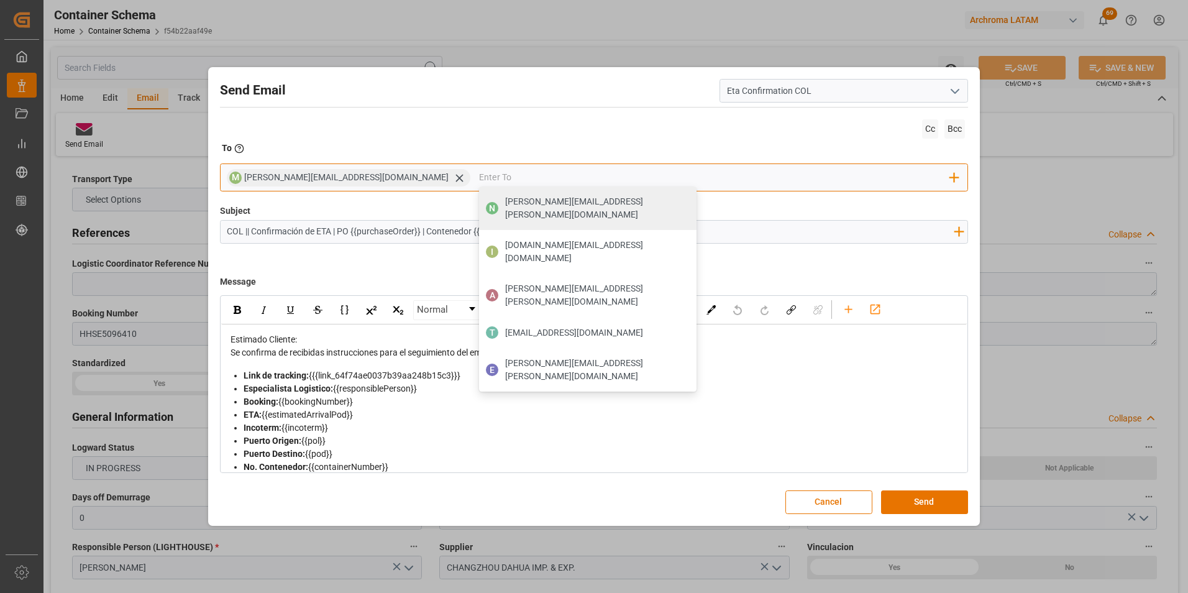
type input "L"
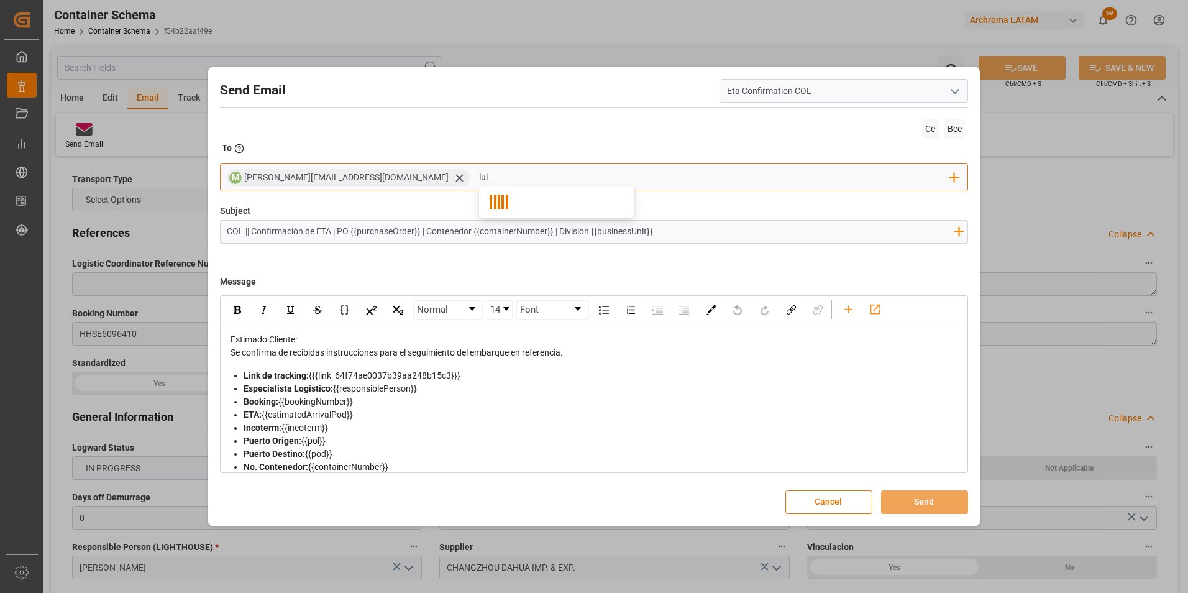
type input "[PERSON_NAME]"
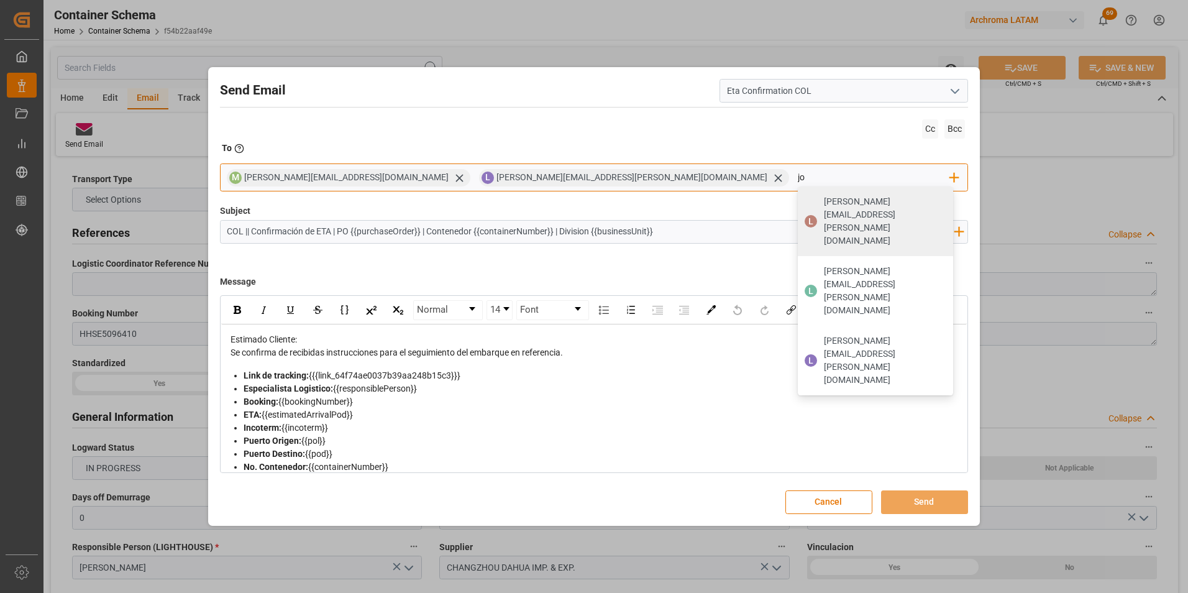
type input "[PERSON_NAME]"
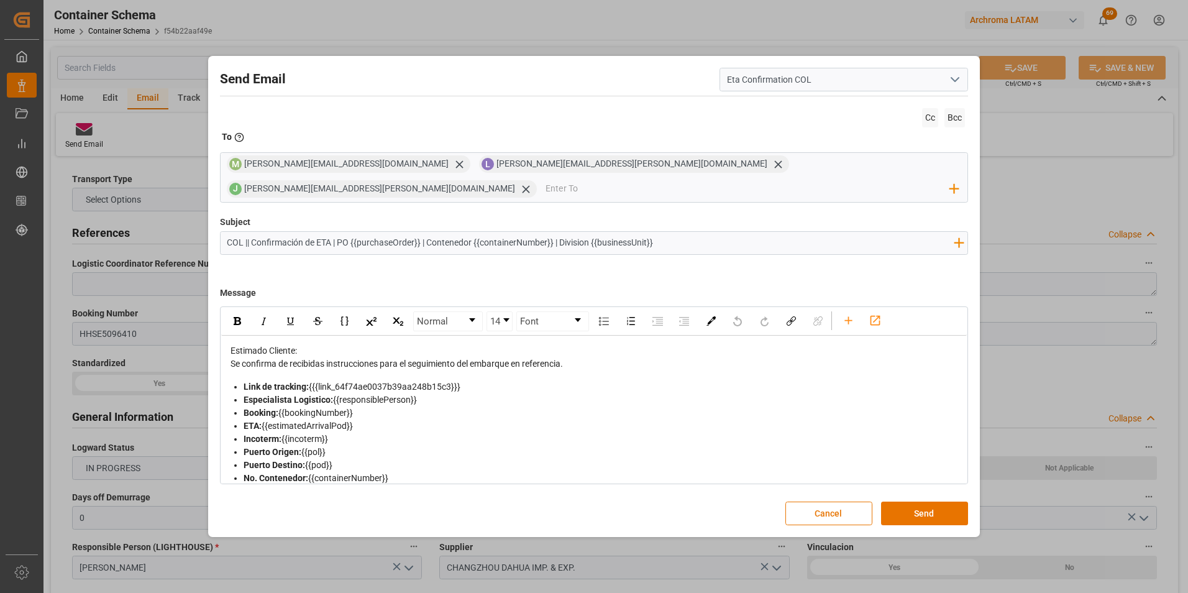
click at [251, 232] on input "COL || Confirmación de ETA | PO {{purchaseOrder}} | Contenedor {{containerNumbe…" at bounding box center [591, 243] width 740 height 22
click at [846, 314] on icon "rdw-toolbar" at bounding box center [848, 320] width 13 height 13
type input "COL || DOCUMENTOS || Confirmación de ETA | PO {{purchaseOrder}} | Contenedor {{…"
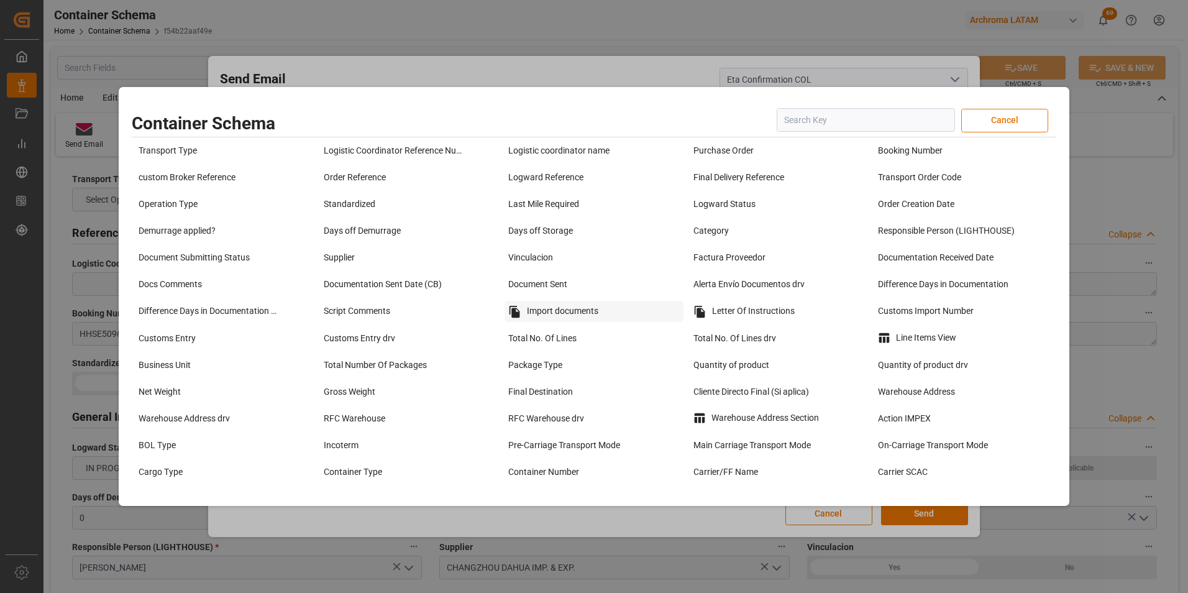
click at [590, 307] on div "Import documents" at bounding box center [594, 311] width 179 height 21
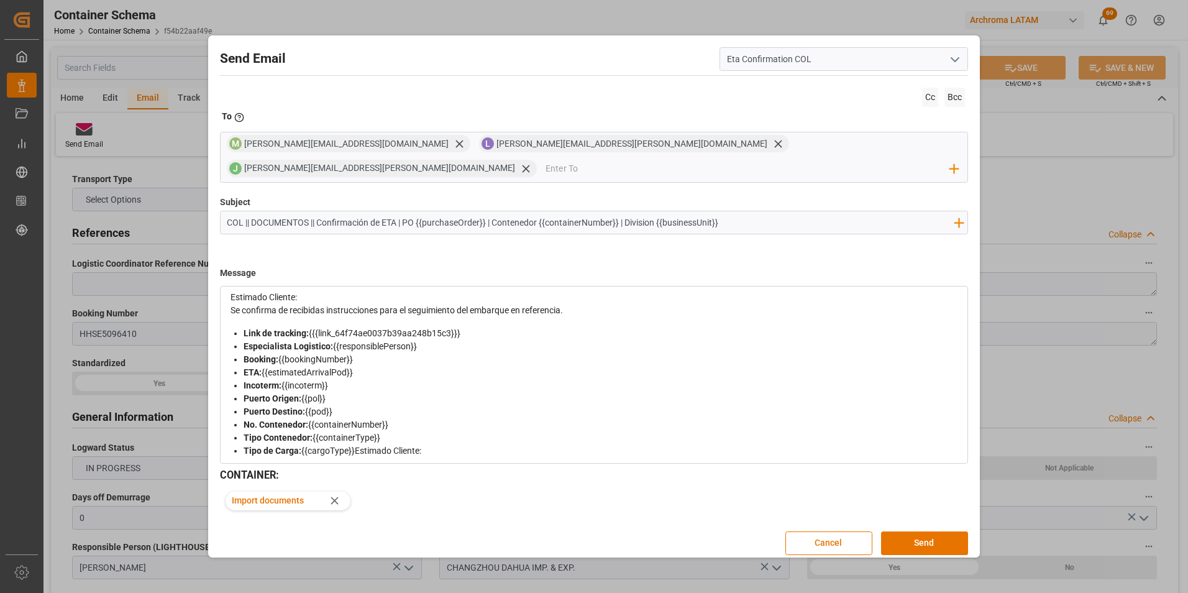
scroll to position [0, 0]
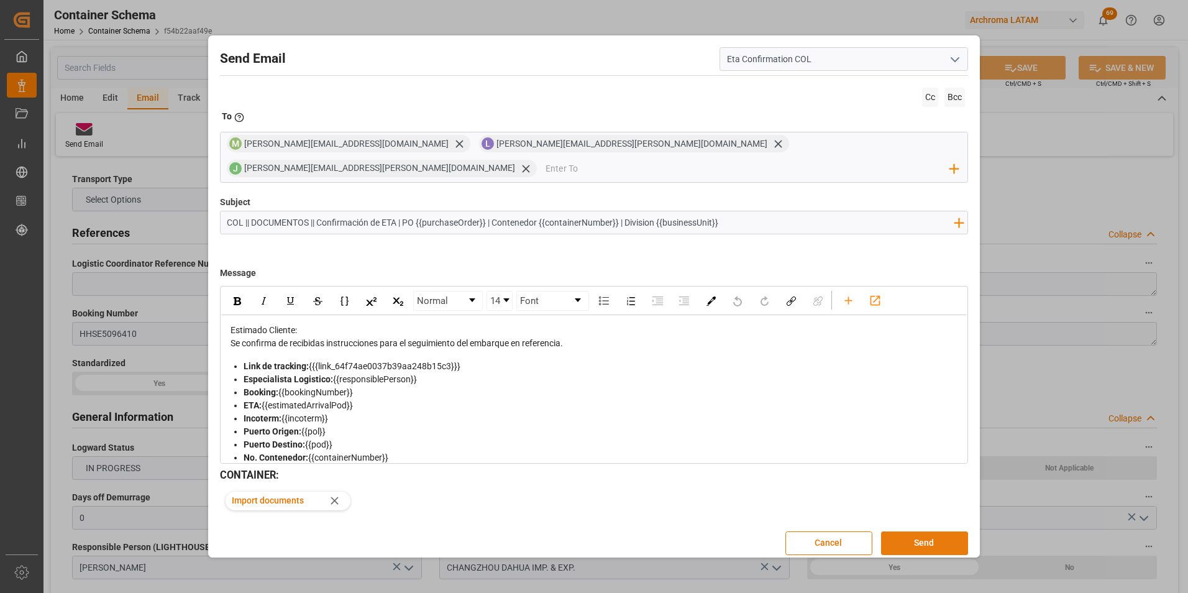
click at [925, 531] on button "Send" at bounding box center [924, 543] width 87 height 24
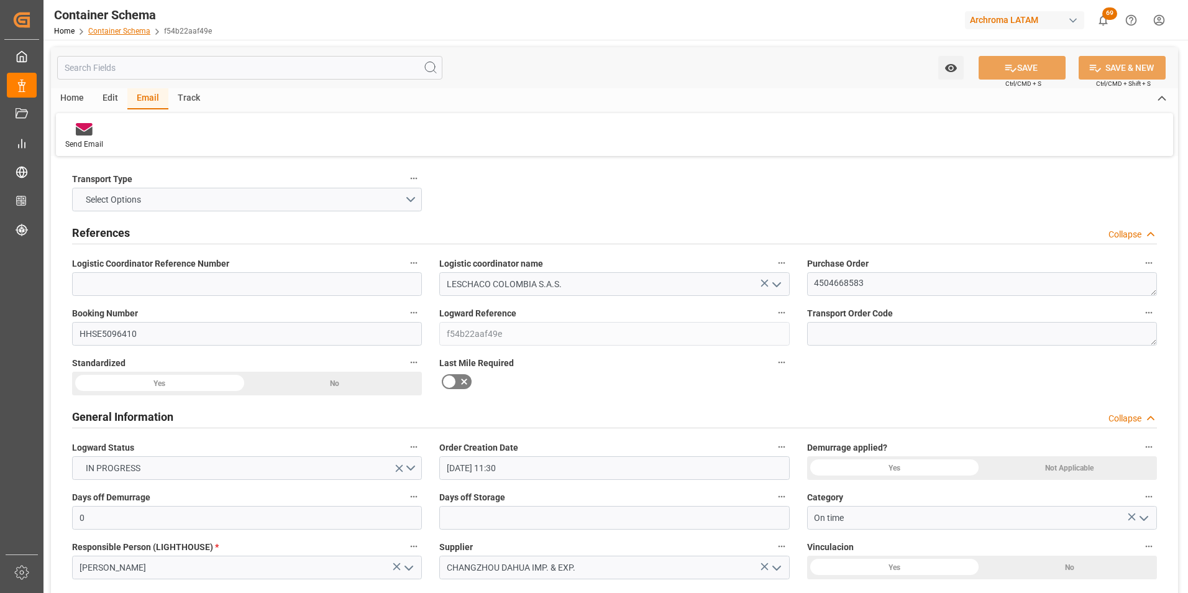
click at [121, 29] on link "Container Schema" at bounding box center [119, 31] width 62 height 9
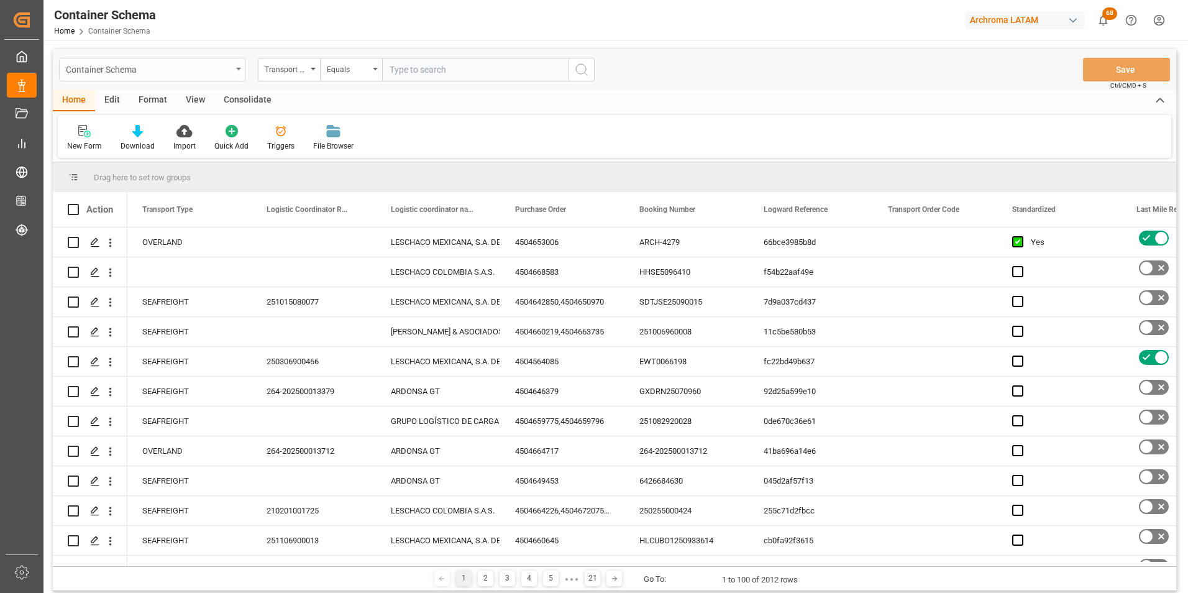
click at [237, 71] on div "Container Schema" at bounding box center [152, 70] width 186 height 24
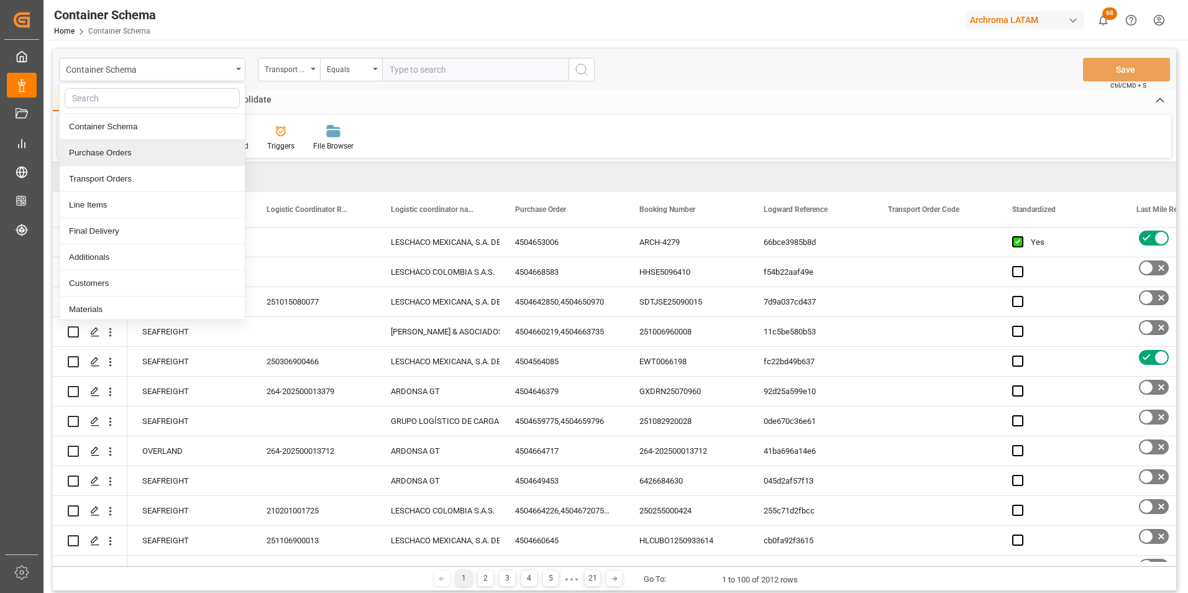
click at [179, 155] on div "Purchase Orders" at bounding box center [152, 153] width 185 height 26
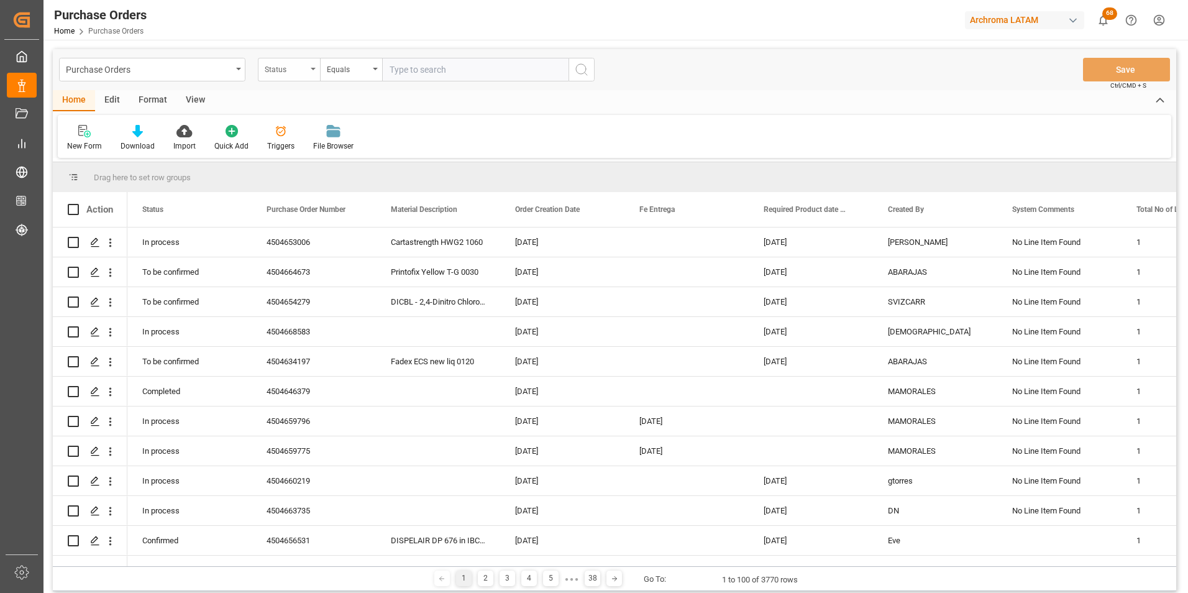
click at [305, 70] on div "Status" at bounding box center [286, 68] width 42 height 14
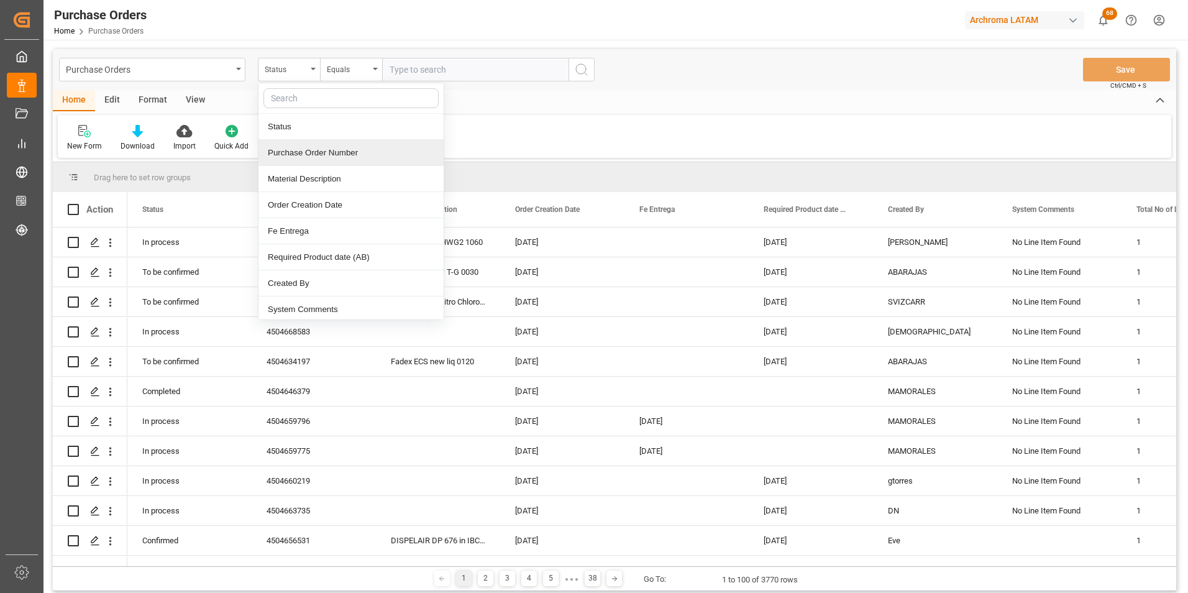
click at [295, 155] on div "Purchase Order Number" at bounding box center [351, 153] width 185 height 26
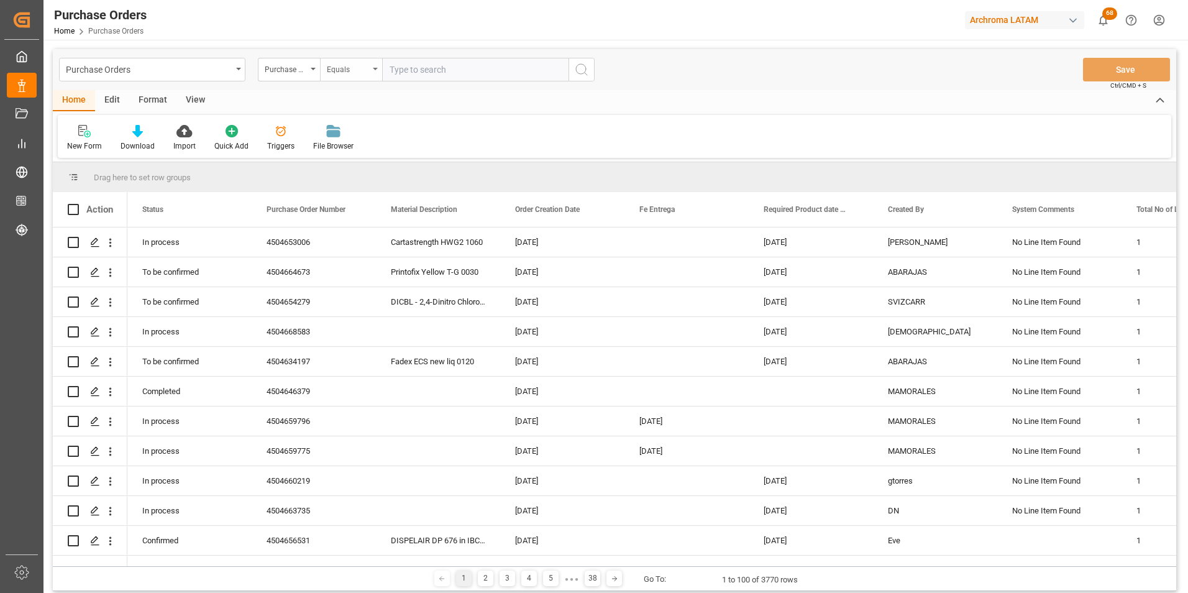
click at [341, 77] on div "Equals" at bounding box center [351, 70] width 62 height 24
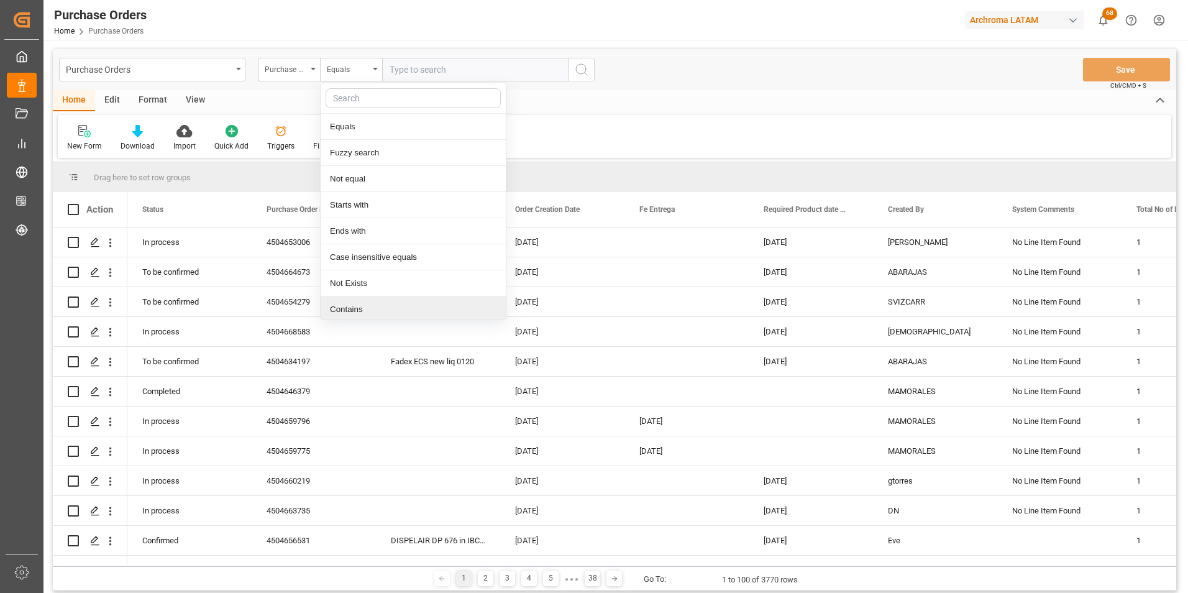
click at [381, 306] on div "Contains" at bounding box center [413, 309] width 185 height 26
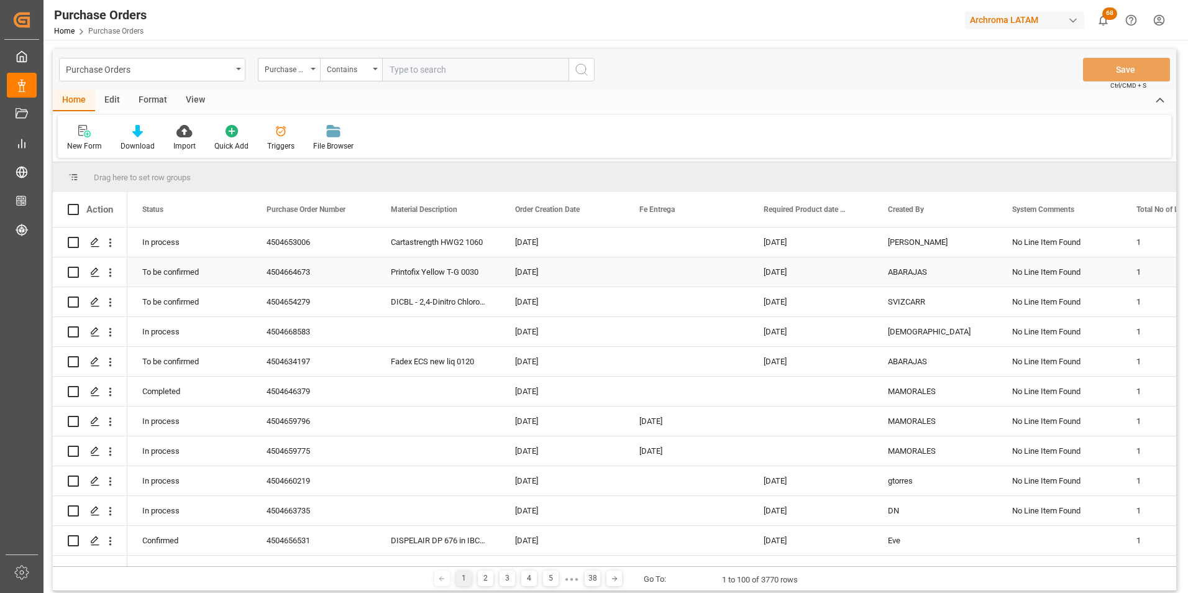
paste input "4504661309-4504651295-4504662294"
click at [442, 71] on input "4504661309-4504651295-4504662294" at bounding box center [475, 70] width 186 height 24
click at [495, 69] on input "4504661309,4504651295-4504662294" at bounding box center [475, 70] width 186 height 24
click at [493, 69] on input "4504661309,4504651295-4504662294" at bounding box center [475, 70] width 186 height 24
type input "4504661309,4504651295,4504662294"
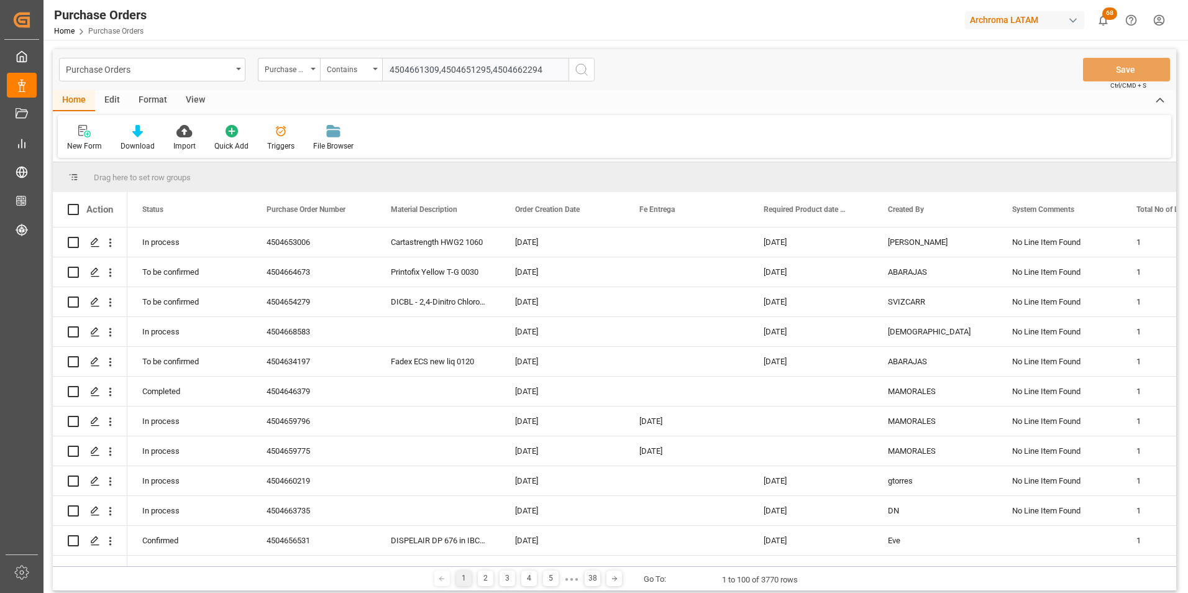
click at [548, 74] on input "4504661309,4504651295,4504662294" at bounding box center [475, 70] width 186 height 24
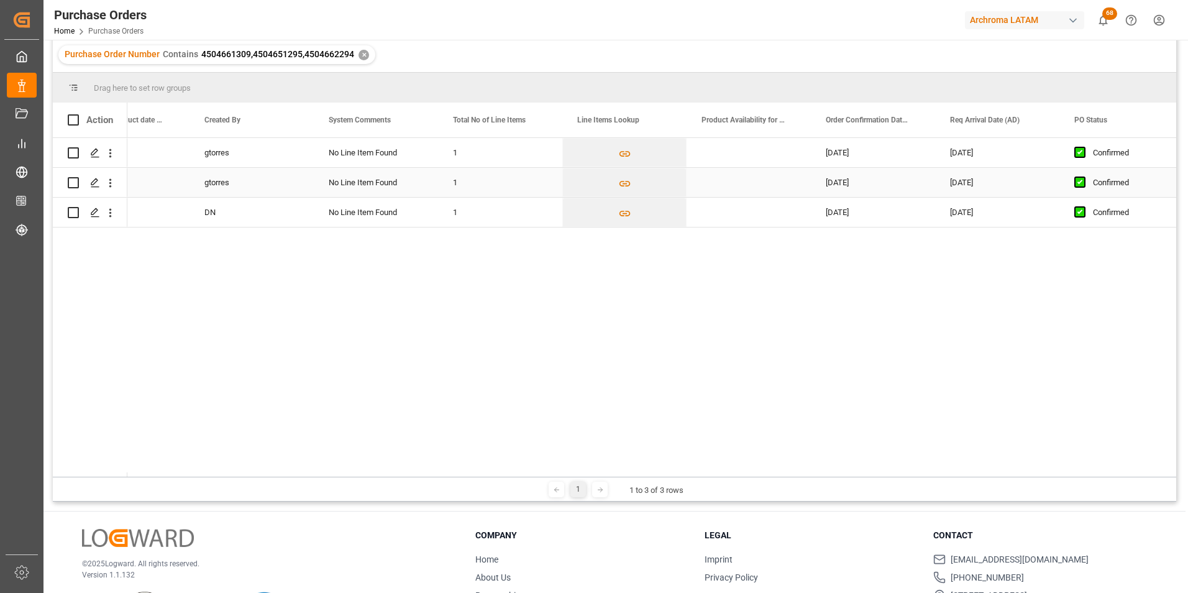
click at [858, 181] on div "[DATE]" at bounding box center [873, 182] width 124 height 29
drag, startPoint x: 934, startPoint y: 196, endPoint x: 934, endPoint y: 206, distance: 9.9
click at [966, 186] on div "[DATE]" at bounding box center [997, 182] width 124 height 29
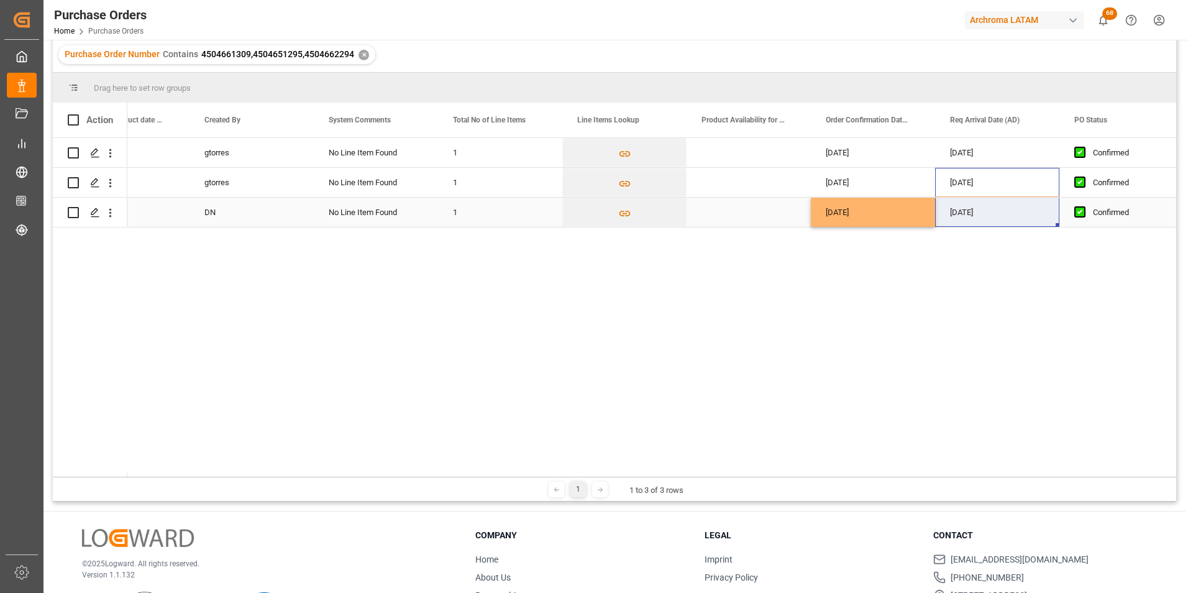
drag, startPoint x: 1059, startPoint y: 195, endPoint x: 1058, endPoint y: 209, distance: 13.7
click at [1048, 190] on div "[DATE]" at bounding box center [997, 182] width 124 height 29
click at [1055, 195] on div "[DATE]" at bounding box center [997, 182] width 124 height 29
drag, startPoint x: 1058, startPoint y: 195, endPoint x: 1057, endPoint y: 204, distance: 9.4
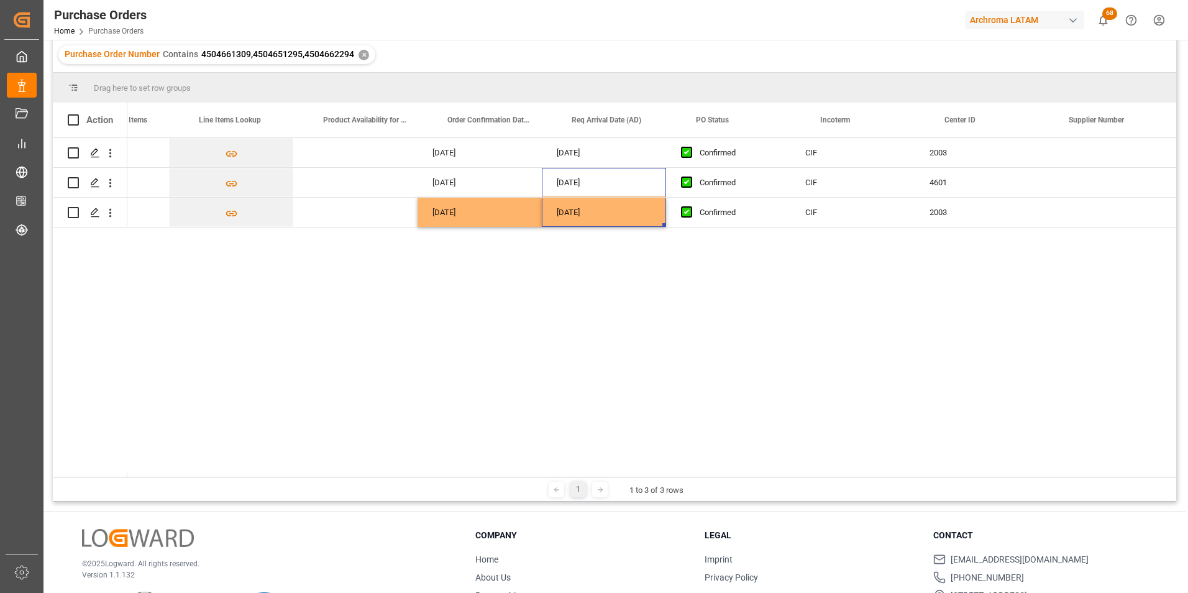
scroll to position [0, 1051]
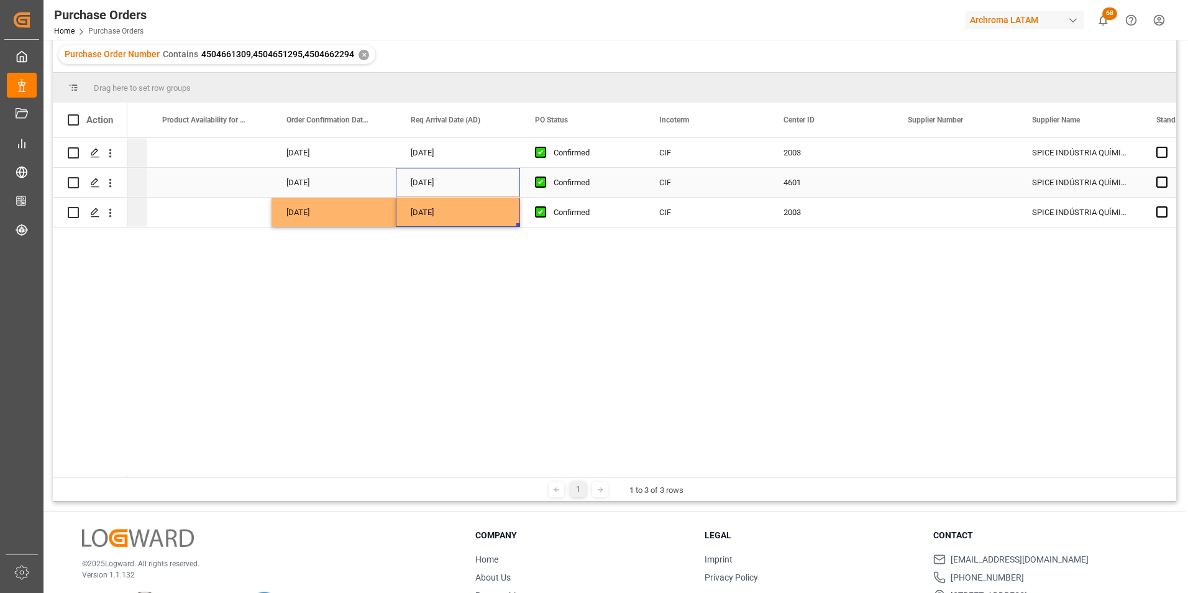
click at [774, 173] on div "4601" at bounding box center [831, 182] width 124 height 29
drag, startPoint x: 891, startPoint y: 195, endPoint x: 883, endPoint y: 155, distance: 40.0
drag, startPoint x: 891, startPoint y: 195, endPoint x: 891, endPoint y: 208, distance: 13.1
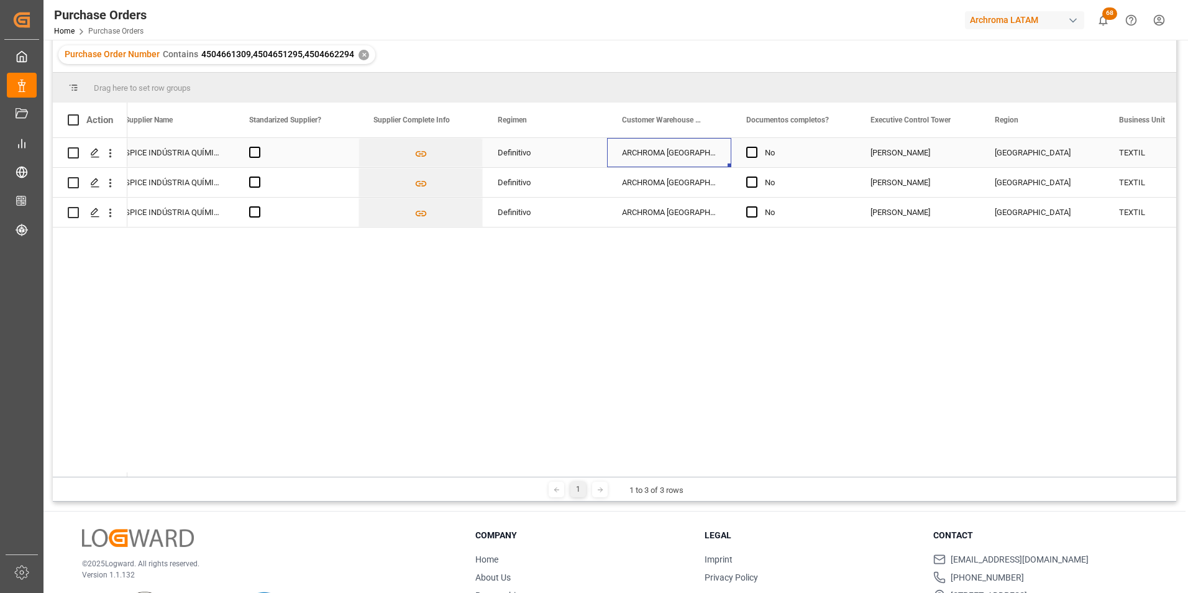
click at [695, 154] on div "ARCHROMA [GEOGRAPHIC_DATA] S.A" at bounding box center [669, 152] width 124 height 29
drag, startPoint x: 730, startPoint y: 165, endPoint x: 725, endPoint y: 208, distance: 43.7
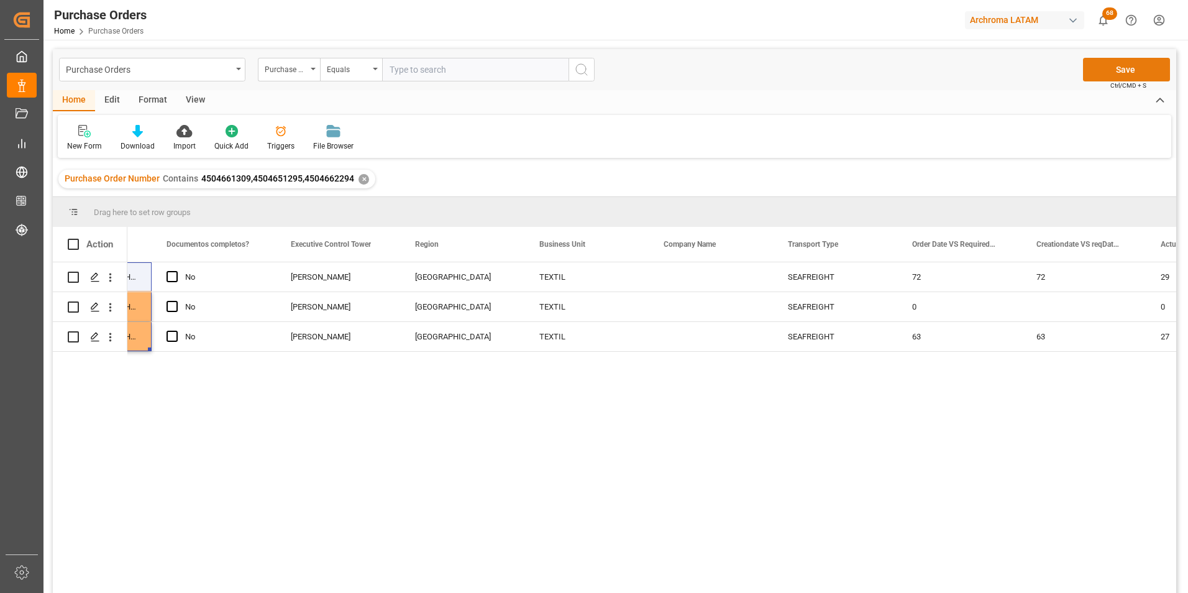
click at [1147, 68] on button "Save" at bounding box center [1126, 70] width 87 height 24
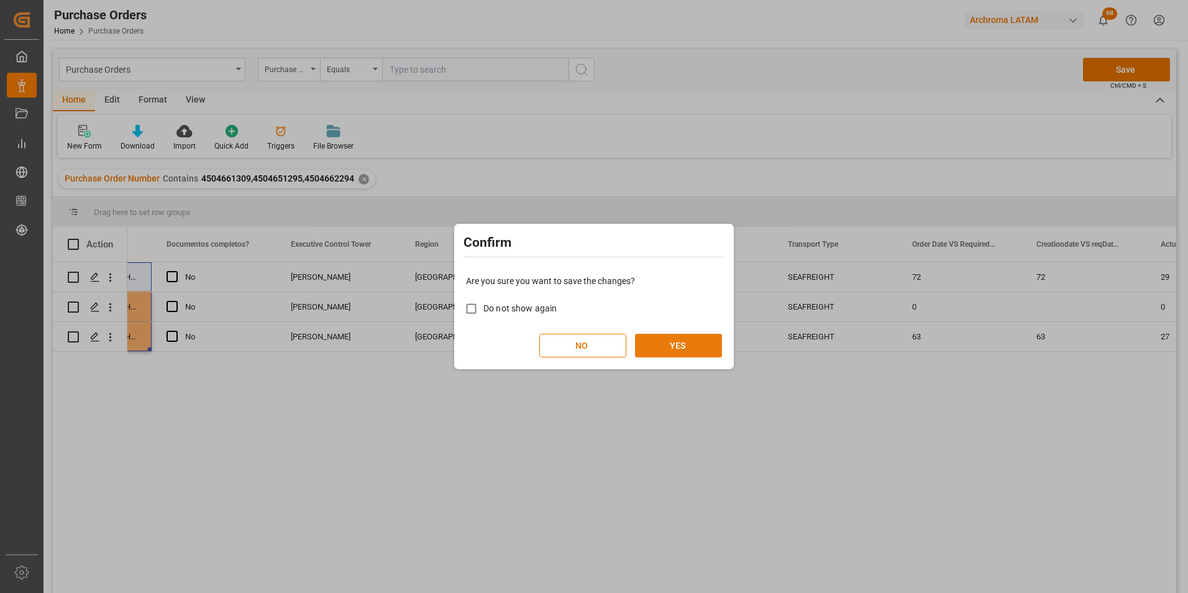
click at [674, 348] on button "YES" at bounding box center [678, 346] width 87 height 24
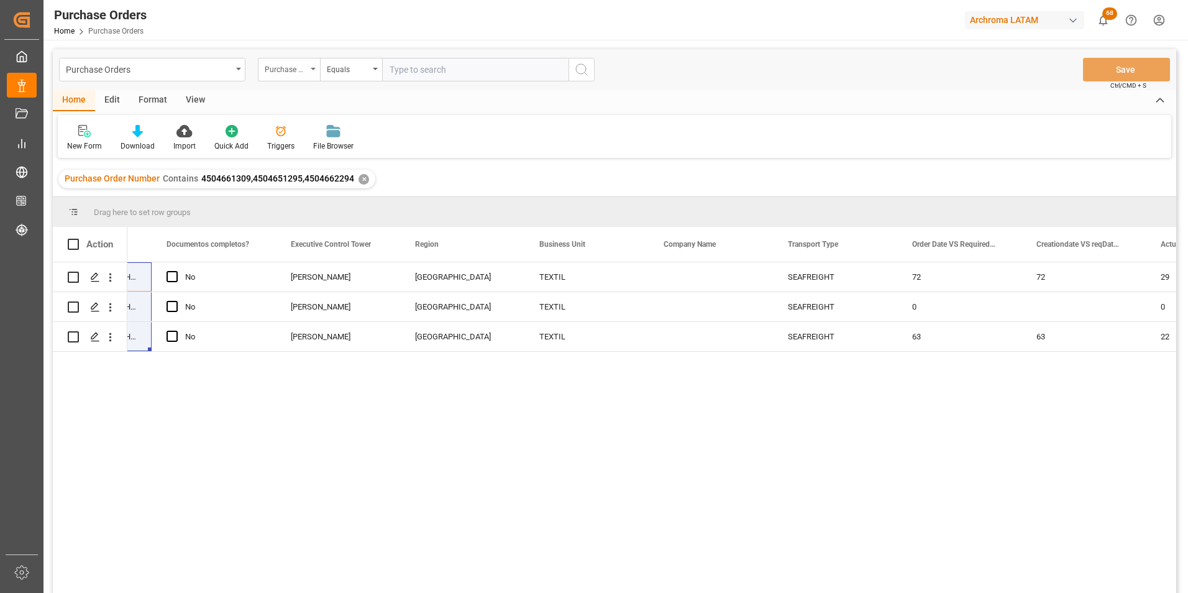
click at [265, 73] on div "Purchase Order Number" at bounding box center [289, 70] width 62 height 24
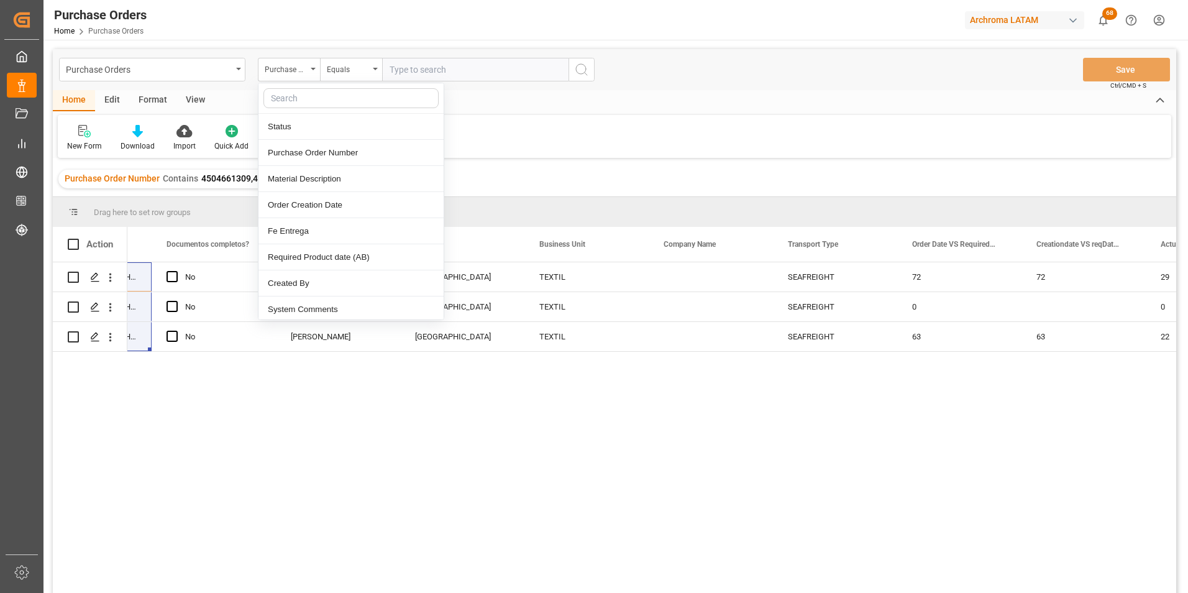
click at [372, 82] on div "Purchase Orders Purchase Order Number Status Purchase Order Number Material Des…" at bounding box center [615, 69] width 1124 height 41
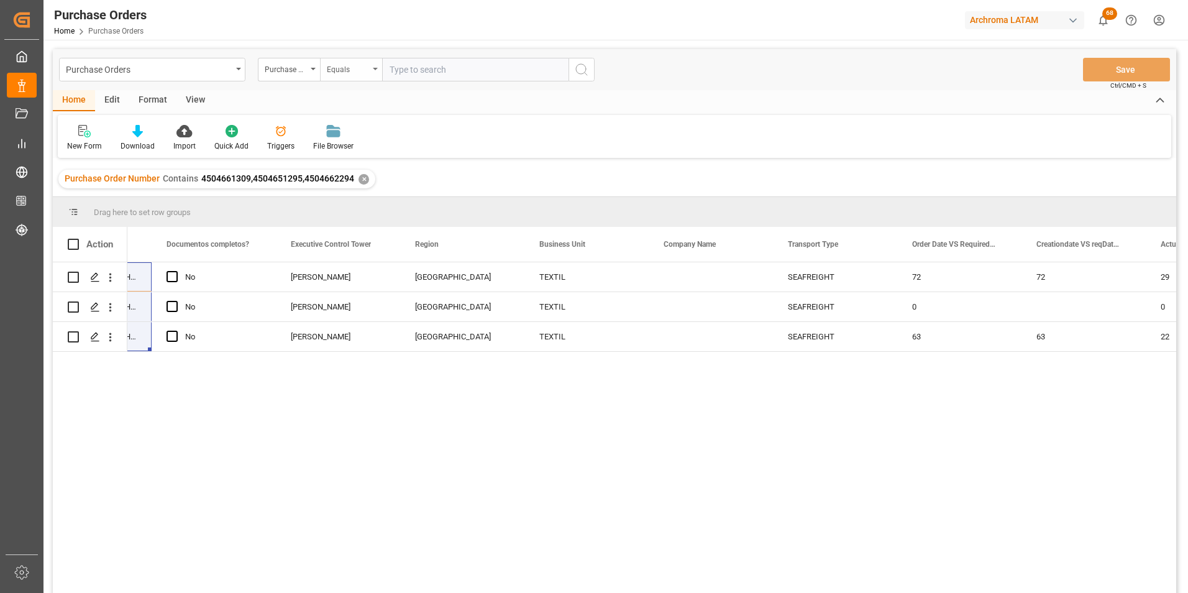
click at [372, 73] on div "Equals" at bounding box center [351, 70] width 62 height 24
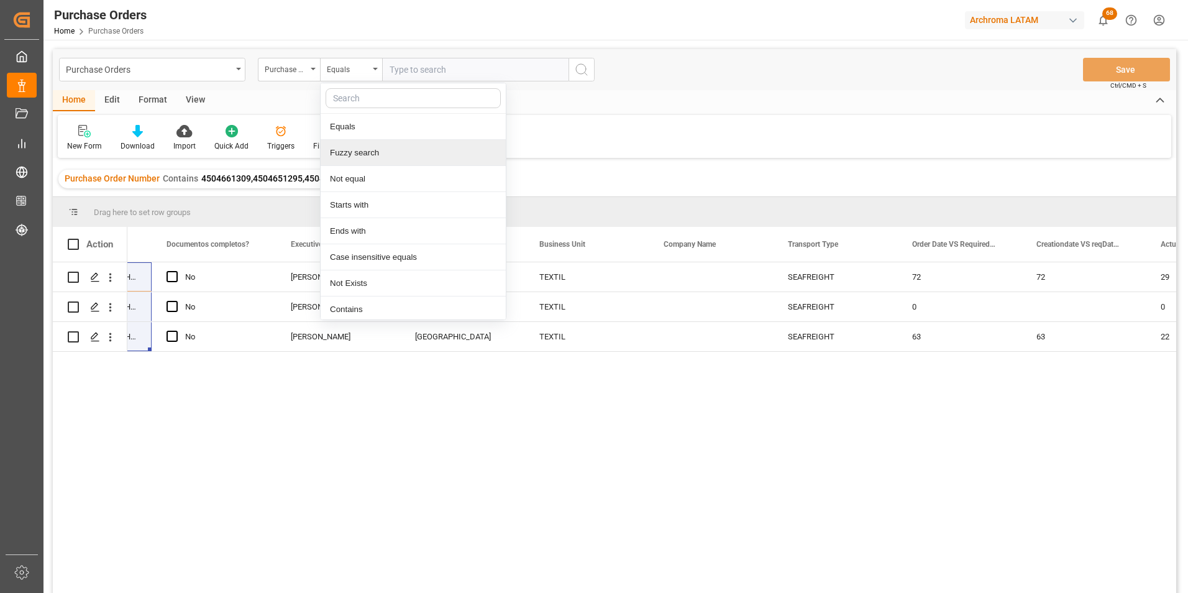
click at [377, 149] on div "Fuzzy search" at bounding box center [413, 153] width 185 height 26
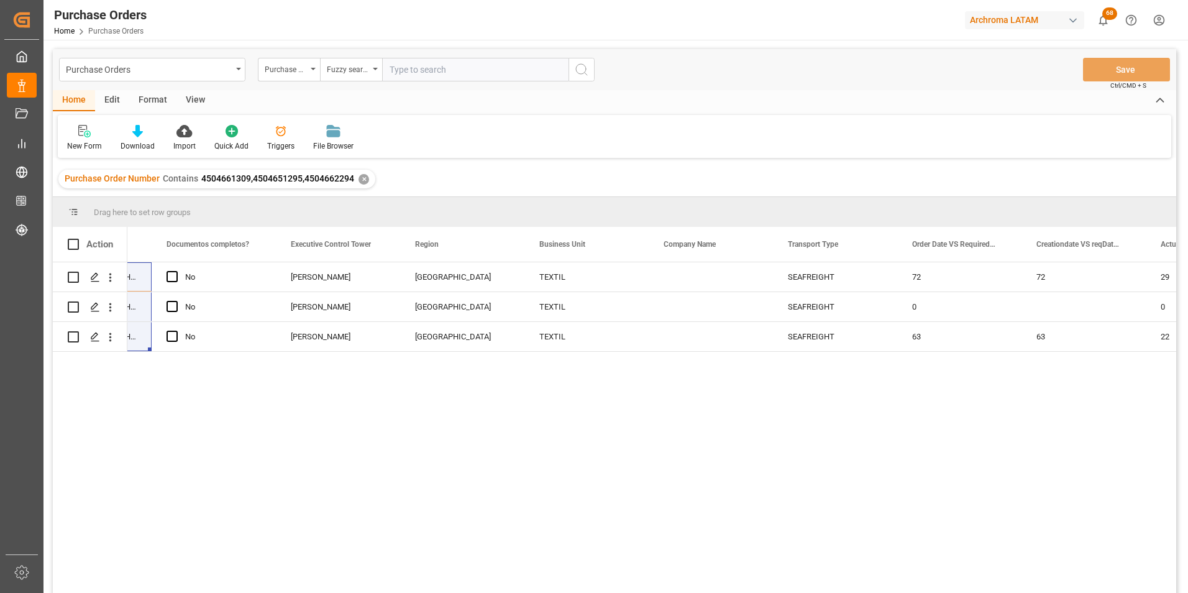
click at [415, 67] on input "text" at bounding box center [475, 70] width 186 height 24
paste input "4504668610"
type input "4504668610"
click at [359, 177] on div "✕" at bounding box center [364, 179] width 11 height 11
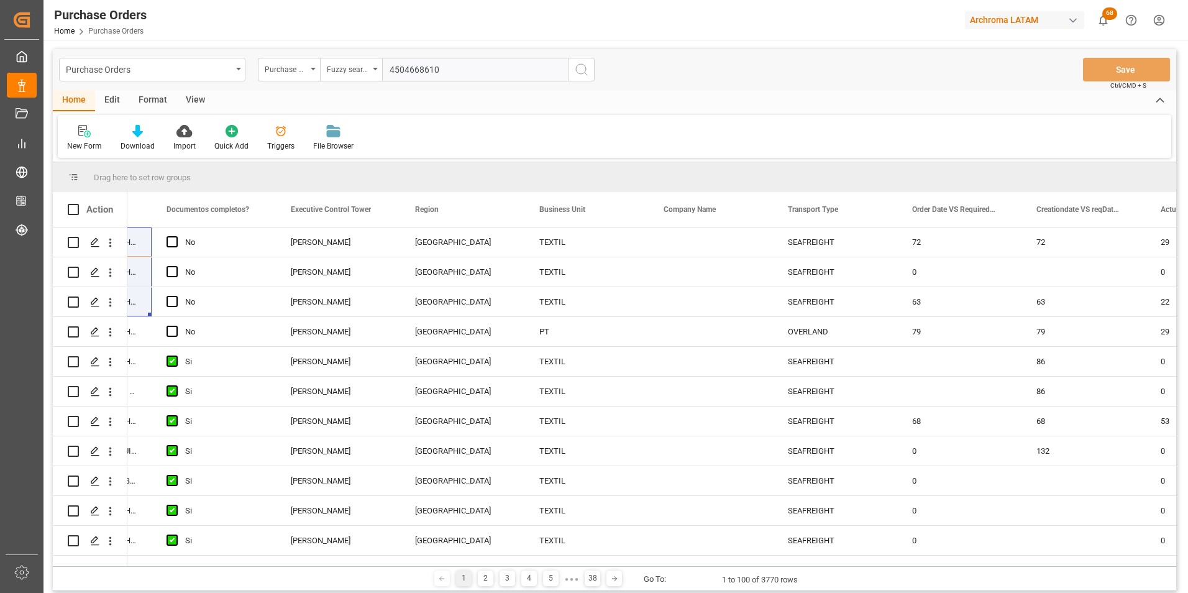
click at [582, 76] on icon "search button" at bounding box center [581, 69] width 15 height 15
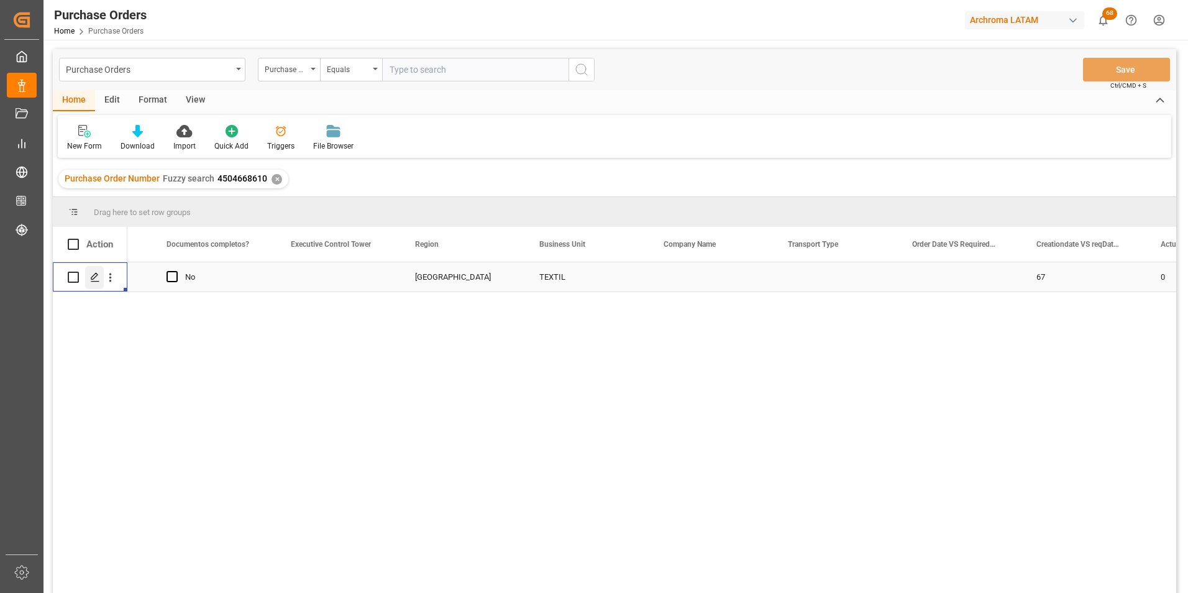
click at [98, 272] on icon "Press SPACE to select this row." at bounding box center [95, 277] width 10 height 10
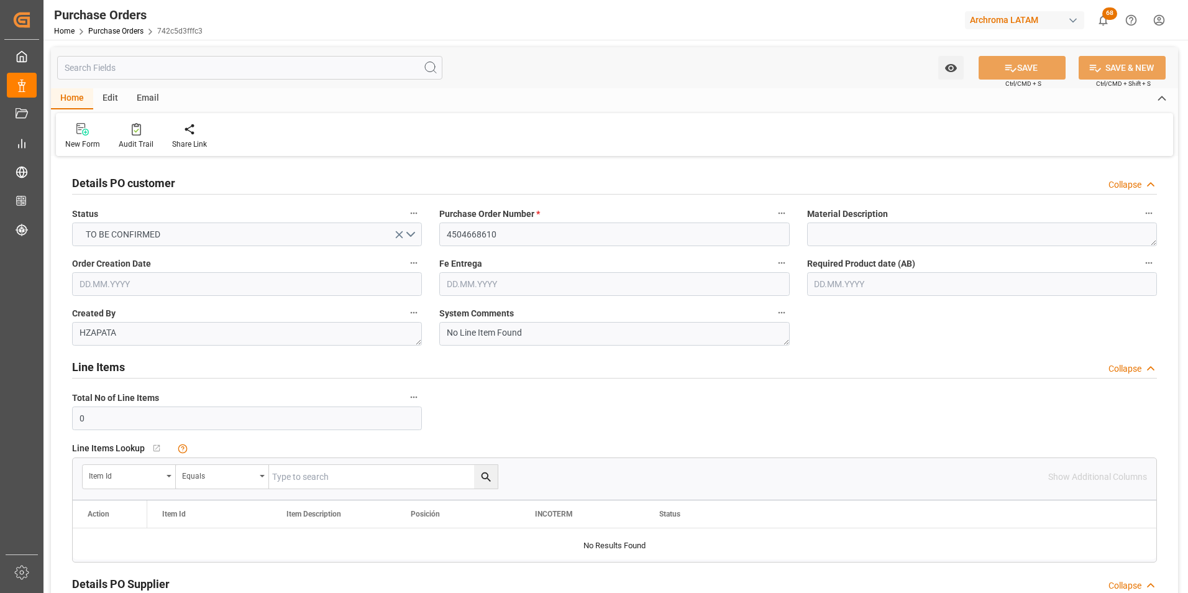
type input "[DATE]"
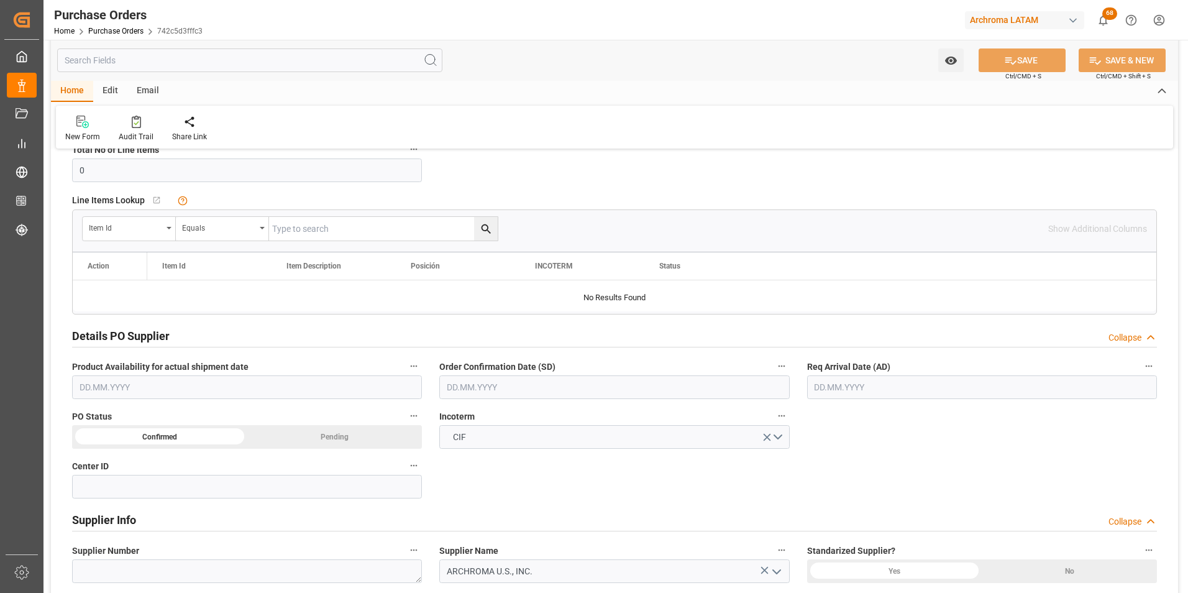
scroll to position [249, 0]
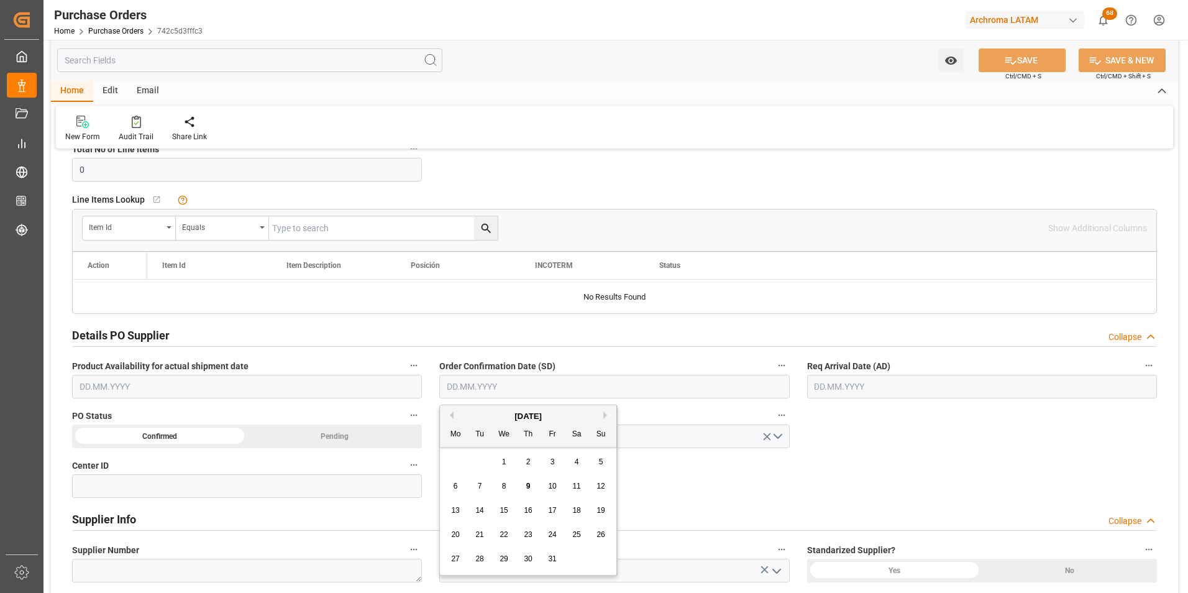
click at [515, 393] on input "text" at bounding box center [614, 387] width 350 height 24
click at [454, 469] on div "29 30 1 2 3 4 5" at bounding box center [529, 462] width 170 height 24
click at [488, 558] on div "27 28 29 30 31 1 2" at bounding box center [529, 559] width 170 height 24
click at [482, 557] on span "28" at bounding box center [479, 558] width 8 height 9
type input "[DATE]"
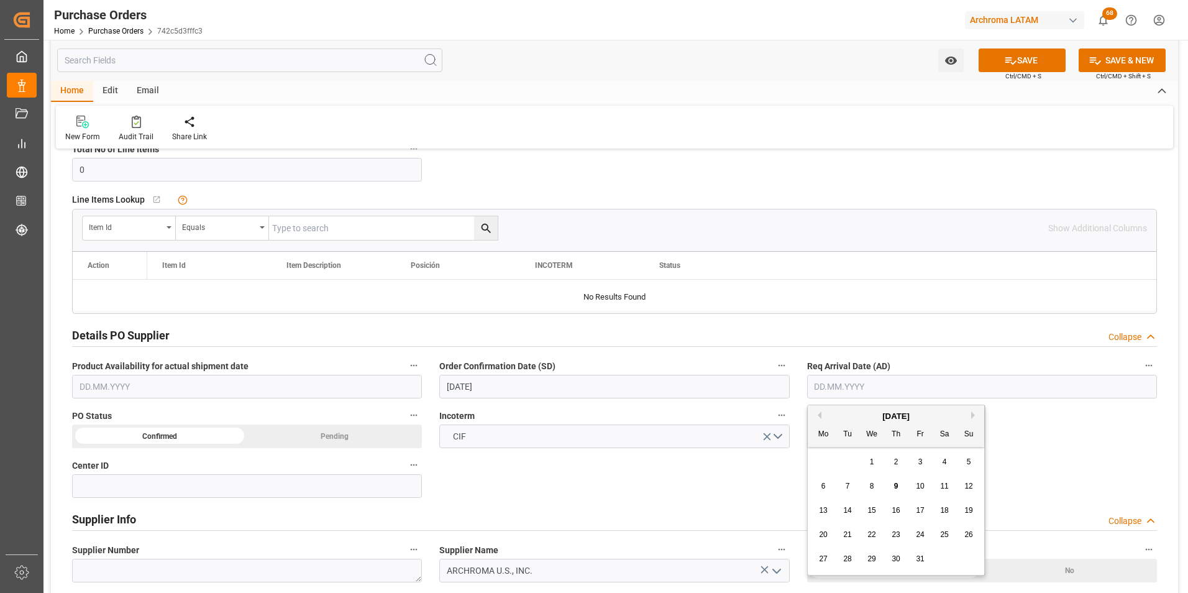
click at [825, 388] on input "text" at bounding box center [982, 387] width 350 height 24
click at [815, 451] on div "29 30 1 2 3 4 5" at bounding box center [897, 462] width 170 height 24
click at [971, 416] on div "Previous Month Next Month [DATE] Mo Tu We Th Fr Sa Su 29 30 1 2 3 4 5 6 7 8 9 1…" at bounding box center [896, 490] width 178 height 171
click at [973, 417] on button "Next Month" at bounding box center [974, 414] width 7 height 7
click at [944, 459] on span "1" at bounding box center [945, 461] width 4 height 9
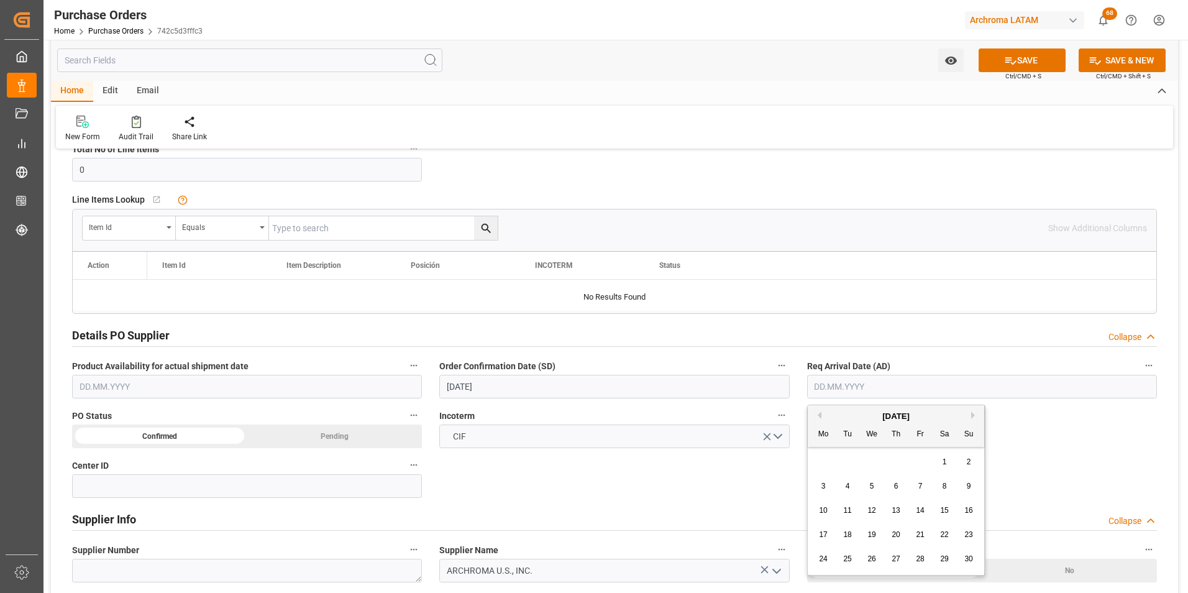
type input "[DATE]"
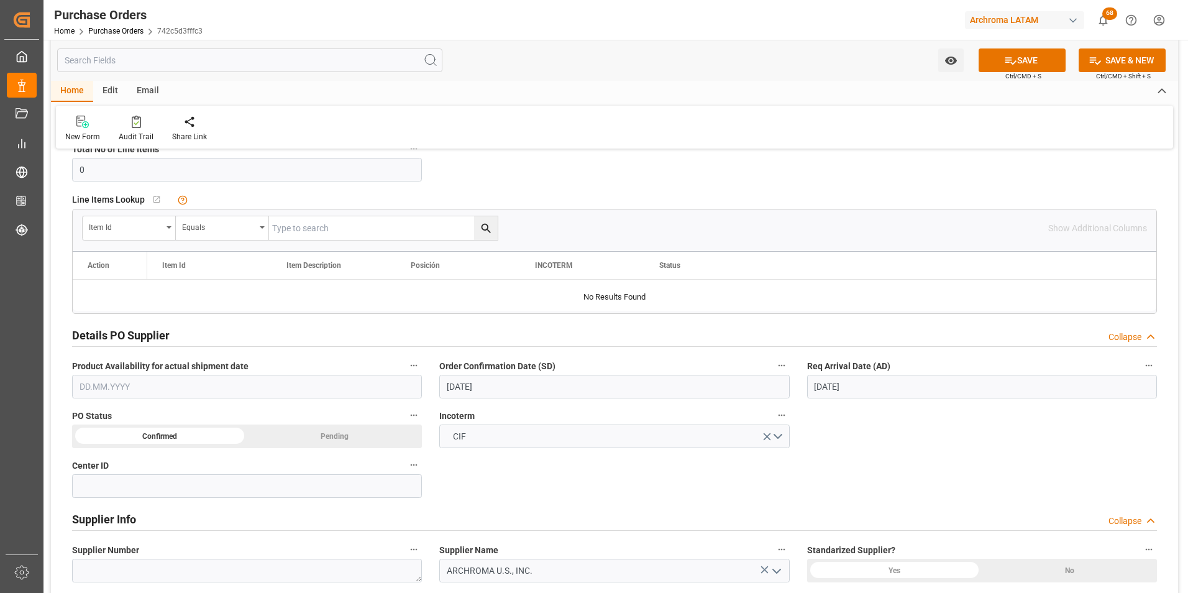
click at [905, 467] on div "Details PO customer Collapse Status TO BE CONFIRMED Purchase Order Number * 450…" at bounding box center [614, 455] width 1127 height 1089
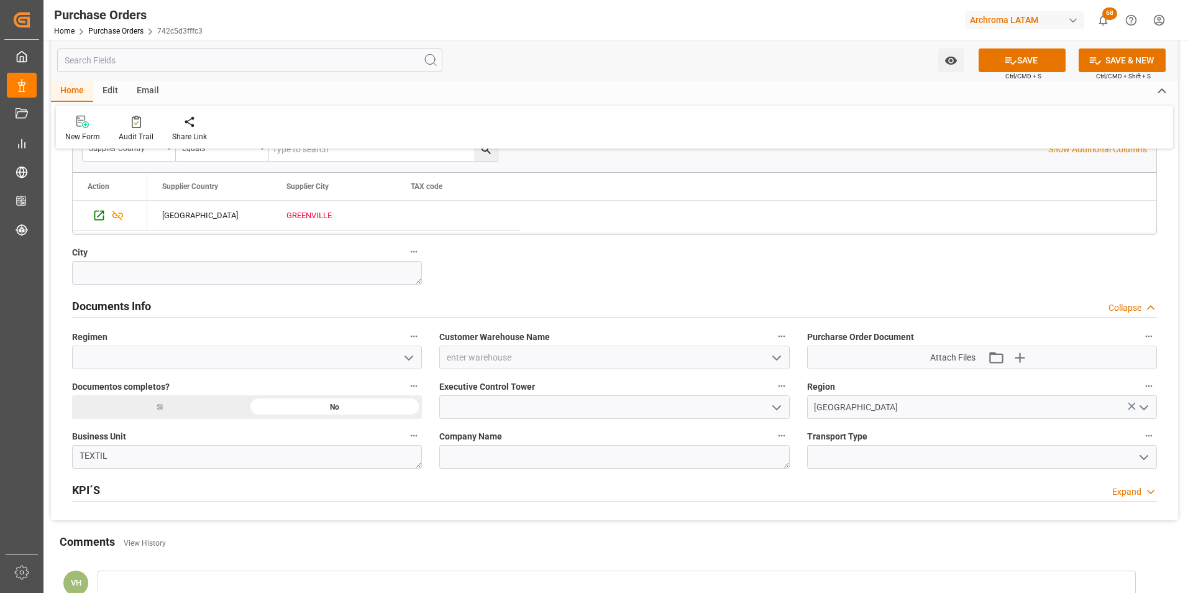
scroll to position [746, 0]
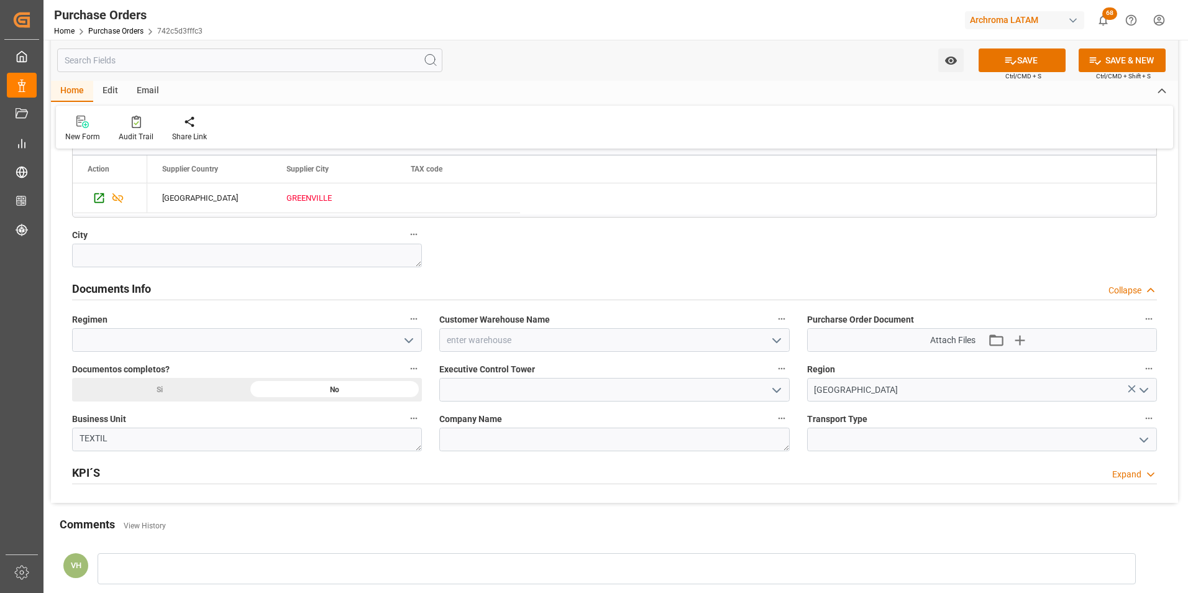
click at [414, 344] on icon "open menu" at bounding box center [408, 340] width 15 height 15
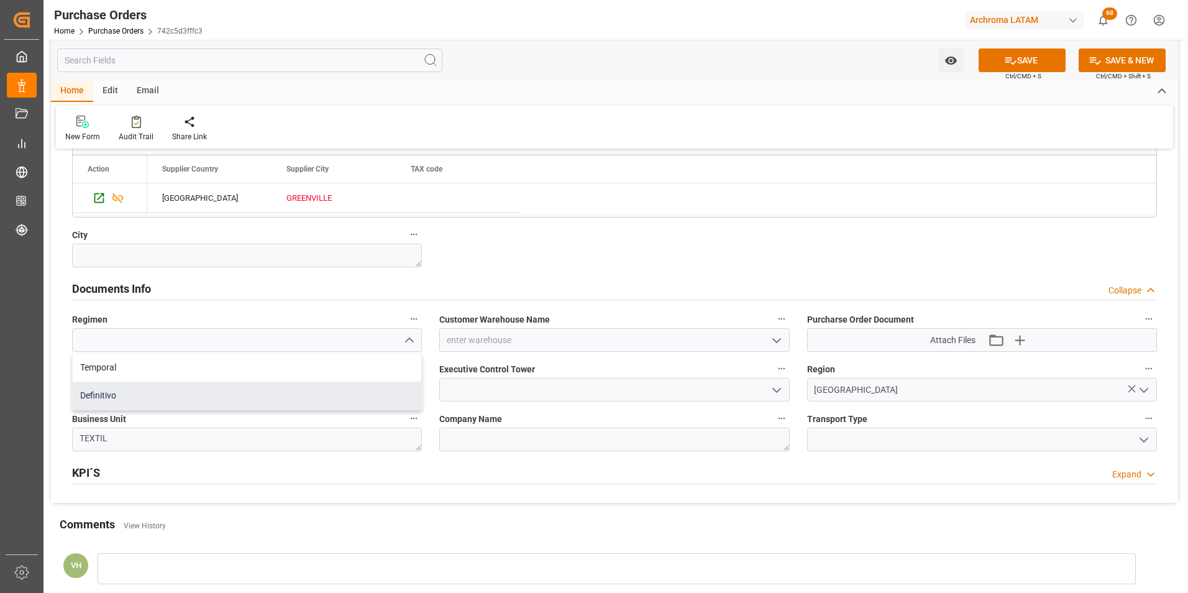
click at [352, 387] on div "Definitivo" at bounding box center [247, 396] width 349 height 28
type input "Definitivo"
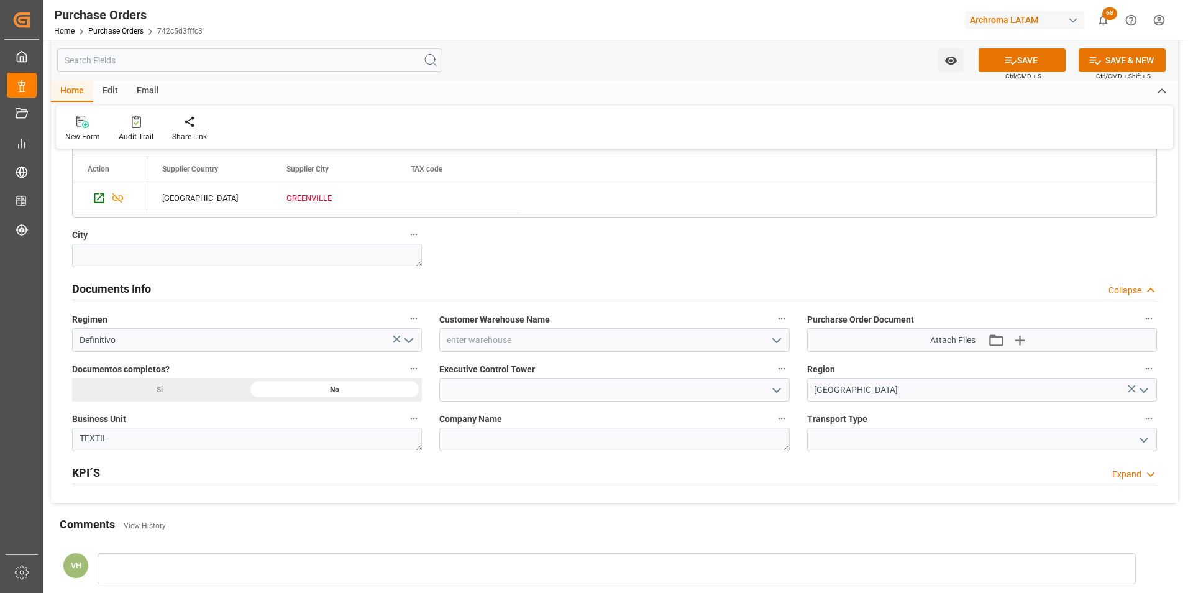
click at [770, 340] on icon "open menu" at bounding box center [776, 340] width 15 height 15
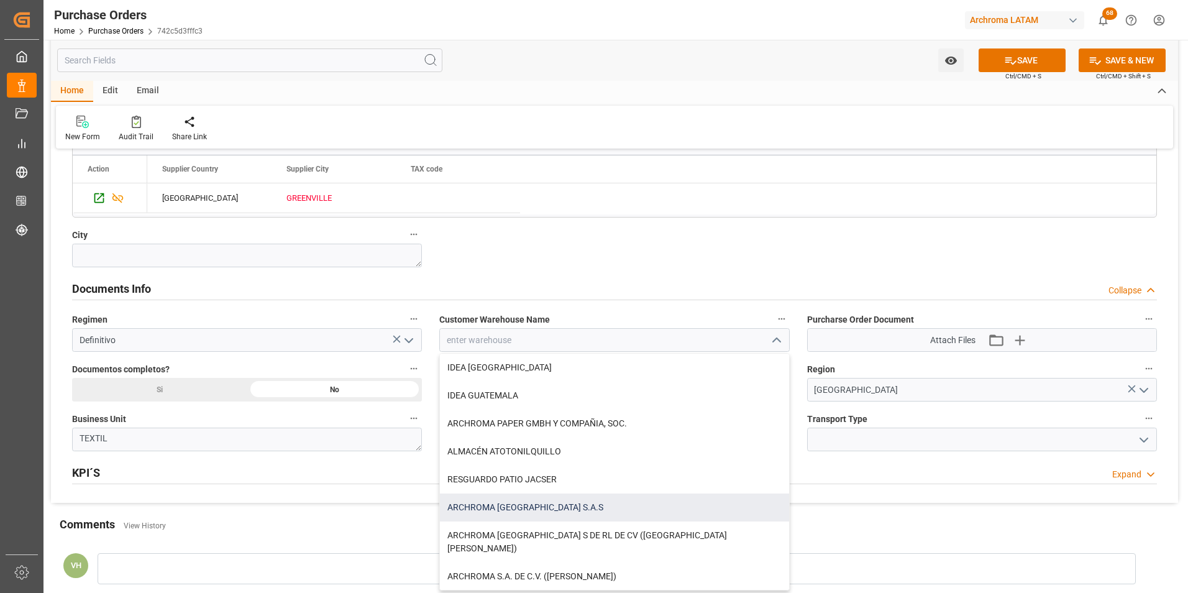
click at [598, 505] on div "ARCHROMA [GEOGRAPHIC_DATA] S.A.S" at bounding box center [614, 507] width 349 height 28
type input "ARCHROMA [GEOGRAPHIC_DATA] S.A.S"
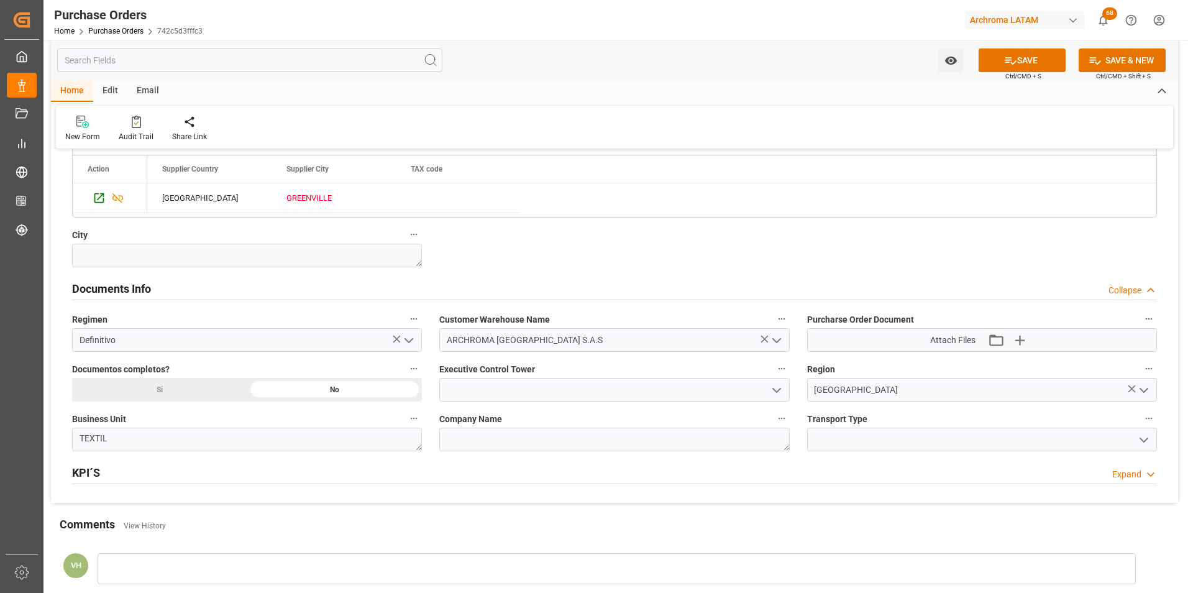
click at [777, 395] on icon "open menu" at bounding box center [776, 390] width 15 height 15
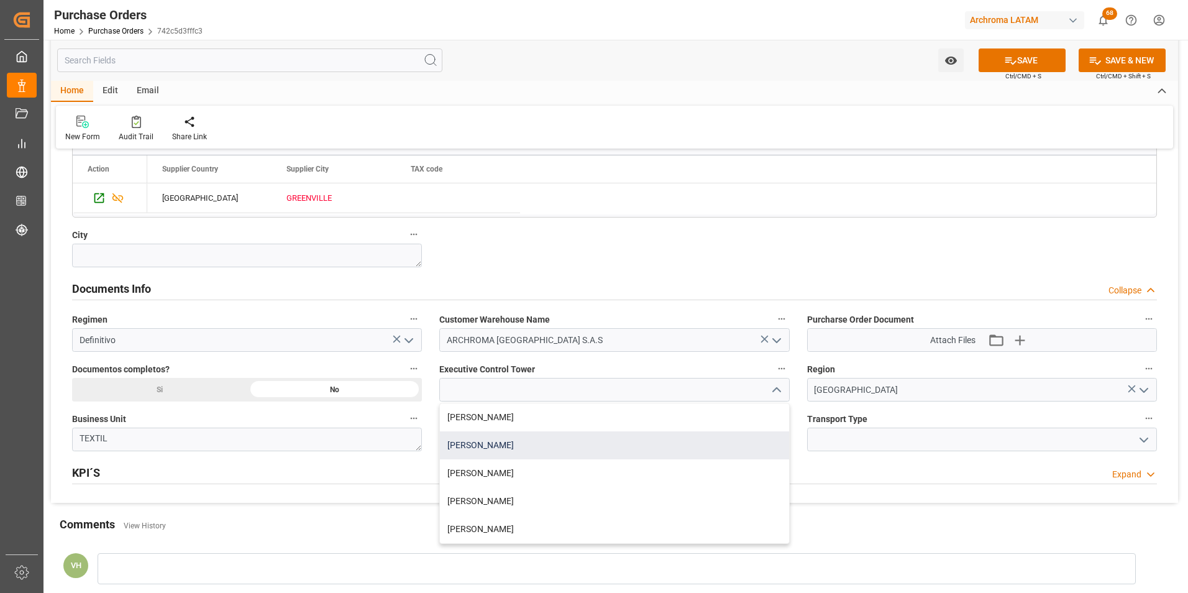
click at [607, 450] on div "[PERSON_NAME]" at bounding box center [614, 445] width 349 height 28
type input "[PERSON_NAME]"
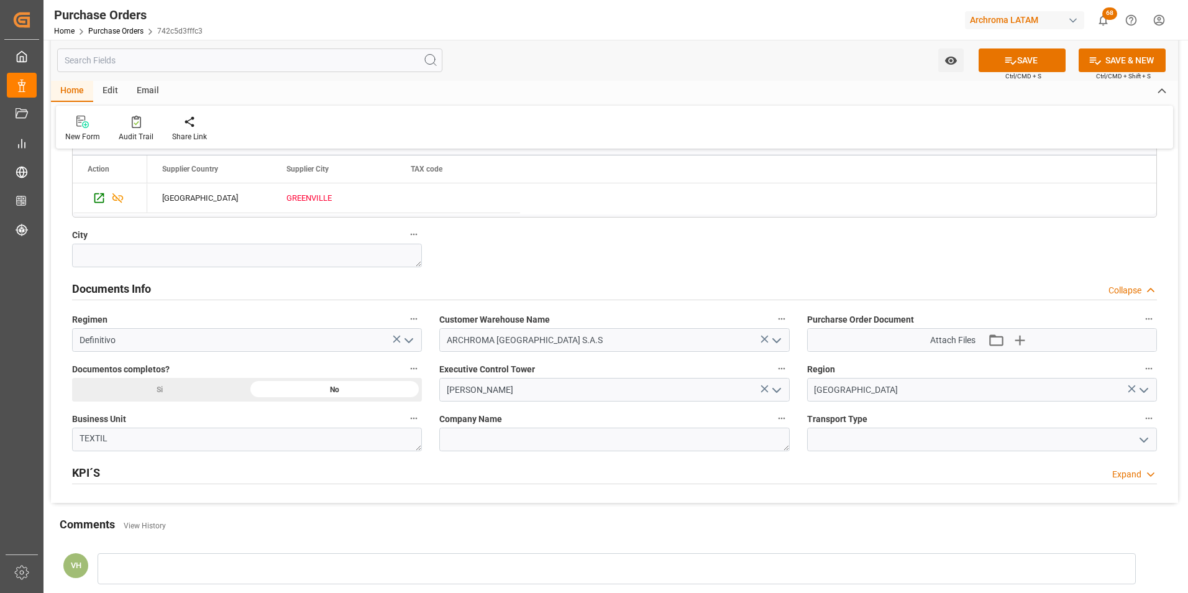
click at [1139, 444] on icon "open menu" at bounding box center [1144, 440] width 15 height 15
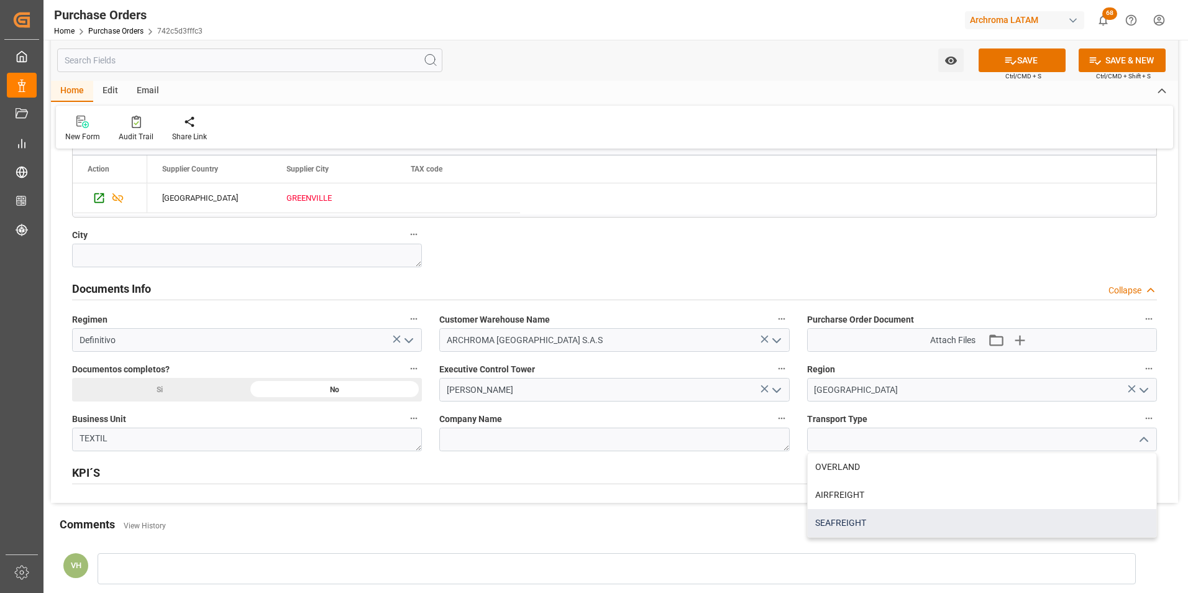
click at [995, 511] on div "SEAFREIGHT" at bounding box center [982, 523] width 349 height 28
type input "SEAFREIGHT"
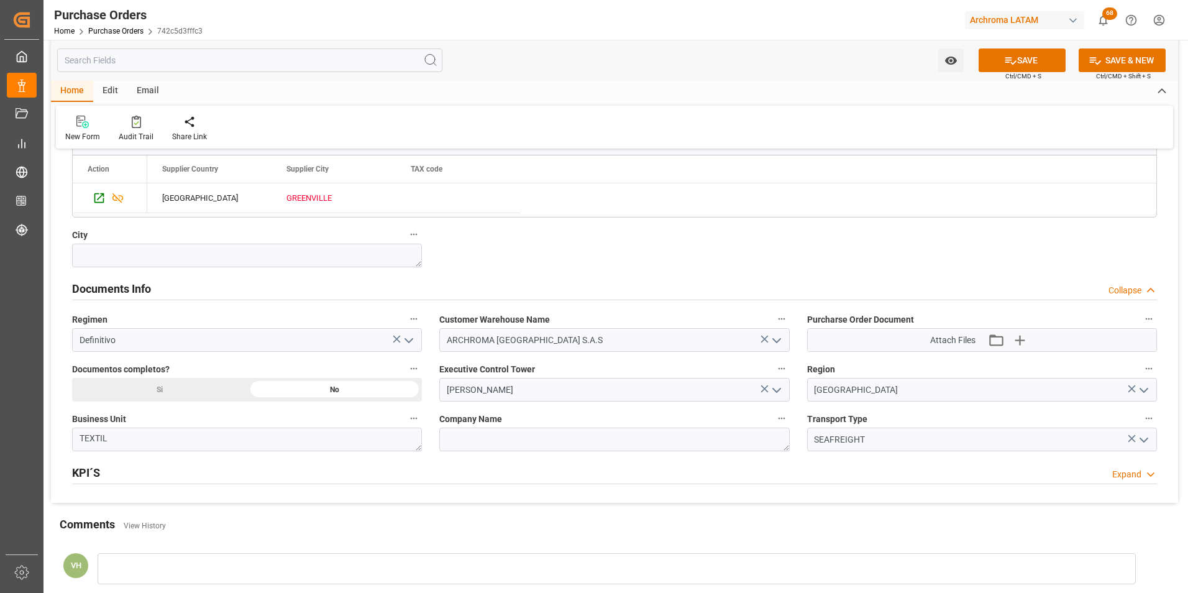
click at [1009, 72] on span "Ctrl/CMD + S" at bounding box center [1024, 75] width 36 height 9
click at [1009, 65] on icon at bounding box center [1010, 60] width 13 height 13
